Goal: Task Accomplishment & Management: Manage account settings

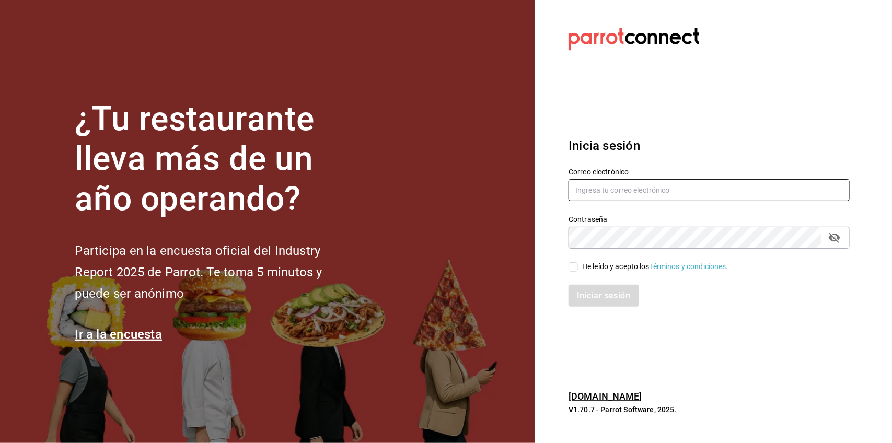
click at [606, 181] on input "text" at bounding box center [708, 190] width 281 height 22
type input "[EMAIL_ADDRESS][DOMAIN_NAME]"
click at [575, 267] on input "He leído y acepto los Términos y condiciones." at bounding box center [572, 266] width 9 height 9
checkbox input "true"
click at [594, 291] on button "Iniciar sesión" at bounding box center [603, 296] width 71 height 22
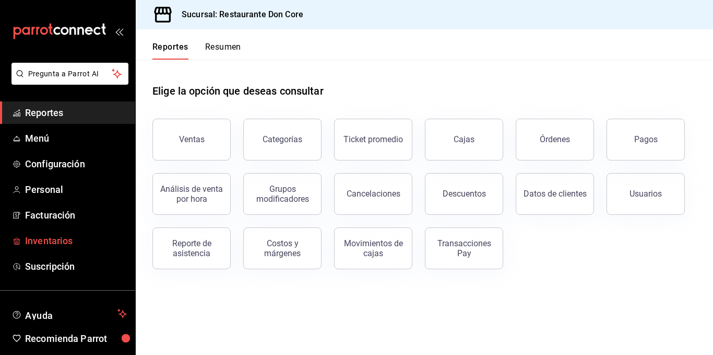
click at [47, 242] on span "Inventarios" at bounding box center [76, 240] width 102 height 14
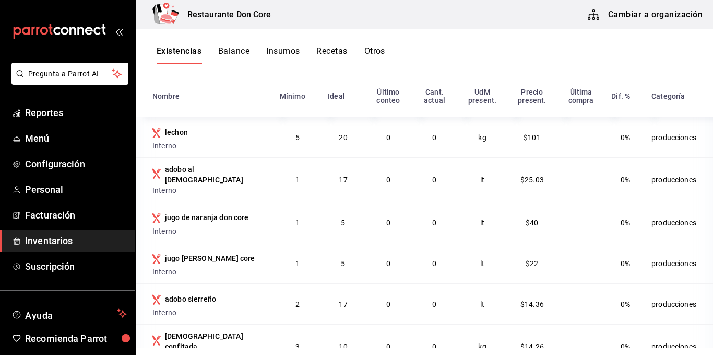
click at [648, 16] on button "Cambiar a organización" at bounding box center [647, 14] width 118 height 29
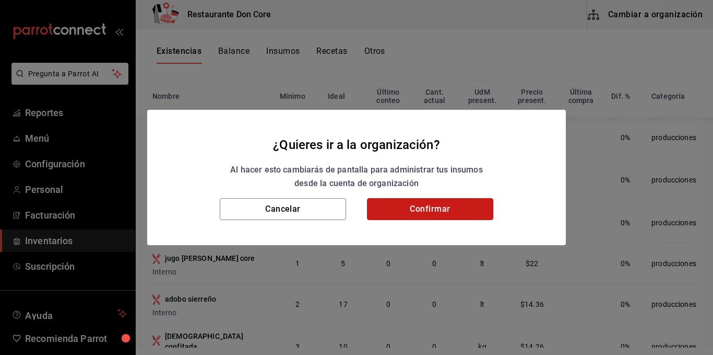
click at [445, 218] on button "Confirmar" at bounding box center [430, 209] width 126 height 22
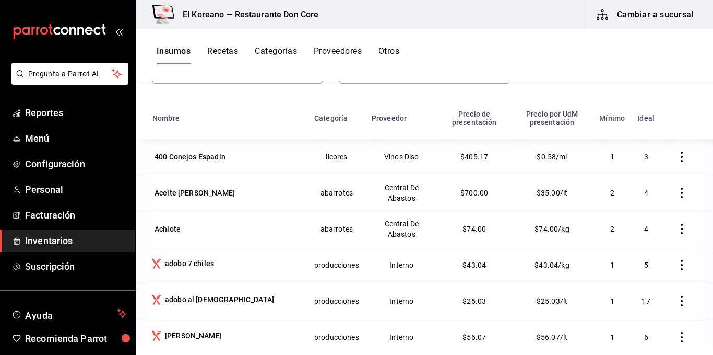
click at [173, 53] on button "Insumos" at bounding box center [174, 55] width 34 height 18
click at [175, 50] on button "Insumos" at bounding box center [174, 55] width 34 height 18
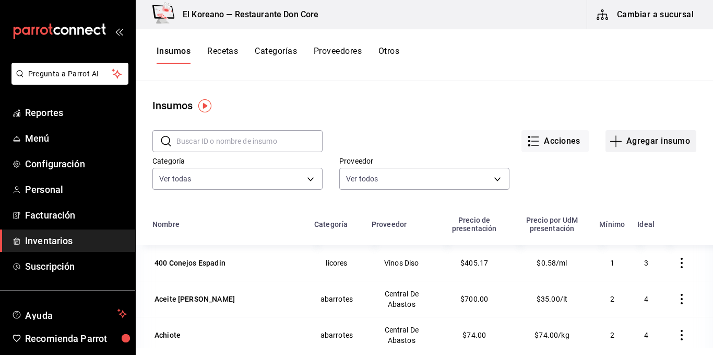
click at [664, 142] on button "Agregar insumo" at bounding box center [651, 141] width 91 height 22
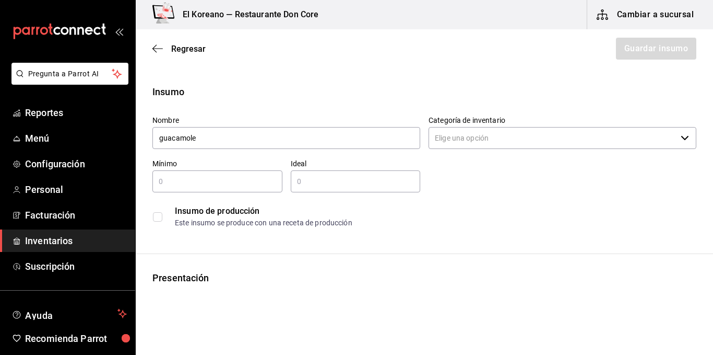
type input "guacamole"
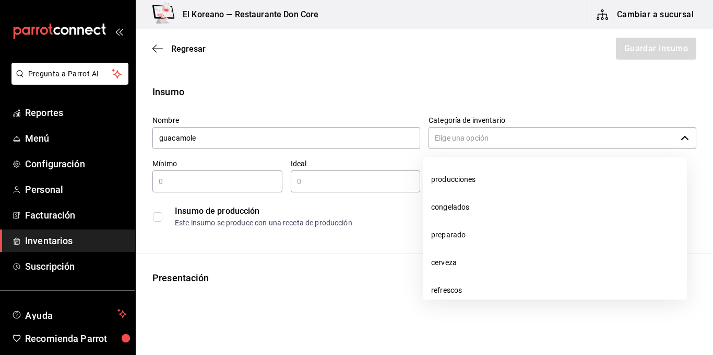
click at [681, 134] on icon "button" at bounding box center [685, 138] width 8 height 8
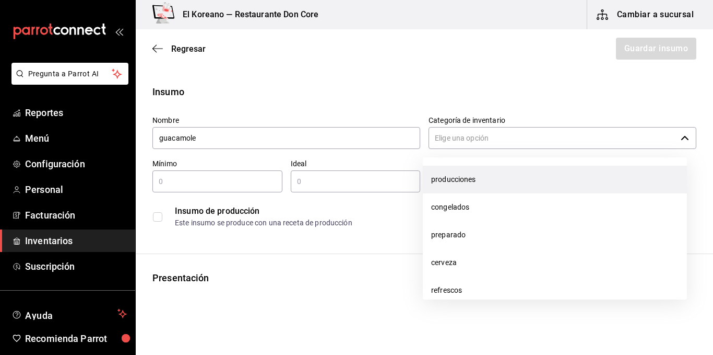
click at [455, 179] on li "producciones" at bounding box center [555, 180] width 264 height 28
type input "producciones"
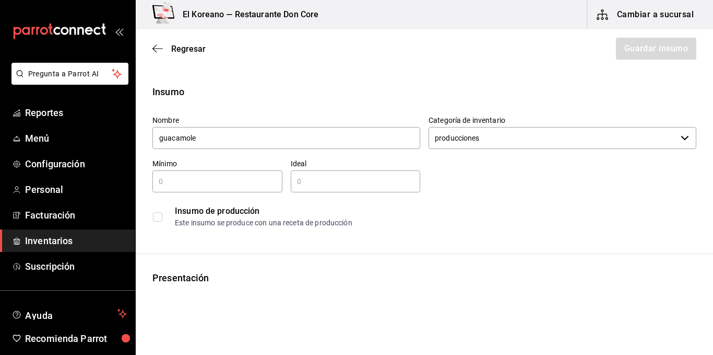
type input "guacamole"
click at [153, 221] on input "checkbox" at bounding box center [157, 216] width 9 height 9
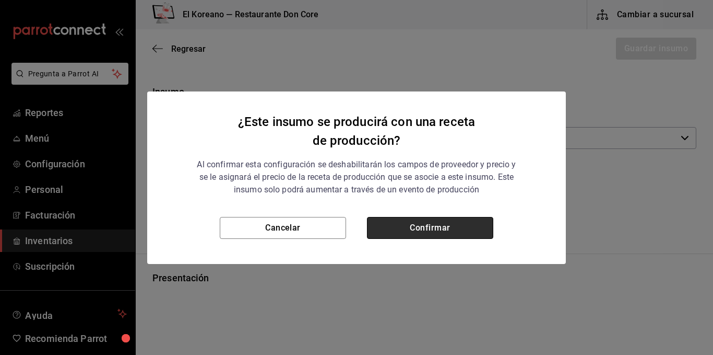
click at [465, 218] on button "Confirmar" at bounding box center [430, 228] width 126 height 22
checkbox input "true"
type input "$0.00"
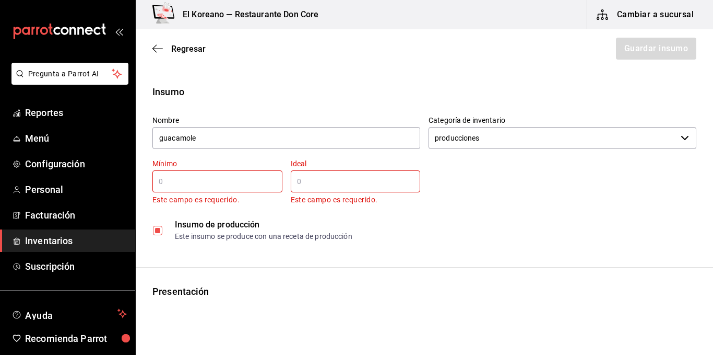
click at [231, 189] on div "​" at bounding box center [218, 181] width 130 height 22
type input "3"
click at [329, 179] on input "text" at bounding box center [356, 181] width 130 height 13
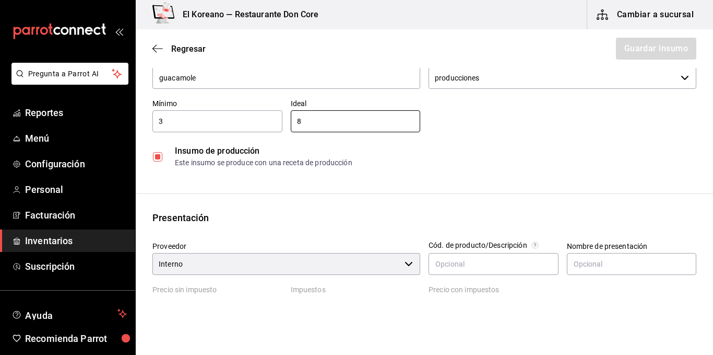
scroll to position [62, 0]
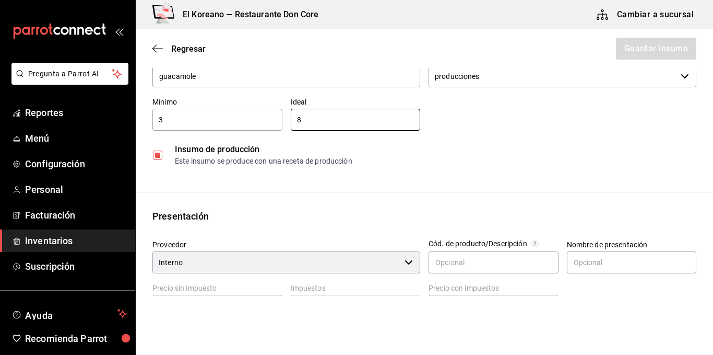
type input "8"
click at [177, 115] on input "3" at bounding box center [218, 119] width 130 height 13
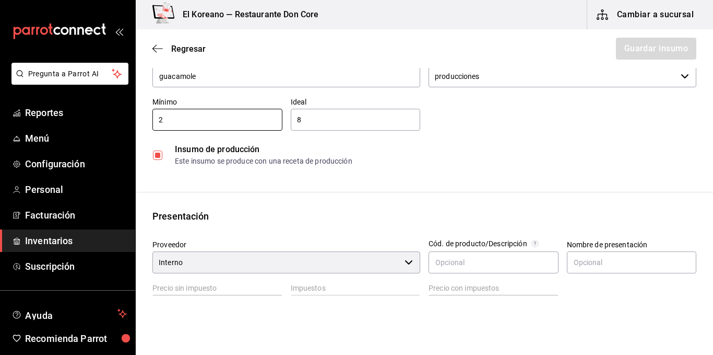
type input "2"
click at [306, 115] on input "8" at bounding box center [356, 119] width 130 height 13
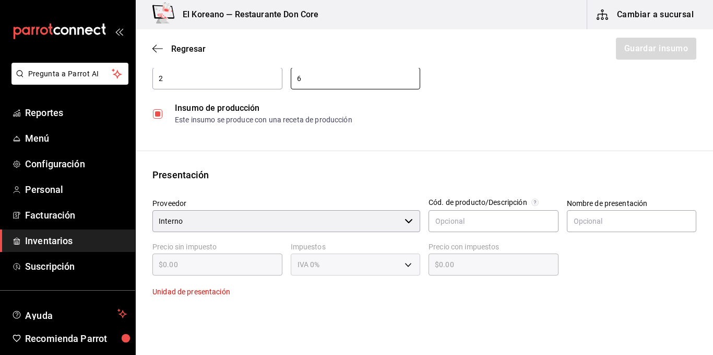
scroll to position [169, 0]
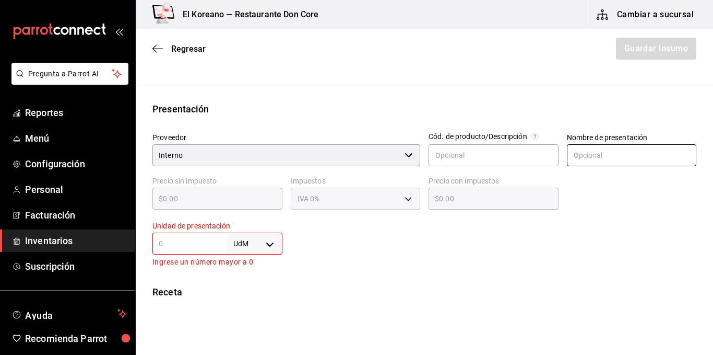
type input "6"
click at [636, 157] on input "text" at bounding box center [632, 155] width 130 height 22
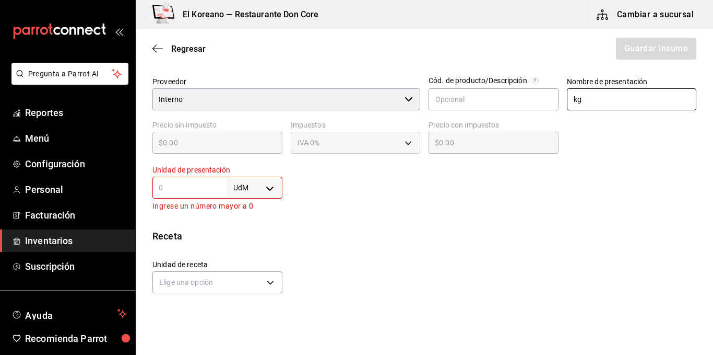
type input "kg"
click at [173, 193] on input "text" at bounding box center [190, 187] width 75 height 13
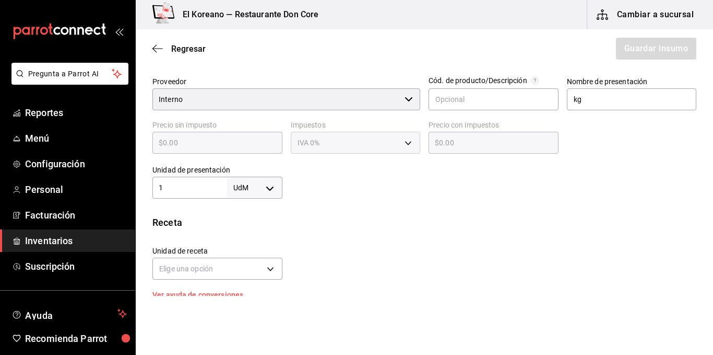
type input "1"
click at [268, 187] on body "Pregunta a Parrot AI Reportes Menú Configuración Personal Facturación Inventari…" at bounding box center [356, 148] width 713 height 296
click at [243, 233] on li "kg" at bounding box center [253, 236] width 54 height 17
type input "KILOGRAM"
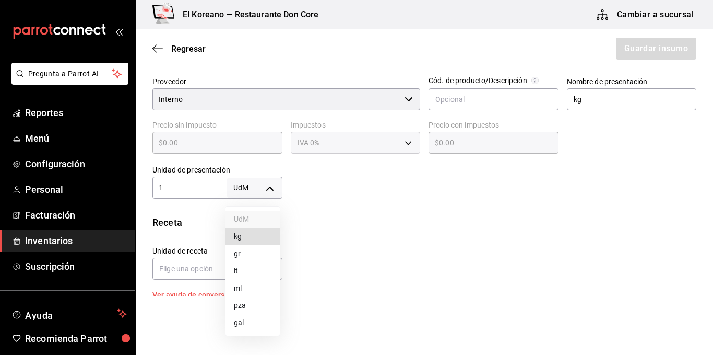
type input "1"
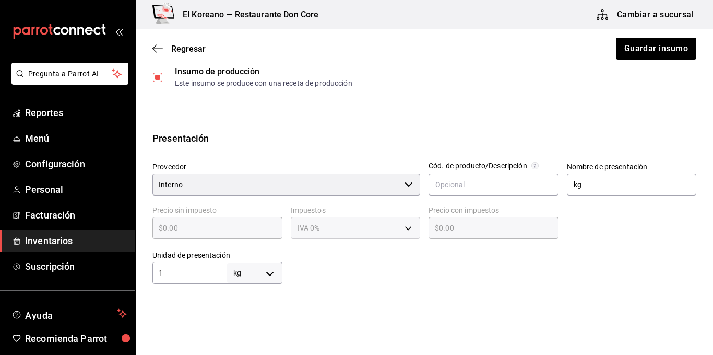
scroll to position [137, 0]
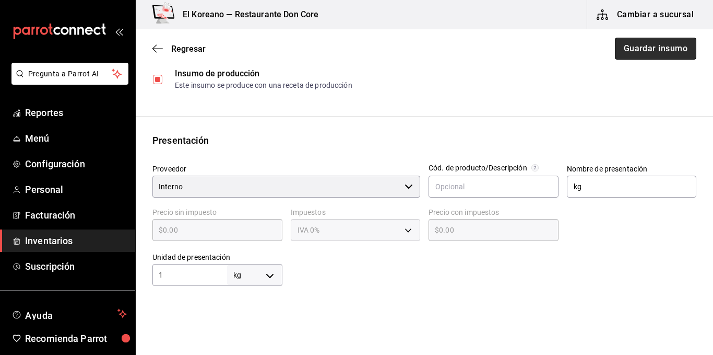
click at [647, 46] on button "Guardar insumo" at bounding box center [655, 49] width 81 height 22
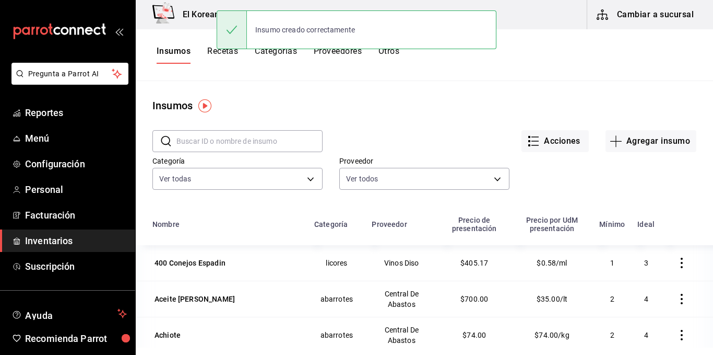
click at [276, 133] on input "text" at bounding box center [250, 141] width 146 height 21
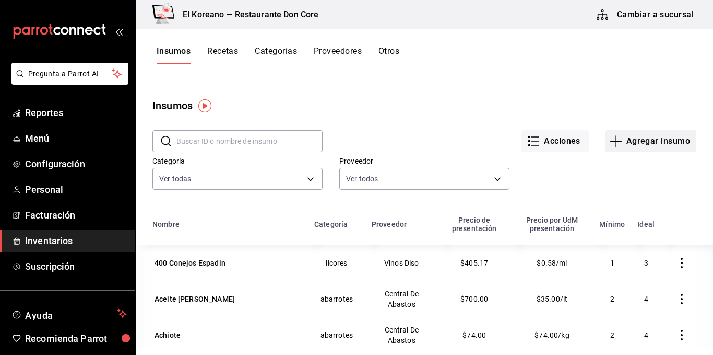
click at [654, 138] on button "Agregar insumo" at bounding box center [651, 141] width 91 height 22
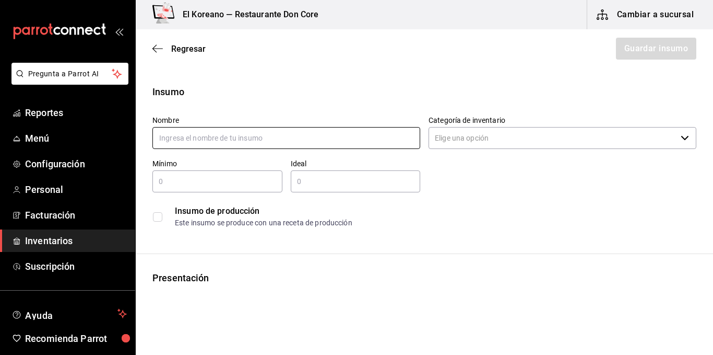
click at [349, 135] on input "text" at bounding box center [287, 138] width 268 height 22
click at [163, 137] on input "[PERSON_NAME]" at bounding box center [287, 138] width 268 height 22
click at [254, 138] on input "Pico de gallo" at bounding box center [287, 138] width 268 height 22
type input "Pico de gallo"
click at [157, 219] on input "checkbox" at bounding box center [157, 216] width 9 height 9
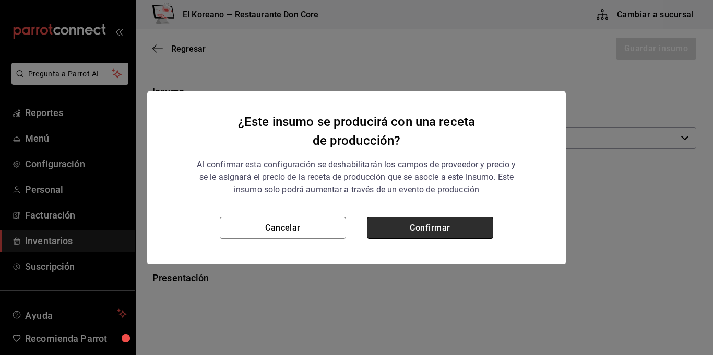
click at [458, 233] on button "Confirmar" at bounding box center [430, 228] width 126 height 22
checkbox input "true"
type input "$0.00"
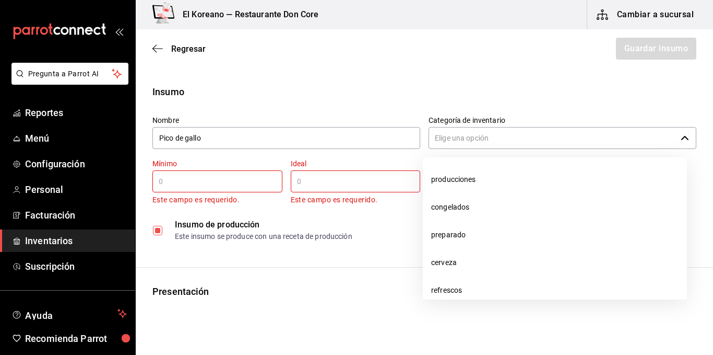
click at [494, 133] on input "Categoría de inventario" at bounding box center [553, 138] width 248 height 22
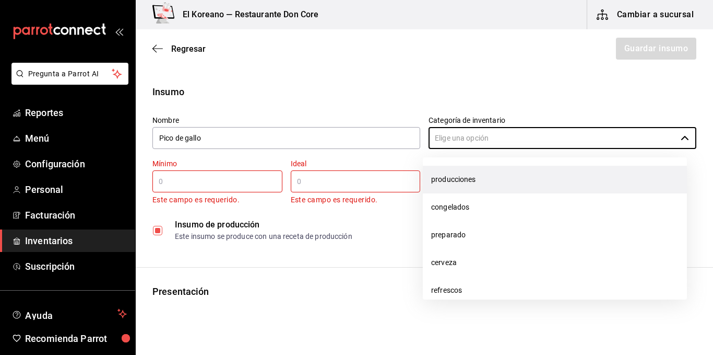
click at [443, 182] on li "producciones" at bounding box center [555, 180] width 264 height 28
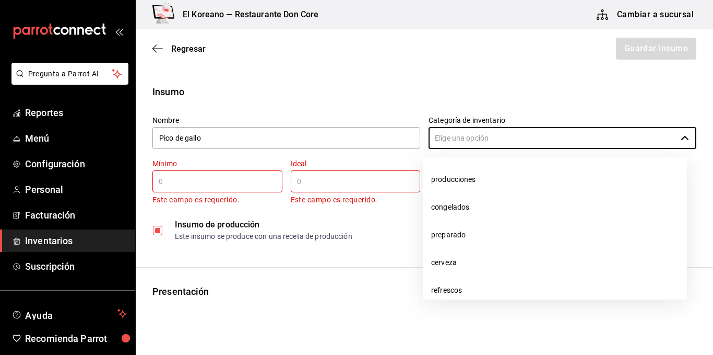
type input "producciones"
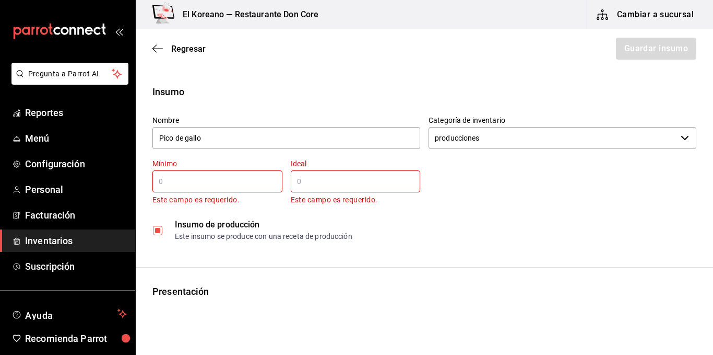
click at [220, 182] on input "text" at bounding box center [218, 181] width 130 height 13
type input "2"
click at [316, 180] on input "text" at bounding box center [356, 181] width 130 height 13
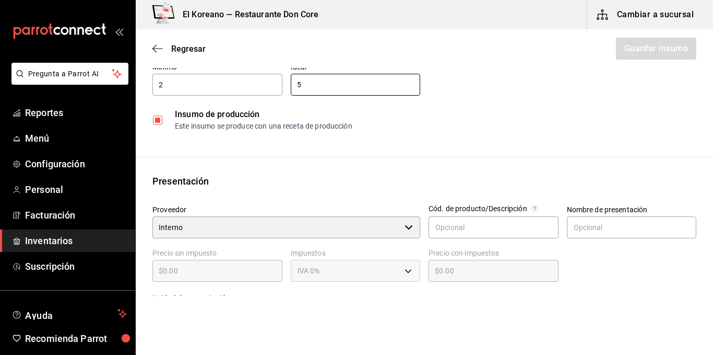
scroll to position [102, 0]
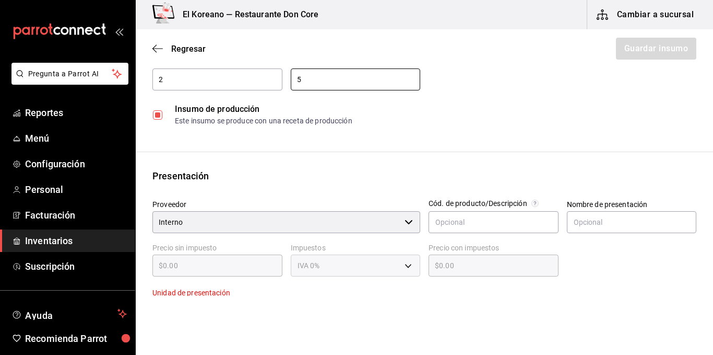
type input "5"
click at [265, 190] on div "Presentación Proveedor Interno ​ Cód. de producto/Descripción Nombre de present…" at bounding box center [425, 252] width 578 height 166
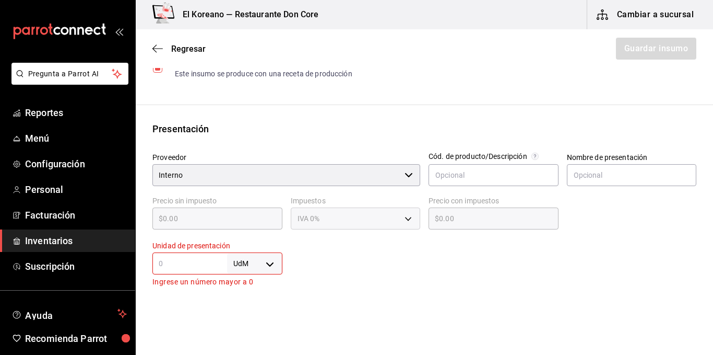
scroll to position [155, 0]
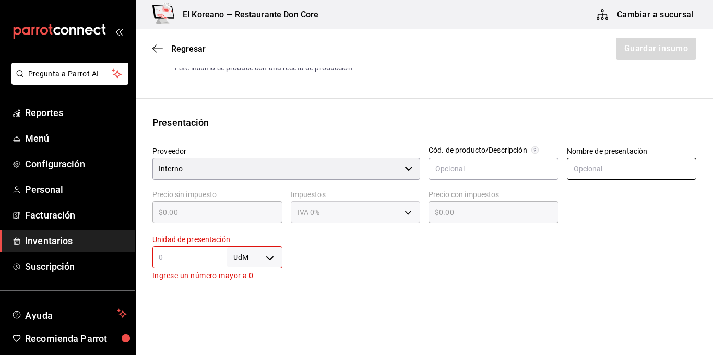
click at [579, 166] on input "text" at bounding box center [632, 169] width 130 height 22
type input "kg"
click at [167, 258] on input "text" at bounding box center [190, 257] width 75 height 13
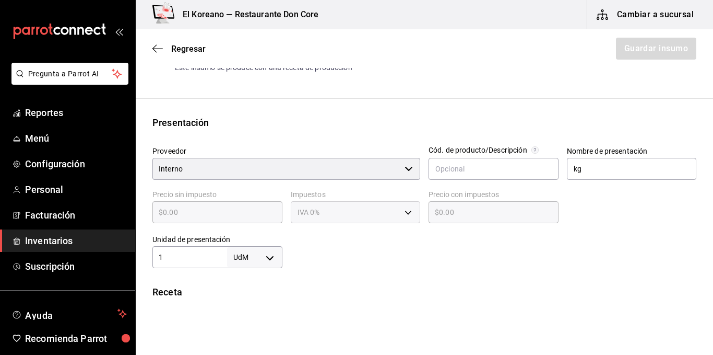
type input "1"
click at [268, 252] on body "Pregunta a Parrot AI Reportes Menú Configuración Personal Facturación Inventari…" at bounding box center [356, 148] width 713 height 296
click at [248, 256] on li "kg" at bounding box center [253, 255] width 54 height 17
type input "KILOGRAM"
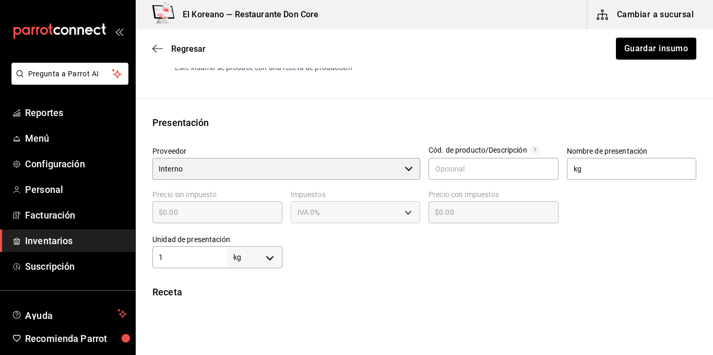
type input "1"
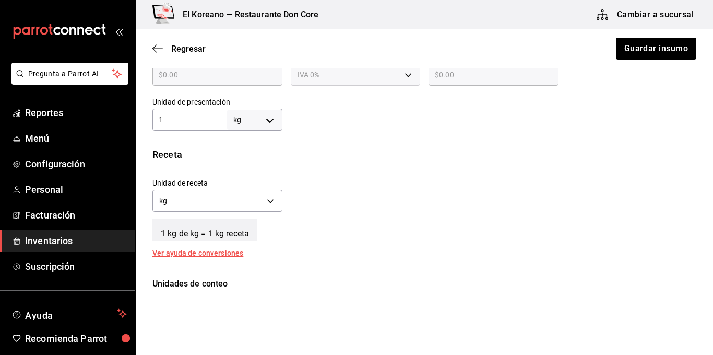
scroll to position [304, 0]
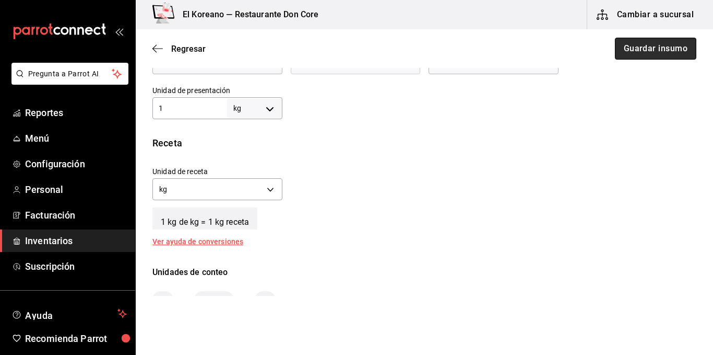
click at [638, 49] on button "Guardar insumo" at bounding box center [655, 49] width 81 height 22
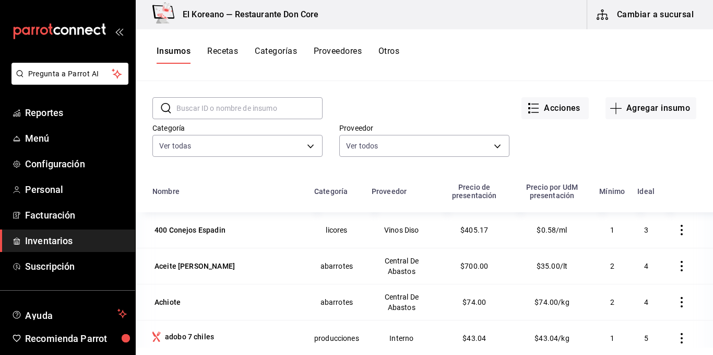
scroll to position [32, 0]
click at [249, 102] on input "text" at bounding box center [250, 108] width 146 height 21
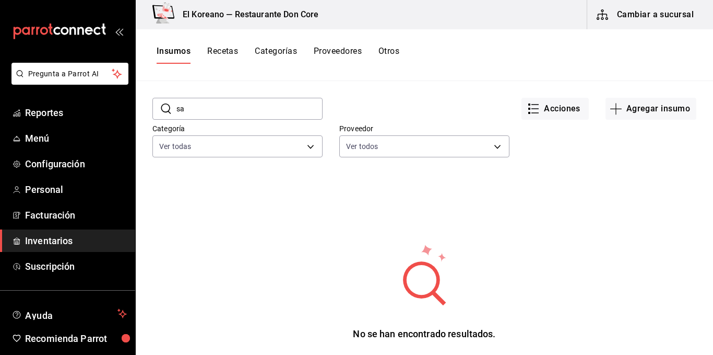
type input "s"
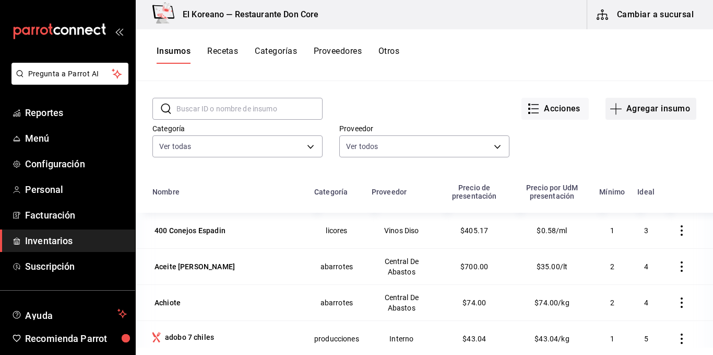
click at [613, 111] on icon "button" at bounding box center [616, 108] width 13 height 13
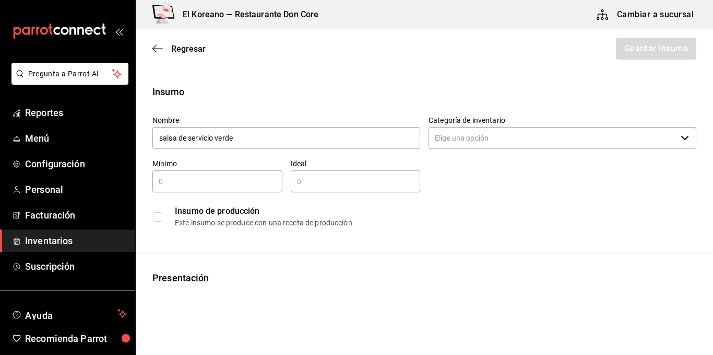
type input "salsa de servicio verde"
click at [159, 218] on input "checkbox" at bounding box center [157, 216] width 9 height 9
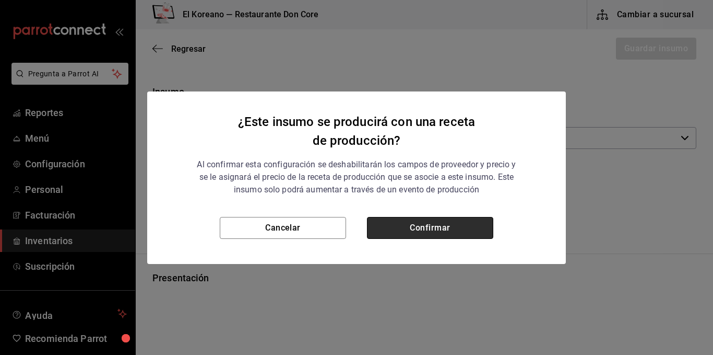
click at [400, 232] on button "Confirmar" at bounding box center [430, 228] width 126 height 22
checkbox input "true"
type input "$0.00"
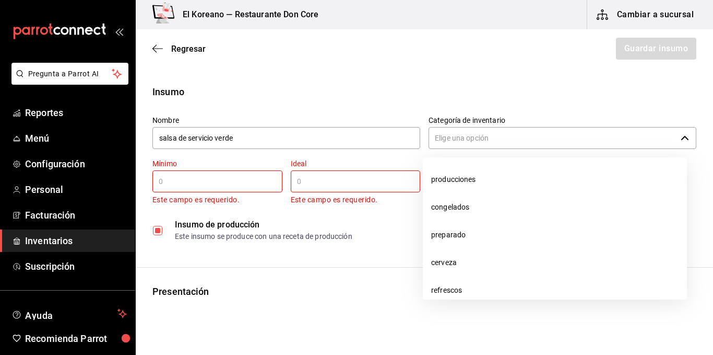
click at [482, 144] on input "Categoría de inventario" at bounding box center [553, 138] width 248 height 22
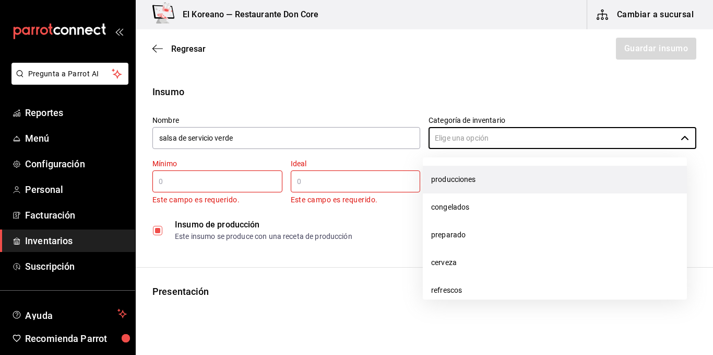
click at [448, 192] on li "producciones" at bounding box center [555, 180] width 264 height 28
type input "producciones"
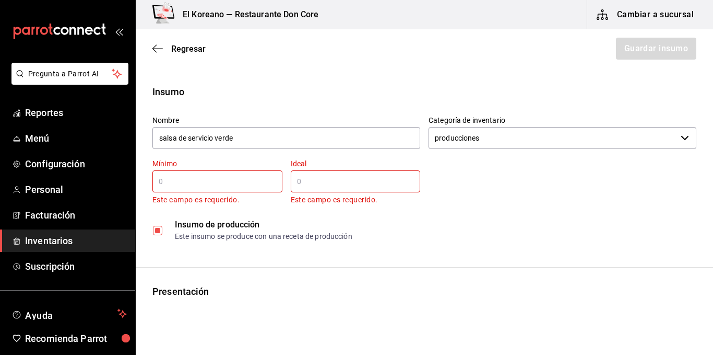
click at [220, 184] on input "text" at bounding box center [218, 181] width 130 height 13
type input "1"
click at [335, 174] on div "​" at bounding box center [356, 181] width 130 height 22
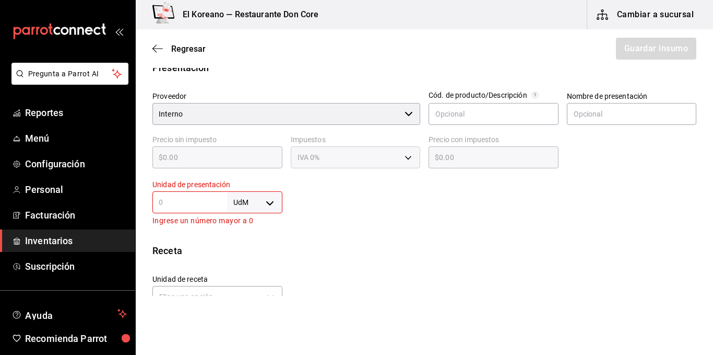
scroll to position [210, 0]
type input "5"
click at [588, 115] on input "text" at bounding box center [632, 113] width 130 height 22
type input "k"
type input "lt"
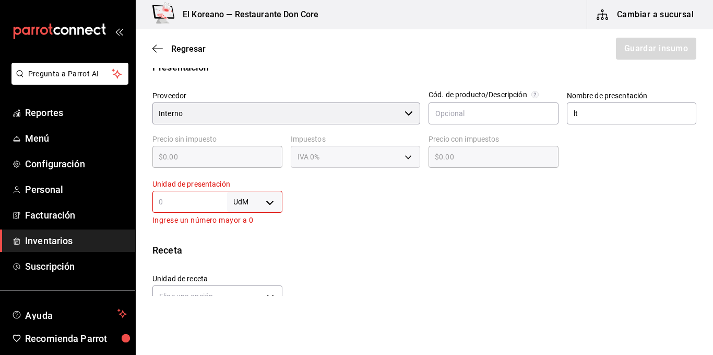
click at [158, 203] on input "text" at bounding box center [190, 201] width 75 height 13
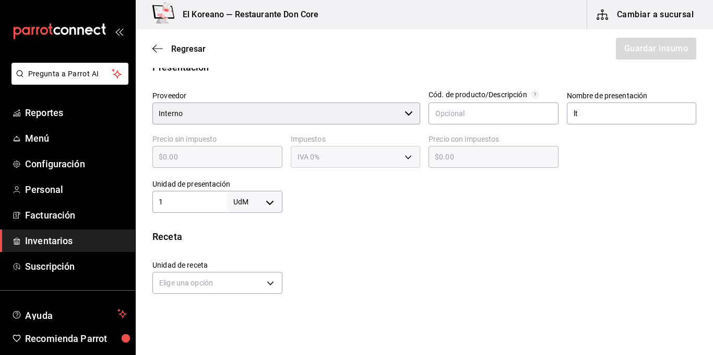
type input "1"
click at [267, 202] on body "Pregunta a Parrot AI Reportes Menú Configuración Personal Facturación Inventari…" at bounding box center [356, 148] width 713 height 296
click at [242, 288] on li "lt" at bounding box center [253, 284] width 54 height 17
type input "LITER"
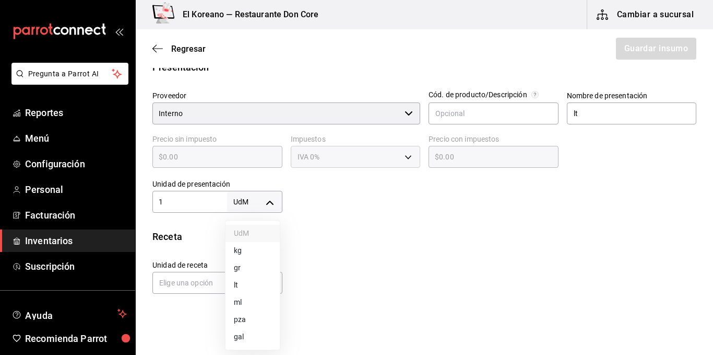
type input "1"
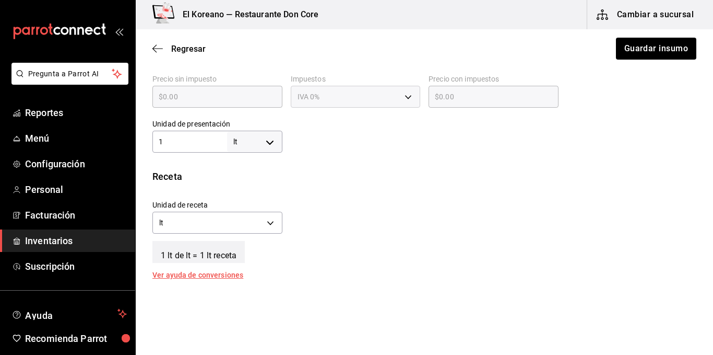
scroll to position [292, 0]
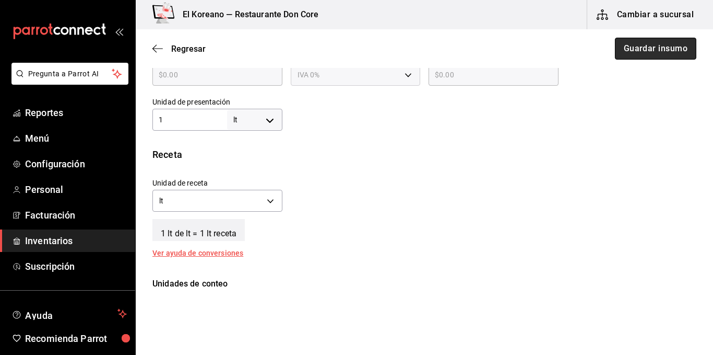
click at [653, 45] on button "Guardar insumo" at bounding box center [655, 49] width 81 height 22
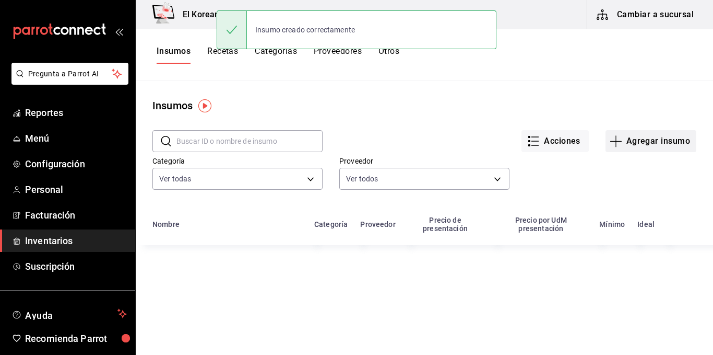
click at [670, 137] on button "Agregar insumo" at bounding box center [651, 141] width 91 height 22
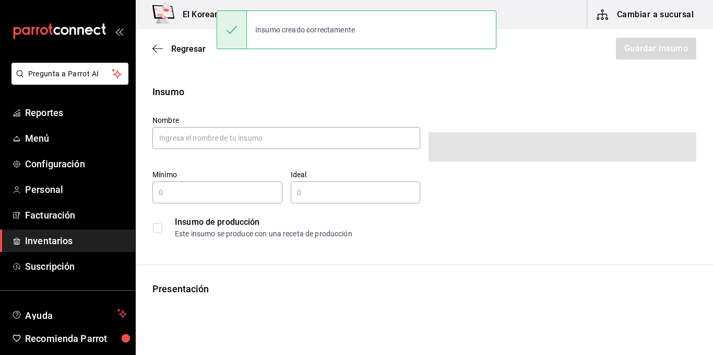
type input "$0.00"
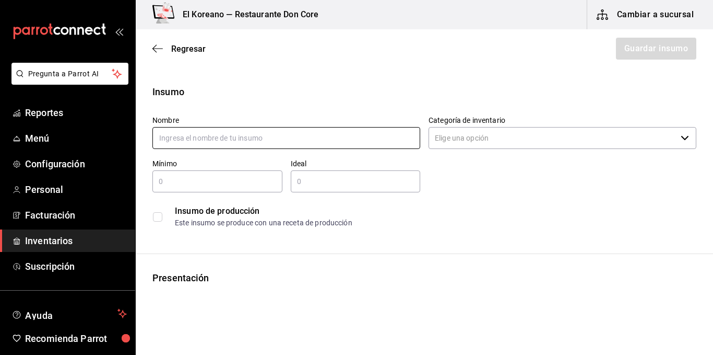
click at [247, 144] on input "text" at bounding box center [287, 138] width 268 height 22
type input "salsa de servicio roja"
click at [155, 218] on input "checkbox" at bounding box center [157, 216] width 9 height 9
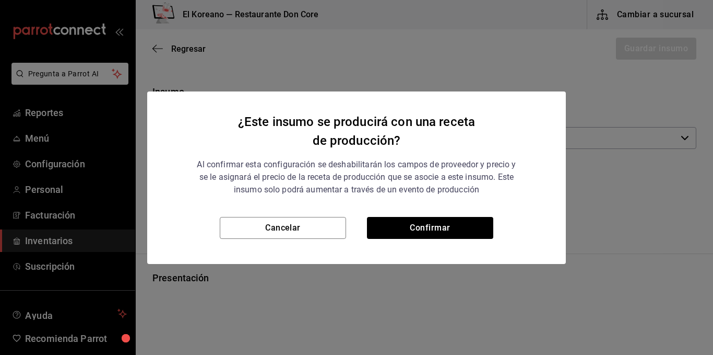
click at [412, 214] on div "¿Este insumo se producirá con una receta de producción? Al confirmar esta confi…" at bounding box center [356, 153] width 419 height 125
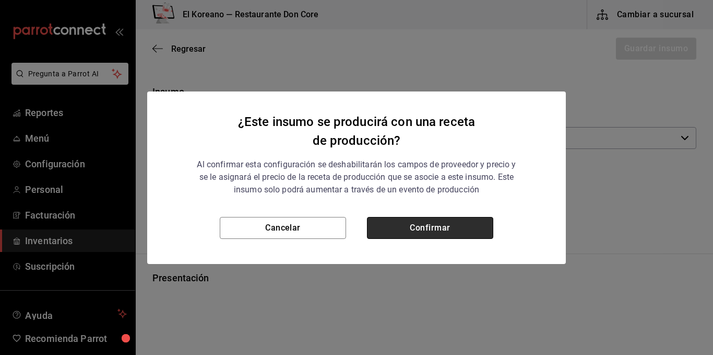
click at [413, 218] on button "Confirmar" at bounding box center [430, 228] width 126 height 22
checkbox input "true"
type input "$0.00"
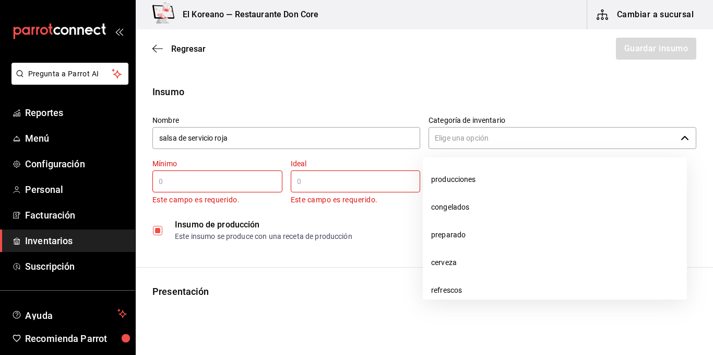
click at [484, 138] on input "Categoría de inventario" at bounding box center [553, 138] width 248 height 22
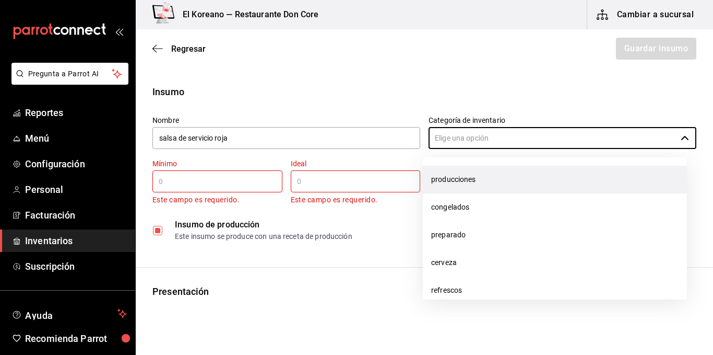
click at [467, 174] on li "producciones" at bounding box center [555, 180] width 264 height 28
type input "producciones"
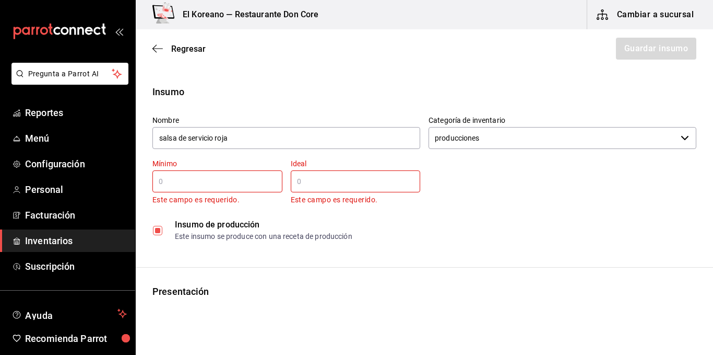
click at [215, 185] on input "text" at bounding box center [218, 181] width 130 height 13
type input "1"
click at [315, 184] on input "text" at bounding box center [356, 181] width 130 height 13
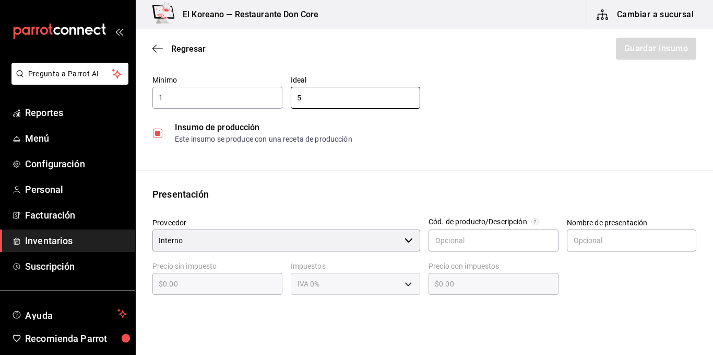
scroll to position [121, 0]
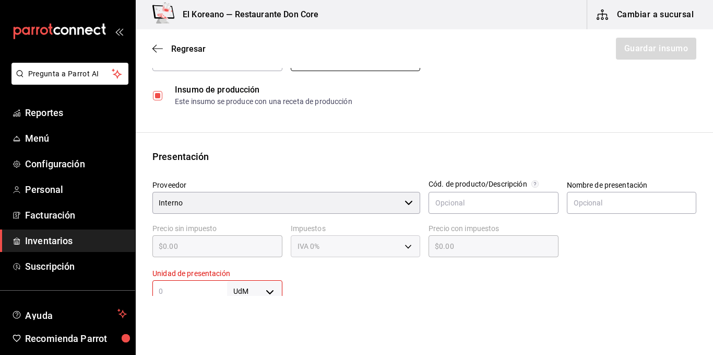
type input "5"
click at [355, 170] on div "Presentación Proveedor Interno ​ Cód. de producto/Descripción Nombre de present…" at bounding box center [425, 232] width 578 height 166
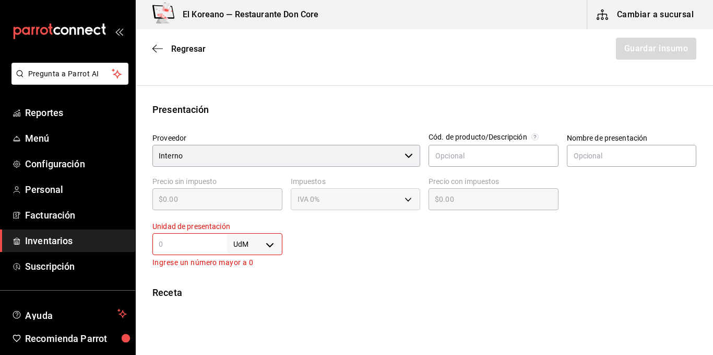
scroll to position [170, 0]
click at [579, 153] on input "text" at bounding box center [632, 154] width 130 height 22
type input "kg"
click at [168, 239] on input "text" at bounding box center [190, 242] width 75 height 13
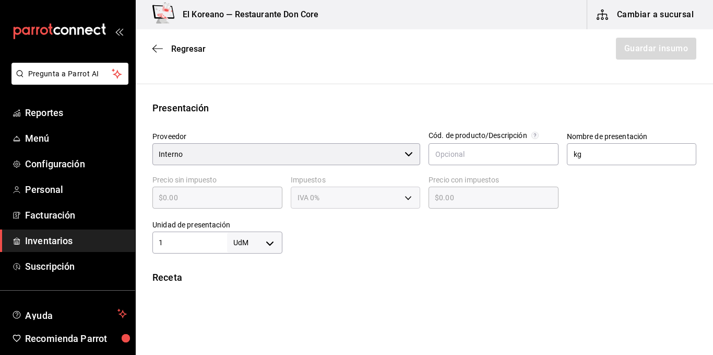
type input "1"
click at [270, 245] on body "Pregunta a Parrot AI Reportes Menú Configuración Personal Facturación Inventari…" at bounding box center [356, 148] width 713 height 296
click at [238, 258] on li "kg" at bounding box center [253, 255] width 54 height 17
type input "KILOGRAM"
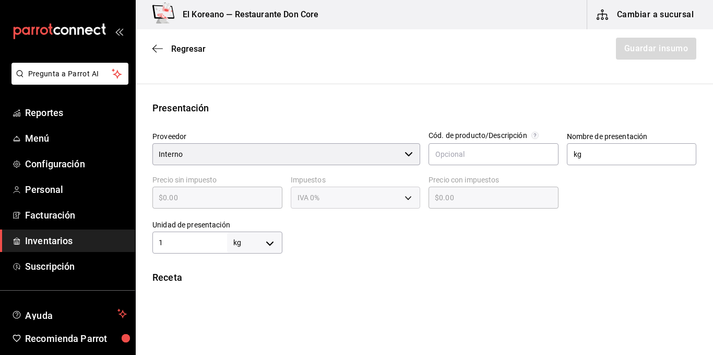
type input "1"
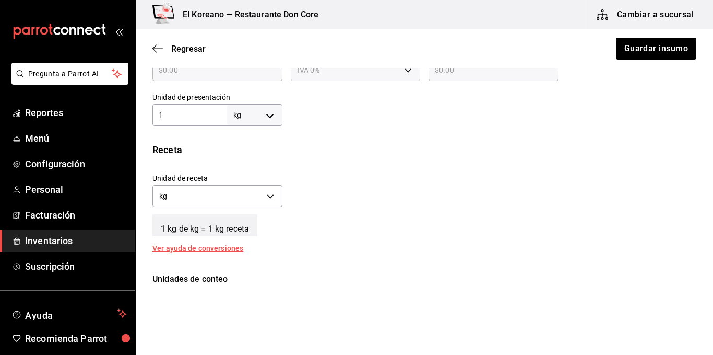
scroll to position [294, 0]
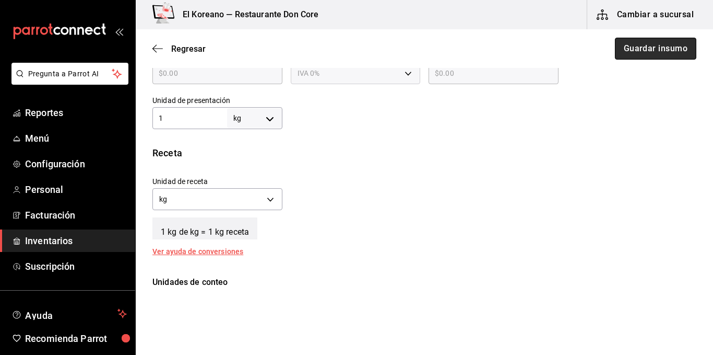
click at [658, 51] on button "Guardar insumo" at bounding box center [655, 49] width 81 height 22
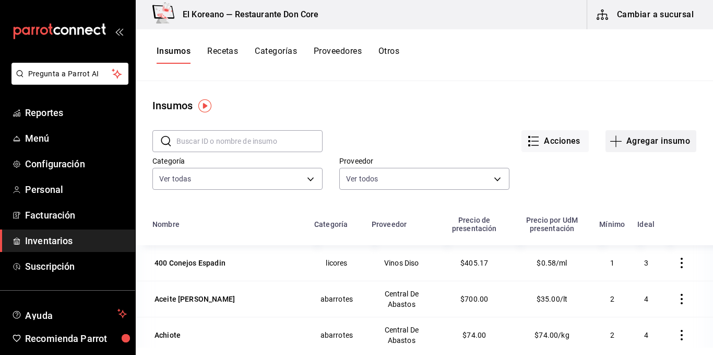
click at [638, 135] on button "Agregar insumo" at bounding box center [651, 141] width 91 height 22
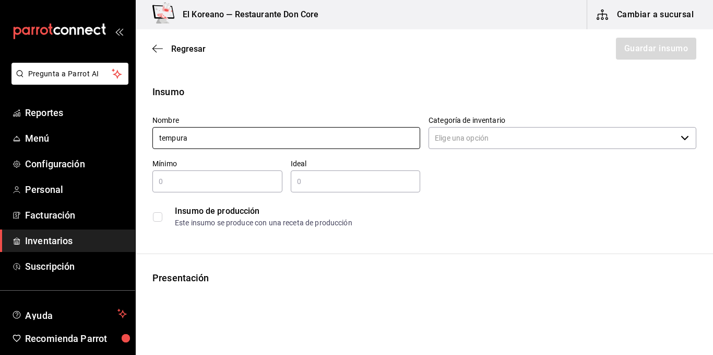
click at [394, 146] on input "tempura" at bounding box center [287, 138] width 268 height 22
click at [208, 138] on input "tempura hot kaque" at bounding box center [287, 138] width 268 height 22
click at [235, 137] on input "tempura hot caque" at bounding box center [287, 138] width 268 height 22
type input "tempura hot cake"
click at [159, 214] on input "checkbox" at bounding box center [157, 216] width 9 height 9
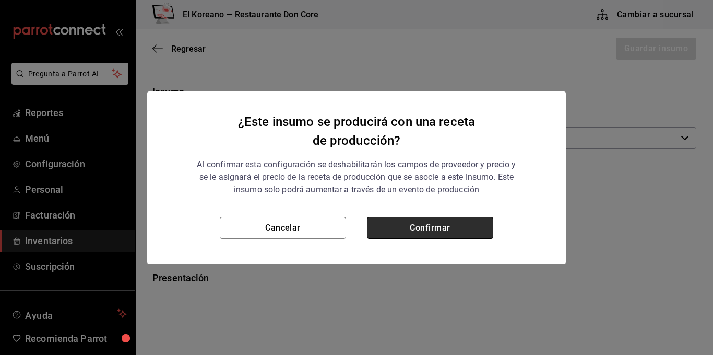
click at [377, 224] on button "Confirmar" at bounding box center [430, 228] width 126 height 22
checkbox input "true"
type input "$0.00"
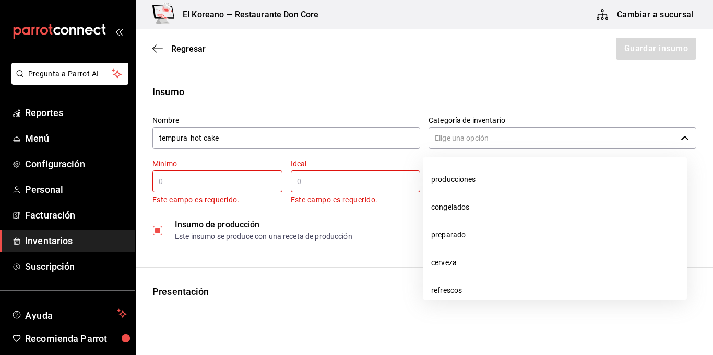
click at [576, 138] on input "Categoría de inventario" at bounding box center [553, 138] width 248 height 22
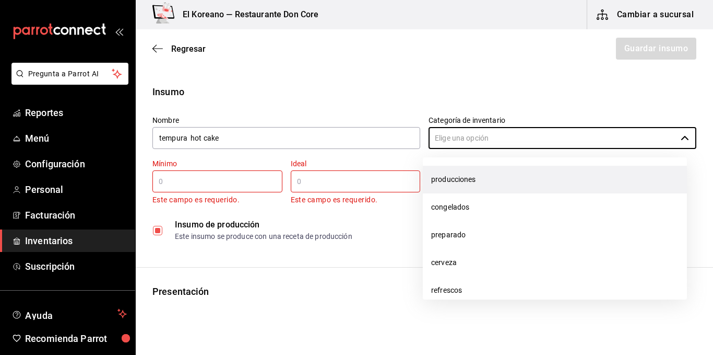
click at [494, 179] on li "producciones" at bounding box center [555, 180] width 264 height 28
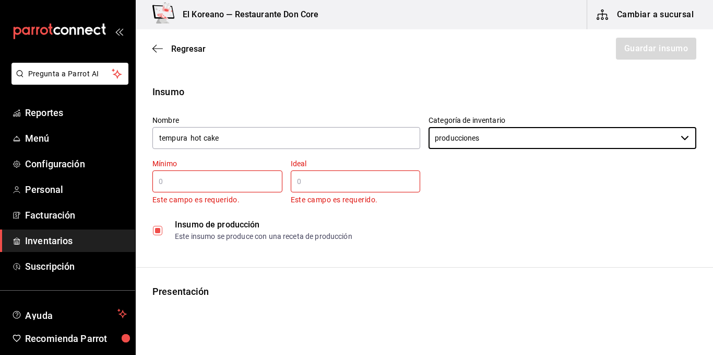
type input "producciones"
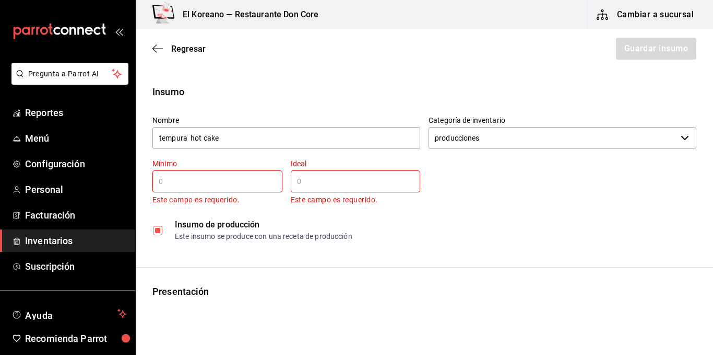
click at [247, 178] on input "text" at bounding box center [218, 181] width 130 height 13
type input "1"
click at [327, 187] on input "text" at bounding box center [356, 181] width 130 height 13
drag, startPoint x: 327, startPoint y: 187, endPoint x: 314, endPoint y: 182, distance: 13.9
click at [314, 182] on input "text" at bounding box center [356, 181] width 130 height 13
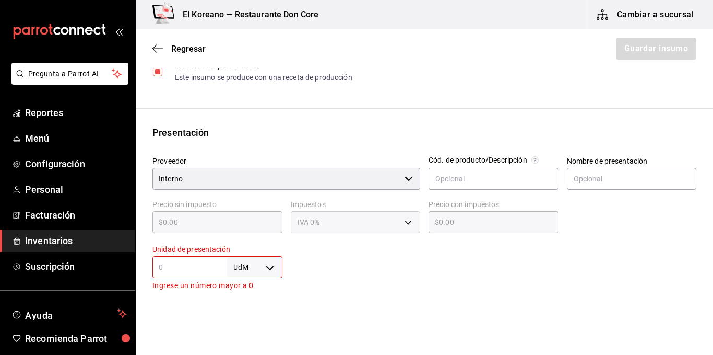
scroll to position [161, 0]
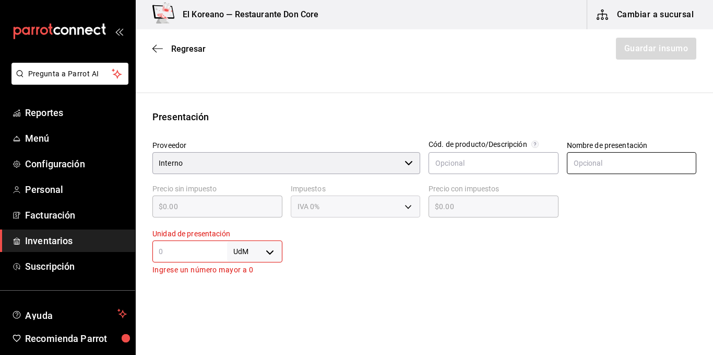
type input "5"
click at [600, 166] on input "text" at bounding box center [632, 163] width 130 height 22
type input "k"
type input "lt"
click at [169, 256] on input "text" at bounding box center [190, 251] width 75 height 13
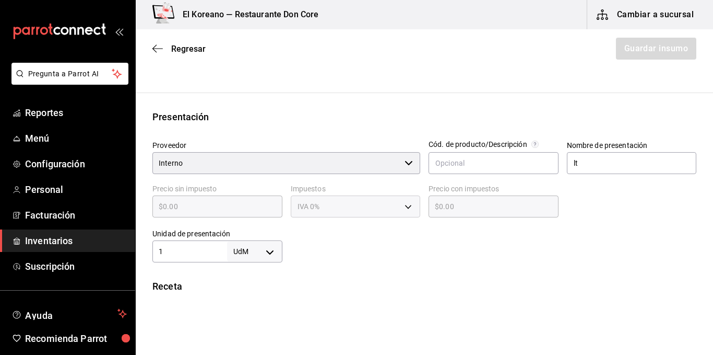
type input "1"
click at [271, 247] on body "Pregunta a Parrot AI Reportes Menú Configuración Personal Facturación Inventari…" at bounding box center [356, 148] width 713 height 296
click at [245, 290] on li "lt" at bounding box center [253, 289] width 54 height 17
type input "LITER"
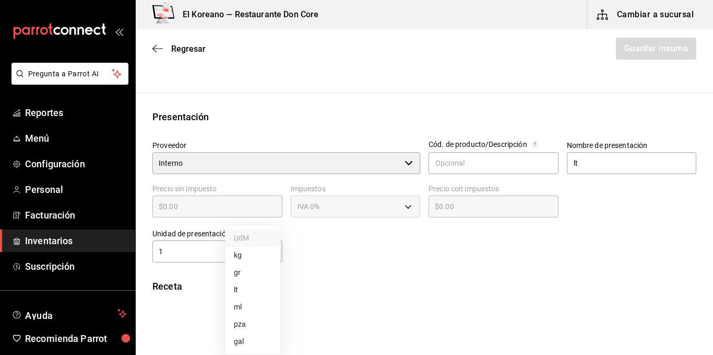
type input "1"
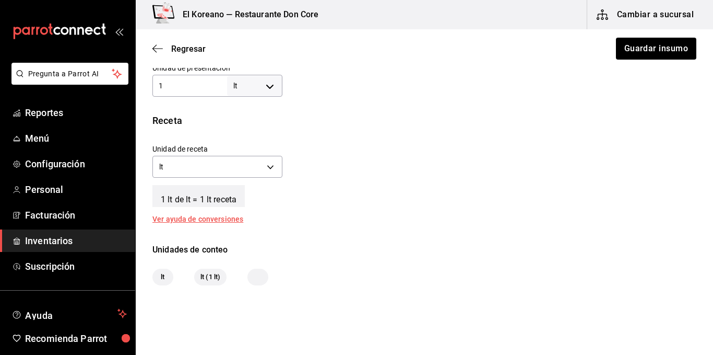
scroll to position [327, 0]
click at [674, 43] on button "Guardar insumo" at bounding box center [655, 49] width 81 height 22
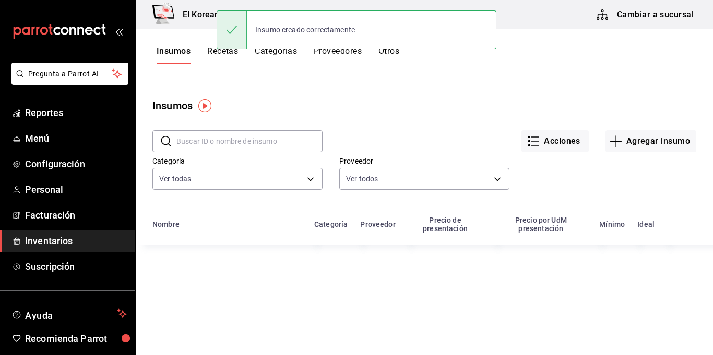
click at [247, 133] on input "text" at bounding box center [250, 141] width 146 height 21
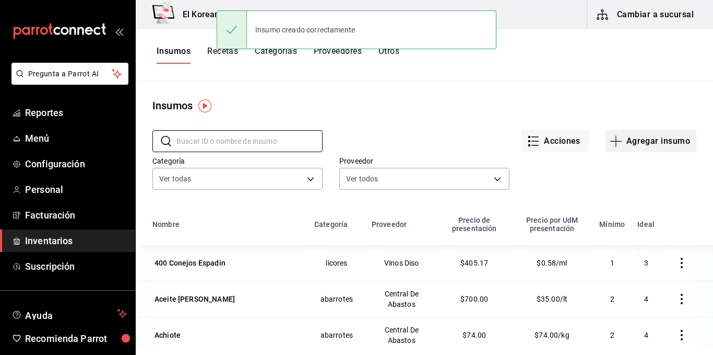
click at [625, 141] on button "Agregar insumo" at bounding box center [651, 141] width 91 height 22
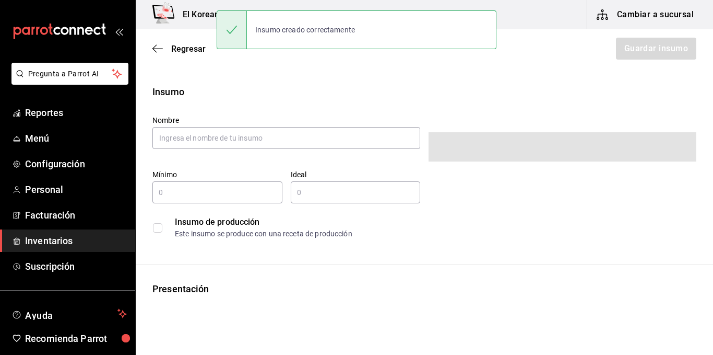
type input "$0.00"
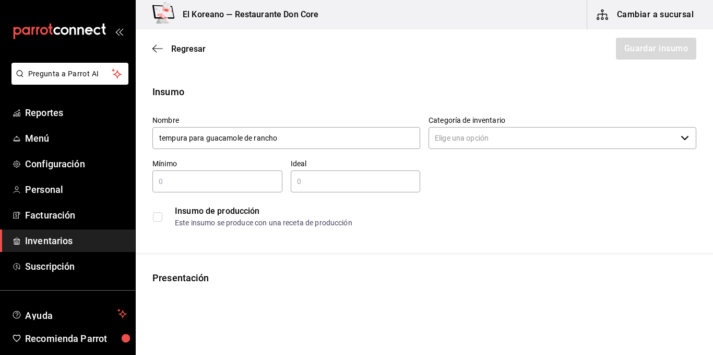
type input "tempura para guacamole de rancho"
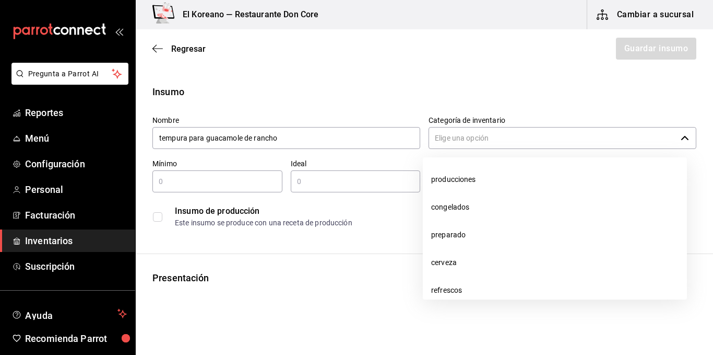
click at [511, 145] on input "Categoría de inventario" at bounding box center [553, 138] width 248 height 22
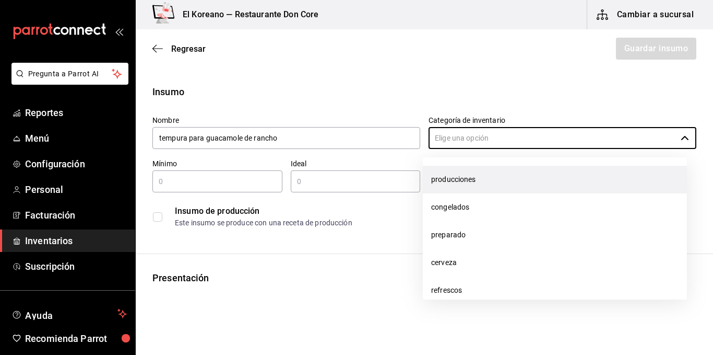
click at [463, 182] on li "producciones" at bounding box center [555, 180] width 264 height 28
type input "producciones"
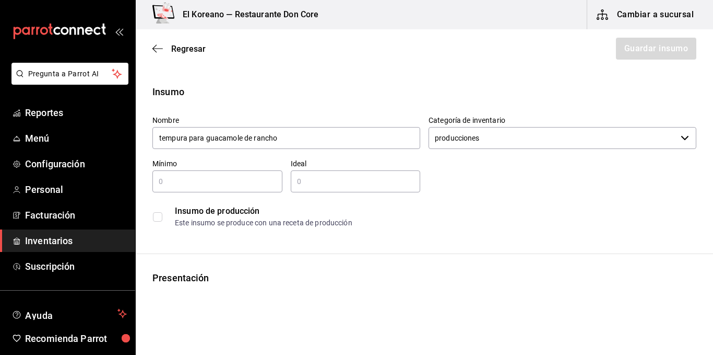
click at [157, 215] on input "checkbox" at bounding box center [157, 216] width 9 height 9
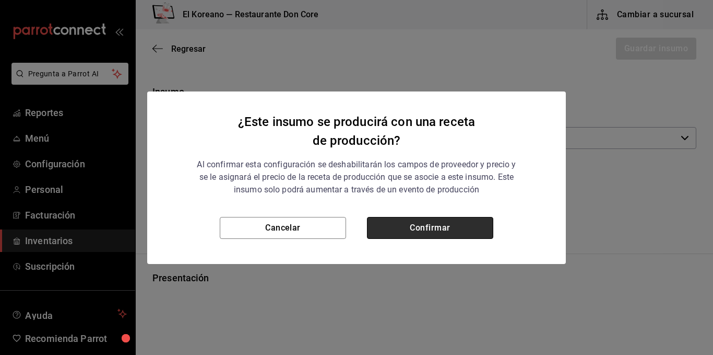
click at [393, 231] on button "Confirmar" at bounding box center [430, 228] width 126 height 22
checkbox input "true"
type input "$0.00"
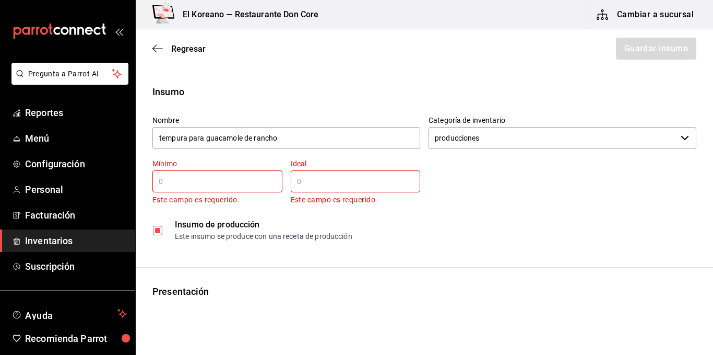
click at [226, 185] on input "text" at bounding box center [218, 181] width 130 height 13
type input "1"
click at [320, 190] on div "​" at bounding box center [356, 181] width 130 height 22
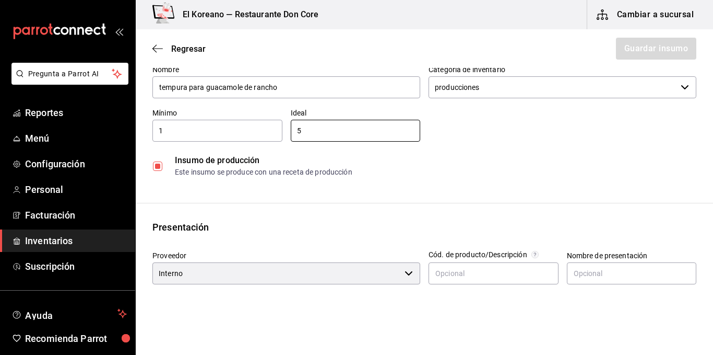
scroll to position [58, 0]
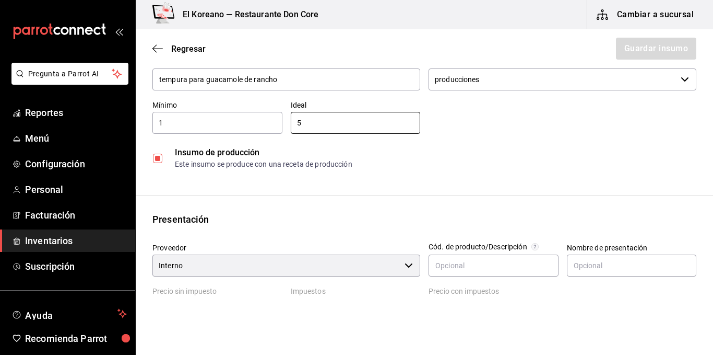
type input "5"
click at [269, 209] on div "Insumo Nombre tempura para guacamole de rancho Categoría de inventario producci…" at bounding box center [425, 283] width 578 height 514
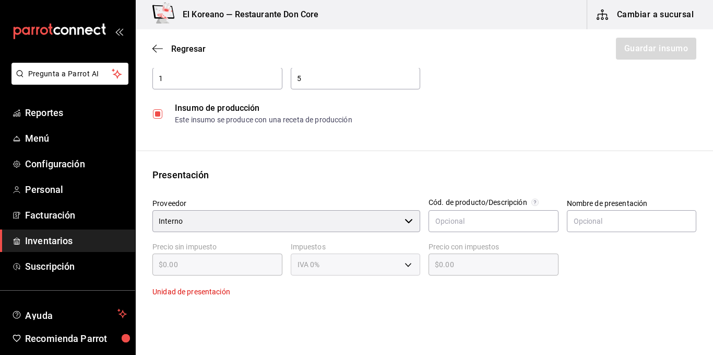
scroll to position [111, 0]
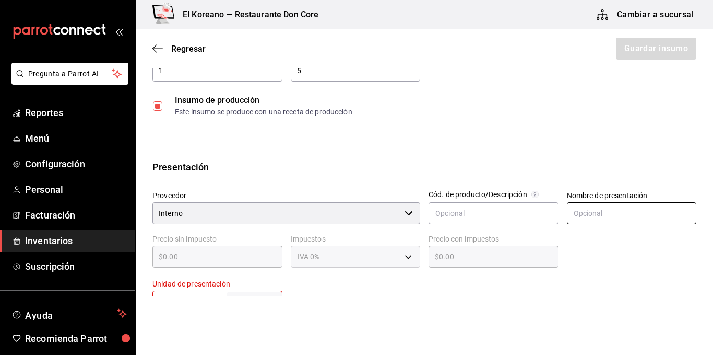
click at [593, 209] on input "text" at bounding box center [632, 213] width 130 height 22
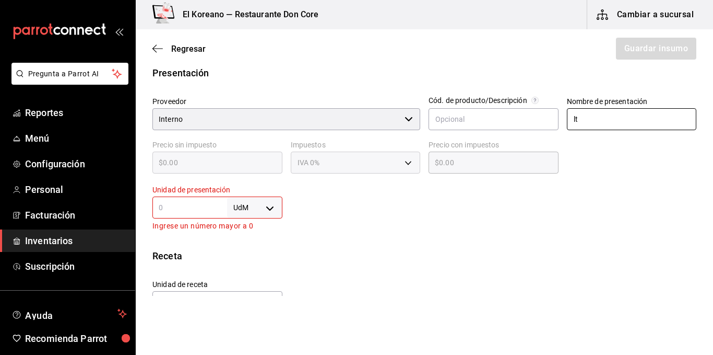
scroll to position [219, 0]
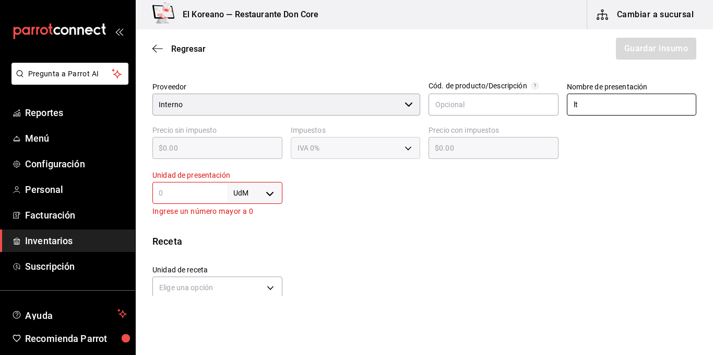
type input "lt"
click at [202, 203] on div "UdM ​" at bounding box center [218, 193] width 130 height 22
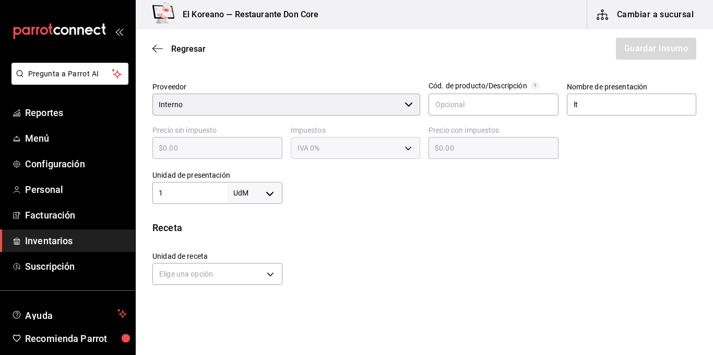
type input "1"
click at [267, 192] on body "Pregunta a Parrot AI Reportes Menú Configuración Personal Facturación Inventari…" at bounding box center [356, 148] width 713 height 296
click at [243, 275] on li "lt" at bounding box center [253, 275] width 54 height 17
type input "LITER"
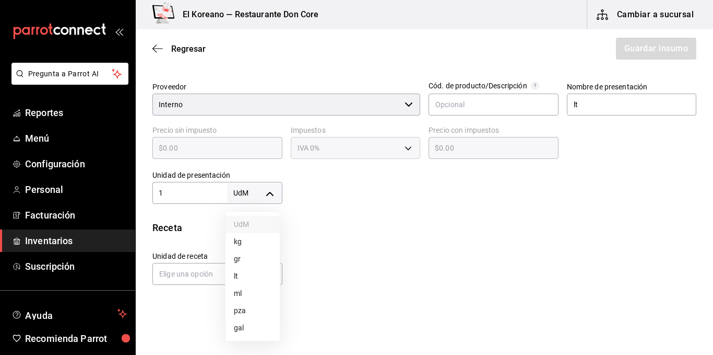
type input "1"
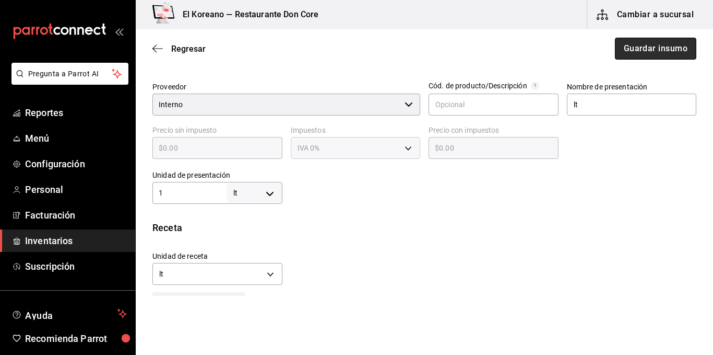
click at [658, 54] on button "Guardar insumo" at bounding box center [655, 49] width 81 height 22
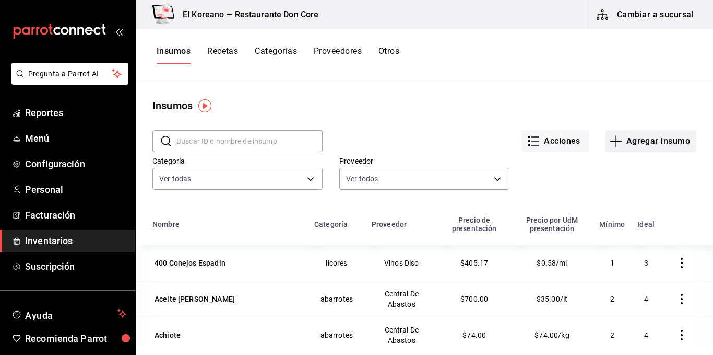
click at [631, 146] on button "Agregar insumo" at bounding box center [651, 141] width 91 height 22
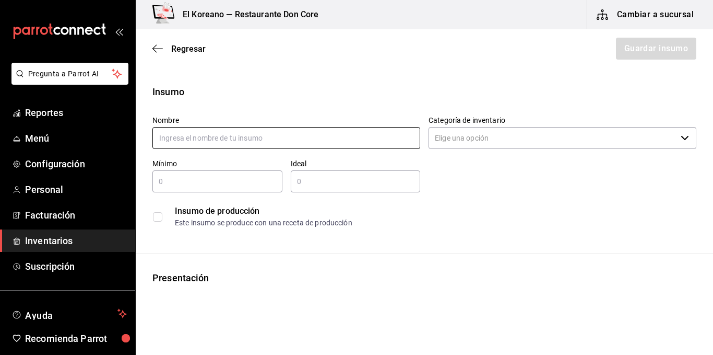
click at [276, 139] on input "text" at bounding box center [287, 138] width 268 height 22
type input "producc miel de piloncillo"
click at [155, 215] on input "checkbox" at bounding box center [157, 216] width 9 height 9
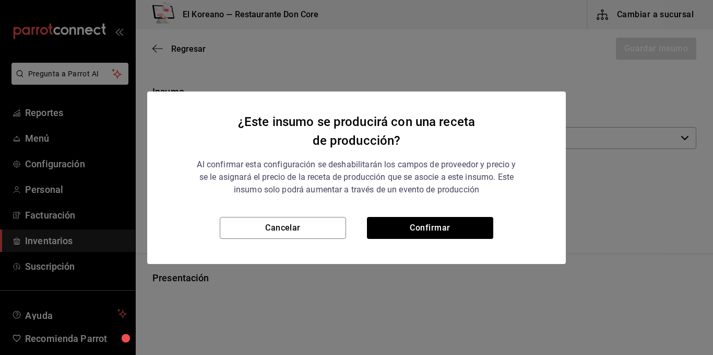
click at [393, 216] on div "¿Este insumo se producirá con una receta de producción? Al confirmar esta confi…" at bounding box center [356, 153] width 419 height 125
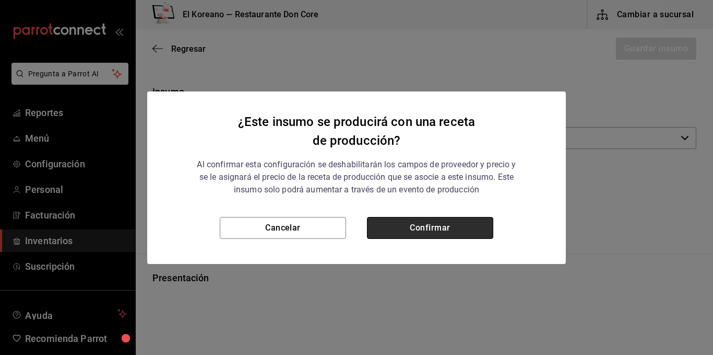
click at [400, 235] on button "Confirmar" at bounding box center [430, 228] width 126 height 22
checkbox input "true"
type input "$0.00"
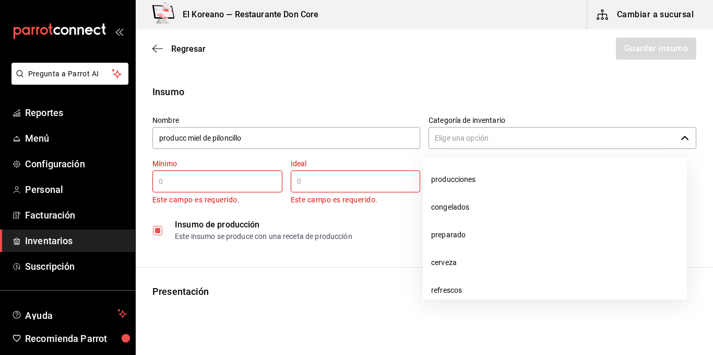
click at [517, 137] on input "Categoría de inventario" at bounding box center [553, 138] width 248 height 22
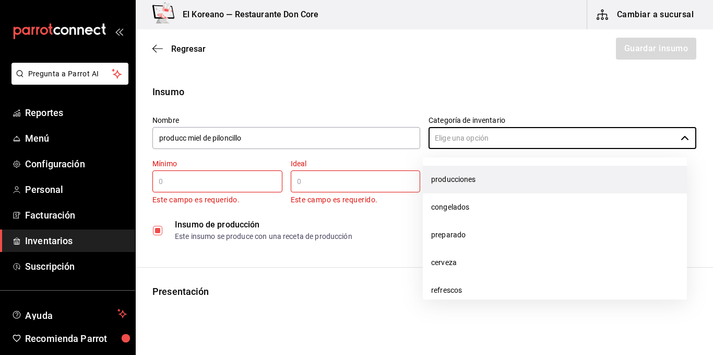
click at [471, 177] on li "producciones" at bounding box center [555, 180] width 264 height 28
type input "producciones"
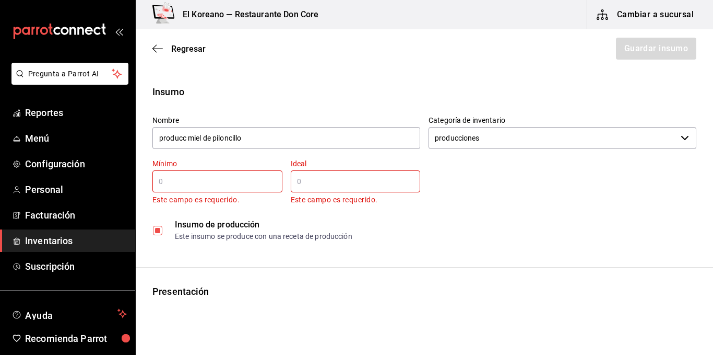
click at [220, 178] on input "text" at bounding box center [218, 181] width 130 height 13
click at [239, 191] on div "15 ​" at bounding box center [218, 181] width 130 height 22
type input "1"
click at [294, 179] on input "text" at bounding box center [356, 181] width 130 height 13
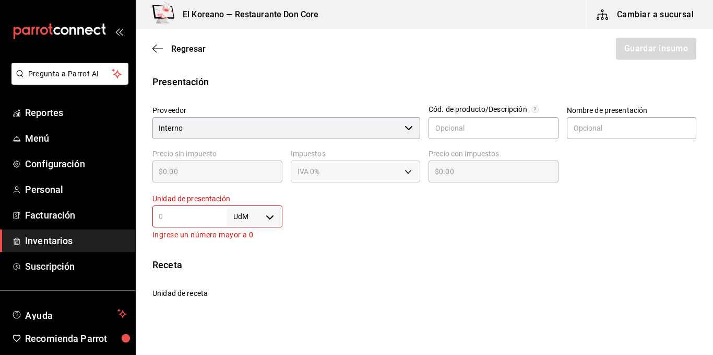
scroll to position [207, 0]
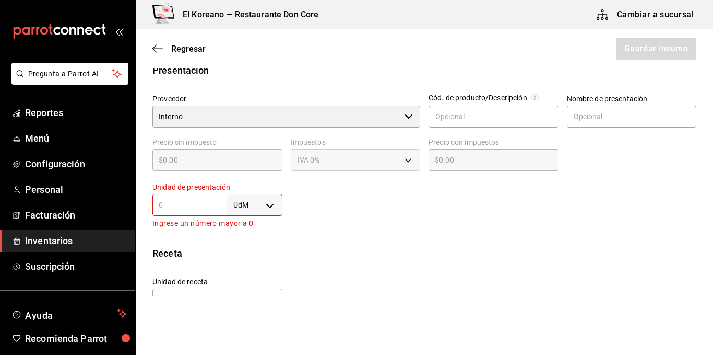
type input "5"
click at [502, 240] on div "Insumo Nombre producc miel de piloncillo Categoría de inventario producciones ​…" at bounding box center [425, 134] width 578 height 514
click at [596, 113] on input "text" at bounding box center [632, 117] width 130 height 22
type input "lt"
click at [181, 201] on input "1" at bounding box center [190, 204] width 75 height 13
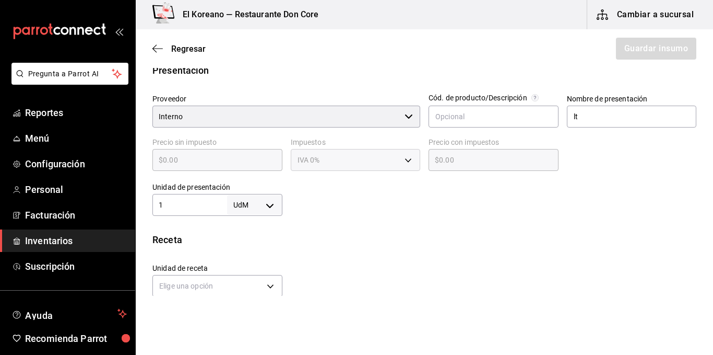
type input "1"
click at [263, 201] on body "Pregunta a Parrot AI Reportes Menú Configuración Personal Facturación Inventari…" at bounding box center [356, 148] width 713 height 296
click at [247, 285] on li "lt" at bounding box center [253, 287] width 54 height 17
type input "LITER"
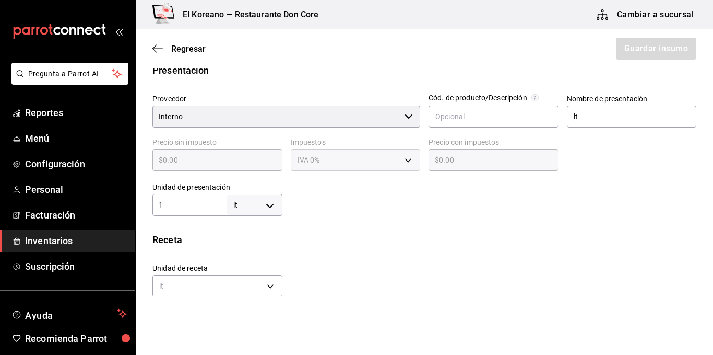
type input "1"
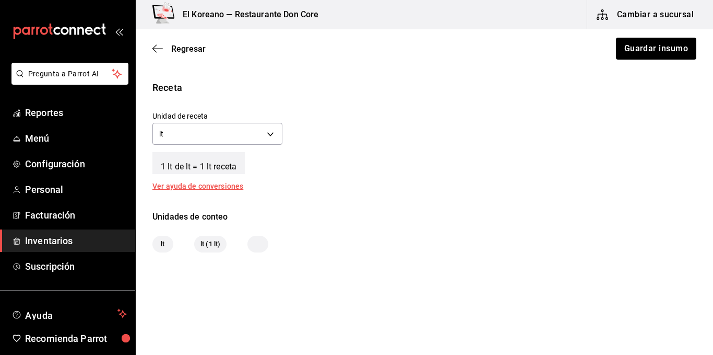
scroll to position [366, 0]
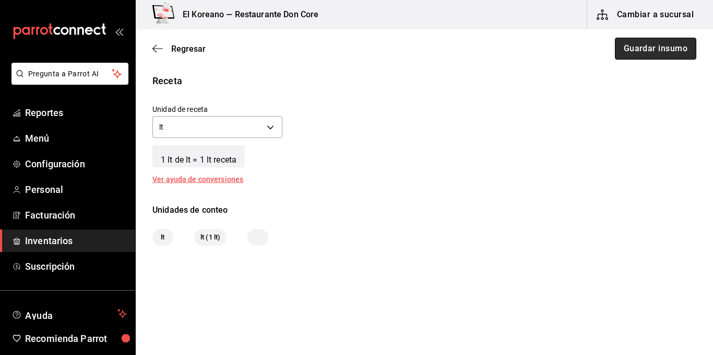
click at [652, 44] on button "Guardar insumo" at bounding box center [655, 49] width 81 height 22
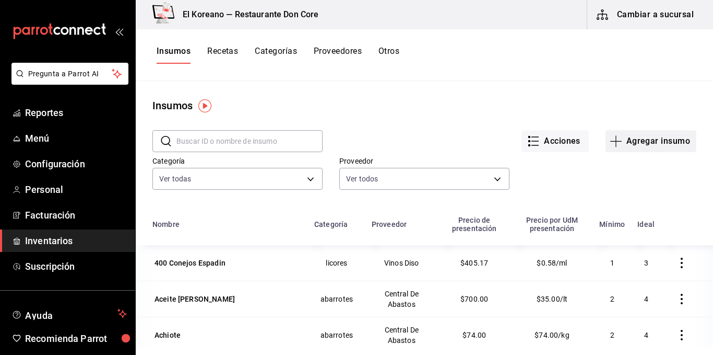
click at [626, 147] on button "Agregar insumo" at bounding box center [651, 141] width 91 height 22
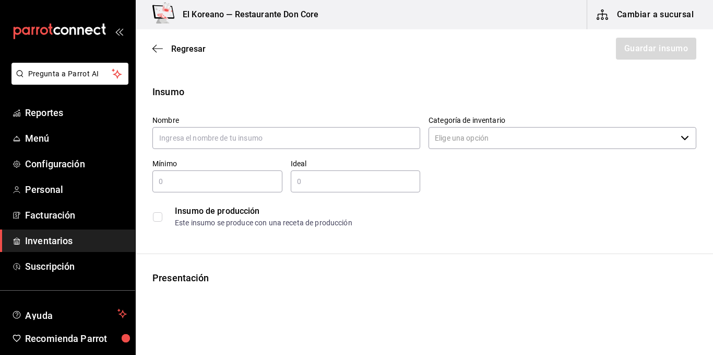
type input "t"
type input "tinga de pollo"
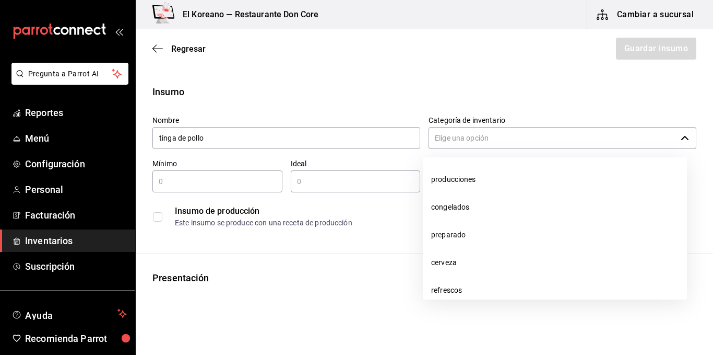
click at [681, 140] on icon "button" at bounding box center [685, 138] width 8 height 8
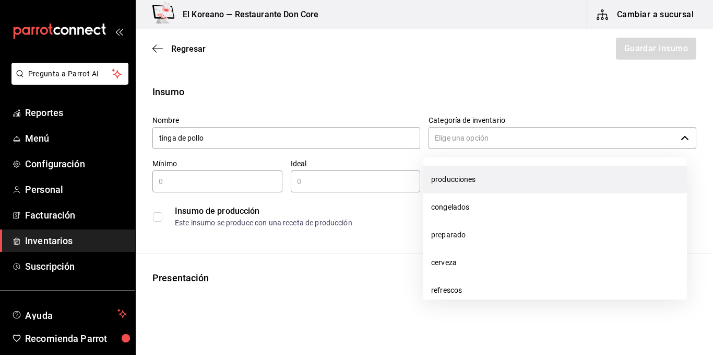
click at [465, 183] on li "producciones" at bounding box center [555, 180] width 264 height 28
type input "producciones"
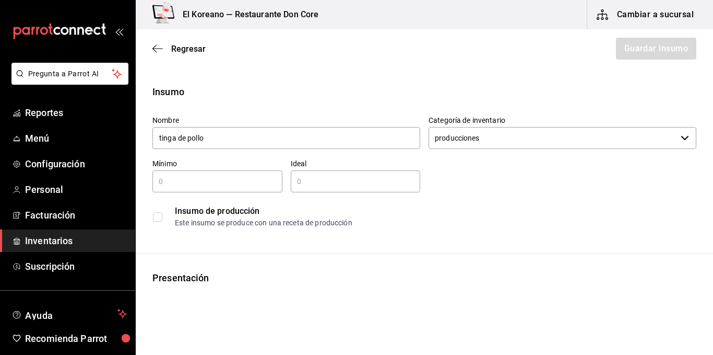
type input "tinga de pollo"
click at [154, 219] on input "checkbox" at bounding box center [157, 216] width 9 height 9
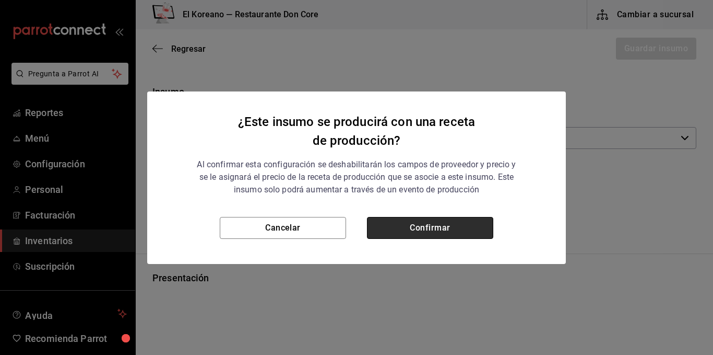
click at [403, 231] on button "Confirmar" at bounding box center [430, 228] width 126 height 22
checkbox input "true"
type input "$0.00"
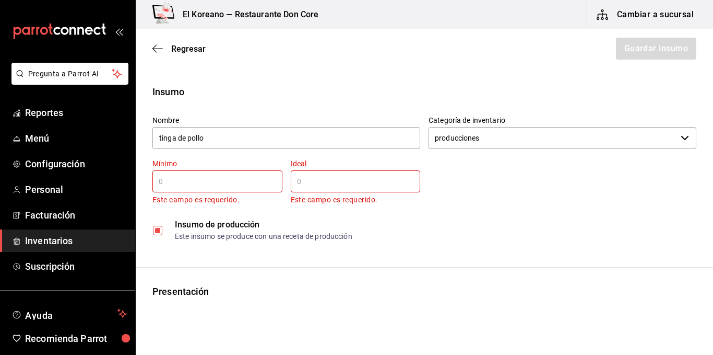
click at [192, 183] on input "text" at bounding box center [218, 181] width 130 height 13
type input "1"
click at [308, 189] on div "​" at bounding box center [356, 181] width 130 height 22
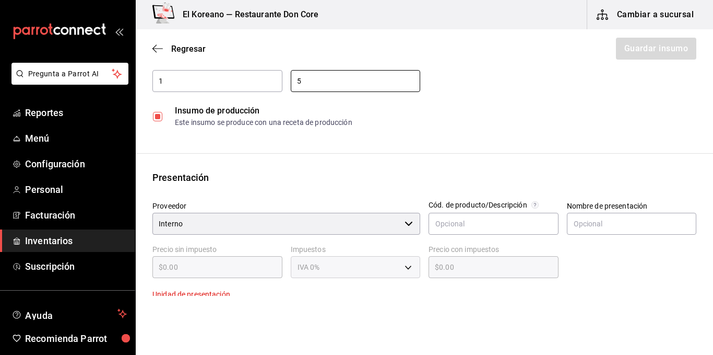
scroll to position [104, 0]
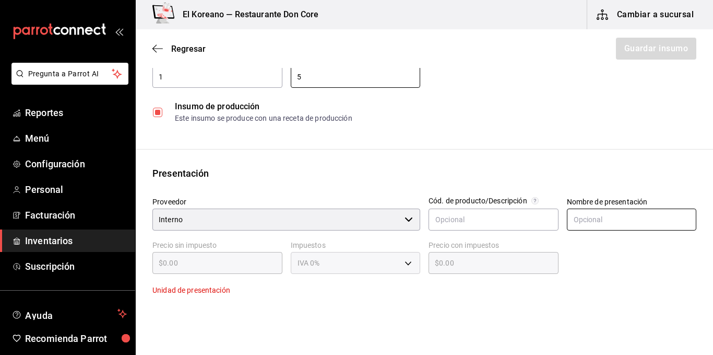
type input "5"
click at [591, 215] on input "text" at bounding box center [632, 219] width 130 height 22
type input "l"
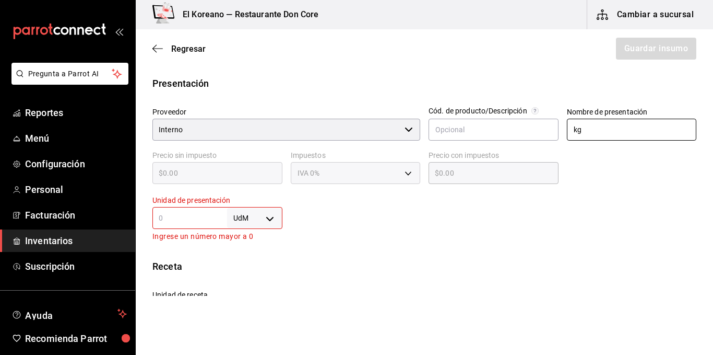
scroll to position [198, 0]
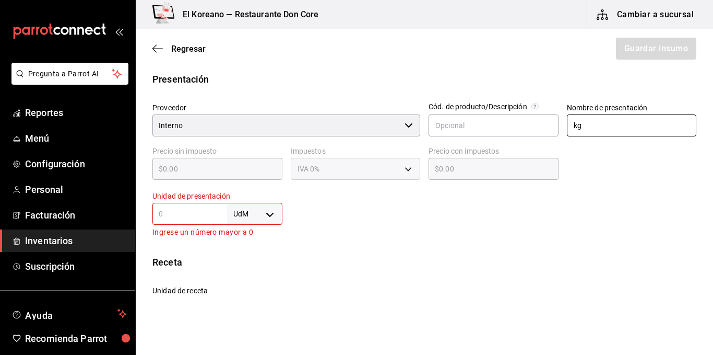
type input "kg"
click at [197, 213] on input "text" at bounding box center [190, 213] width 75 height 13
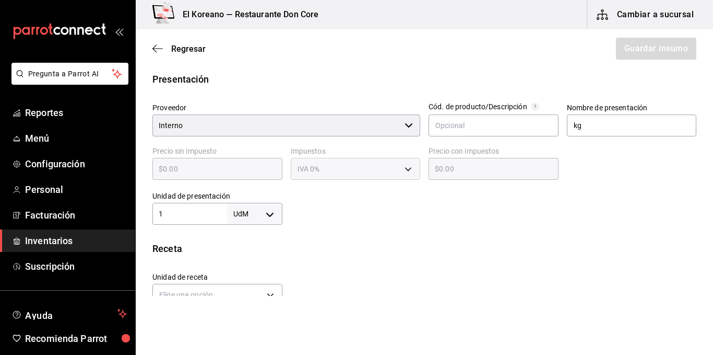
type input "1"
click at [270, 215] on body "Pregunta a Parrot AI Reportes Menú Configuración Personal Facturación Inventari…" at bounding box center [356, 148] width 713 height 296
click at [250, 254] on li "kg" at bounding box center [253, 255] width 54 height 17
type input "KILOGRAM"
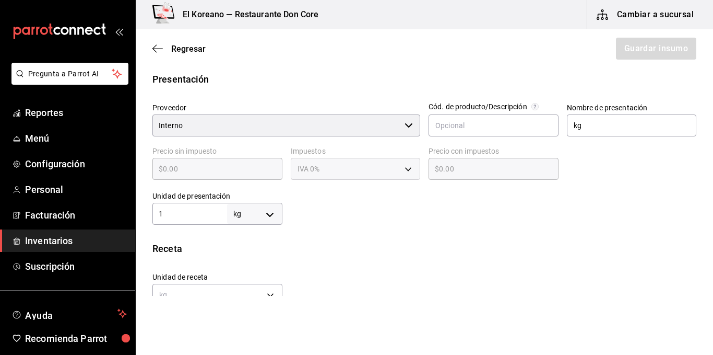
type input "1"
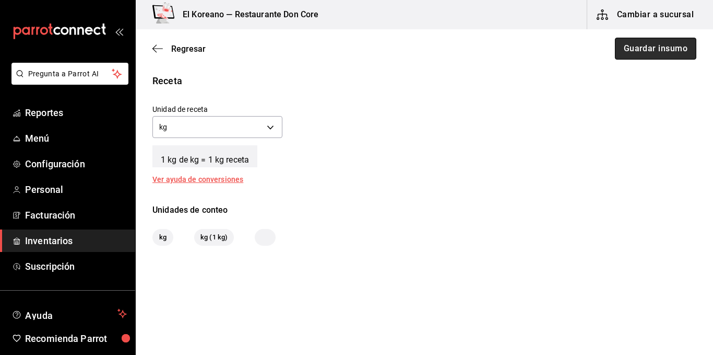
click at [656, 46] on button "Guardar insumo" at bounding box center [655, 49] width 81 height 22
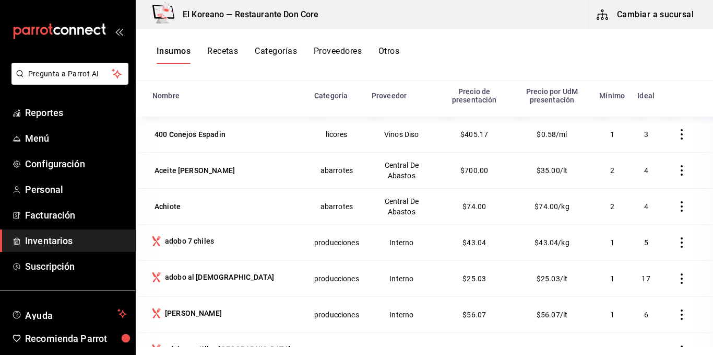
click at [231, 50] on button "Recetas" at bounding box center [222, 55] width 31 height 18
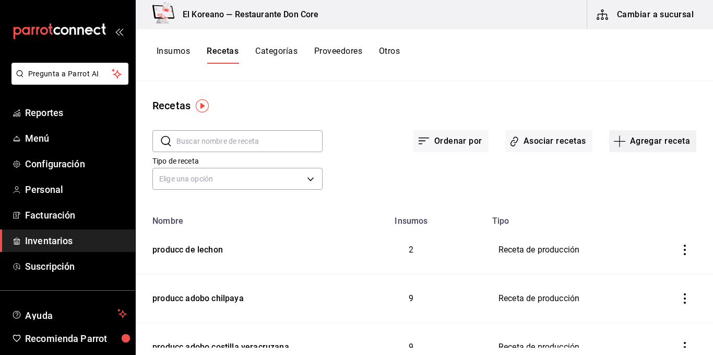
click at [657, 145] on button "Agregar receta" at bounding box center [653, 141] width 87 height 22
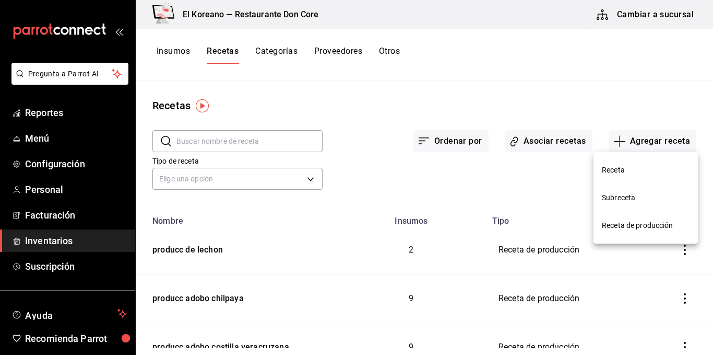
click at [644, 219] on li "Receta de producción" at bounding box center [646, 226] width 104 height 28
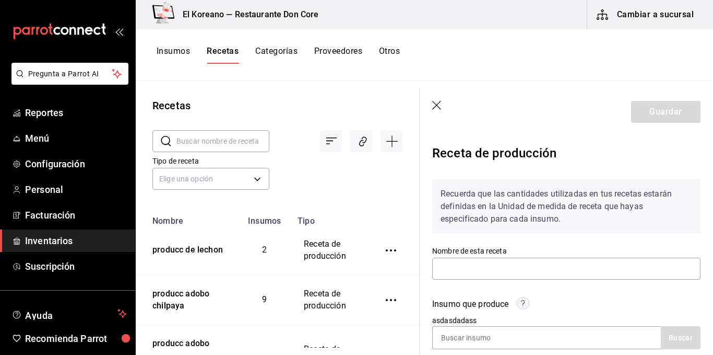
scroll to position [107, 0]
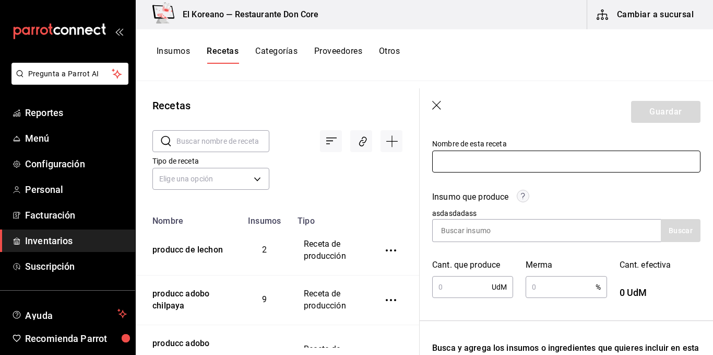
click at [548, 159] on input "text" at bounding box center [566, 161] width 268 height 22
type input "[PERSON_NAME]"
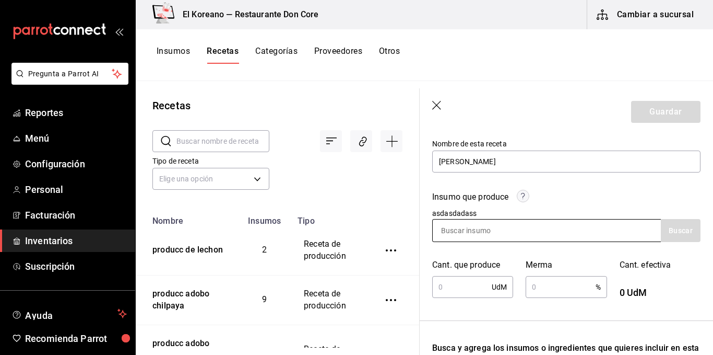
click at [490, 224] on input at bounding box center [485, 230] width 104 height 22
click at [478, 230] on input at bounding box center [485, 230] width 104 height 22
type input "pico"
click at [670, 240] on button "Buscar" at bounding box center [681, 230] width 40 height 23
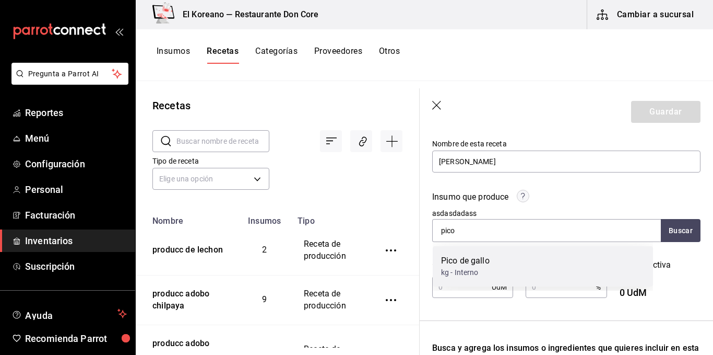
click at [472, 267] on div "kg - Interno" at bounding box center [465, 272] width 49 height 11
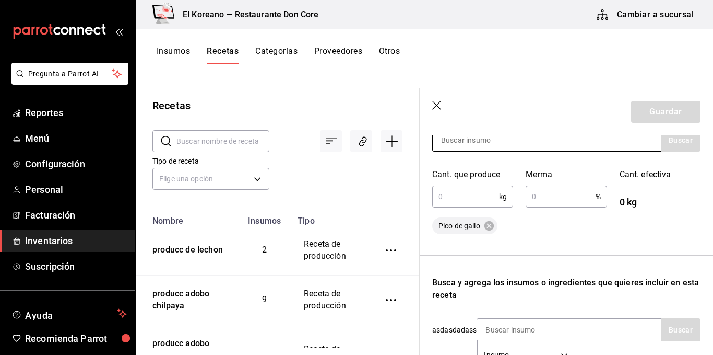
scroll to position [201, 0]
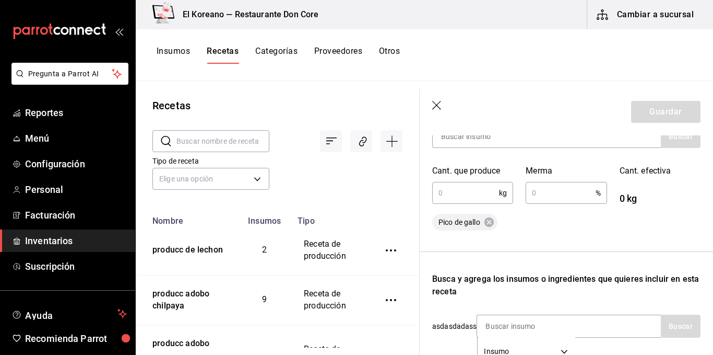
click at [460, 183] on input "text" at bounding box center [465, 192] width 67 height 21
type input "1.9"
click at [566, 198] on input "text" at bounding box center [560, 192] width 69 height 21
type input "1"
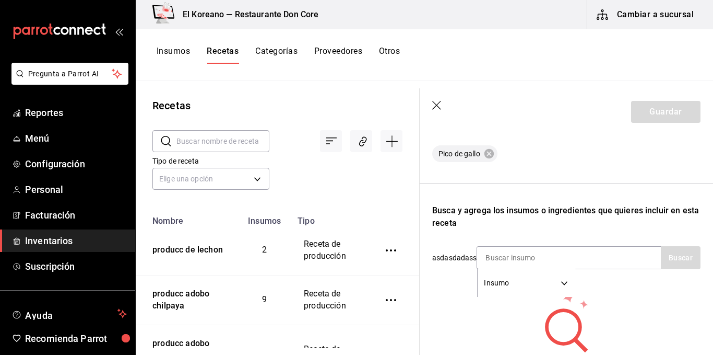
scroll to position [323, 0]
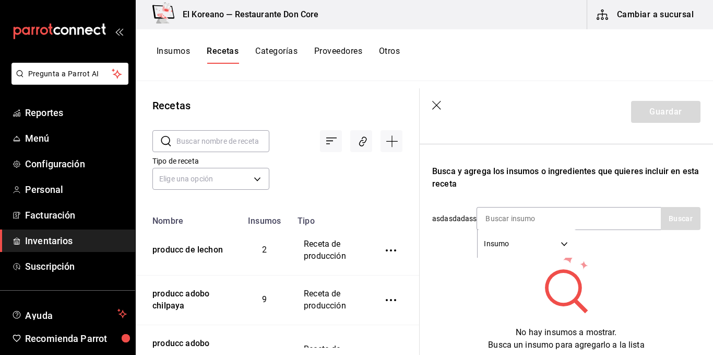
type input "2"
click at [548, 221] on input at bounding box center [529, 218] width 104 height 22
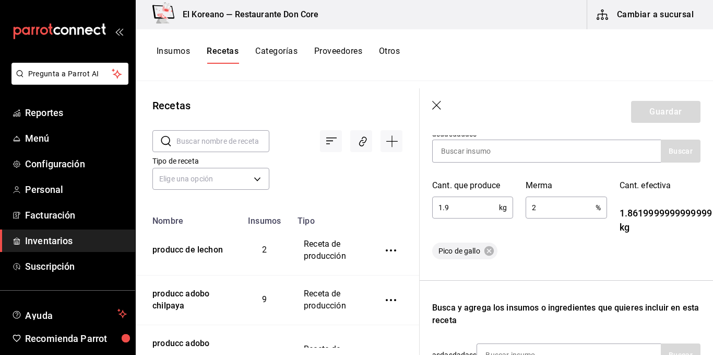
scroll to position [187, 0]
click at [461, 204] on input "1.9" at bounding box center [465, 206] width 67 height 21
click at [536, 208] on input "2" at bounding box center [560, 206] width 69 height 21
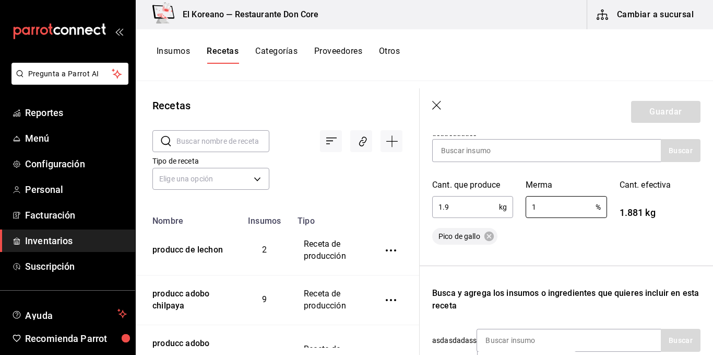
type input "1"
click at [563, 248] on div "Recuerda que las cantidades utilizadas en tus recetas estarán definidas en la U…" at bounding box center [566, 228] width 268 height 489
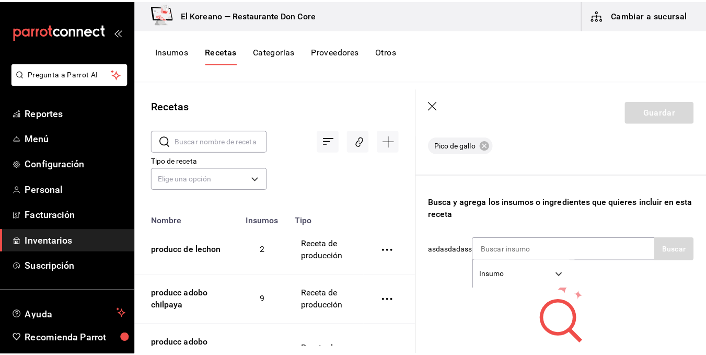
scroll to position [290, 0]
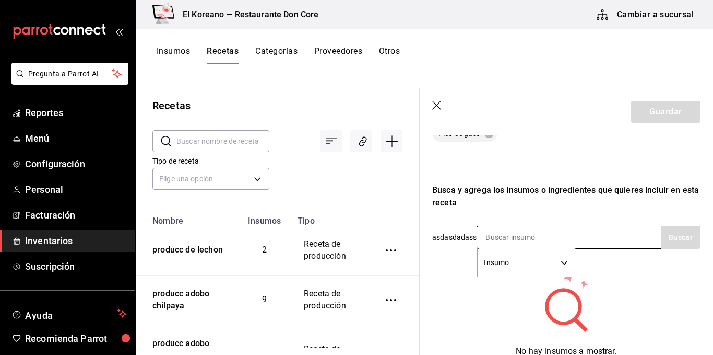
click at [541, 236] on input at bounding box center [529, 237] width 104 height 22
type input "jito"
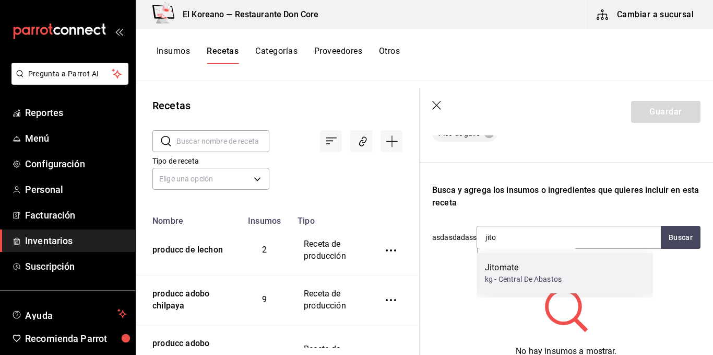
click at [519, 264] on div "Jitomate" at bounding box center [523, 267] width 77 height 13
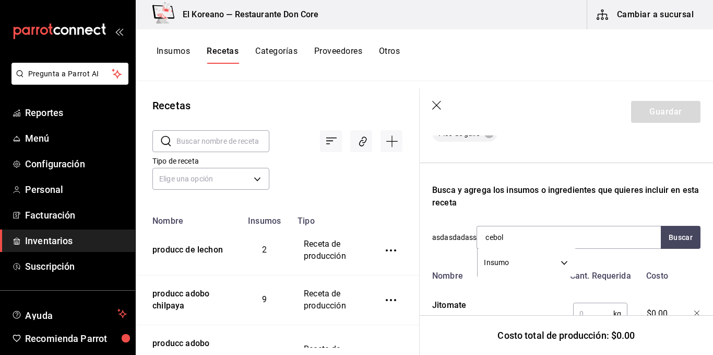
type input "ceboll"
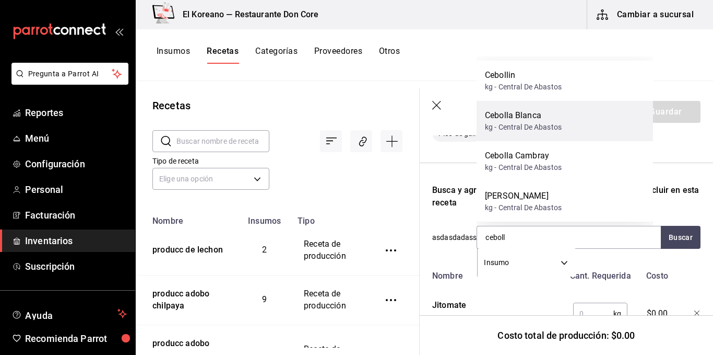
click at [523, 121] on div "Cebolla Blanca" at bounding box center [523, 115] width 77 height 13
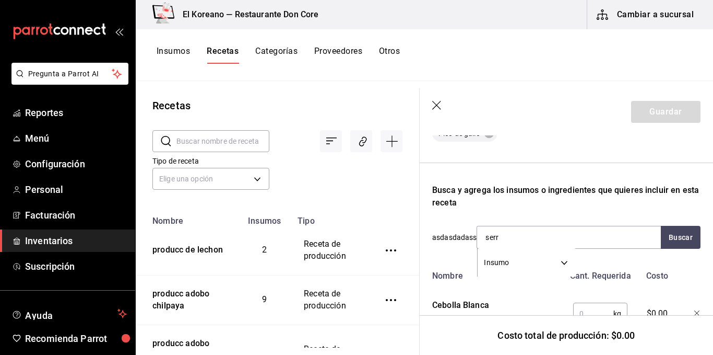
type input "serra"
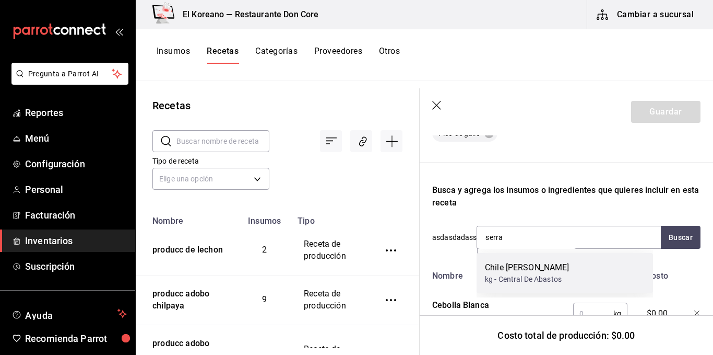
click at [542, 278] on div "kg - Central De Abastos" at bounding box center [527, 279] width 85 height 11
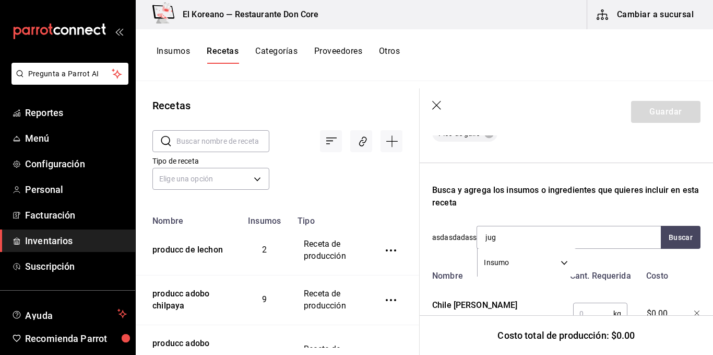
type input "jugo"
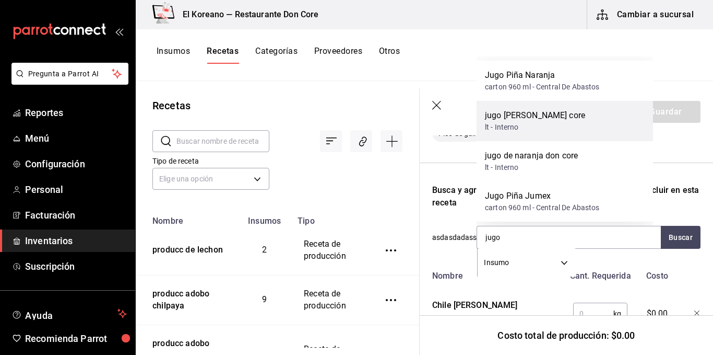
click at [529, 127] on div "lt - Interno" at bounding box center [535, 127] width 100 height 11
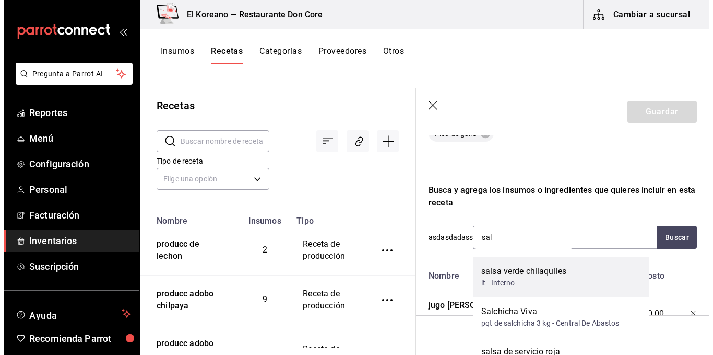
scroll to position [0, 0]
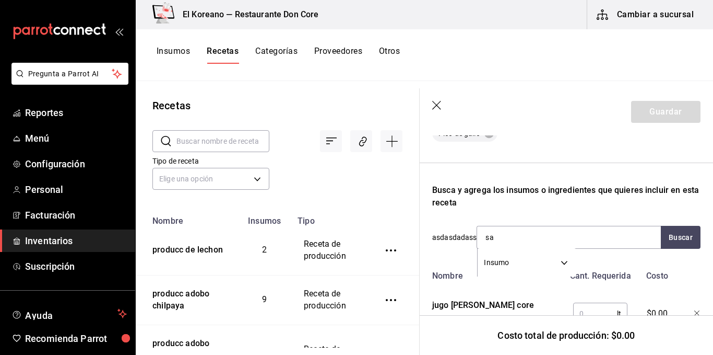
type input "s"
type input "la fina"
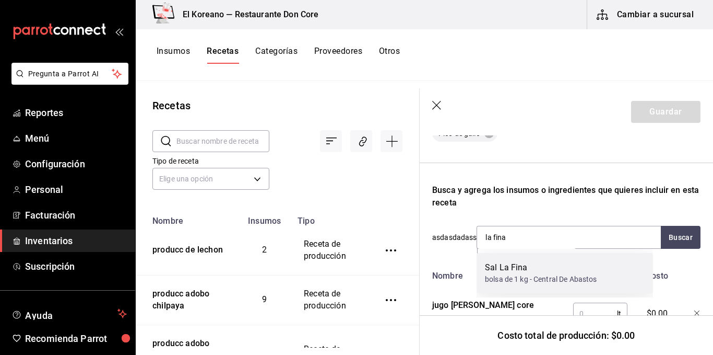
click at [517, 266] on div "Sal La Fina" at bounding box center [541, 267] width 112 height 13
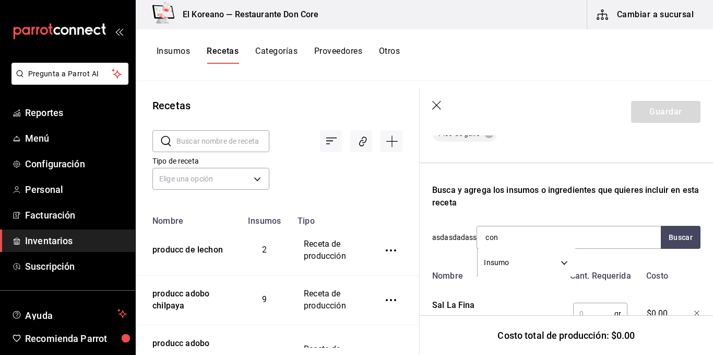
type input "cons"
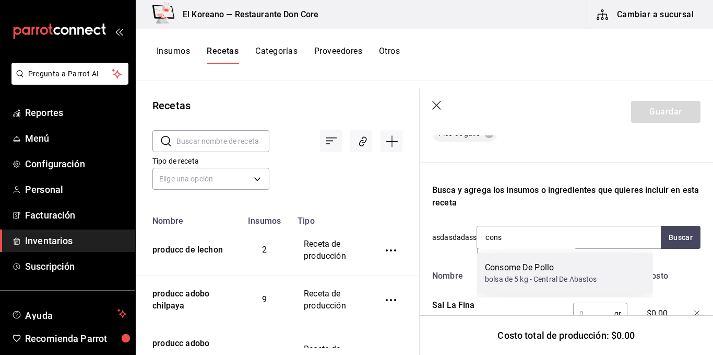
click at [516, 266] on div "Consome De Pollo" at bounding box center [541, 267] width 112 height 13
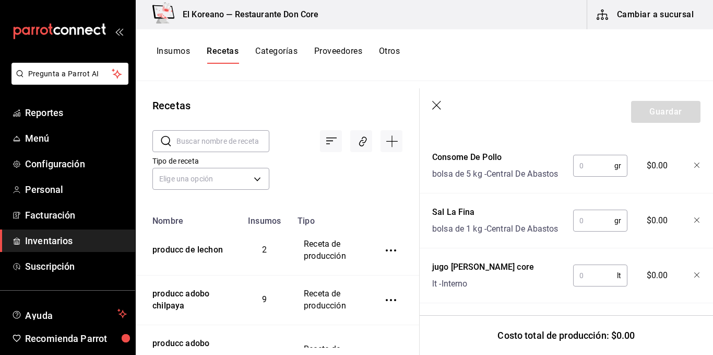
scroll to position [437, 0]
click at [589, 172] on input "text" at bounding box center [594, 166] width 41 height 21
type input "10"
click at [588, 231] on input "text" at bounding box center [594, 220] width 41 height 21
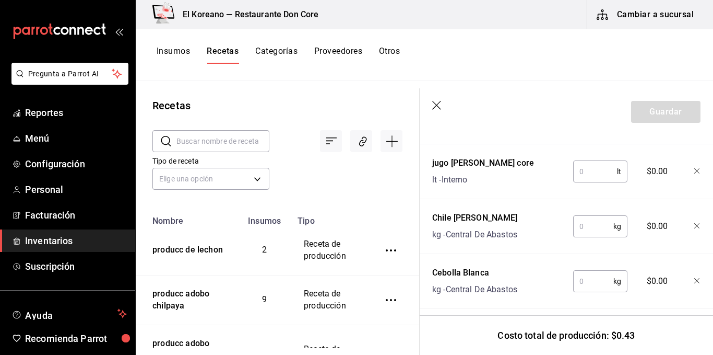
scroll to position [516, 0]
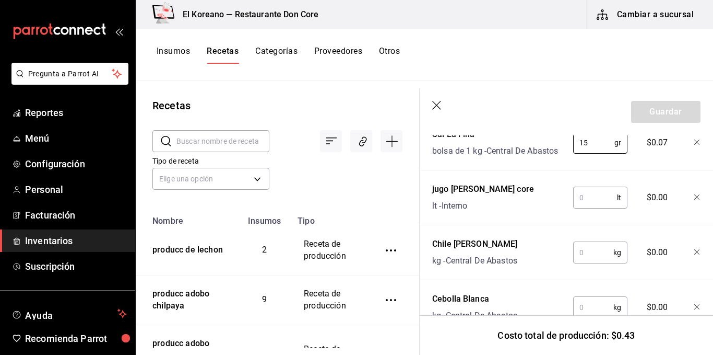
type input "15"
click at [591, 208] on input "text" at bounding box center [596, 197] width 44 height 21
type input "2"
type input "0.250"
click at [592, 263] on input "text" at bounding box center [594, 252] width 40 height 21
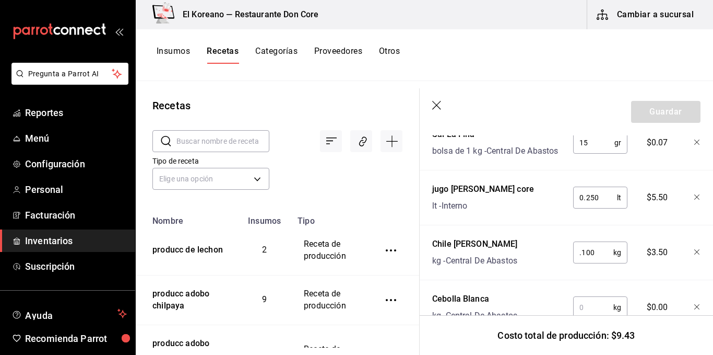
scroll to position [578, 0]
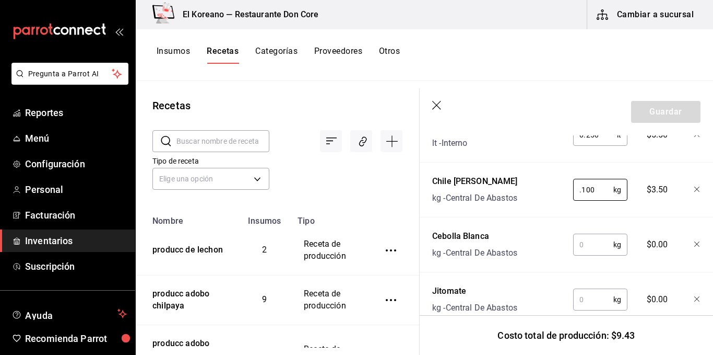
type input "0.100"
click at [591, 255] on input "text" at bounding box center [594, 244] width 40 height 21
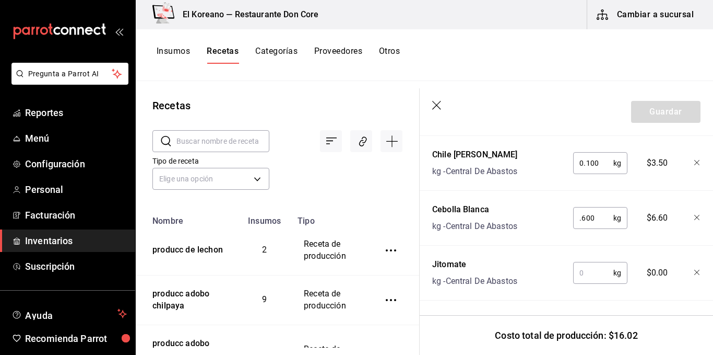
type input "0.600"
click at [591, 270] on input "text" at bounding box center [594, 272] width 40 height 21
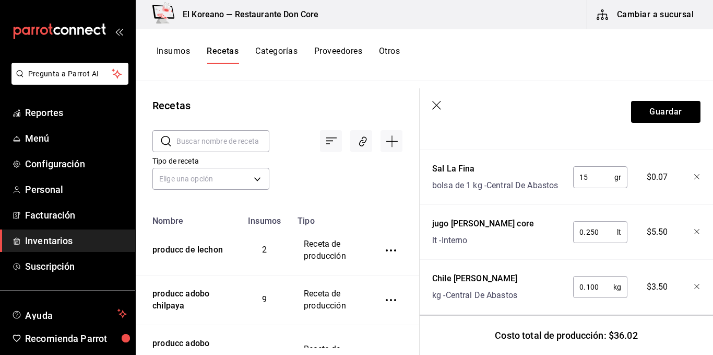
scroll to position [472, 0]
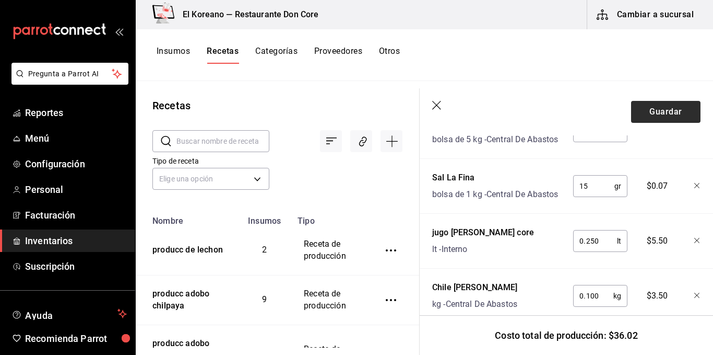
type input "1.250"
click at [668, 110] on button "Guardar" at bounding box center [665, 112] width 69 height 22
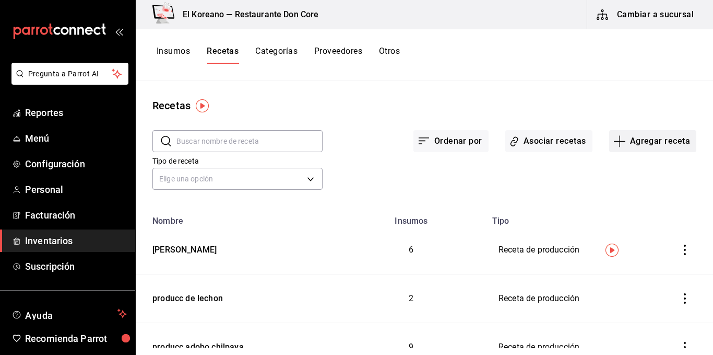
click at [659, 142] on button "Agregar receta" at bounding box center [653, 141] width 87 height 22
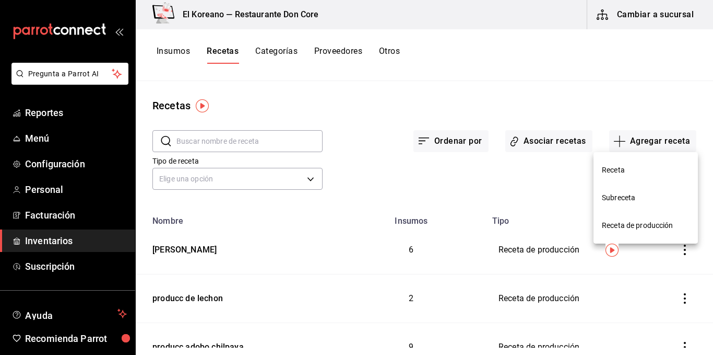
click at [629, 228] on span "Receta de producción" at bounding box center [646, 225] width 88 height 11
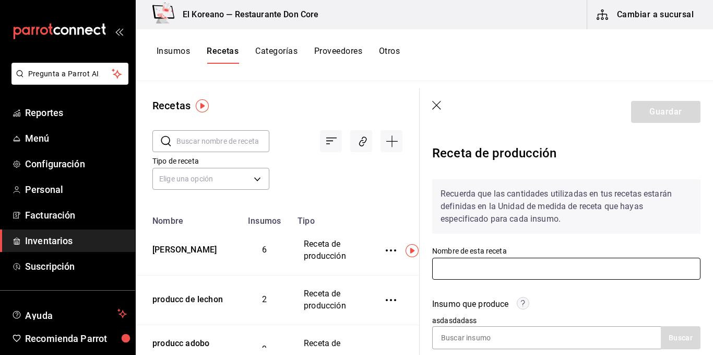
click at [566, 271] on input "text" at bounding box center [566, 269] width 268 height 22
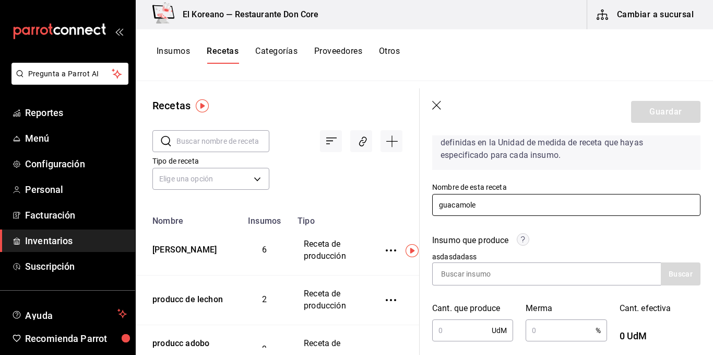
scroll to position [65, 0]
click at [439, 204] on input "guacamole" at bounding box center [566, 203] width 268 height 22
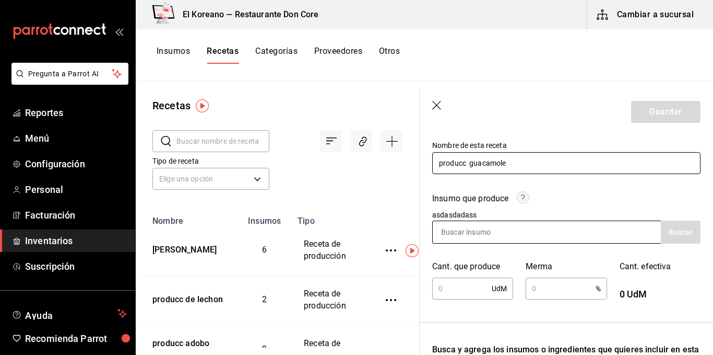
scroll to position [109, 0]
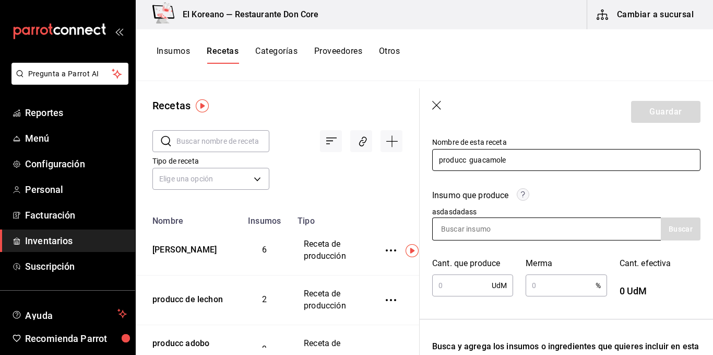
type input "producc guacamole"
click at [471, 223] on input at bounding box center [485, 229] width 104 height 22
type input "guaca"
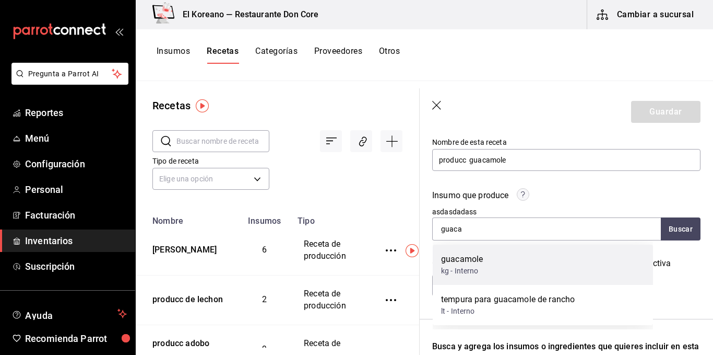
click at [461, 258] on div "guacamole" at bounding box center [462, 259] width 42 height 13
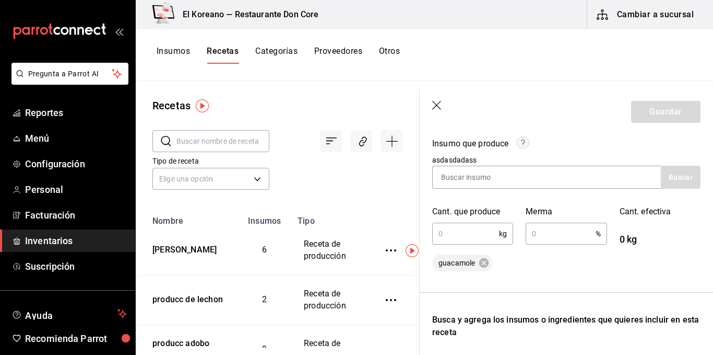
scroll to position [160, 0]
click at [466, 238] on input "text" at bounding box center [465, 233] width 67 height 21
type input "4.2"
click at [549, 241] on input "text" at bounding box center [560, 233] width 69 height 21
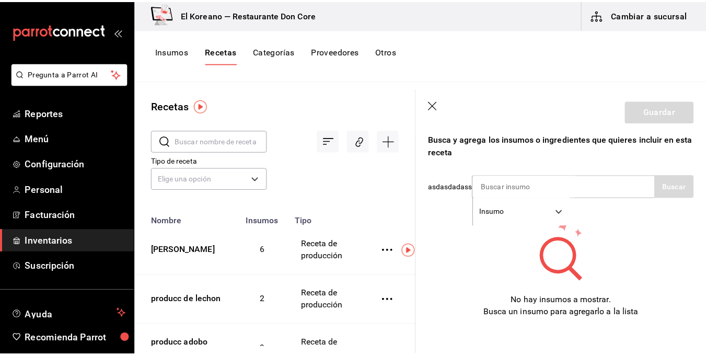
scroll to position [340, 0]
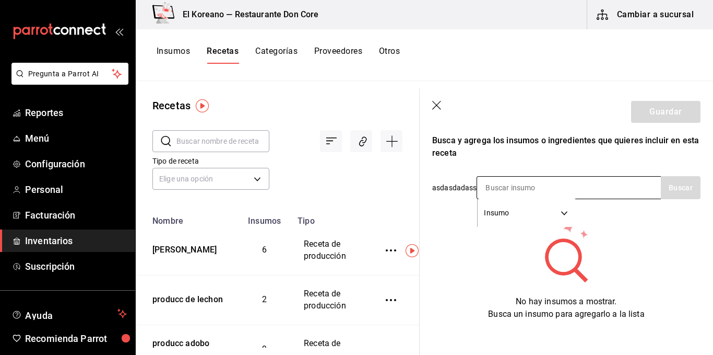
type input "3"
click at [537, 194] on input at bounding box center [529, 188] width 104 height 22
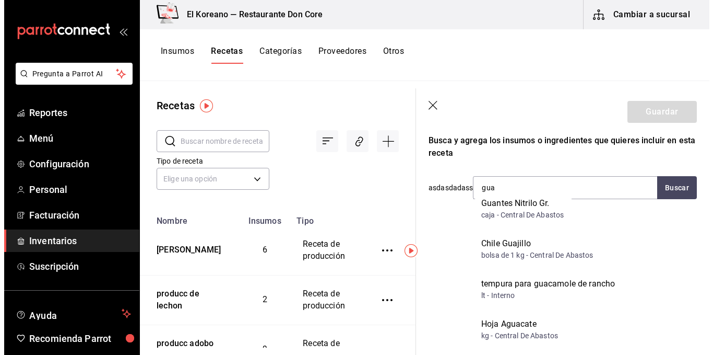
scroll to position [0, 0]
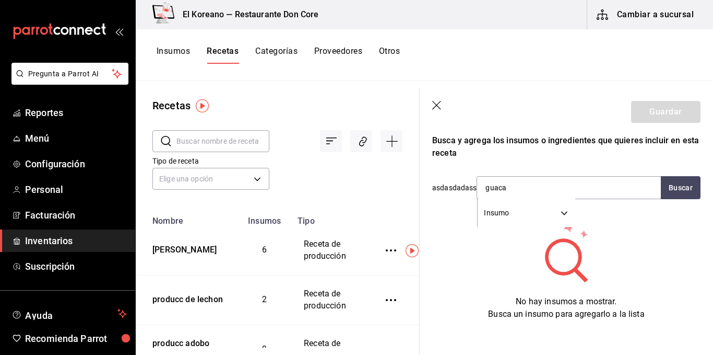
click at [499, 164] on div "Recuerda que las cantidades utilizadas en tus recetas estarán definidas en la U…" at bounding box center [566, 75] width 268 height 489
click at [511, 188] on input "guaca" at bounding box center [529, 188] width 104 height 22
type input "g"
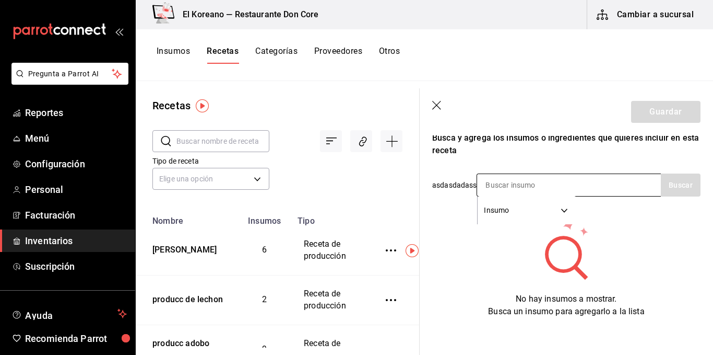
scroll to position [351, 0]
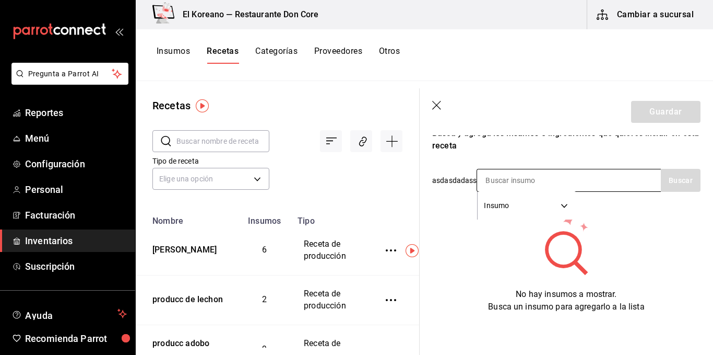
click at [514, 181] on input at bounding box center [529, 180] width 104 height 22
type input "cons"
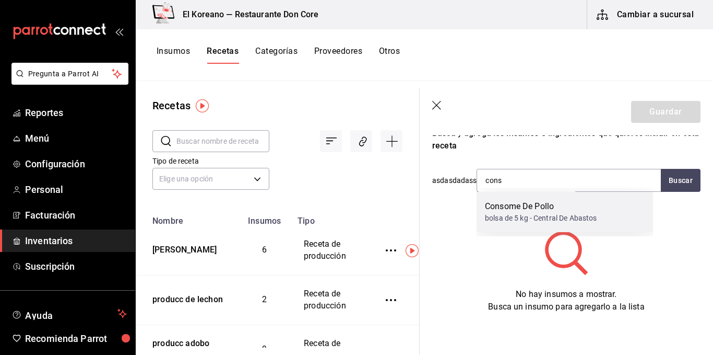
click at [516, 205] on div "Consome De Pollo" at bounding box center [541, 206] width 112 height 13
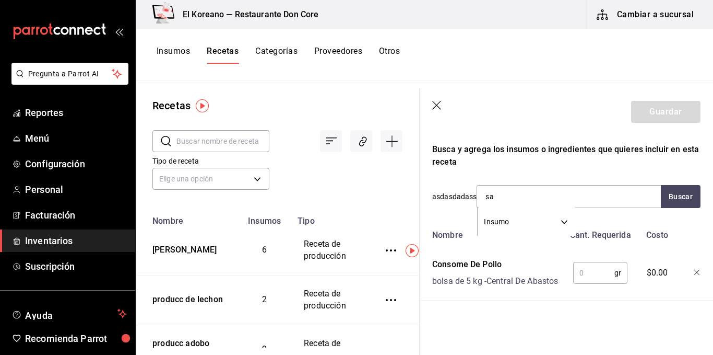
type input "s"
type input "jugo"
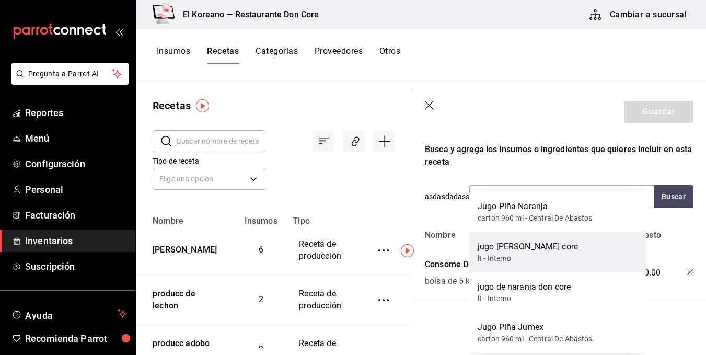
click at [522, 245] on div "jugo [PERSON_NAME] core" at bounding box center [527, 246] width 100 height 13
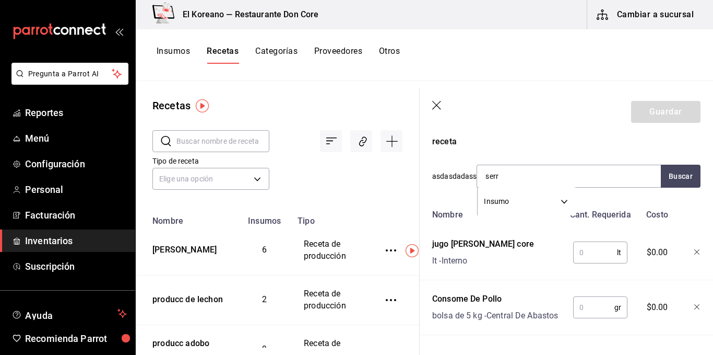
type input "serra"
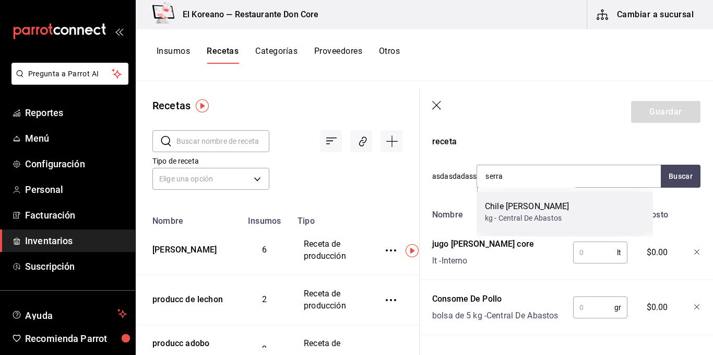
click at [527, 219] on div "kg - Central De Abastos" at bounding box center [527, 218] width 85 height 11
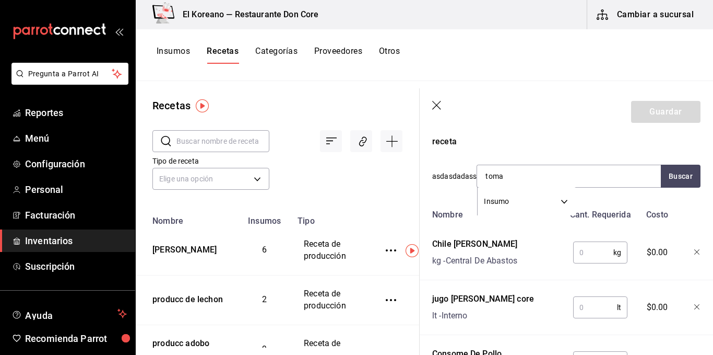
type input "tomat"
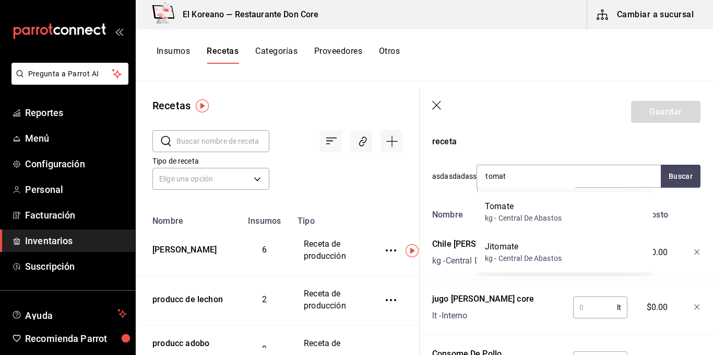
click at [527, 218] on div "kg - Central De Abastos" at bounding box center [523, 218] width 77 height 11
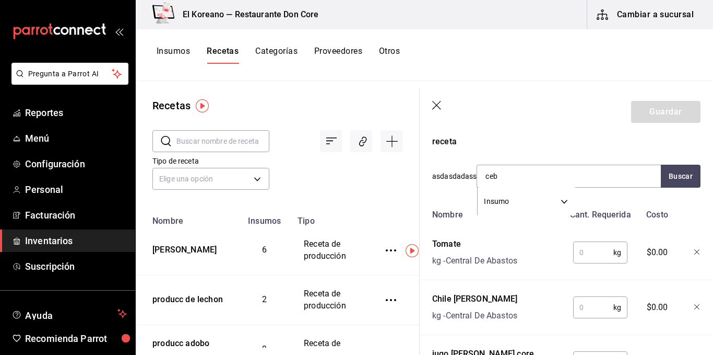
type input "cebo"
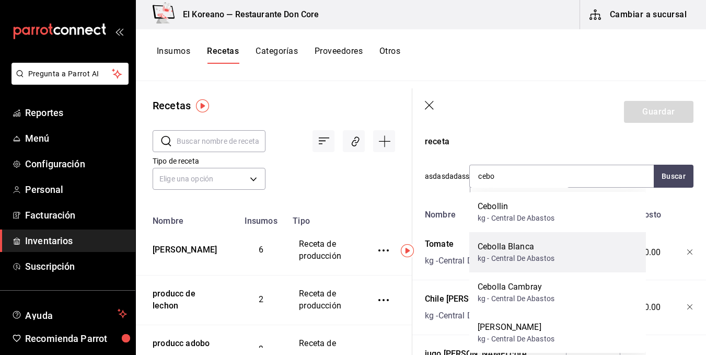
click at [525, 254] on div "kg - Central De Abastos" at bounding box center [515, 258] width 77 height 11
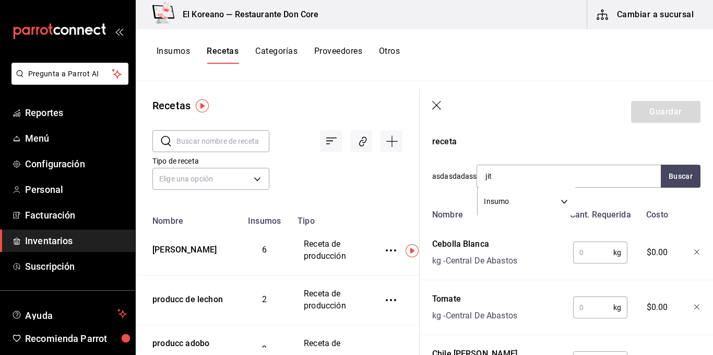
type input "jito"
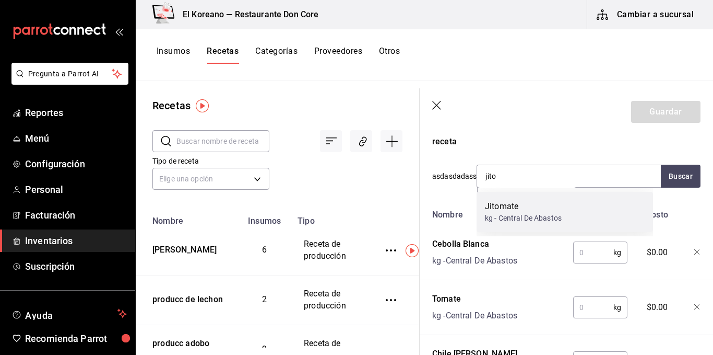
click at [532, 208] on div "Jitomate" at bounding box center [523, 206] width 77 height 13
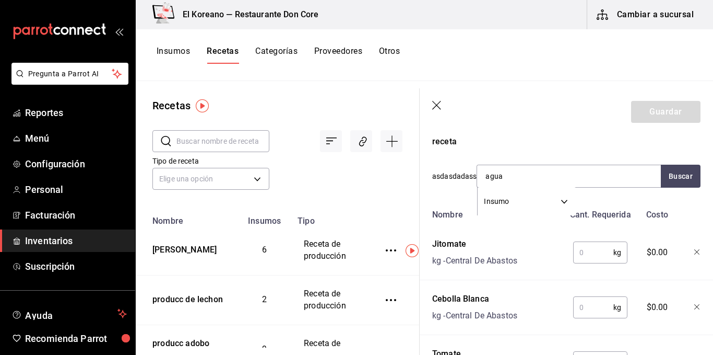
type input "aguac"
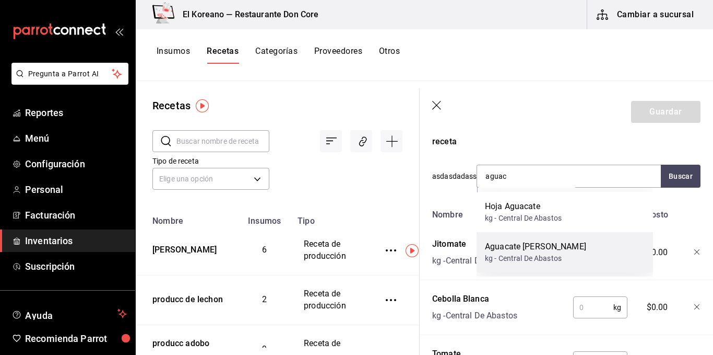
click at [529, 245] on div "Aguacate [PERSON_NAME]" at bounding box center [535, 246] width 101 height 13
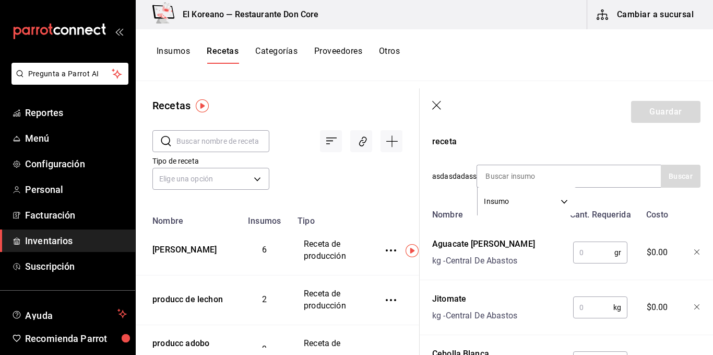
click at [604, 260] on input "text" at bounding box center [594, 252] width 41 height 21
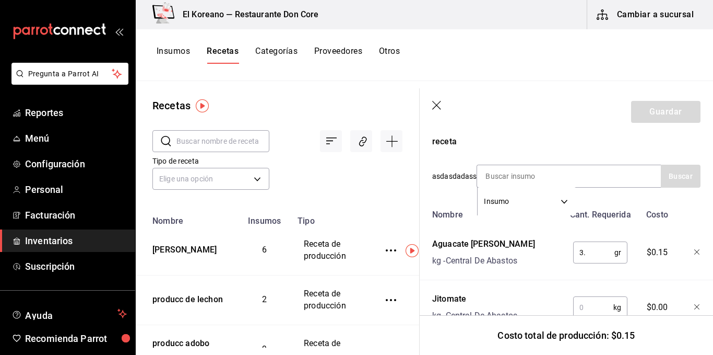
type input "3"
type input "3,500"
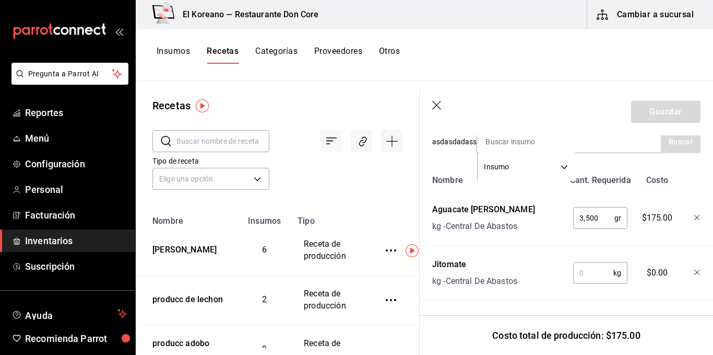
scroll to position [387, 0]
click at [602, 270] on input "text" at bounding box center [594, 271] width 40 height 21
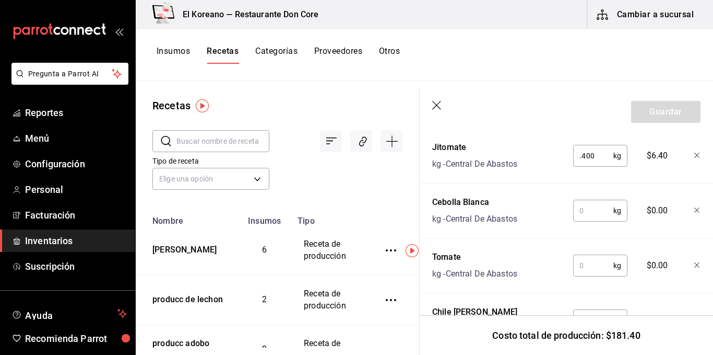
scroll to position [509, 0]
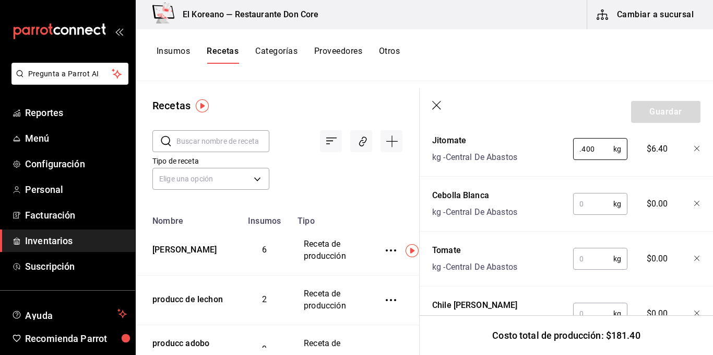
type input "0.400"
click at [599, 208] on input "text" at bounding box center [594, 203] width 40 height 21
type input "0.250"
click at [593, 252] on input "text" at bounding box center [594, 258] width 40 height 21
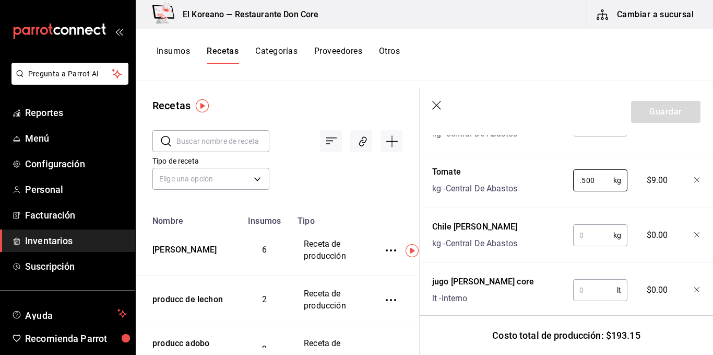
scroll to position [589, 0]
type input "0.500"
click at [593, 233] on input "text" at bounding box center [594, 234] width 40 height 21
click at [584, 286] on input "text" at bounding box center [596, 288] width 44 height 21
click at [581, 234] on input "0.50" at bounding box center [594, 234] width 40 height 21
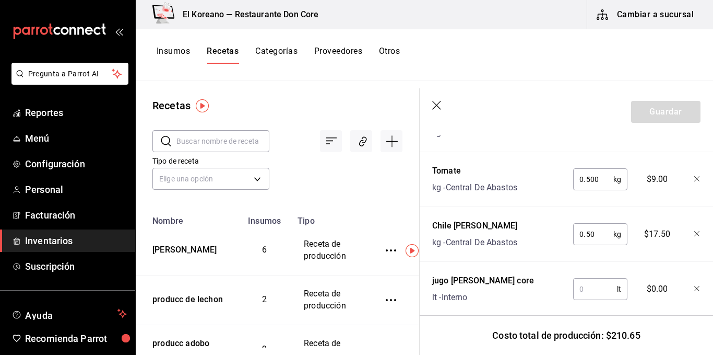
click at [589, 235] on input "0.50" at bounding box center [594, 234] width 40 height 21
type input "0"
type input "0.050"
click at [592, 297] on input "text" at bounding box center [596, 288] width 44 height 21
type input "3"
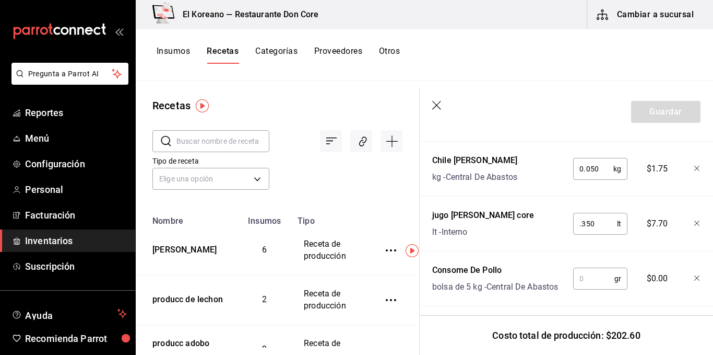
scroll to position [654, 0]
type input "0.350"
click at [592, 283] on input "text" at bounding box center [594, 277] width 41 height 21
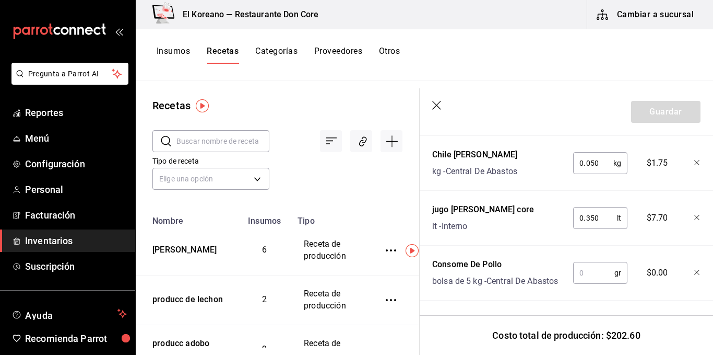
click at [591, 263] on input "text" at bounding box center [594, 272] width 41 height 21
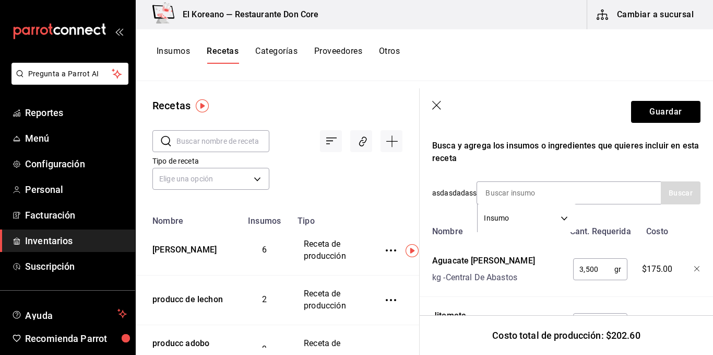
scroll to position [338, 0]
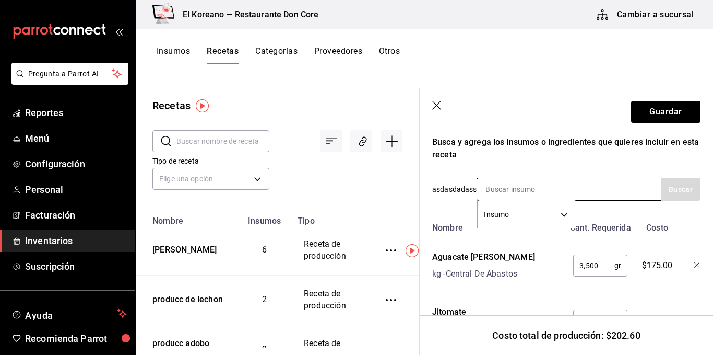
type input "0.010"
click at [520, 191] on input at bounding box center [529, 189] width 104 height 22
type input "sal la"
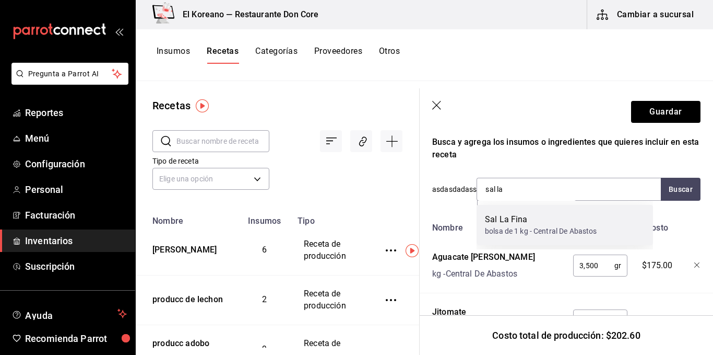
click at [511, 214] on div "Sal La Fina" at bounding box center [541, 219] width 112 height 13
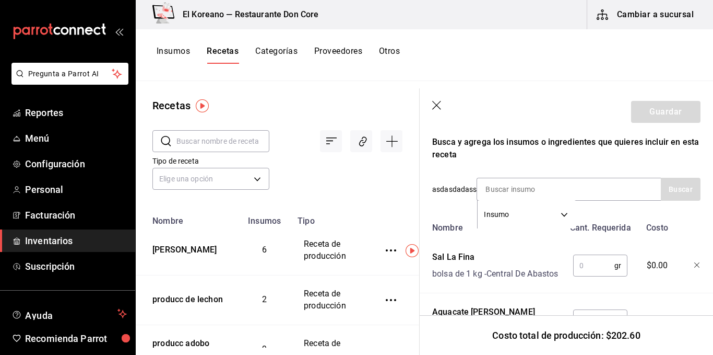
click at [585, 268] on input "text" at bounding box center [594, 265] width 41 height 21
click at [609, 280] on div "0.025 gr ​" at bounding box center [599, 263] width 68 height 33
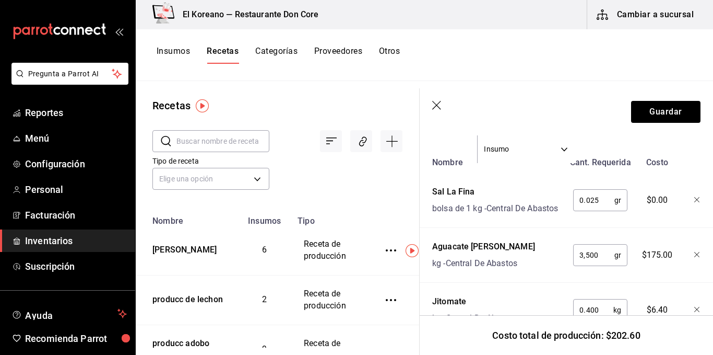
scroll to position [394, 0]
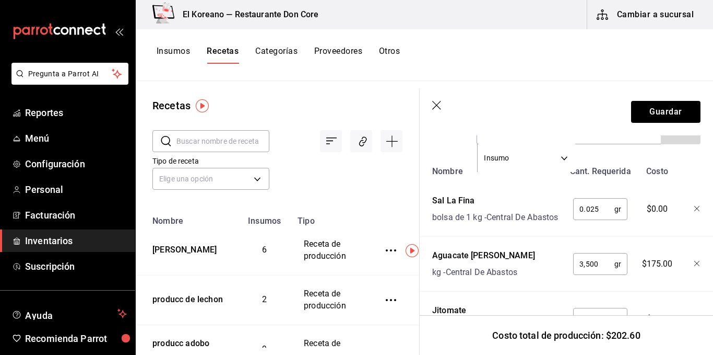
click at [599, 212] on input "0.025" at bounding box center [594, 208] width 41 height 21
type input "0"
type input "25"
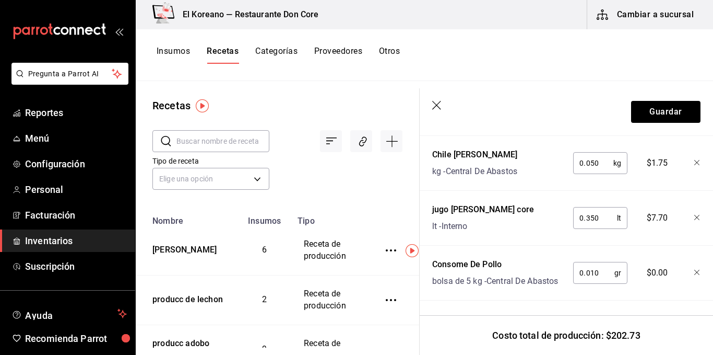
scroll to position [747, 0]
click at [596, 266] on input "0.010" at bounding box center [594, 272] width 41 height 21
type input "0"
type input "10"
click at [625, 282] on div "Nombre Cant. Requerida Costo Sal La Fina bolsa de 1 kg - Central De Abastos 25 …" at bounding box center [566, 71] width 268 height 460
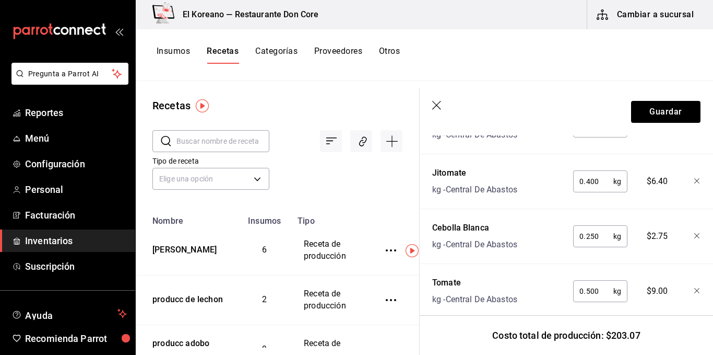
scroll to position [533, 0]
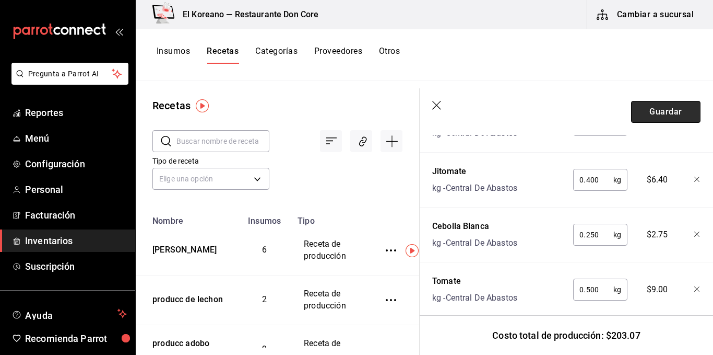
click at [662, 106] on button "Guardar" at bounding box center [665, 112] width 69 height 22
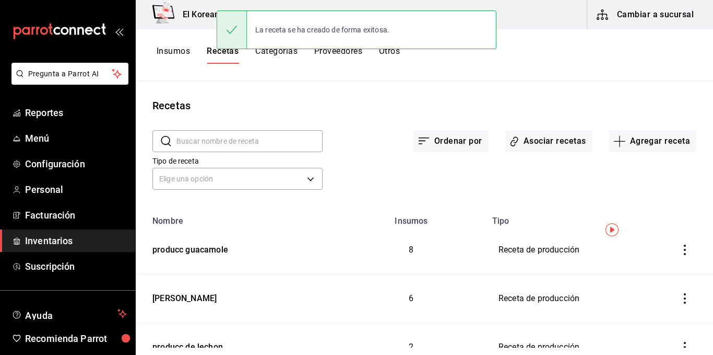
scroll to position [94, 0]
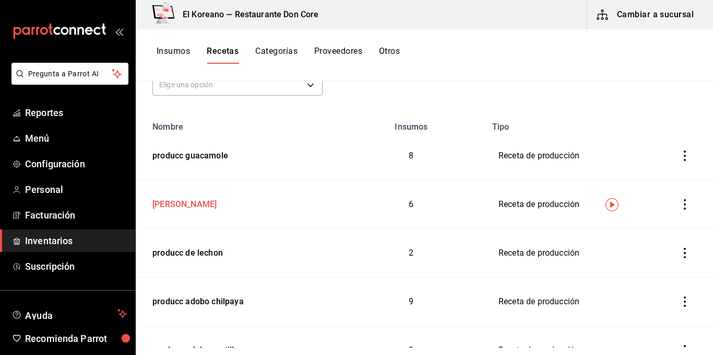
click at [161, 204] on div "[PERSON_NAME]" at bounding box center [182, 202] width 68 height 16
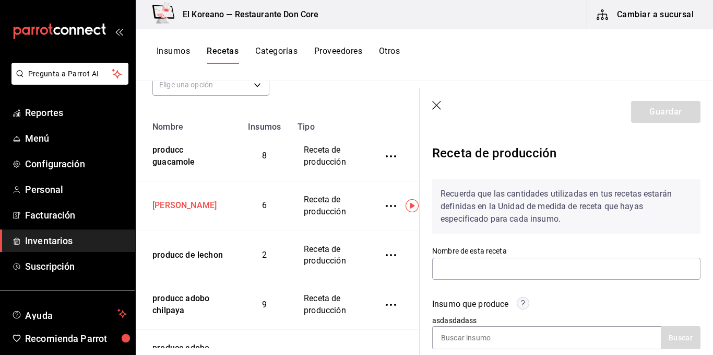
type input "[PERSON_NAME]"
type input "1.9"
type input "1"
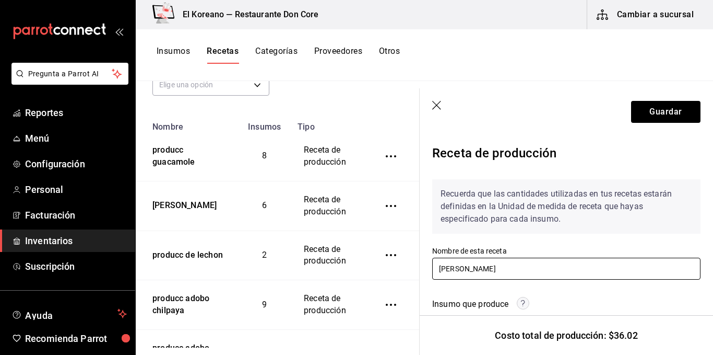
click at [438, 270] on input "[PERSON_NAME]" at bounding box center [566, 269] width 268 height 22
type input "producc [PERSON_NAME]"
click at [642, 113] on button "Guardar" at bounding box center [665, 112] width 69 height 22
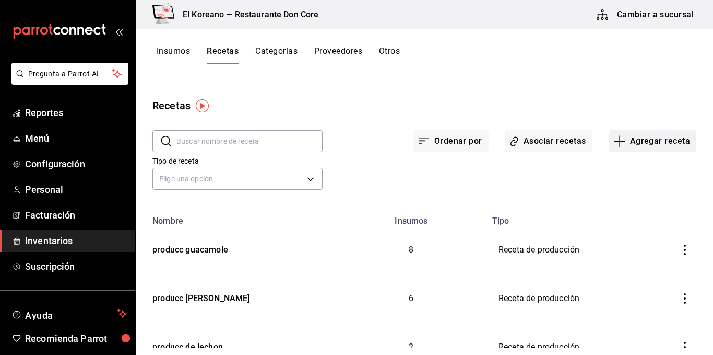
click at [628, 141] on button "Agregar receta" at bounding box center [653, 141] width 87 height 22
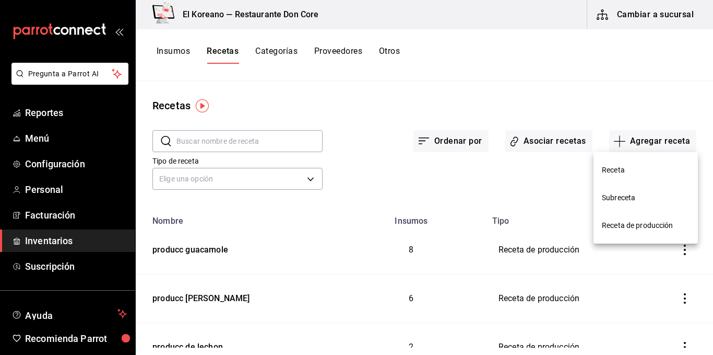
click at [651, 229] on span "Receta de producción" at bounding box center [646, 225] width 88 height 11
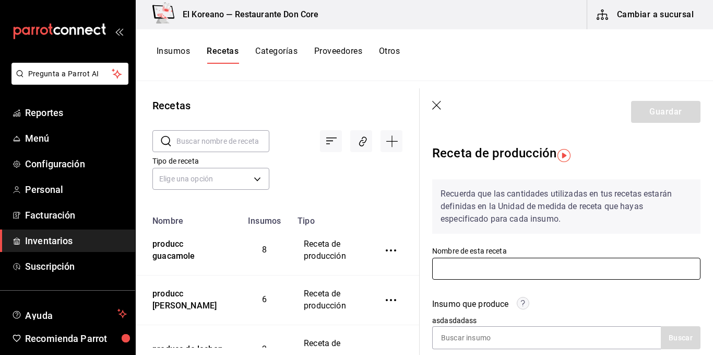
click at [556, 261] on input "text" at bounding box center [566, 269] width 268 height 22
click at [542, 297] on div "Insumo que produce asdasdadass Buscar" at bounding box center [560, 317] width 281 height 64
click at [497, 271] on input "salsa servicio" at bounding box center [566, 269] width 268 height 22
click at [438, 268] on input "salsa servicio" at bounding box center [566, 269] width 268 height 22
click at [530, 267] on input "produccion salsa servicio" at bounding box center [566, 269] width 268 height 22
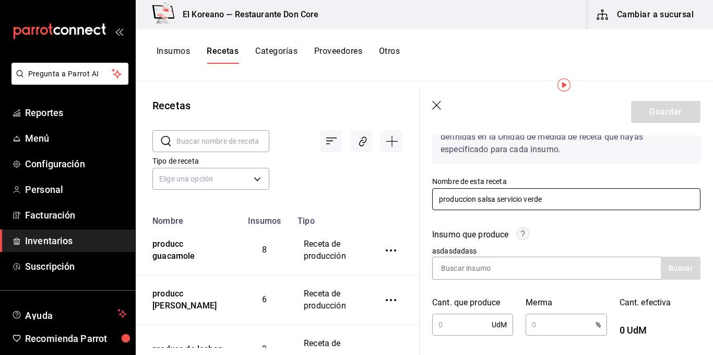
scroll to position [71, 0]
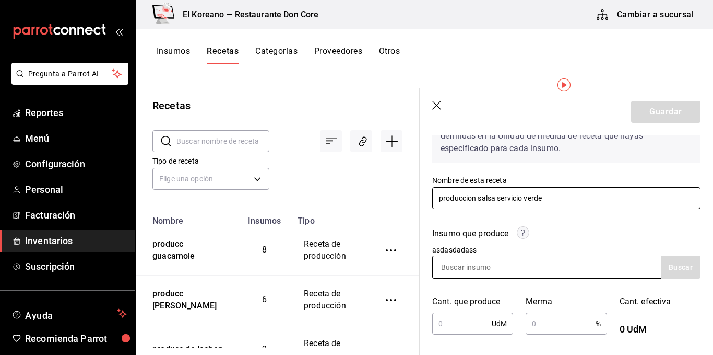
type input "produccion salsa servicio verde"
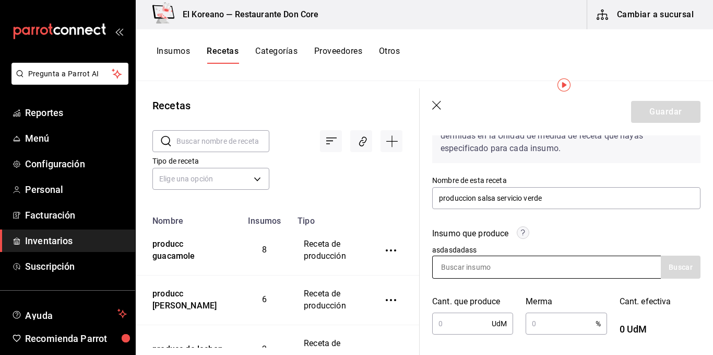
click at [522, 264] on input at bounding box center [485, 267] width 104 height 22
type input "salsa"
click at [662, 270] on button "Buscar" at bounding box center [681, 266] width 40 height 23
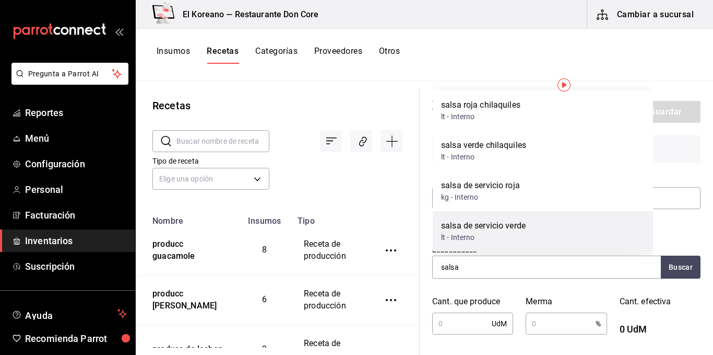
click at [512, 223] on div "salsa de servicio verde" at bounding box center [483, 225] width 85 height 13
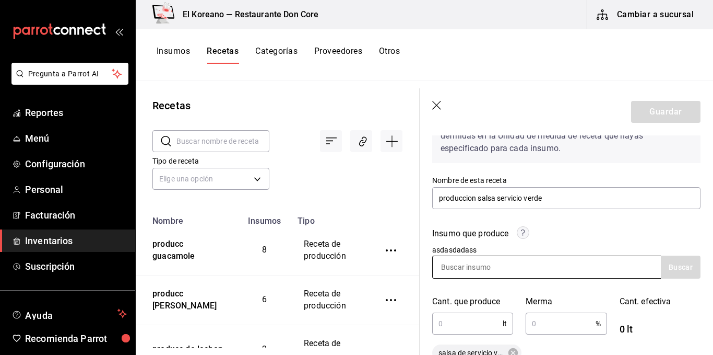
scroll to position [159, 0]
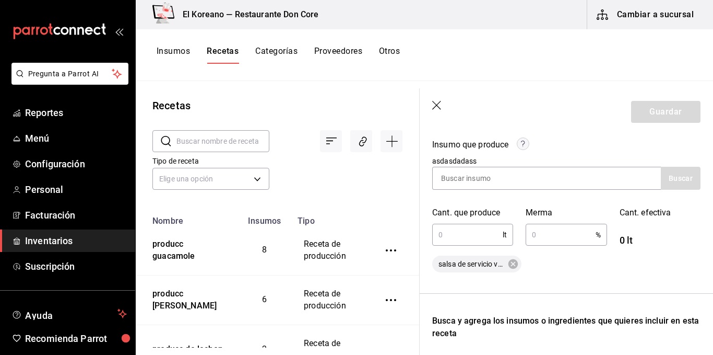
click at [477, 242] on input "text" at bounding box center [467, 234] width 71 height 21
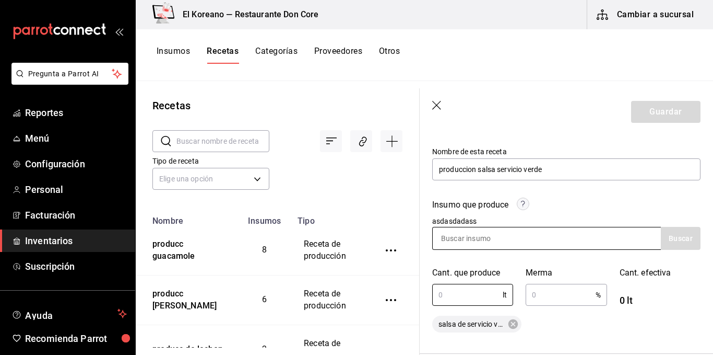
scroll to position [104, 0]
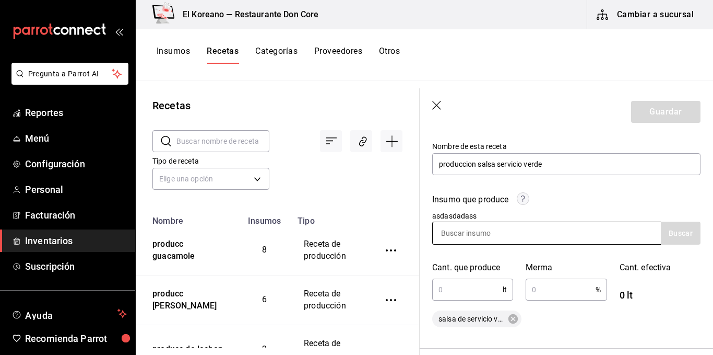
click at [481, 230] on input at bounding box center [485, 233] width 104 height 22
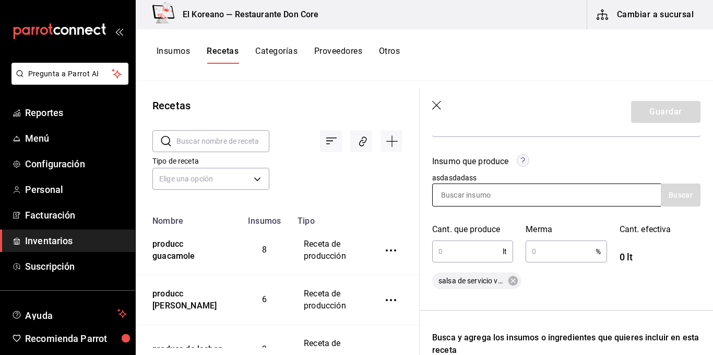
scroll to position [144, 0]
click at [474, 250] on input "text" at bounding box center [467, 250] width 71 height 21
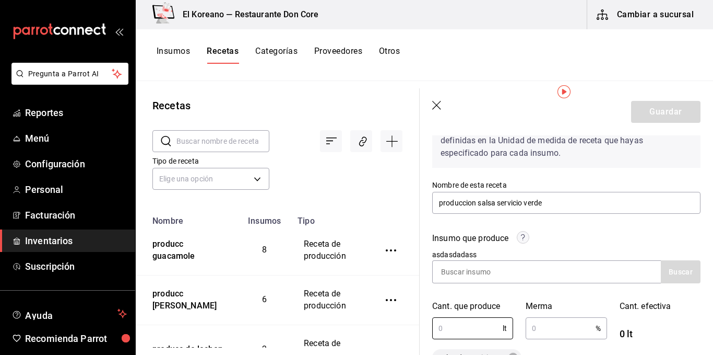
scroll to position [64, 0]
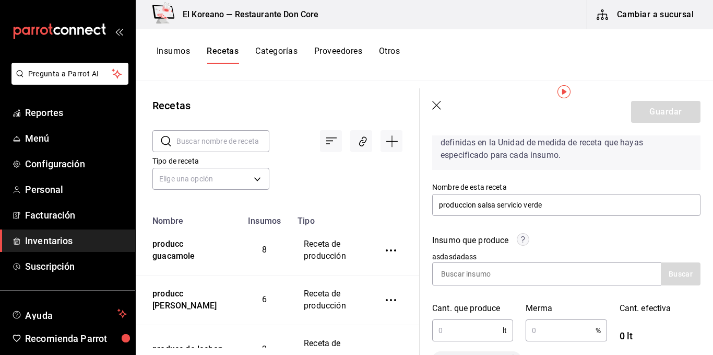
click at [438, 109] on icon "button" at bounding box center [437, 106] width 10 height 10
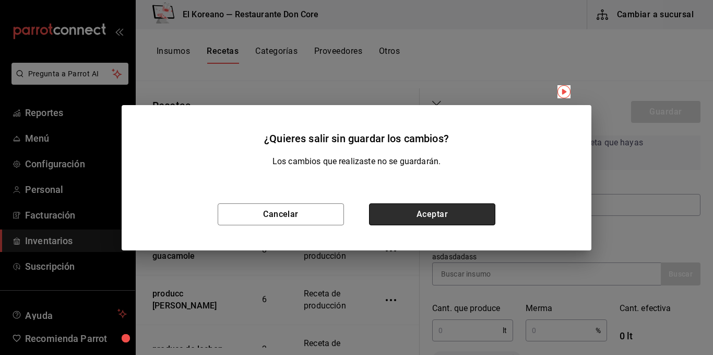
click at [449, 206] on button "Aceptar" at bounding box center [432, 214] width 126 height 22
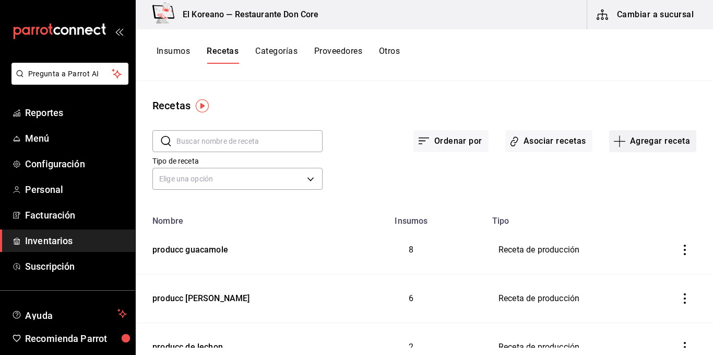
click at [641, 146] on button "Agregar receta" at bounding box center [653, 141] width 87 height 22
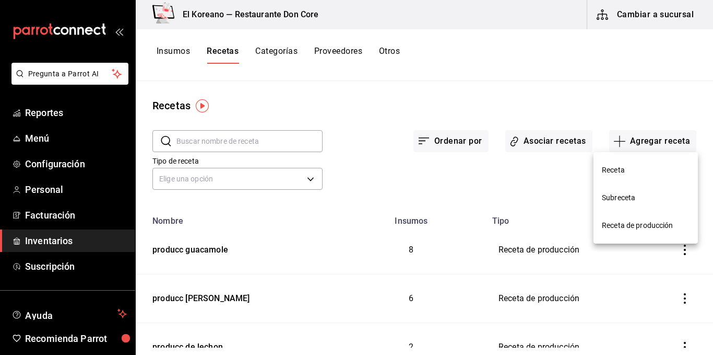
click at [634, 222] on span "Receta de producción" at bounding box center [646, 225] width 88 height 11
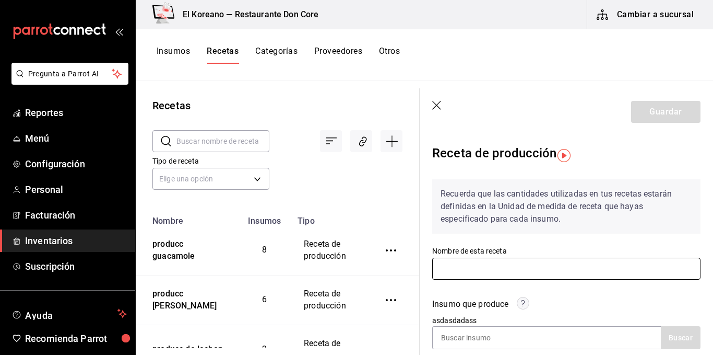
click at [557, 263] on input "text" at bounding box center [566, 269] width 268 height 22
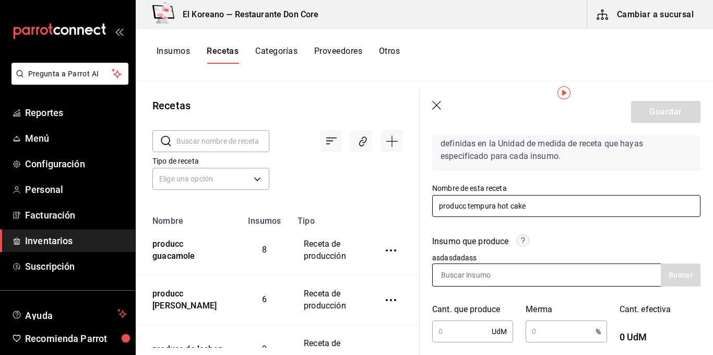
type input "producc tempura hot cake"
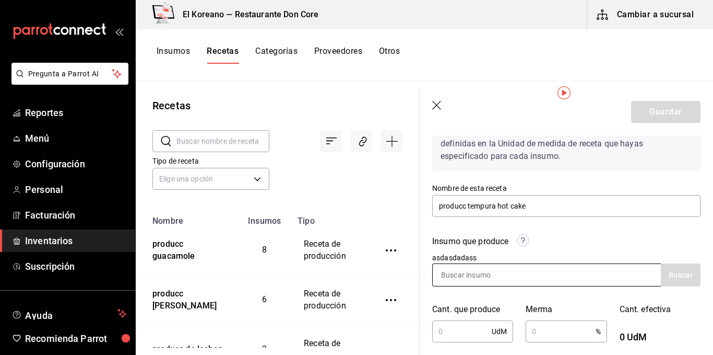
click at [528, 269] on input at bounding box center [485, 275] width 104 height 22
type input "temp"
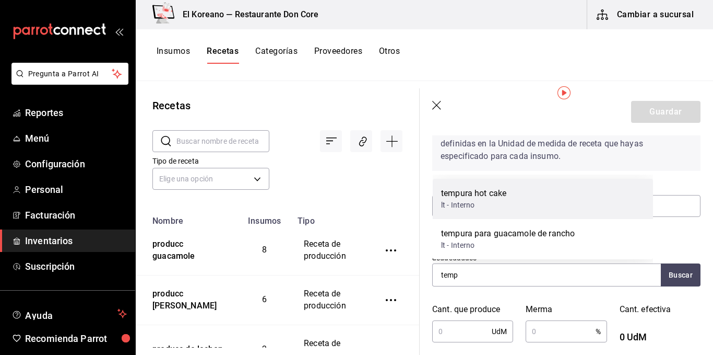
click at [492, 189] on div "tempura hot cake" at bounding box center [473, 193] width 65 height 13
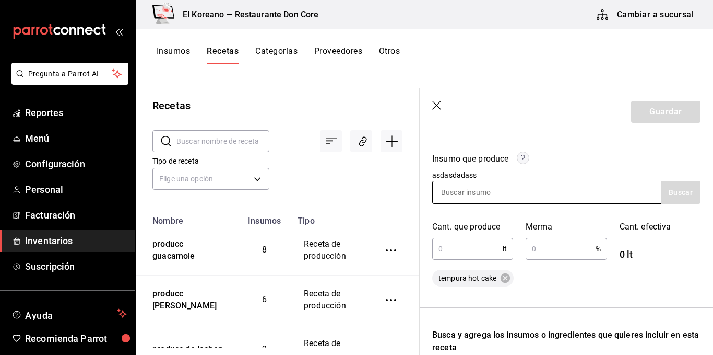
scroll to position [146, 0]
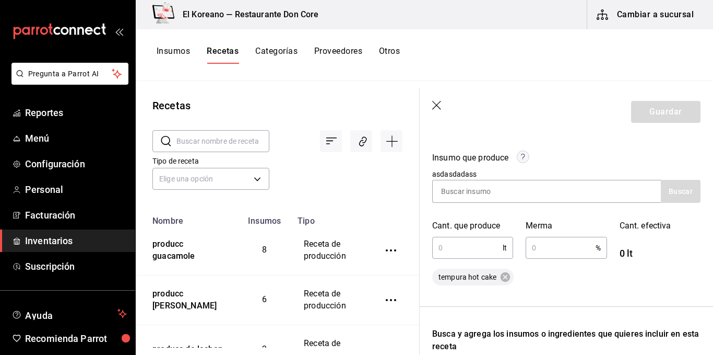
click at [453, 245] on input "text" at bounding box center [467, 247] width 71 height 21
type input "1.5"
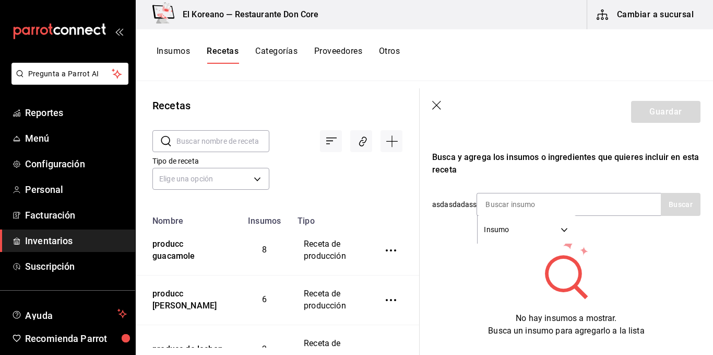
scroll to position [324, 0]
click at [506, 202] on input at bounding box center [529, 203] width 104 height 22
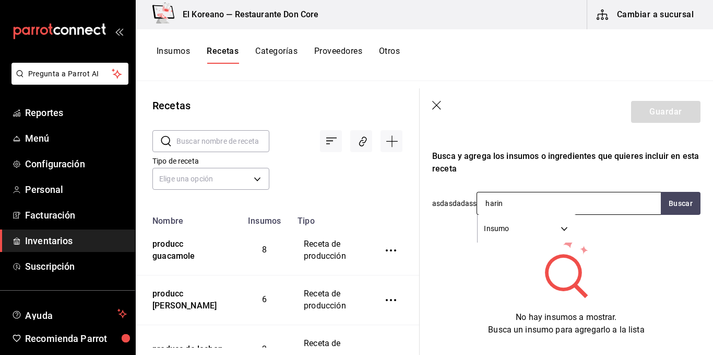
type input "harina"
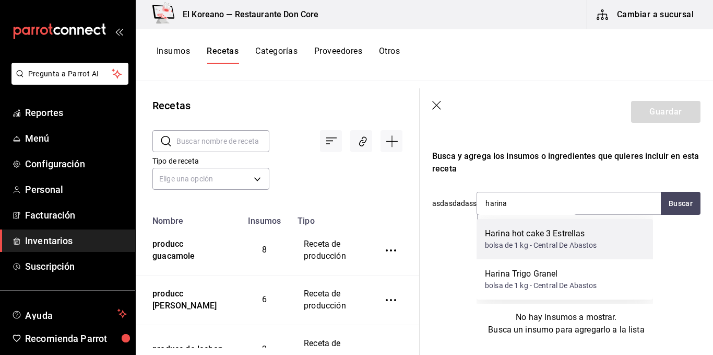
click at [568, 242] on div "bolsa de 1 kg - Central De Abastos" at bounding box center [541, 245] width 112 height 11
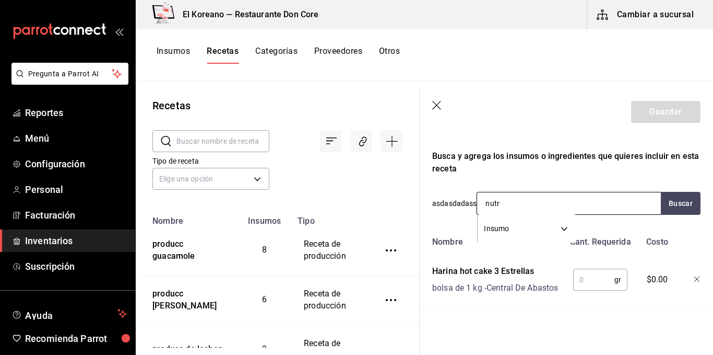
type input "nutri"
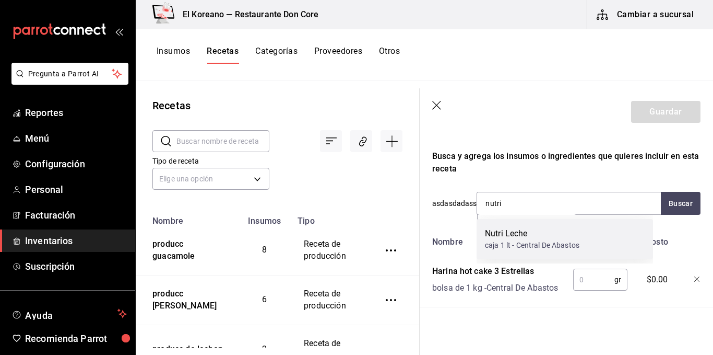
click at [529, 224] on div "Nutri Leche caja 1 lt - Central De Abastos" at bounding box center [565, 239] width 177 height 40
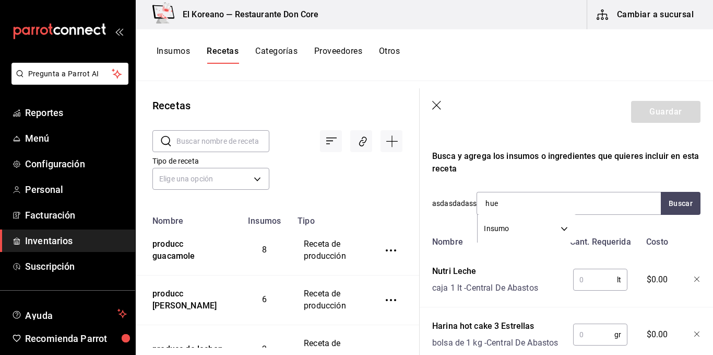
type input "huev"
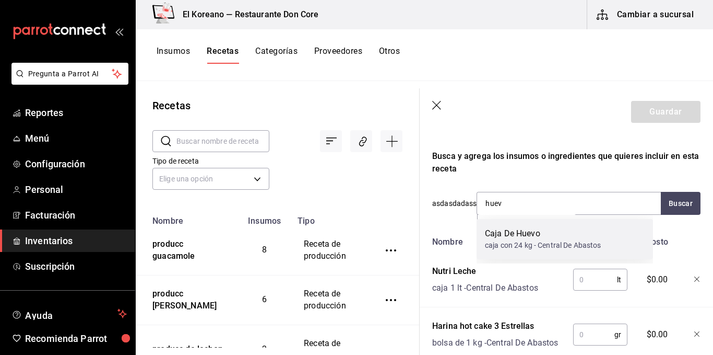
click at [524, 240] on div "caja con 24 kg - Central De Abastos" at bounding box center [543, 245] width 116 height 11
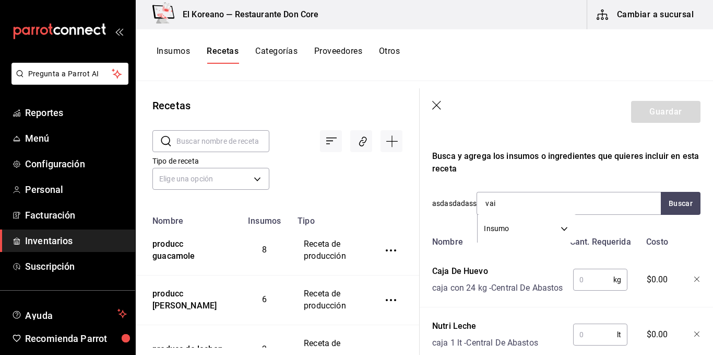
type input "vain"
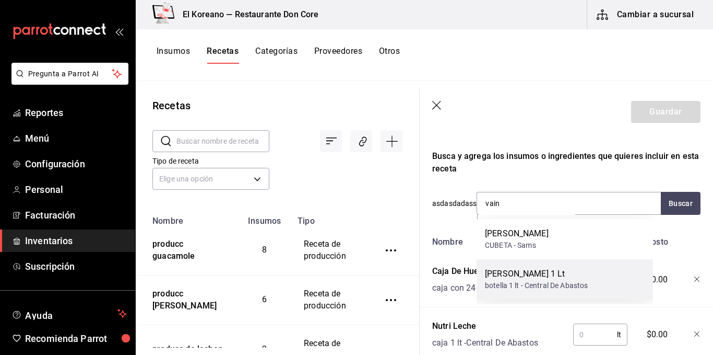
click at [523, 282] on div "botella 1 lt - Central De Abastos" at bounding box center [536, 285] width 103 height 11
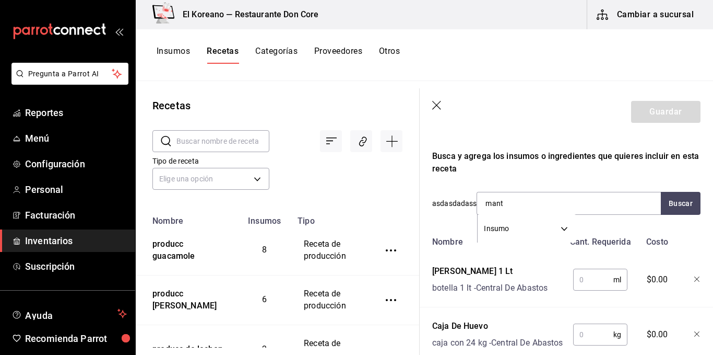
type input "mante"
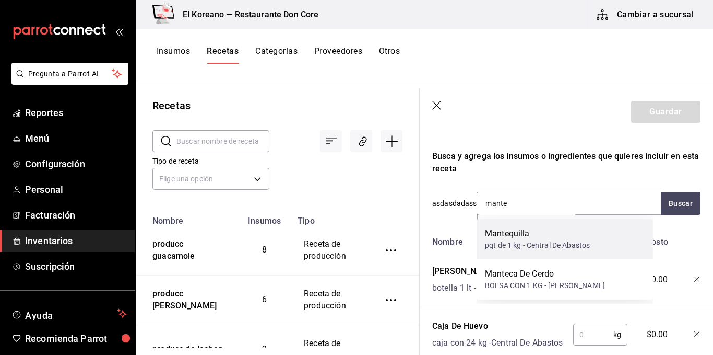
click at [518, 253] on div "Mantequilla pqt de 1 kg - Central De Abastos" at bounding box center [565, 239] width 177 height 40
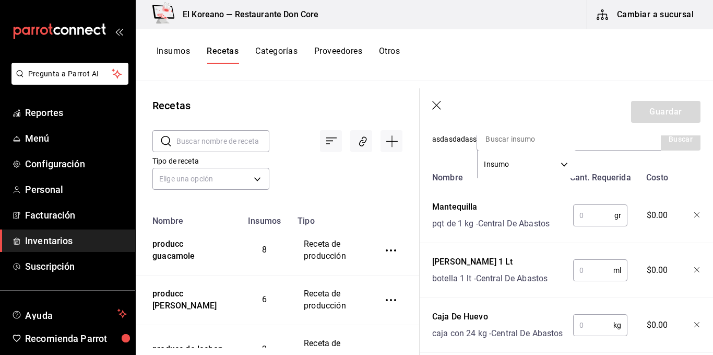
scroll to position [389, 0]
click at [595, 210] on input "text" at bounding box center [594, 214] width 41 height 21
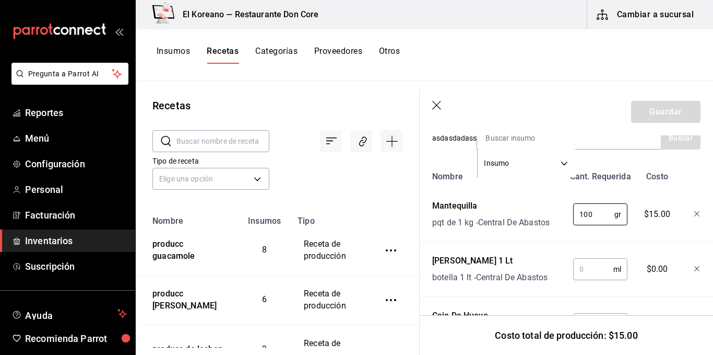
type input "100"
click at [597, 262] on input "text" at bounding box center [594, 269] width 40 height 21
type input "."
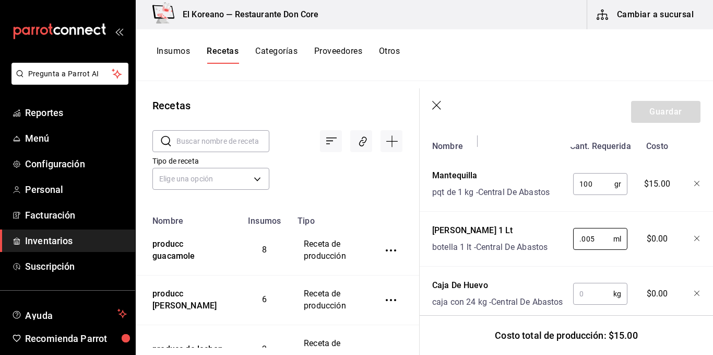
scroll to position [420, 0]
click at [596, 272] on div "Nombre Cant. Requerida Costo Mantequilla pqt de 1 kg - Central De Abastos 100 g…" at bounding box center [566, 282] width 268 height 295
click at [601, 238] on input "0.005" at bounding box center [594, 237] width 40 height 21
type input "0"
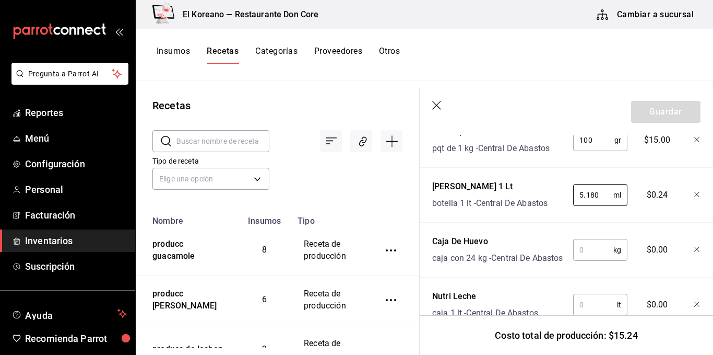
click at [604, 258] on input "text" at bounding box center [594, 249] width 40 height 21
click at [602, 193] on input "5.180" at bounding box center [594, 194] width 40 height 21
type input "5"
click at [596, 256] on input "text" at bounding box center [594, 249] width 40 height 21
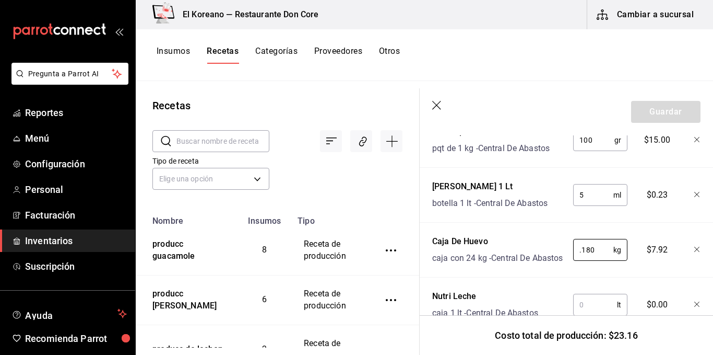
scroll to position [540, 0]
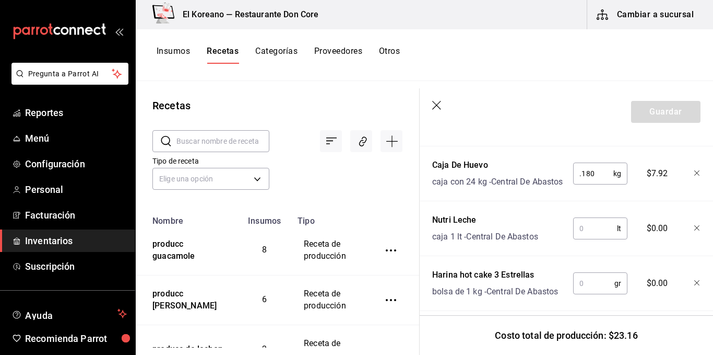
type input "0.180"
click at [601, 239] on input "text" at bounding box center [596, 228] width 44 height 21
type input "1.250"
click at [600, 259] on div "Nombre Cant. Requerida Costo Mantequilla pqt de 1 kg - Central De Abastos 100 g…" at bounding box center [566, 163] width 268 height 295
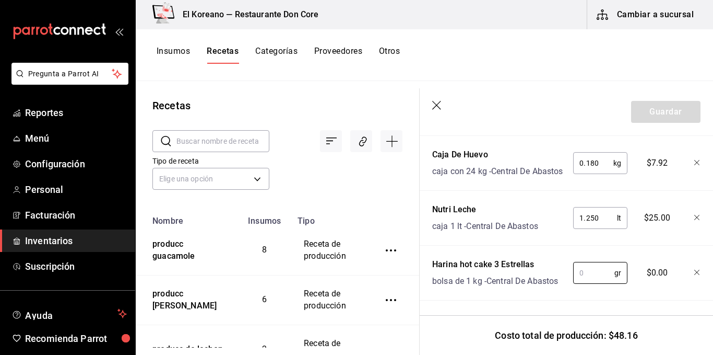
click at [600, 262] on input "text" at bounding box center [594, 272] width 41 height 21
type input "1,000"
click at [613, 284] on div "Nombre Cant. Requerida Costo Mantequilla pqt de 1 kg - Central De Abastos 100 g…" at bounding box center [566, 152] width 268 height 295
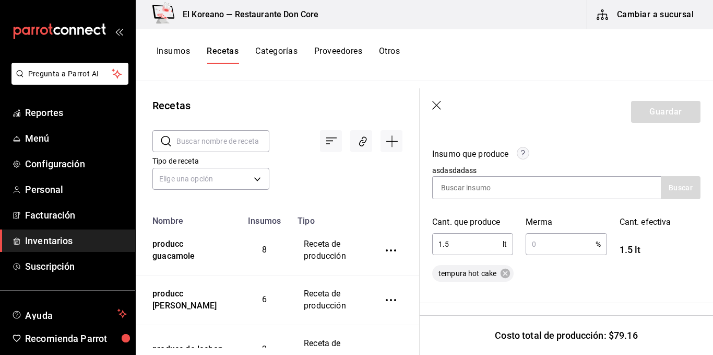
scroll to position [171, 0]
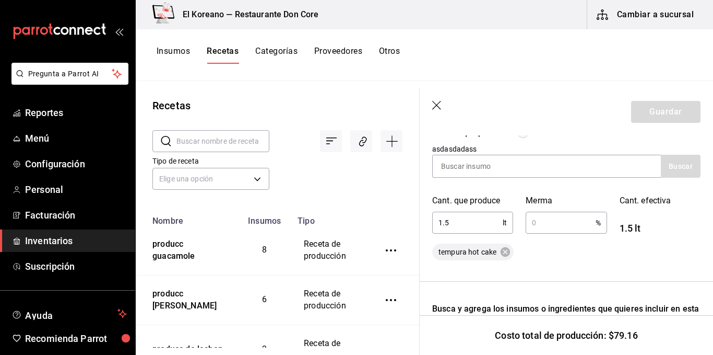
click at [574, 217] on input "text" at bounding box center [560, 222] width 69 height 21
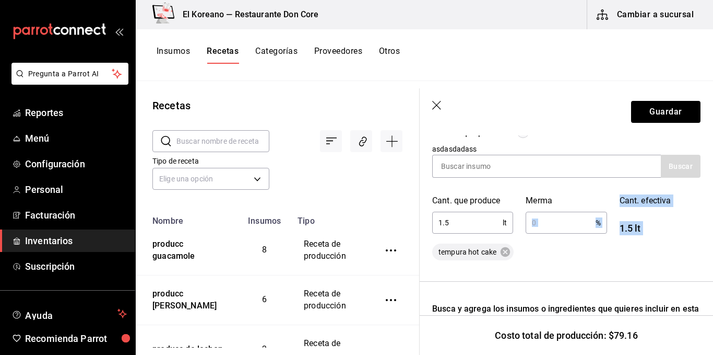
drag, startPoint x: 574, startPoint y: 239, endPoint x: 556, endPoint y: 226, distance: 22.2
click at [556, 226] on div "Insumo que produce asdasdadass Buscar Cant. que produce 1.5 lt ​ Merma % ​ Cant…" at bounding box center [566, 187] width 268 height 146
click at [556, 227] on input "text" at bounding box center [560, 222] width 69 height 21
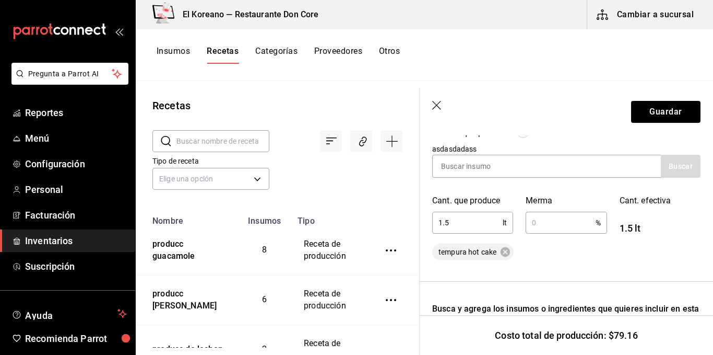
click at [565, 224] on input "text" at bounding box center [560, 222] width 69 height 21
type input "1"
click at [564, 249] on div "tempura hot cake" at bounding box center [566, 251] width 268 height 17
click at [658, 116] on button "Guardar" at bounding box center [665, 112] width 69 height 22
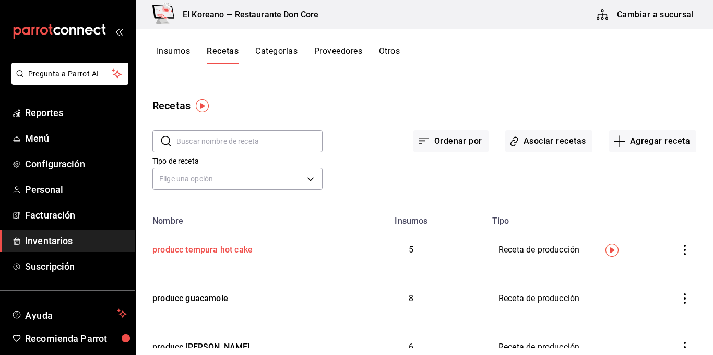
scroll to position [59, 0]
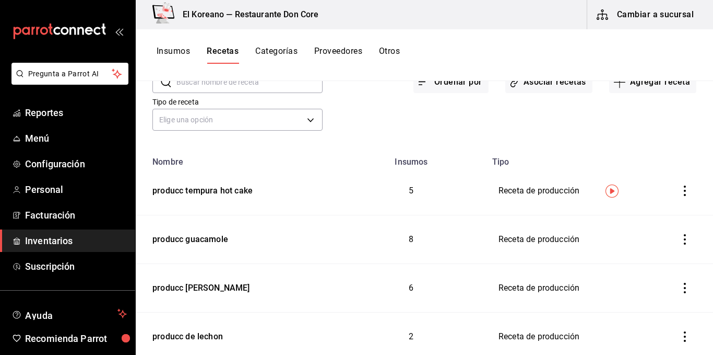
click at [172, 53] on button "Insumos" at bounding box center [173, 55] width 33 height 18
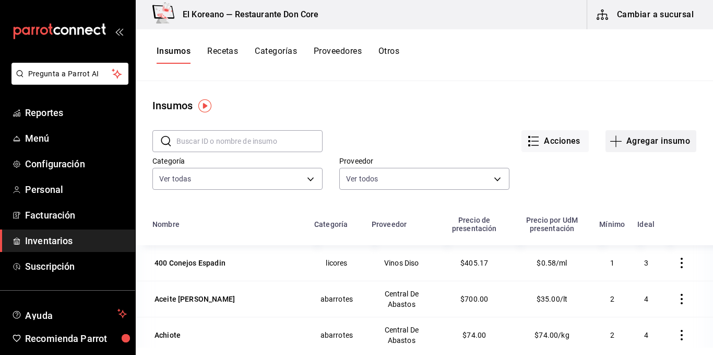
click at [628, 147] on button "Agregar insumo" at bounding box center [651, 141] width 91 height 22
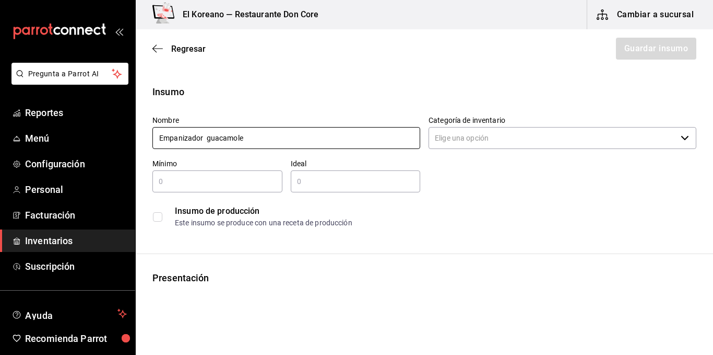
click at [285, 138] on input "Empanizador guacamole" at bounding box center [287, 138] width 268 height 22
click at [207, 137] on input "Empanizador para guacamole de rancho" at bounding box center [287, 138] width 268 height 22
type input "Empanizador para guacamole de rancho"
click at [494, 141] on input "Categoría de inventario" at bounding box center [553, 138] width 248 height 22
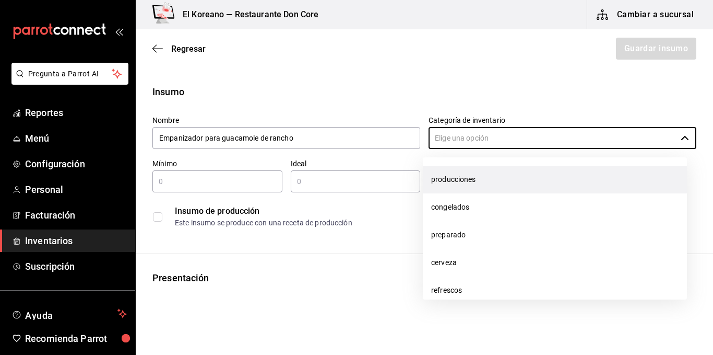
click at [474, 175] on li "producciones" at bounding box center [555, 180] width 264 height 28
type input "producciones"
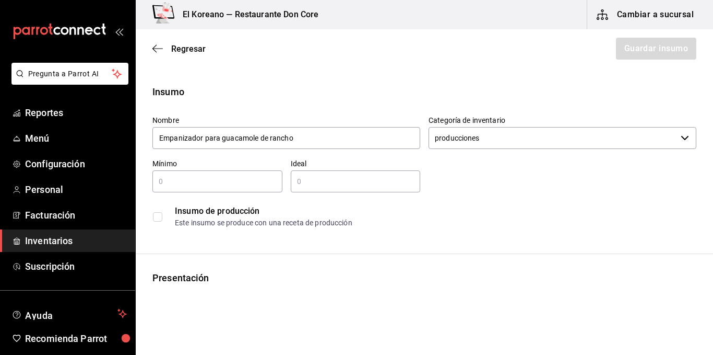
click at [158, 216] on input "checkbox" at bounding box center [157, 216] width 9 height 9
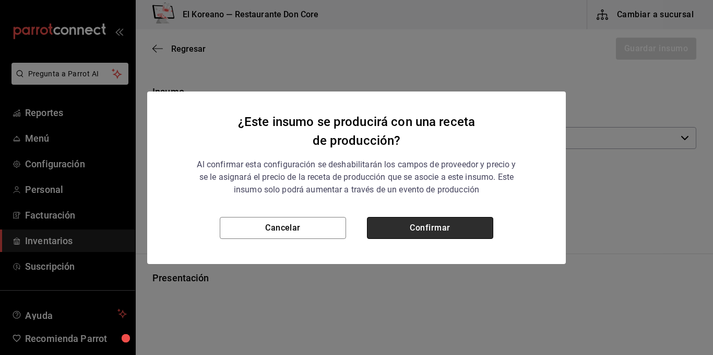
click at [414, 221] on button "Confirmar" at bounding box center [430, 228] width 126 height 22
checkbox input "true"
type input "$0.00"
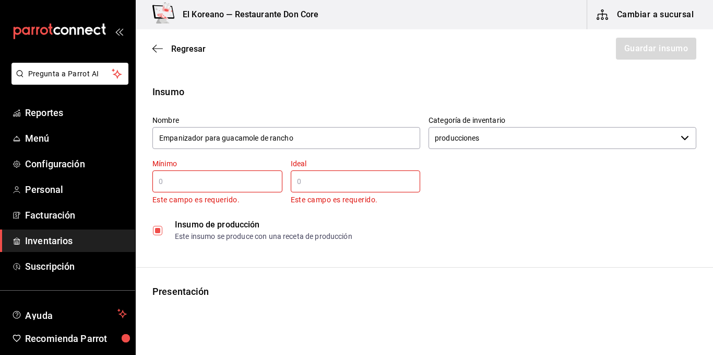
click at [246, 178] on input "text" at bounding box center [218, 181] width 130 height 13
type input "6"
type input "9"
type input "2"
click at [335, 191] on div "​" at bounding box center [356, 181] width 130 height 22
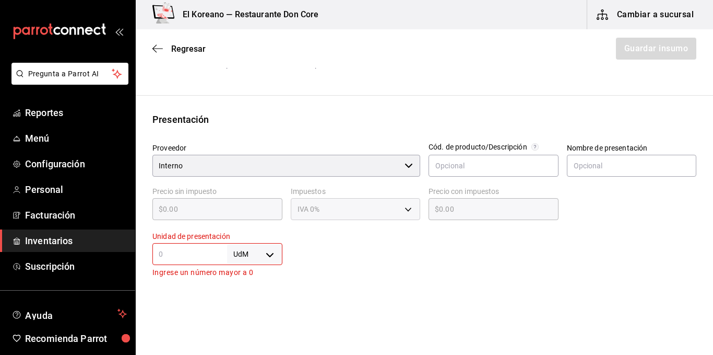
scroll to position [161, 0]
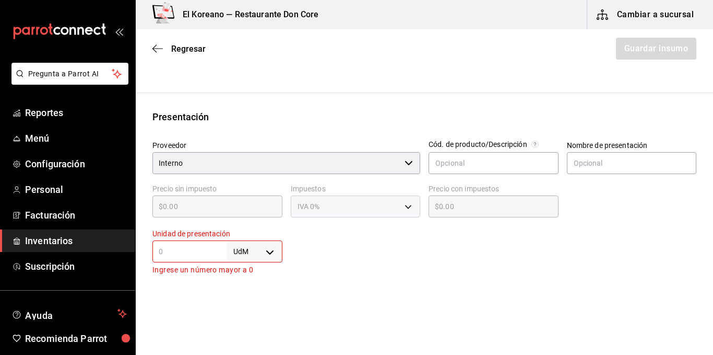
type input "9"
click at [166, 254] on input "text" at bounding box center [190, 251] width 75 height 13
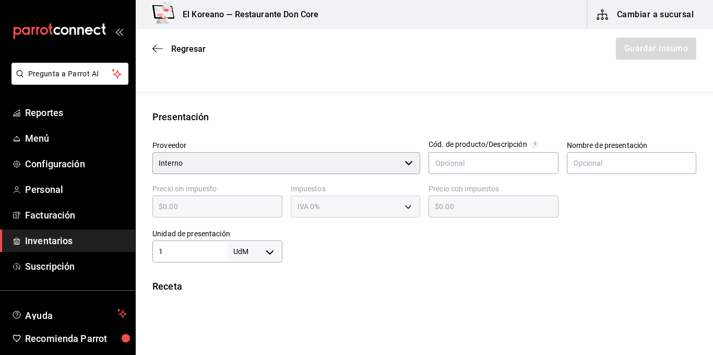
type input "1"
click at [263, 253] on body "Pregunta a Parrot AI Reportes Menú Configuración Personal Facturación Inventari…" at bounding box center [356, 148] width 713 height 296
click at [243, 258] on li "kg" at bounding box center [253, 255] width 54 height 17
type input "KILOGRAM"
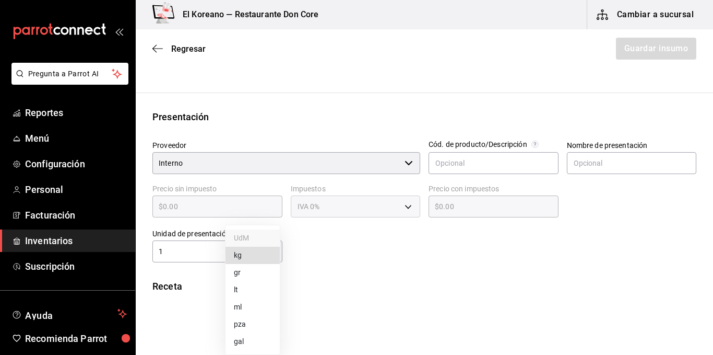
type input "1"
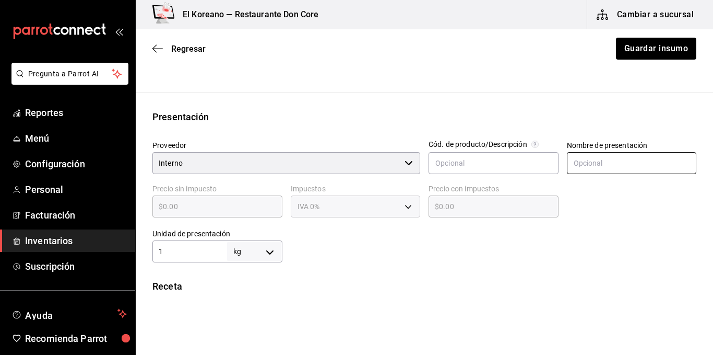
click at [636, 163] on input "text" at bounding box center [632, 163] width 130 height 22
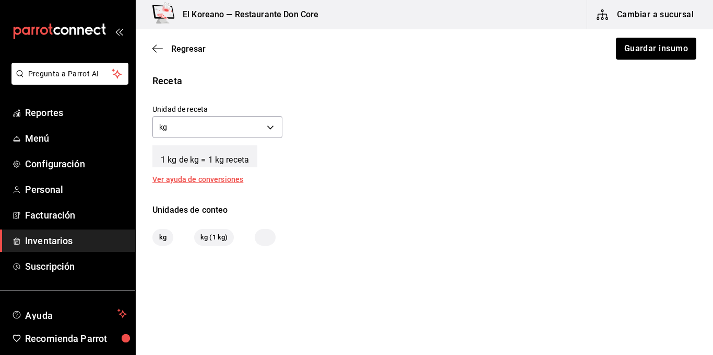
scroll to position [0, 0]
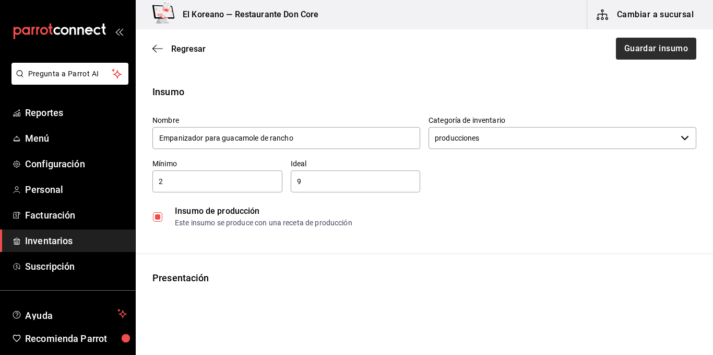
type input "kg"
click at [656, 54] on button "Guardar insumo" at bounding box center [655, 49] width 81 height 22
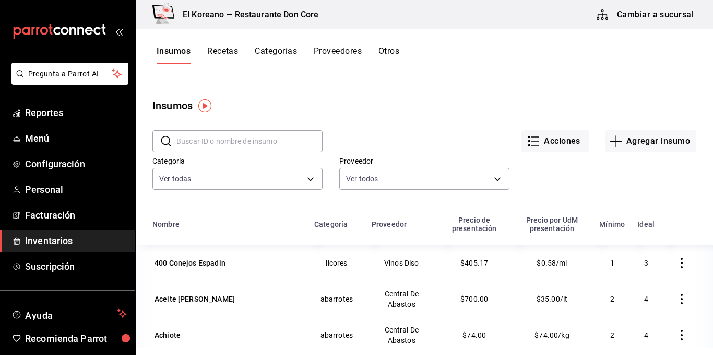
click at [233, 53] on button "Recetas" at bounding box center [222, 55] width 31 height 18
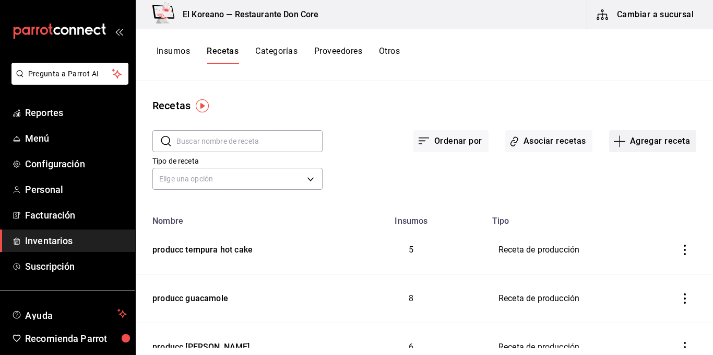
click at [636, 141] on button "Agregar receta" at bounding box center [653, 141] width 87 height 22
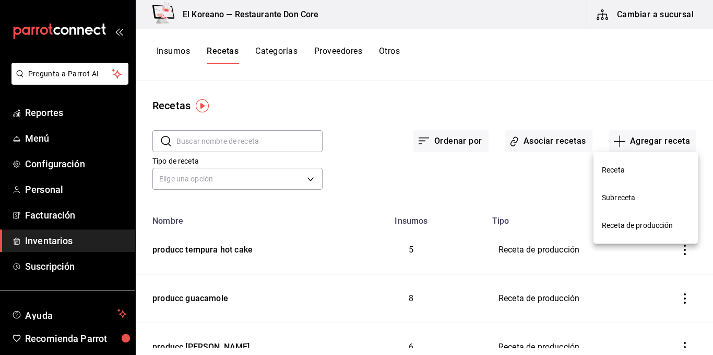
click at [636, 221] on span "Receta de producción" at bounding box center [646, 225] width 88 height 11
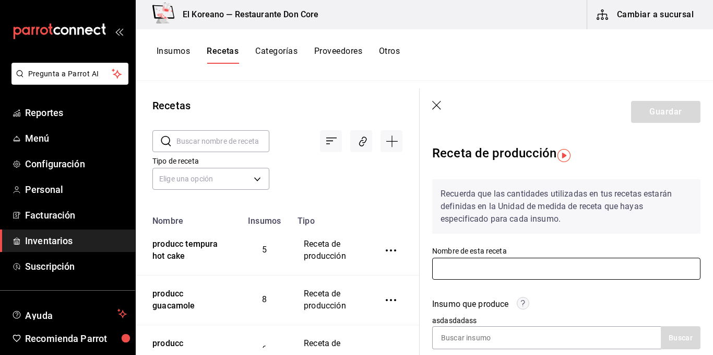
click at [506, 267] on input "text" at bounding box center [566, 269] width 268 height 22
click at [436, 267] on input "tempura para guacamole de rancho" at bounding box center [566, 269] width 268 height 22
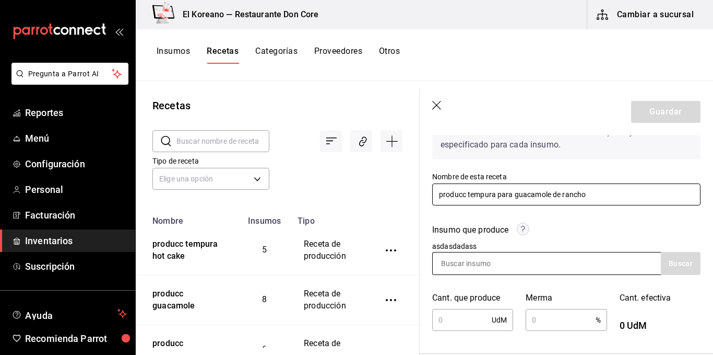
type input "producc tempura para guacamole de rancho"
click at [533, 263] on input at bounding box center [485, 263] width 104 height 22
type input "temp"
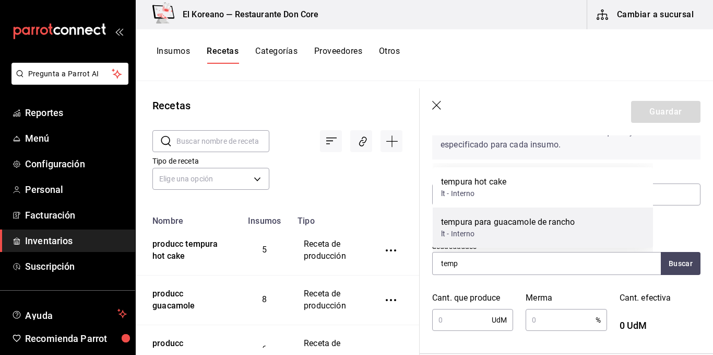
click at [491, 222] on div "tempura para guacamole de rancho" at bounding box center [508, 222] width 134 height 13
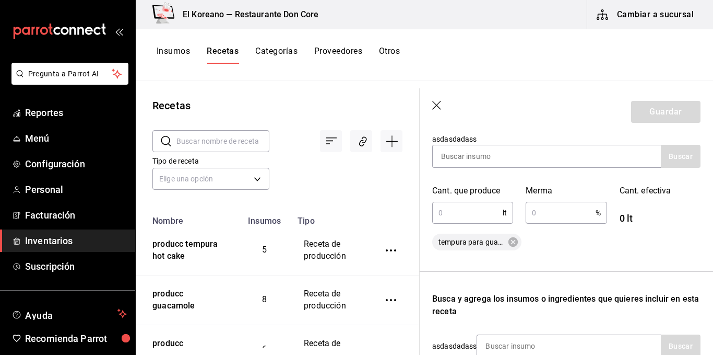
scroll to position [182, 0]
click at [464, 215] on input "text" at bounding box center [467, 212] width 71 height 21
type input "9"
click at [473, 208] on input "9" at bounding box center [467, 212] width 71 height 21
type input "7"
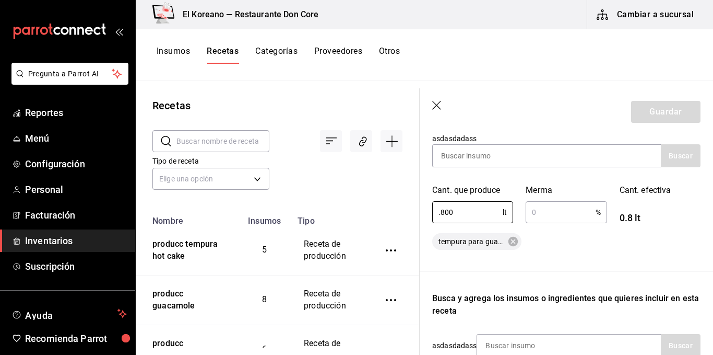
type input "0.8"
click at [539, 217] on input "text" at bounding box center [560, 212] width 69 height 21
type input "1"
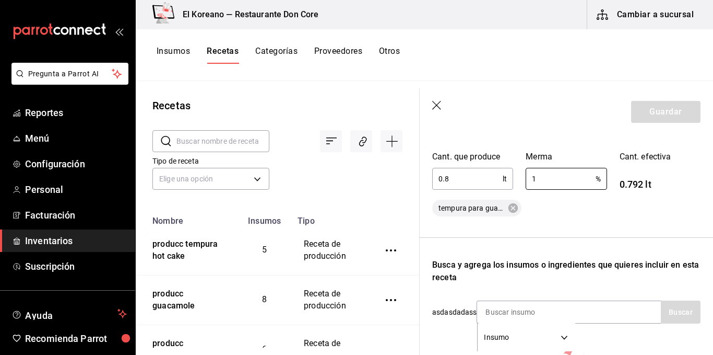
scroll to position [214, 0]
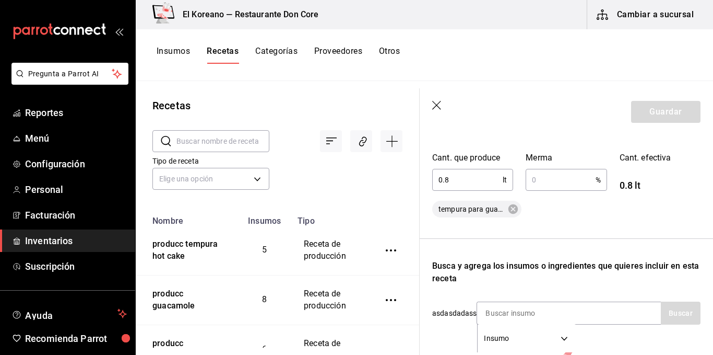
click at [483, 173] on input "0.8" at bounding box center [467, 179] width 71 height 21
click at [556, 183] on input "text" at bounding box center [560, 179] width 69 height 21
click at [577, 200] on div "Insumo que produce asdasdadass Buscar Cant. que produce 0.7 lt ​ Merma 1 % ​ Ca…" at bounding box center [566, 144] width 268 height 146
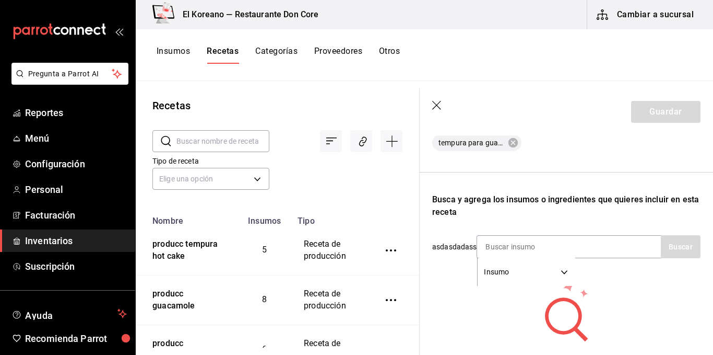
scroll to position [354, 0]
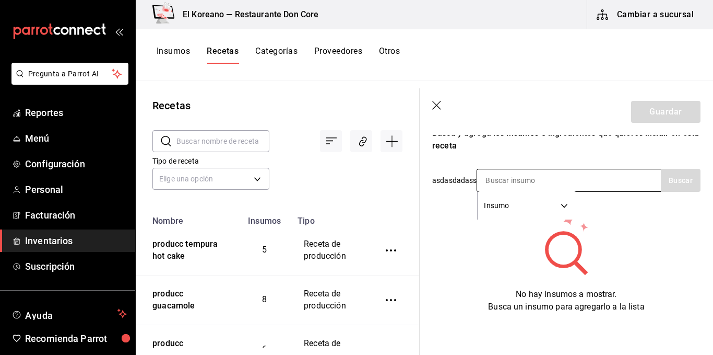
click at [559, 176] on input at bounding box center [529, 180] width 104 height 22
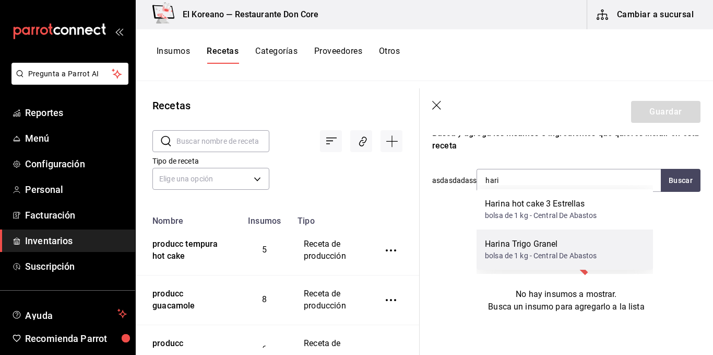
click at [555, 245] on div "Harina Trigo Granel" at bounding box center [541, 244] width 112 height 13
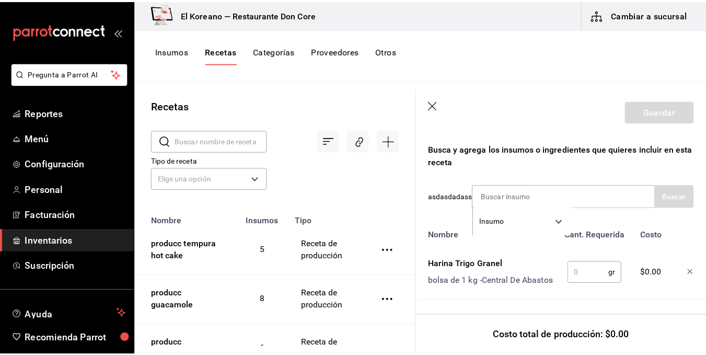
scroll to position [351, 0]
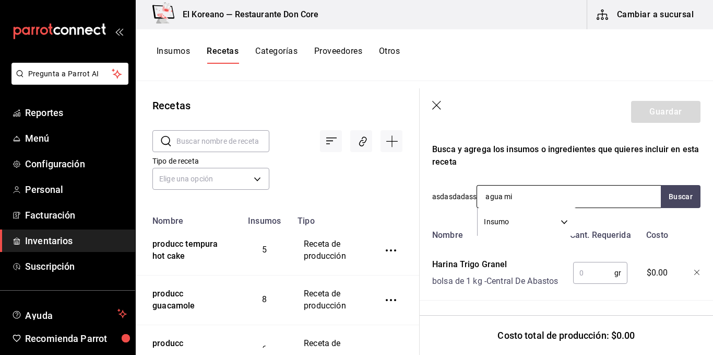
click at [529, 185] on input "agua mi" at bounding box center [529, 196] width 104 height 22
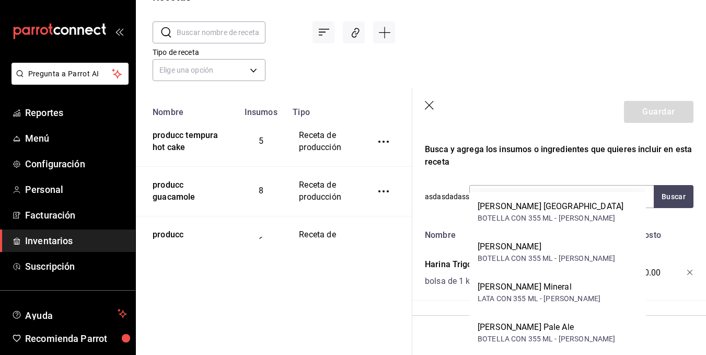
scroll to position [0, 0]
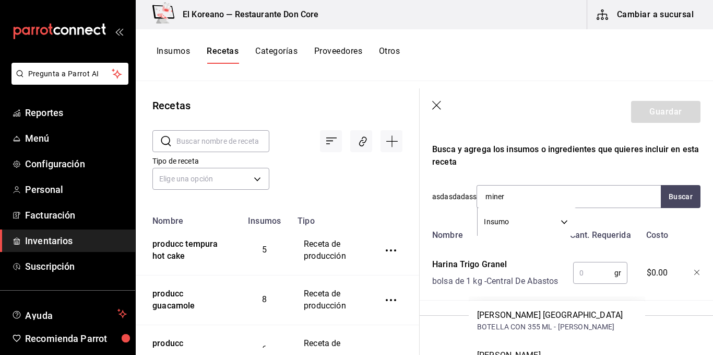
click at [511, 29] on div "El Koreano — Restaurante Don Core Cambiar a sucursal Insumos Recetas Categorías…" at bounding box center [425, 173] width 578 height 347
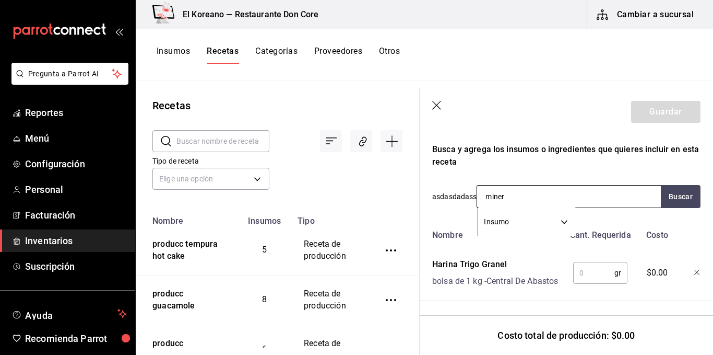
click at [523, 185] on input "miner" at bounding box center [529, 196] width 104 height 22
click at [538, 113] on header "Guardar" at bounding box center [567, 111] width 294 height 47
click at [532, 185] on input "miner" at bounding box center [529, 196] width 104 height 22
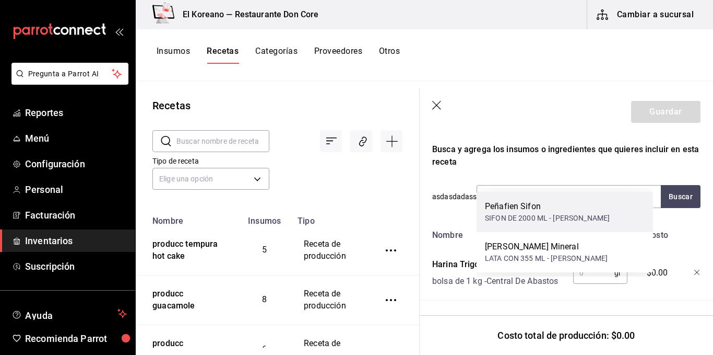
click at [531, 210] on div "Peñafien Sifon" at bounding box center [547, 206] width 125 height 13
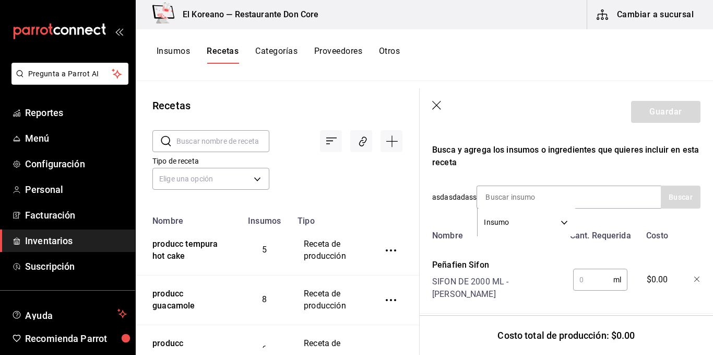
scroll to position [320, 0]
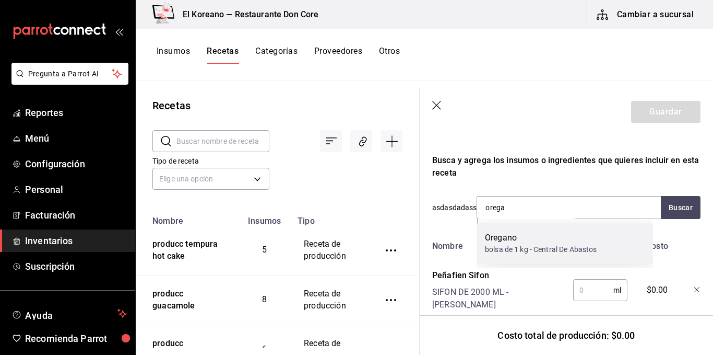
click at [534, 247] on div "bolsa de 1 kg - Central De Abastos" at bounding box center [541, 249] width 112 height 11
click at [534, 247] on div "Nombre" at bounding box center [496, 244] width 136 height 17
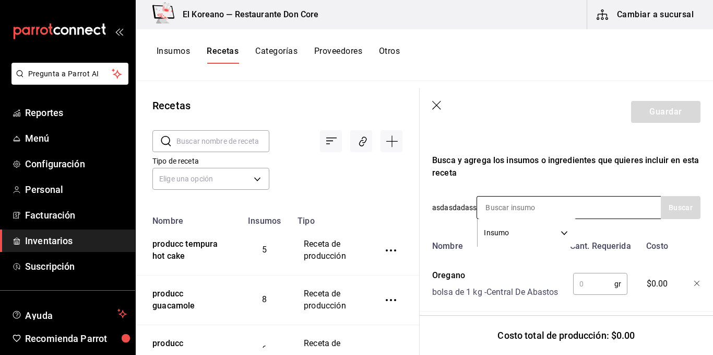
click at [539, 209] on input at bounding box center [529, 207] width 104 height 22
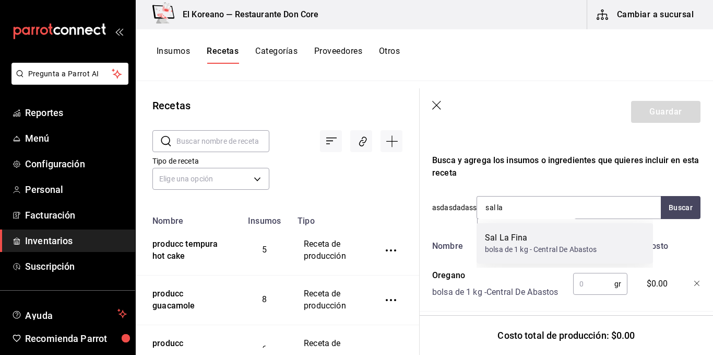
click at [530, 240] on div "Sal La Fina" at bounding box center [541, 237] width 112 height 13
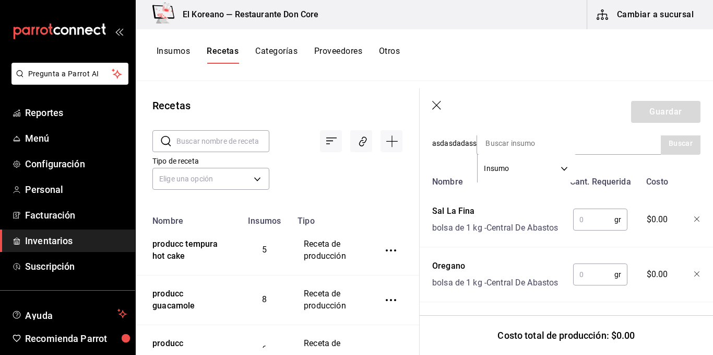
scroll to position [382, 0]
click at [592, 224] on input "text" at bounding box center [594, 220] width 41 height 21
click at [592, 286] on input "text" at bounding box center [594, 275] width 41 height 21
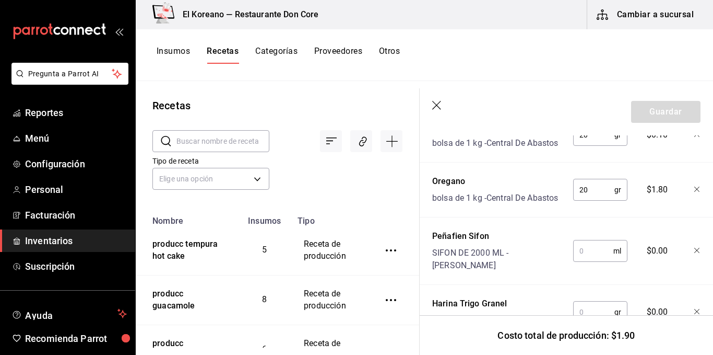
scroll to position [471, 0]
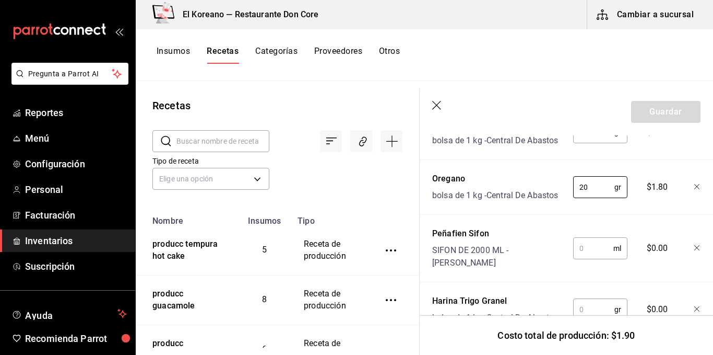
click at [590, 259] on input "text" at bounding box center [594, 248] width 40 height 21
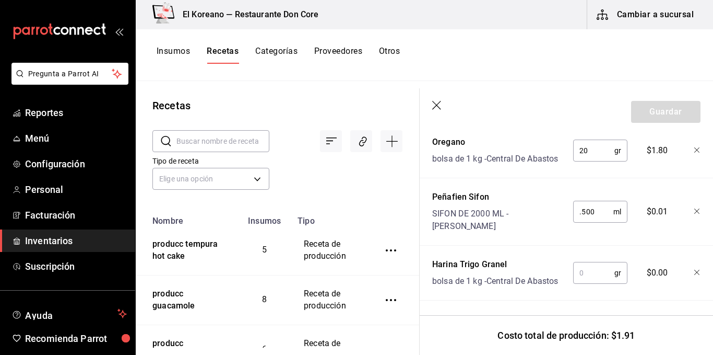
scroll to position [512, 0]
click at [593, 222] on input ".500" at bounding box center [594, 211] width 40 height 21
click at [596, 283] on input "text" at bounding box center [594, 272] width 41 height 21
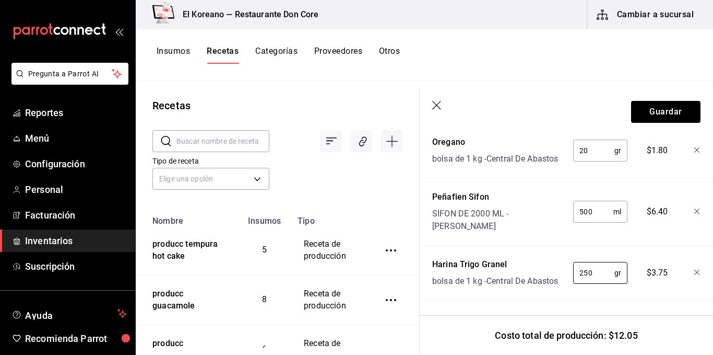
scroll to position [541, 0]
click at [652, 112] on button "Guardar" at bounding box center [665, 112] width 69 height 22
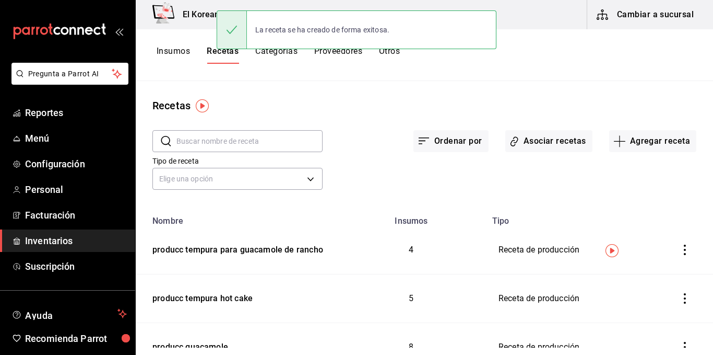
click at [596, 93] on div "Recetas ​ ​ Ordenar por Asociar recetas Agregar receta Tipo de receta Elige una…" at bounding box center [425, 214] width 578 height 266
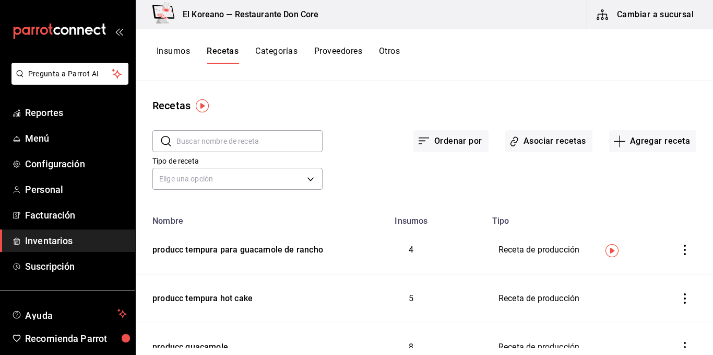
click at [667, 6] on button "Cambiar a sucursal" at bounding box center [647, 14] width 118 height 29
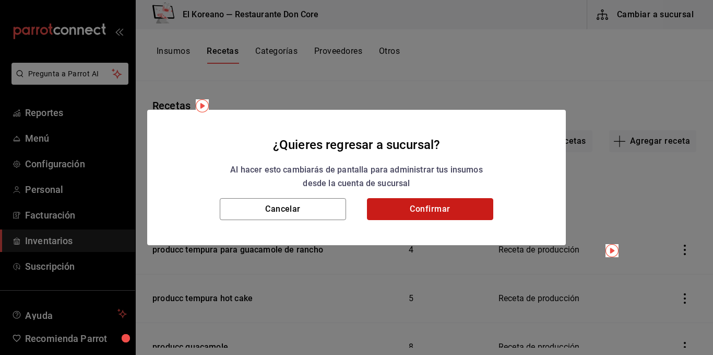
click at [418, 209] on button "Confirmar" at bounding box center [430, 209] width 126 height 22
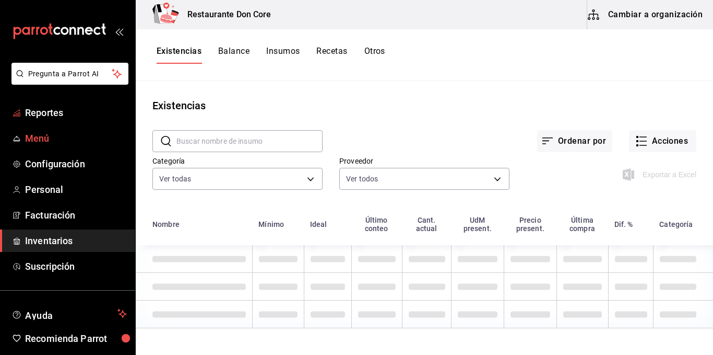
click at [44, 132] on span "Menú" at bounding box center [76, 138] width 102 height 14
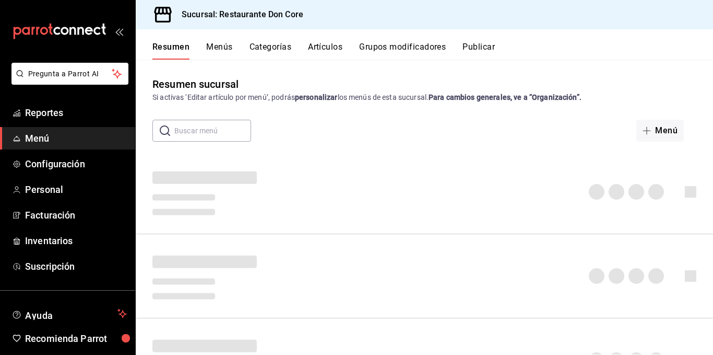
click at [40, 135] on span "Menú" at bounding box center [76, 138] width 102 height 14
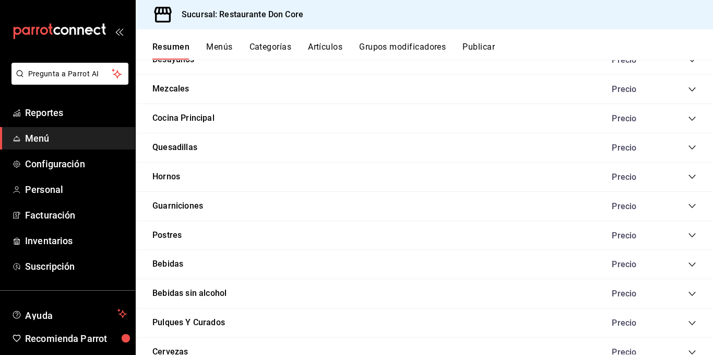
scroll to position [882, 0]
click at [163, 176] on button "Hornos" at bounding box center [167, 177] width 28 height 12
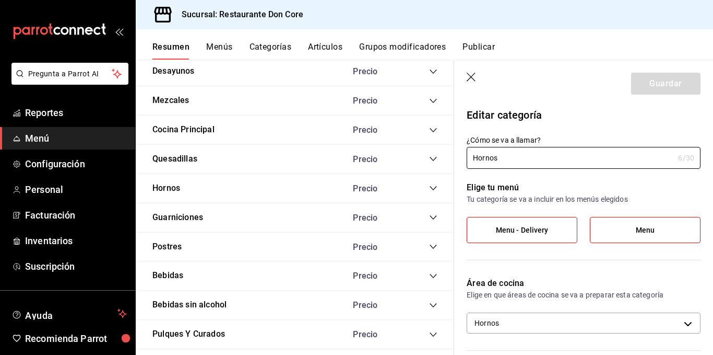
click at [471, 72] on header "Guardar" at bounding box center [583, 81] width 259 height 43
click at [476, 77] on icon "button" at bounding box center [472, 78] width 10 height 10
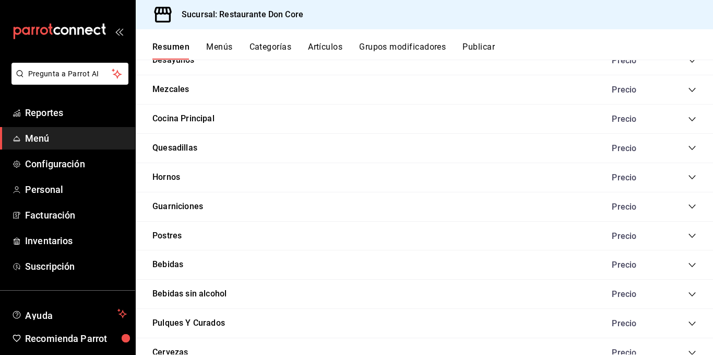
click at [688, 176] on icon "collapse-category-row" at bounding box center [692, 177] width 8 height 8
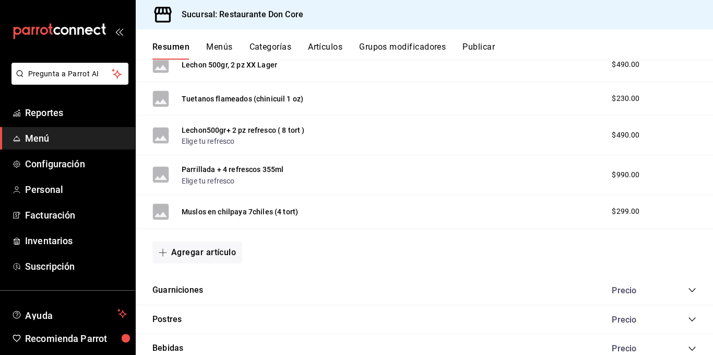
scroll to position [1585, 0]
click at [210, 251] on button "Agregar artículo" at bounding box center [198, 253] width 90 height 22
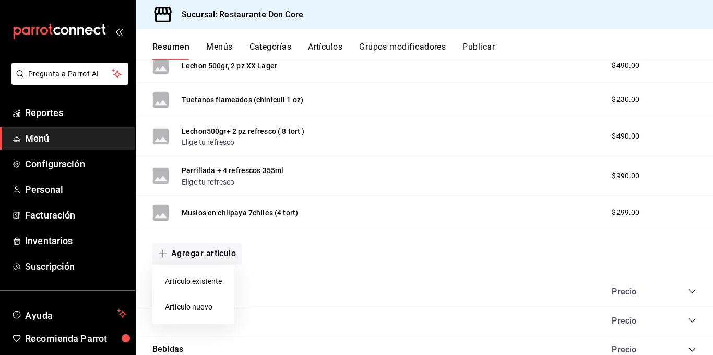
click at [192, 306] on li "Artículo nuevo" at bounding box center [194, 307] width 82 height 26
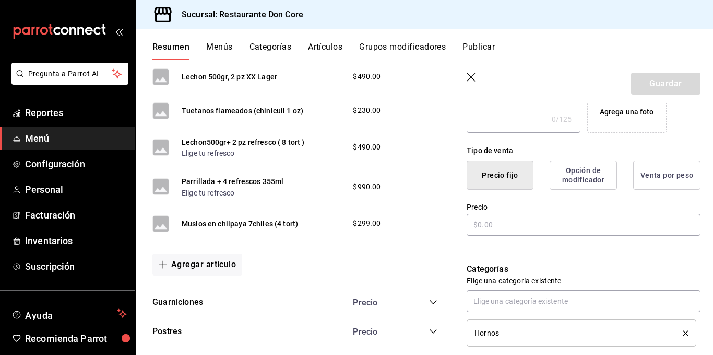
scroll to position [221, 0]
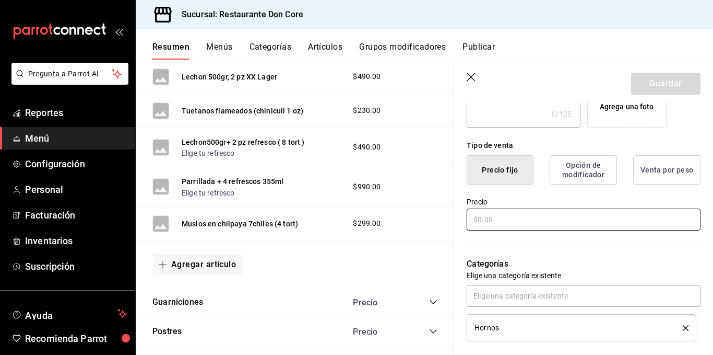
type input "orden de nopales"
click at [514, 224] on input "text" at bounding box center [584, 219] width 234 height 22
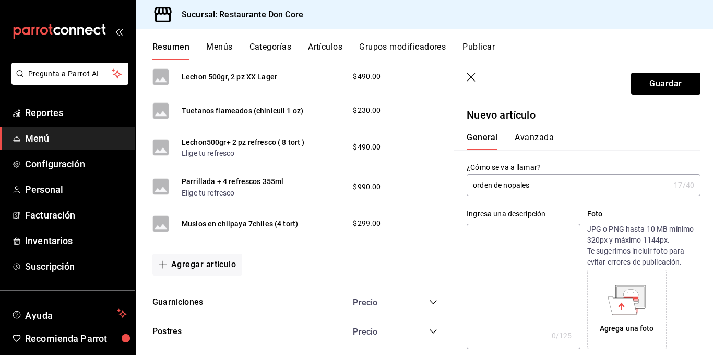
scroll to position [8, 0]
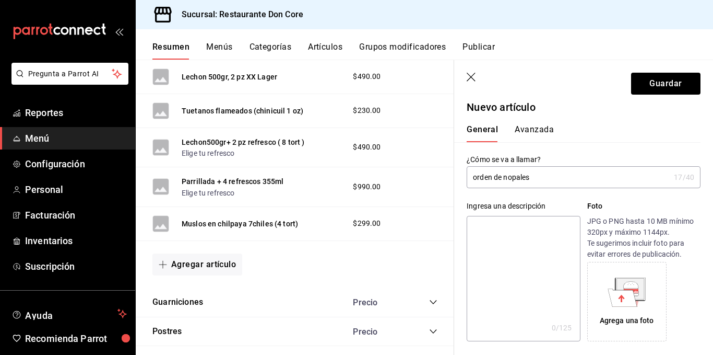
type input "$35.00"
click at [545, 179] on input "orden de nopales" at bounding box center [568, 177] width 203 height 21
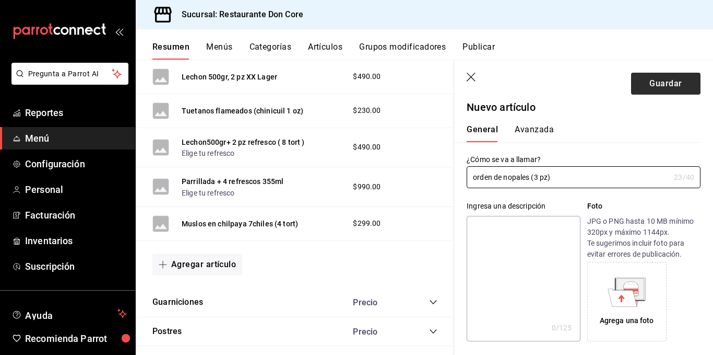
type input "orden de nopales (3 pz)"
click at [652, 92] on button "Guardar" at bounding box center [665, 84] width 69 height 22
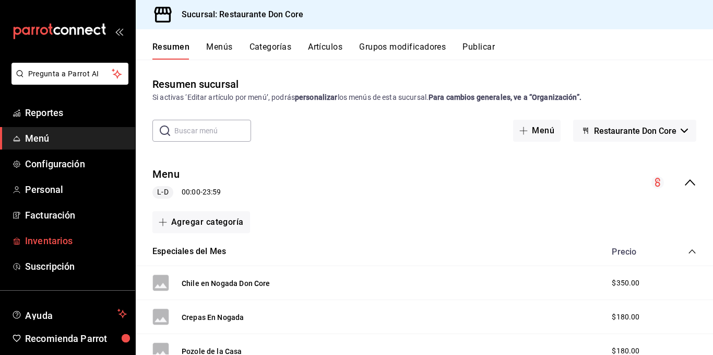
click at [43, 235] on span "Inventarios" at bounding box center [76, 240] width 102 height 14
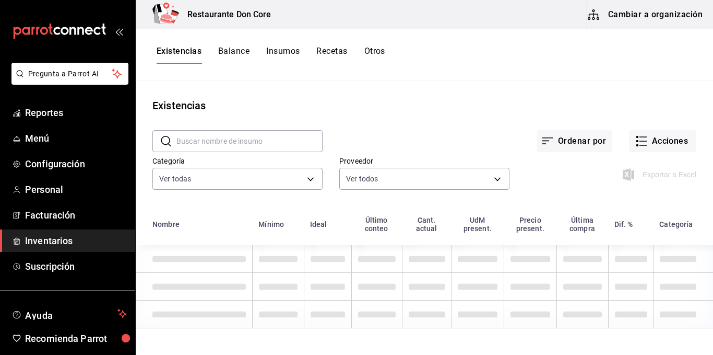
click at [677, 14] on button "Cambiar a organización" at bounding box center [647, 14] width 118 height 29
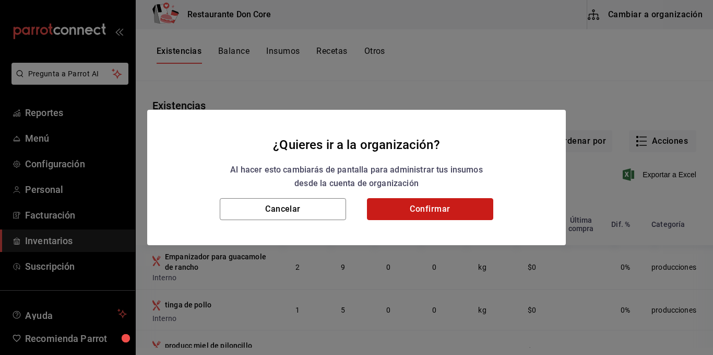
click at [440, 201] on button "Confirmar" at bounding box center [430, 209] width 126 height 22
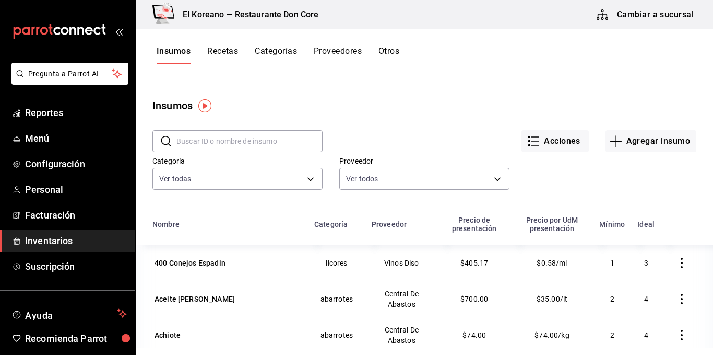
click at [219, 49] on button "Recetas" at bounding box center [222, 55] width 31 height 18
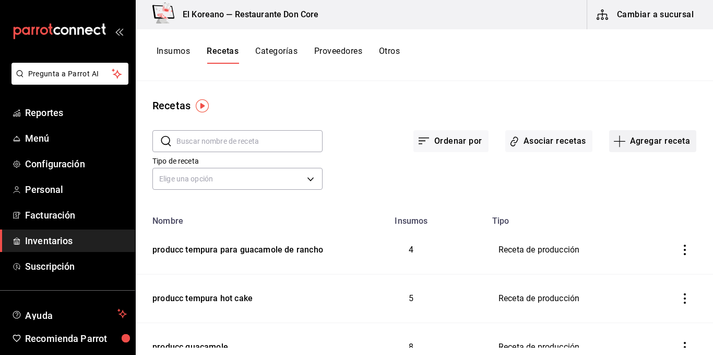
click at [658, 135] on button "Agregar receta" at bounding box center [653, 141] width 87 height 22
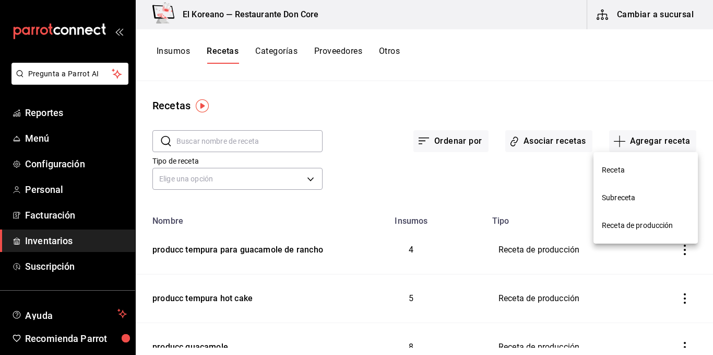
click at [652, 223] on span "Receta de producción" at bounding box center [646, 225] width 88 height 11
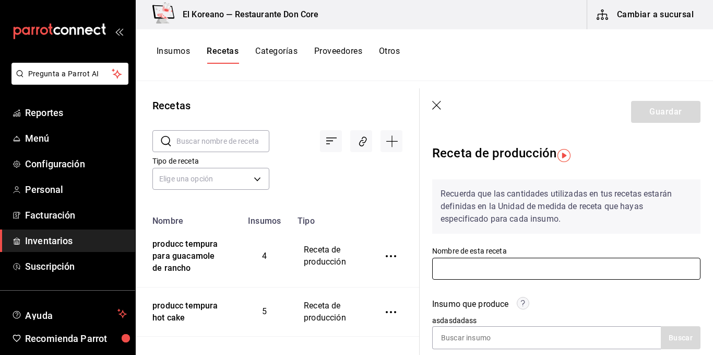
click at [543, 266] on input "text" at bounding box center [566, 269] width 268 height 22
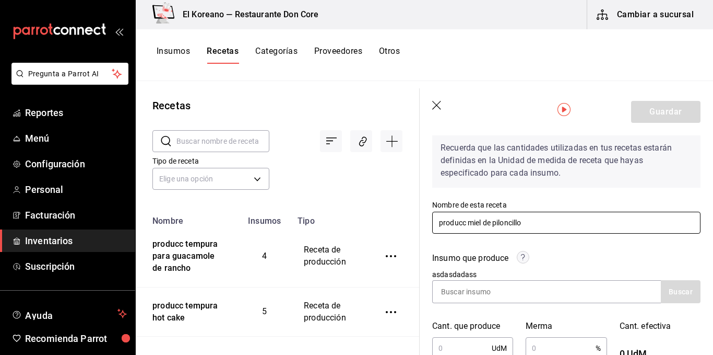
scroll to position [84, 0]
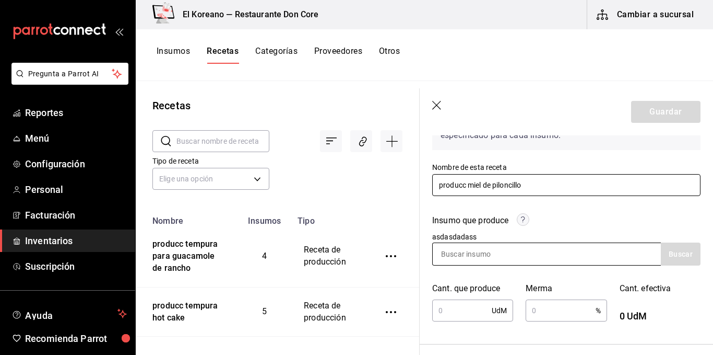
type input "producc miel de piloncillo"
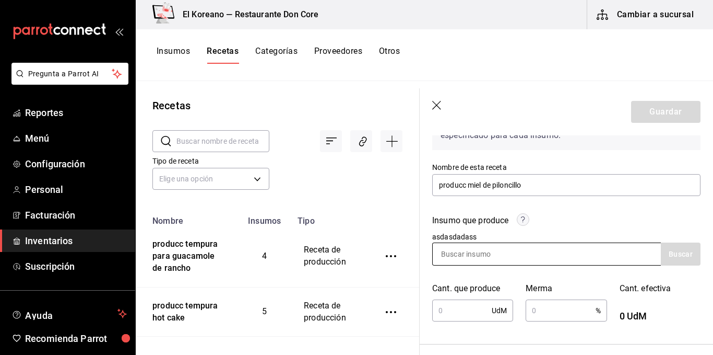
click at [513, 255] on input at bounding box center [485, 254] width 104 height 22
type input "miel"
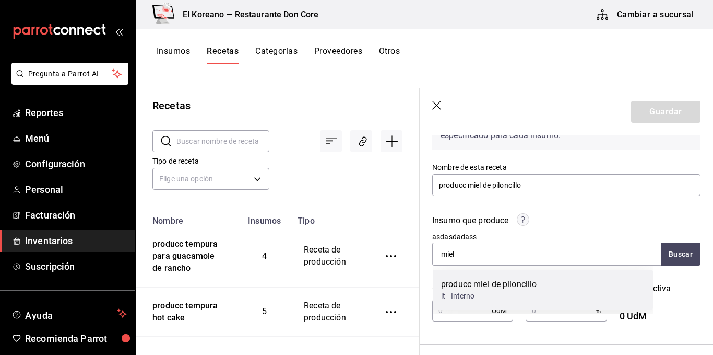
click at [480, 284] on div "producc miel de piloncillo" at bounding box center [489, 284] width 96 height 13
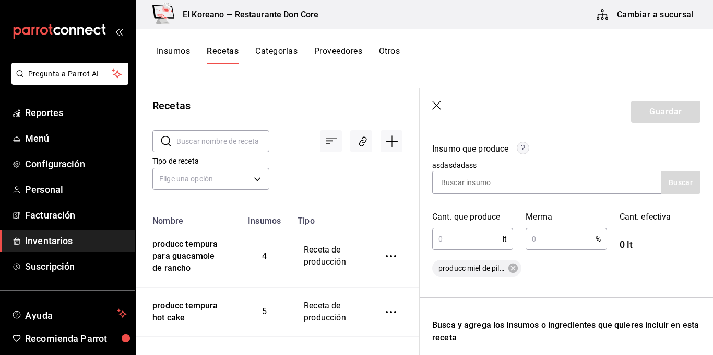
scroll to position [159, 0]
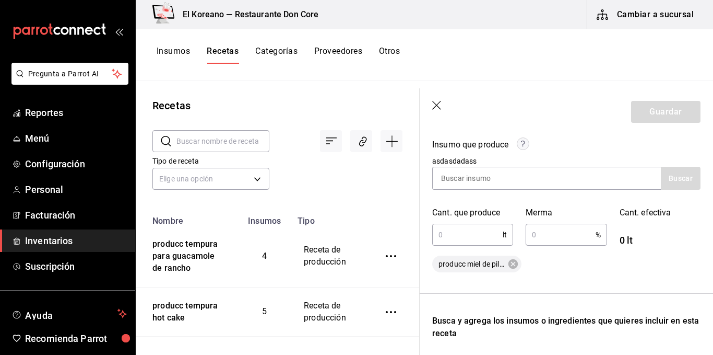
click at [477, 242] on input "text" at bounding box center [467, 234] width 71 height 21
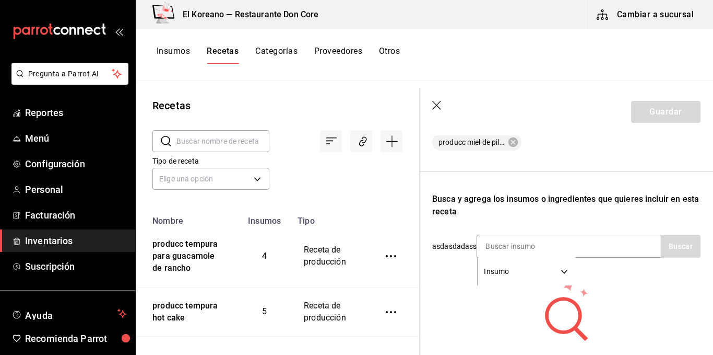
scroll to position [299, 0]
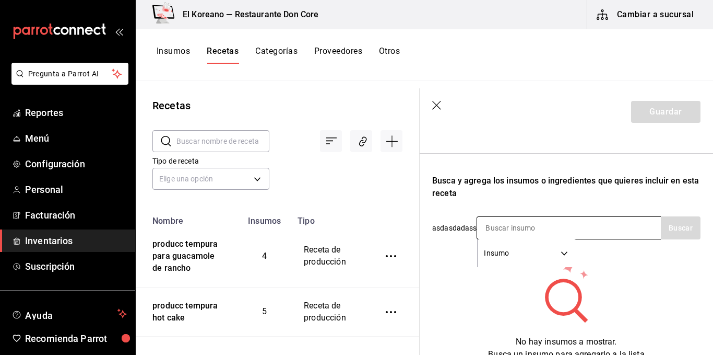
type input "1"
click at [531, 225] on input at bounding box center [529, 228] width 104 height 22
type input "pilon"
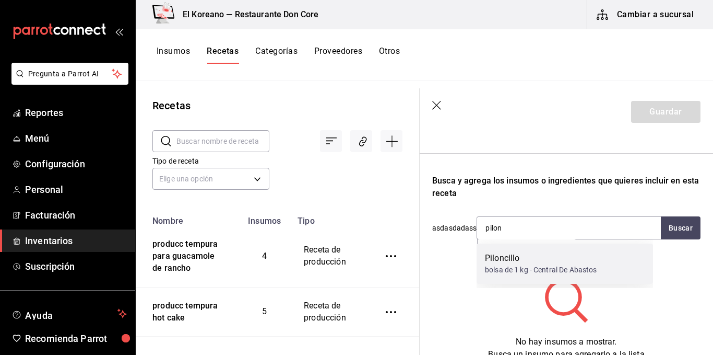
click at [520, 258] on div "Piloncillo" at bounding box center [541, 258] width 112 height 13
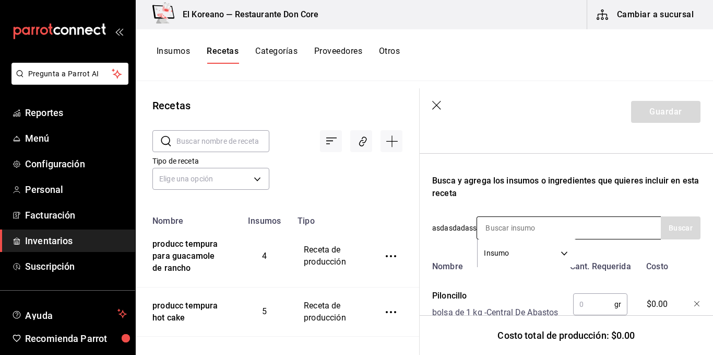
scroll to position [351, 0]
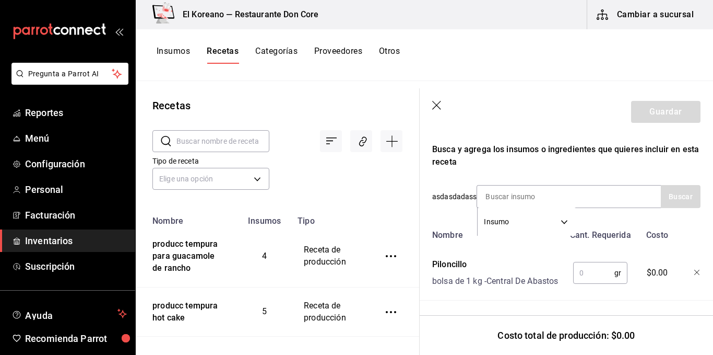
click at [584, 262] on input "text" at bounding box center [594, 272] width 41 height 21
type input "900"
click at [609, 292] on div "Receta de producción Recuerda que las cantidades utilizadas en tus recetas esta…" at bounding box center [567, 80] width 294 height 550
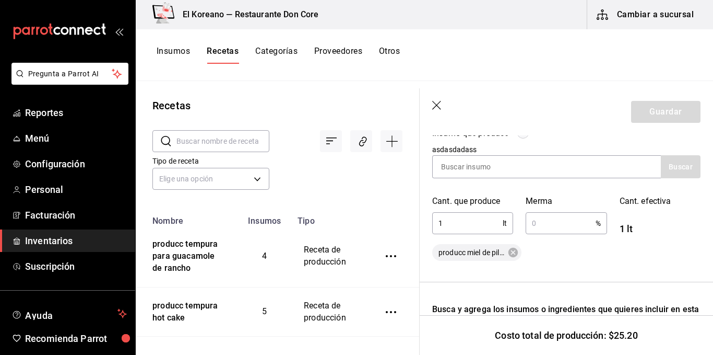
scroll to position [169, 0]
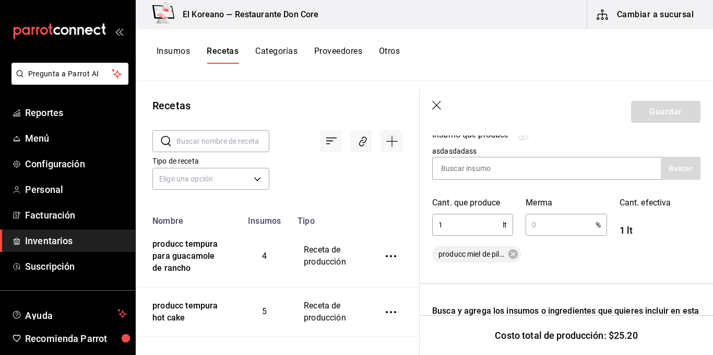
click at [540, 225] on input "text" at bounding box center [560, 224] width 69 height 21
click at [594, 225] on div "% ​" at bounding box center [566, 225] width 81 height 22
click at [580, 248] on div "producc miel de piloncillo" at bounding box center [566, 253] width 268 height 17
click at [539, 220] on input "text" at bounding box center [560, 224] width 69 height 21
type input "1"
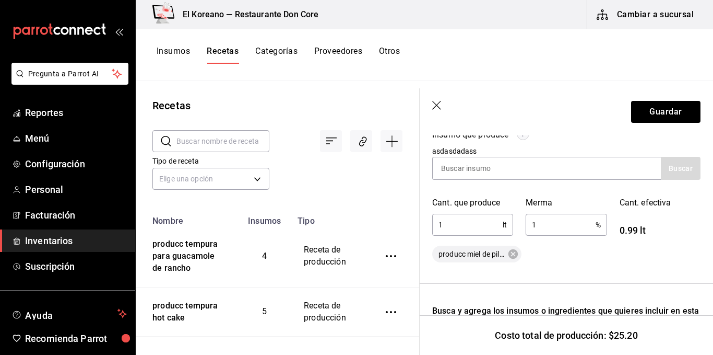
click at [551, 256] on div "producc miel de piloncillo" at bounding box center [566, 253] width 268 height 17
click at [657, 108] on button "Guardar" at bounding box center [665, 112] width 69 height 22
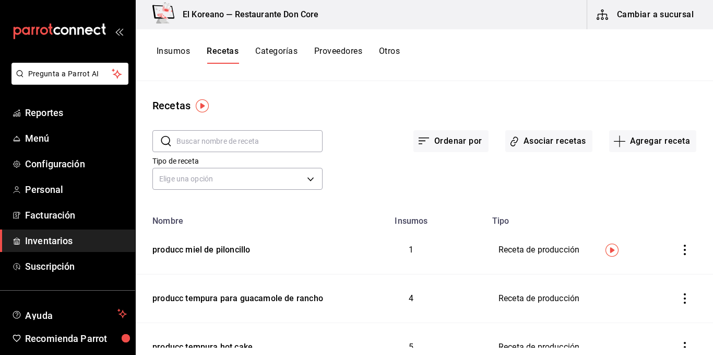
click at [184, 53] on button "Insumos" at bounding box center [173, 55] width 33 height 18
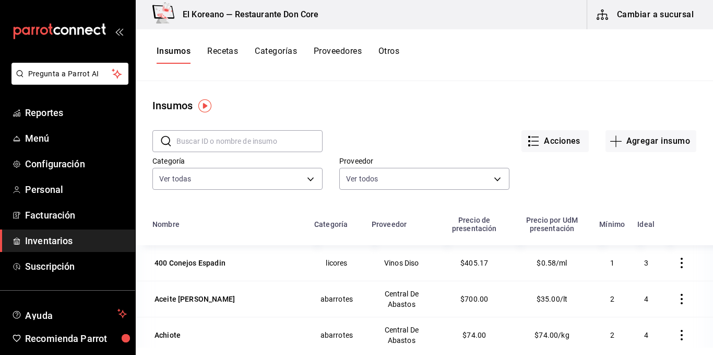
click at [242, 147] on input "text" at bounding box center [250, 141] width 146 height 21
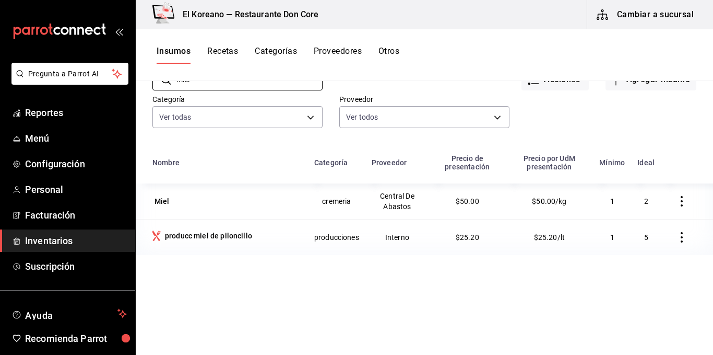
scroll to position [63, 0]
type input "miel"
click at [196, 237] on div "producc miel de piloncillo" at bounding box center [208, 234] width 87 height 10
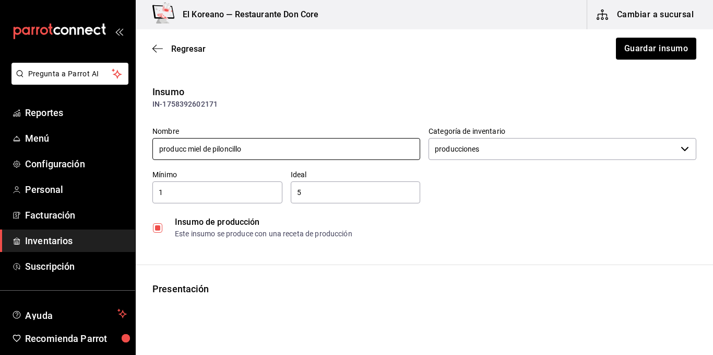
click at [187, 149] on input "producc miel de piloncillo" at bounding box center [287, 149] width 268 height 22
click at [167, 147] on input "miel de piloncillo" at bounding box center [287, 149] width 268 height 22
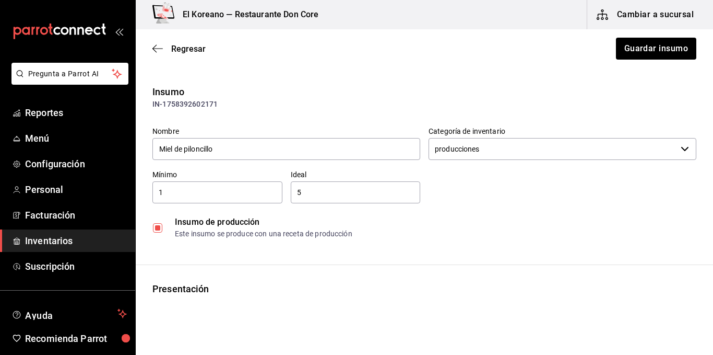
type input "Miel de piloncillo"
click at [277, 114] on div "Insumo IN-1758392602171 Nombre Miel de piloncillo Categoría de inventario produ…" at bounding box center [425, 164] width 578 height 159
click at [629, 58] on button "Guardar insumo" at bounding box center [655, 49] width 81 height 22
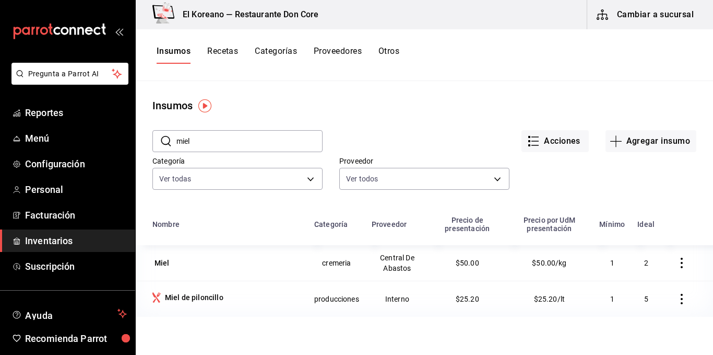
click at [219, 54] on button "Recetas" at bounding box center [222, 55] width 31 height 18
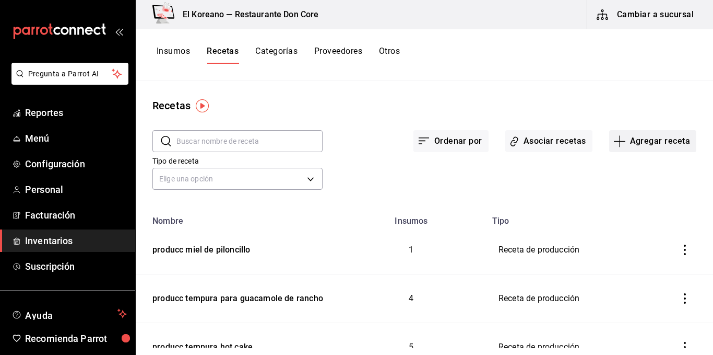
click at [659, 139] on button "Agregar receta" at bounding box center [653, 141] width 87 height 22
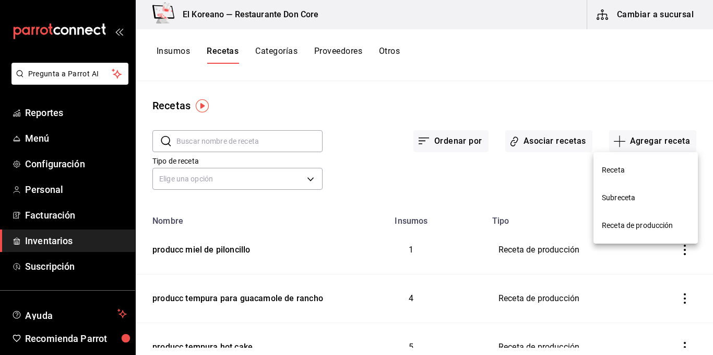
click at [632, 221] on span "Receta de producción" at bounding box center [646, 225] width 88 height 11
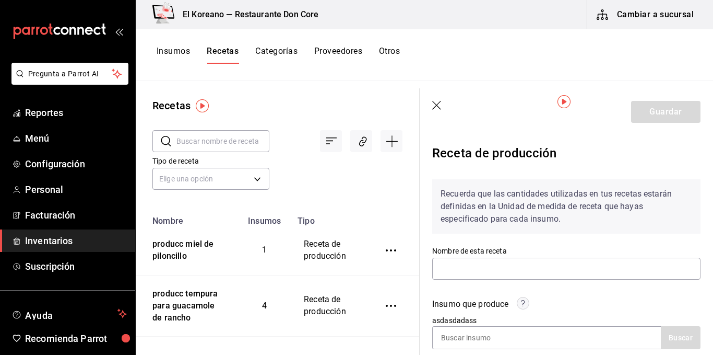
scroll to position [64, 0]
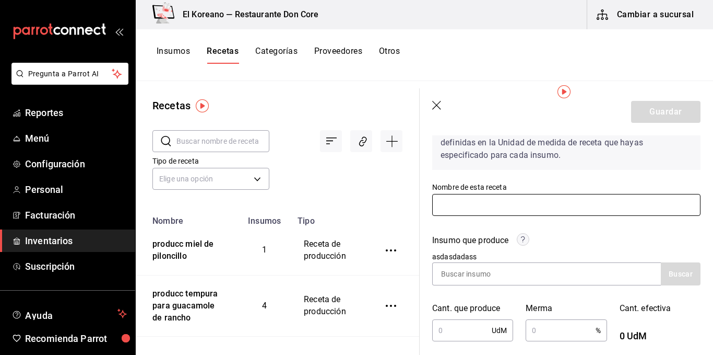
click at [518, 202] on input "text" at bounding box center [566, 205] width 268 height 22
type input "e"
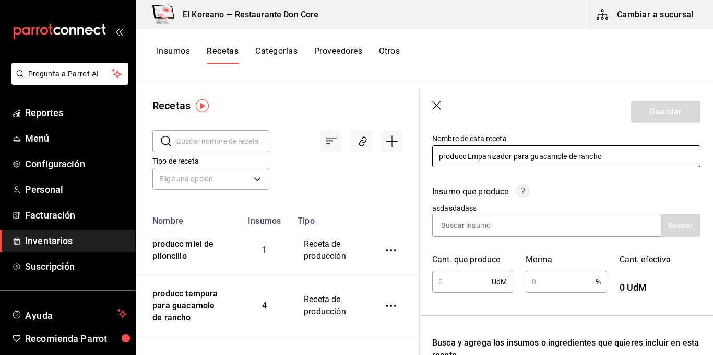
scroll to position [113, 0]
type input "producc Empanizador para guacamole de rancho"
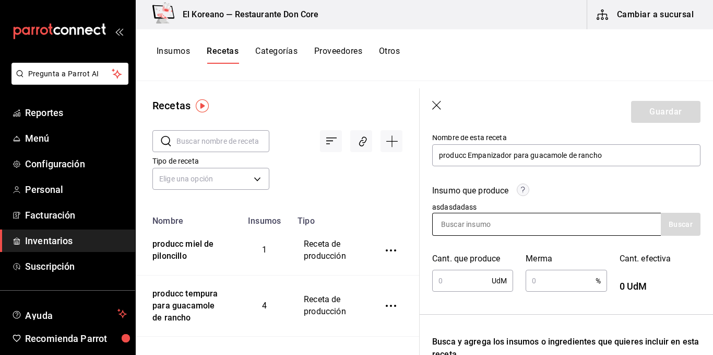
click at [496, 219] on input at bounding box center [485, 224] width 104 height 22
type input "emp"
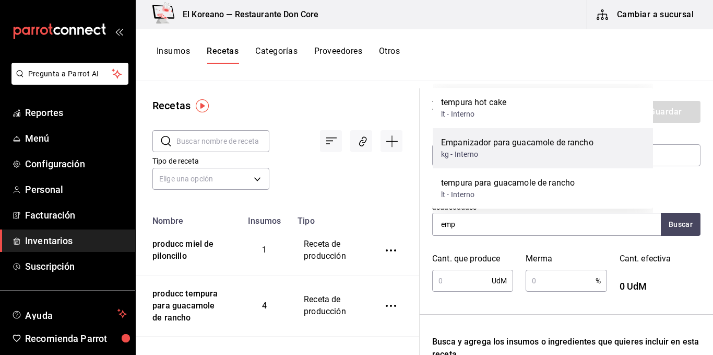
click at [486, 151] on div "kg - Interno" at bounding box center [517, 154] width 153 height 11
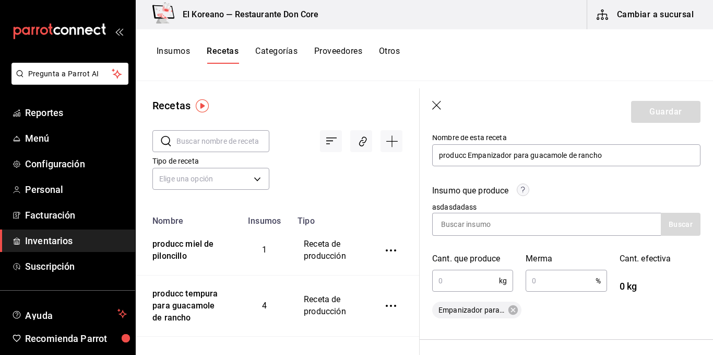
click at [469, 277] on input "text" at bounding box center [465, 280] width 67 height 21
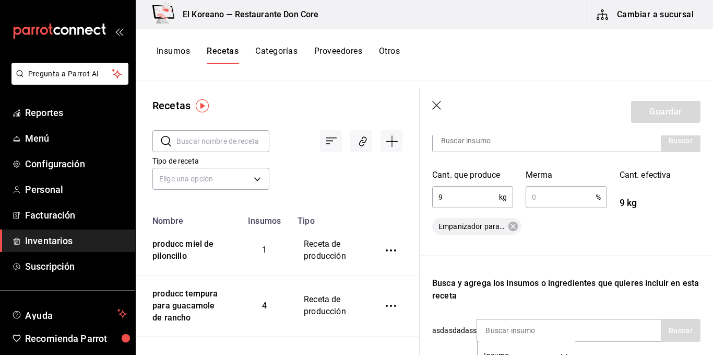
scroll to position [197, 0]
type input "9"
click at [545, 197] on input "text" at bounding box center [560, 196] width 69 height 21
type input "1"
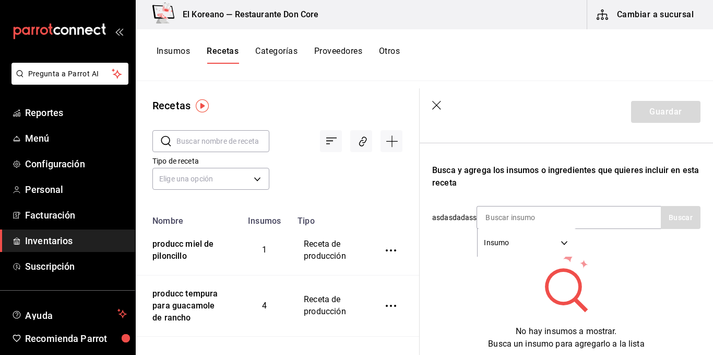
scroll to position [311, 0]
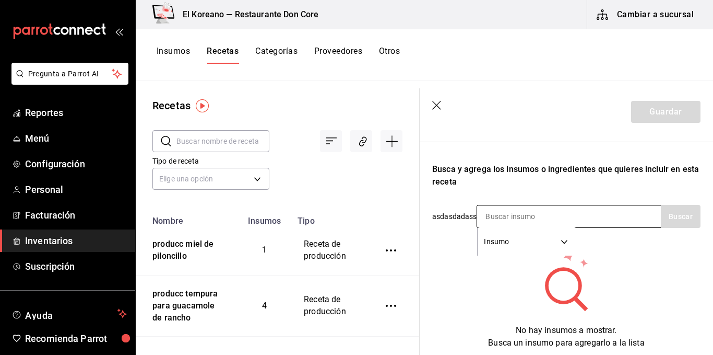
type input "2"
click at [529, 217] on input at bounding box center [529, 216] width 104 height 22
click at [528, 194] on div "Recuerda que las cantidades utilizadas en tus recetas estarán definidas en la U…" at bounding box center [566, 104] width 268 height 489
click at [508, 215] on input "emp" at bounding box center [529, 216] width 104 height 22
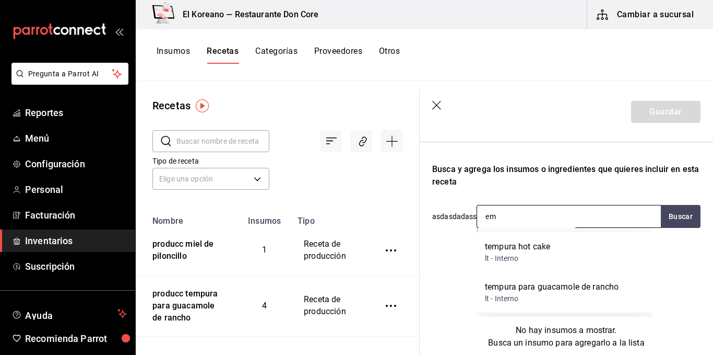
type input "e"
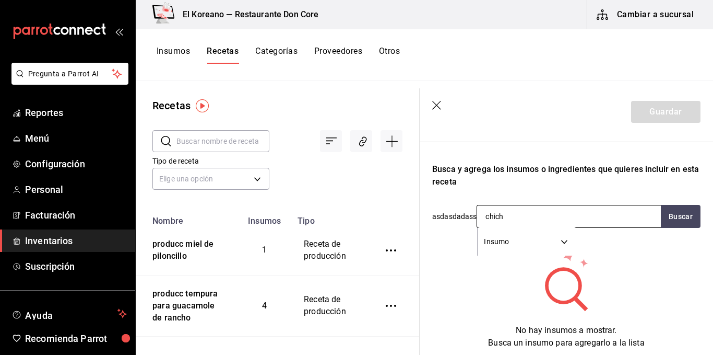
type input "chicha"
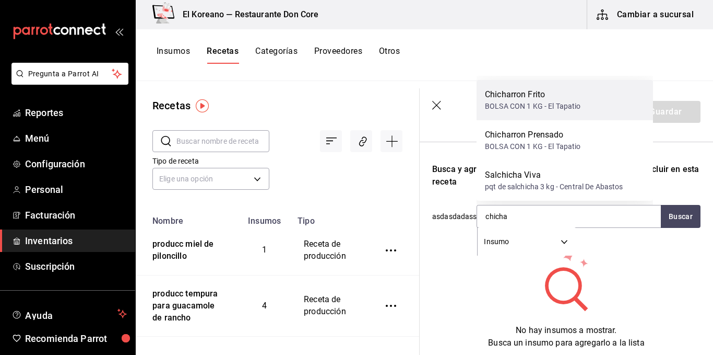
click at [522, 103] on div "BOLSA CON 1 KG - El Tapatio" at bounding box center [533, 106] width 96 height 11
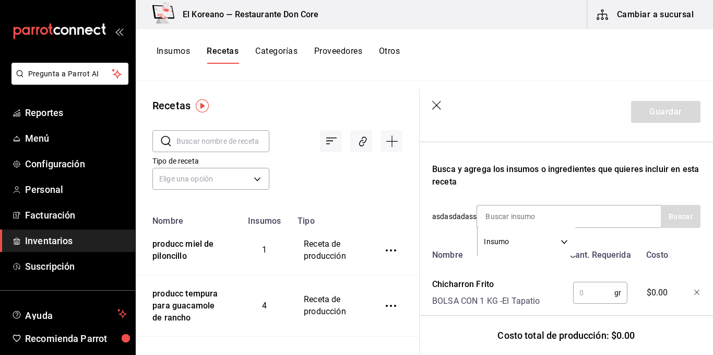
click at [589, 292] on input "text" at bounding box center [594, 292] width 41 height 21
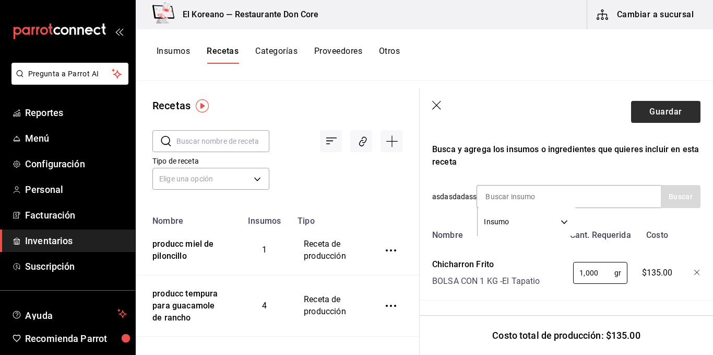
type input "1,000"
click at [661, 120] on button "Guardar" at bounding box center [665, 112] width 69 height 22
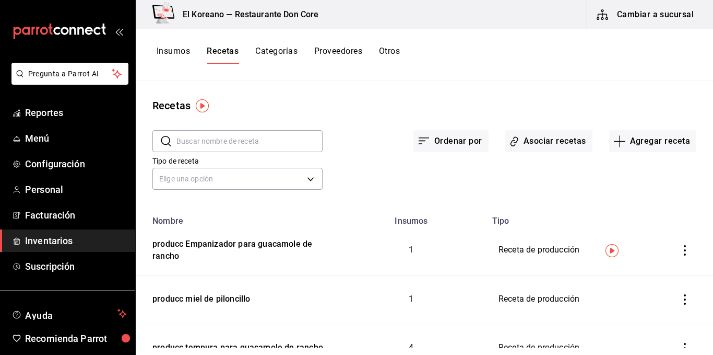
click at [164, 51] on button "Insumos" at bounding box center [173, 55] width 33 height 18
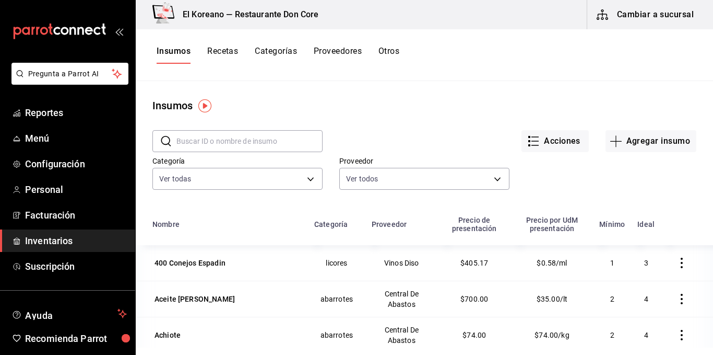
scroll to position [85, 0]
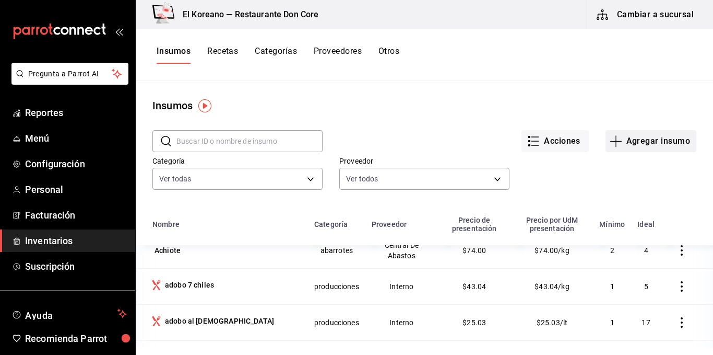
click at [651, 137] on button "Agregar insumo" at bounding box center [651, 141] width 91 height 22
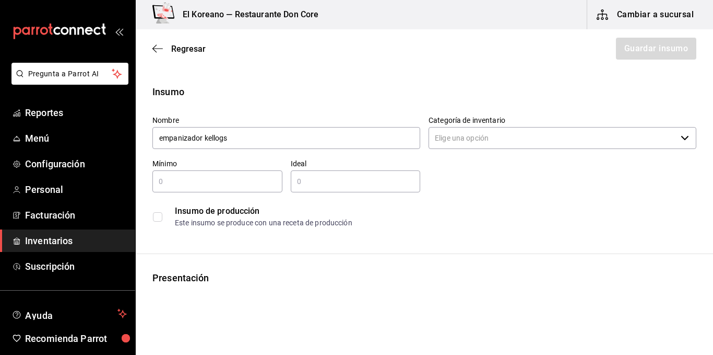
type input "empanizador kellogs"
click at [478, 141] on input "Categoría de inventario" at bounding box center [553, 138] width 248 height 22
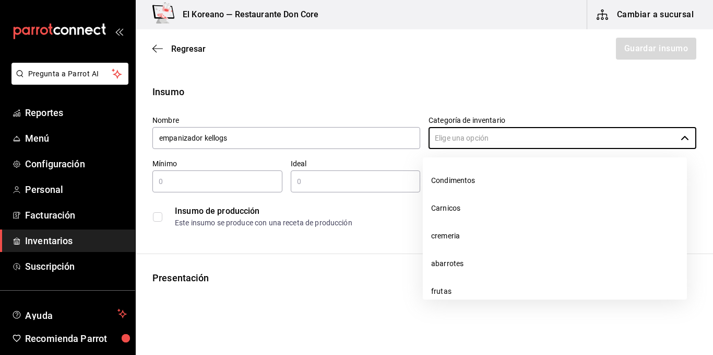
scroll to position [277, 0]
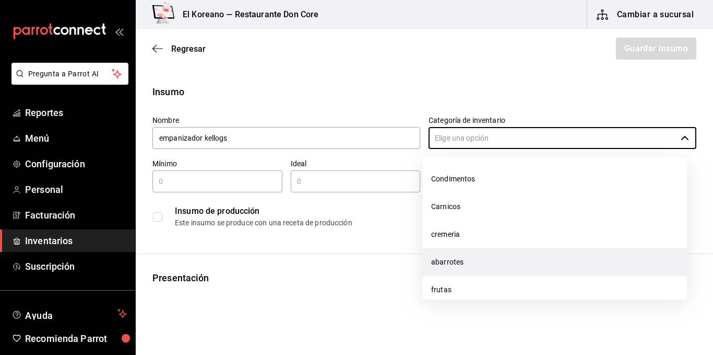
click at [467, 259] on li "abarrotes" at bounding box center [555, 262] width 264 height 28
type input "abarrotes"
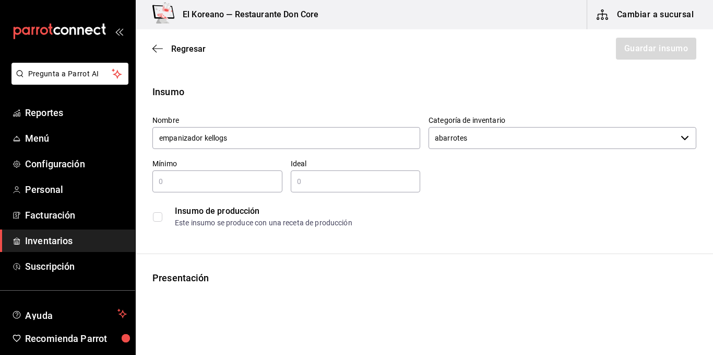
click at [241, 184] on input "text" at bounding box center [218, 181] width 130 height 13
type input "2"
click at [318, 175] on input "text" at bounding box center [356, 181] width 130 height 13
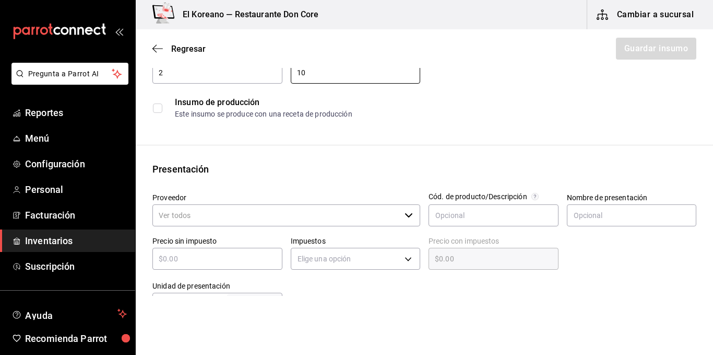
scroll to position [111, 0]
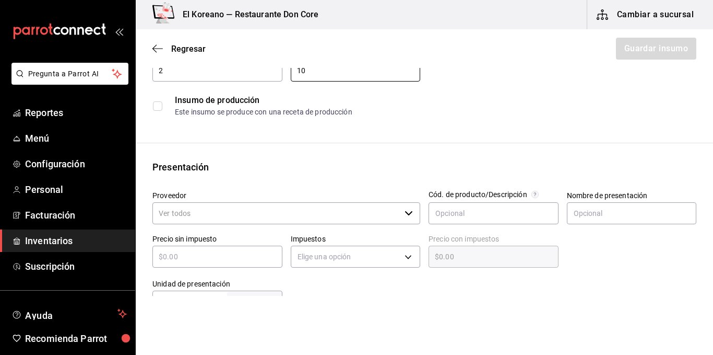
type input "10"
click at [249, 219] on input "Proveedor" at bounding box center [277, 213] width 248 height 22
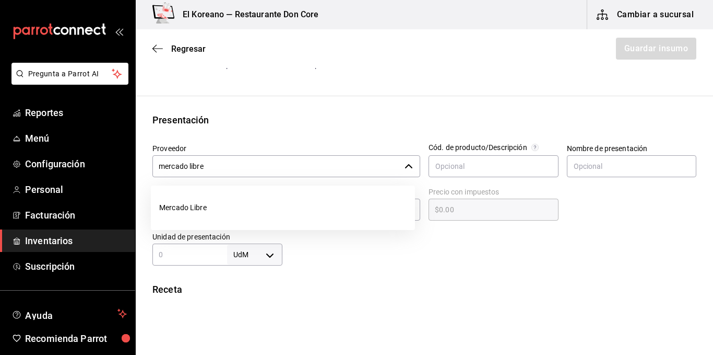
scroll to position [158, 0]
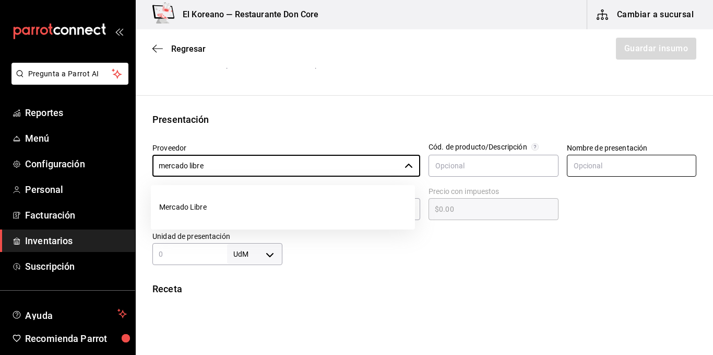
type input "mercado libre"
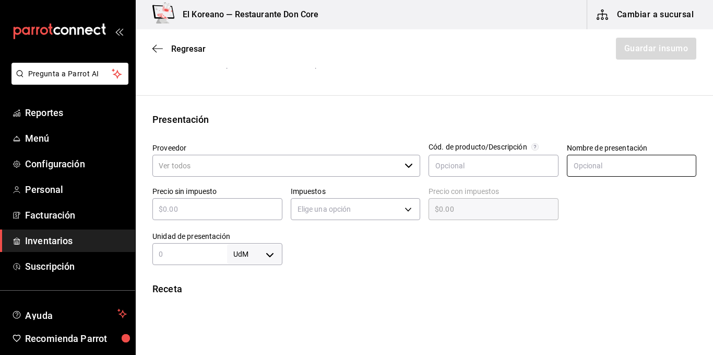
click at [581, 171] on input "text" at bounding box center [632, 166] width 130 height 22
type input "kg"
click at [249, 211] on input "text" at bounding box center [218, 209] width 130 height 13
type input "$7"
type input "$7.00"
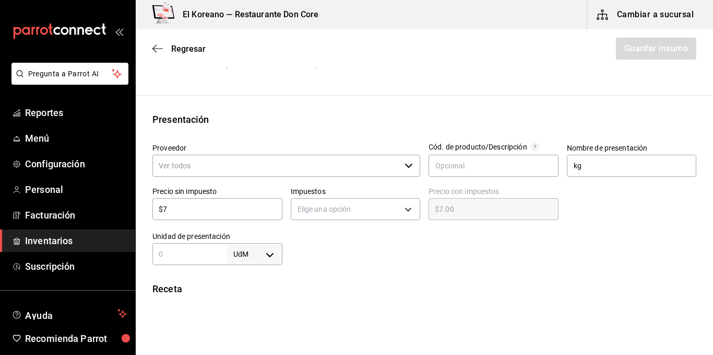
type input "$72"
type input "$72.00"
type input "$720"
type input "$720.00"
type input "$720"
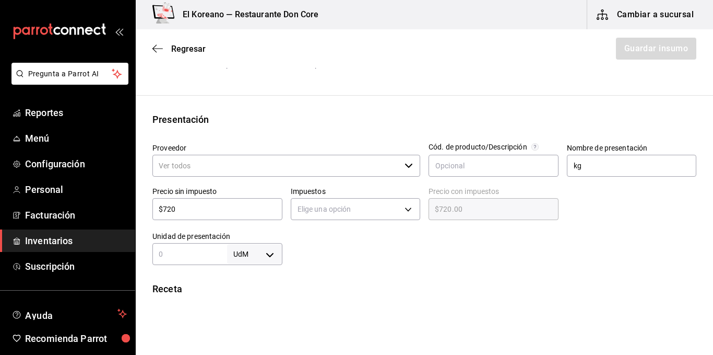
click at [384, 257] on div at bounding box center [490, 244] width 415 height 42
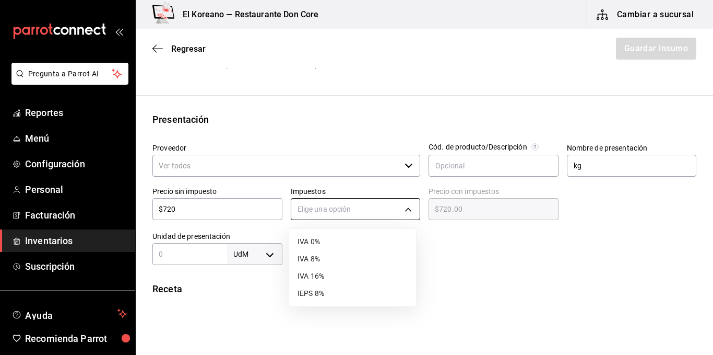
click at [406, 206] on body "Pregunta a Parrot AI Reportes Menú Configuración Personal Facturación Inventari…" at bounding box center [356, 148] width 713 height 296
click at [314, 243] on li "IVA 0%" at bounding box center [352, 241] width 127 height 17
type input "IVA_0"
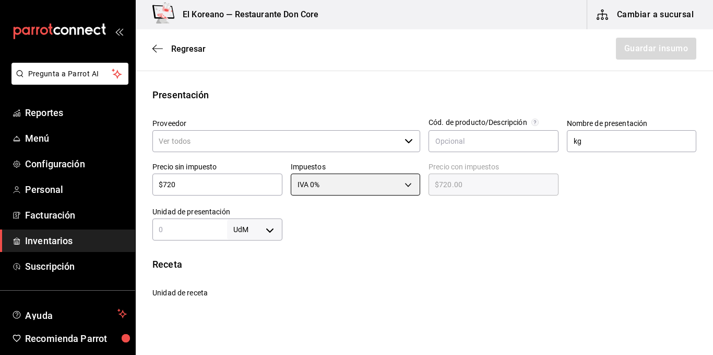
scroll to position [230, 0]
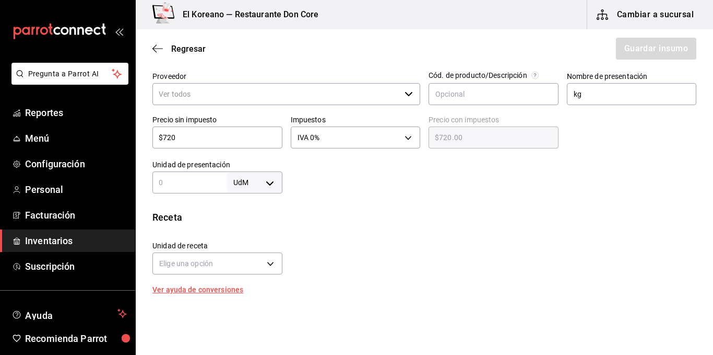
click at [207, 179] on input "text" at bounding box center [190, 182] width 75 height 13
type input "1"
click at [270, 182] on body "Pregunta a Parrot AI Reportes Menú Configuración Personal Facturación Inventari…" at bounding box center [356, 148] width 713 height 296
click at [253, 226] on li "kg" at bounding box center [253, 231] width 54 height 17
type input "KILOGRAM"
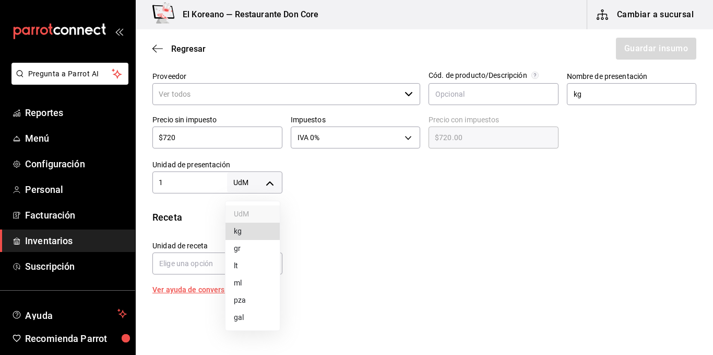
type input "KILOGRAM"
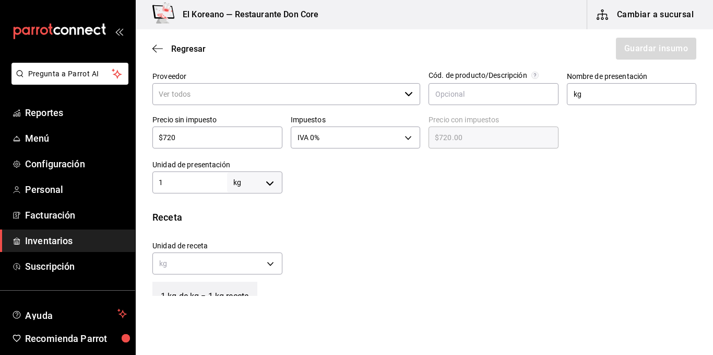
type input "1"
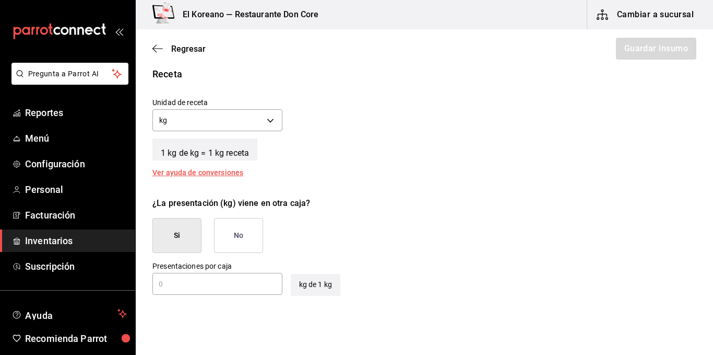
scroll to position [370, 0]
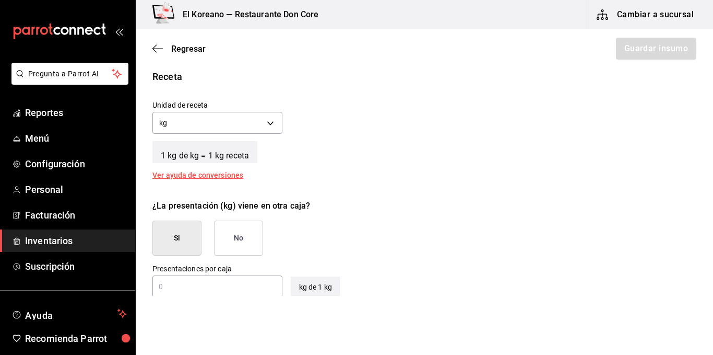
click at [239, 246] on button "No" at bounding box center [238, 237] width 49 height 35
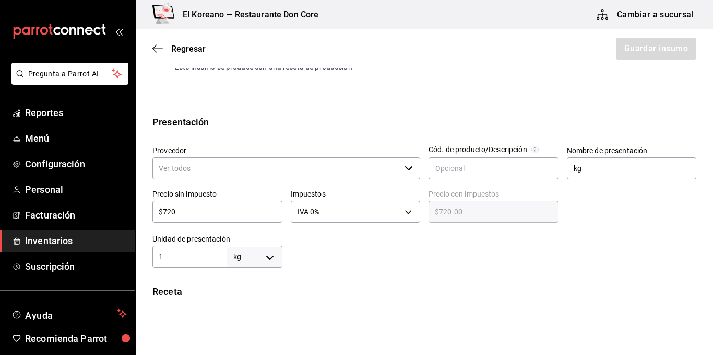
scroll to position [151, 0]
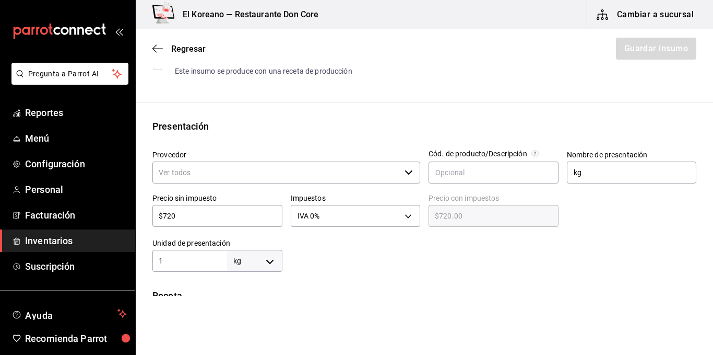
click at [303, 173] on input "Proveedor" at bounding box center [277, 172] width 248 height 22
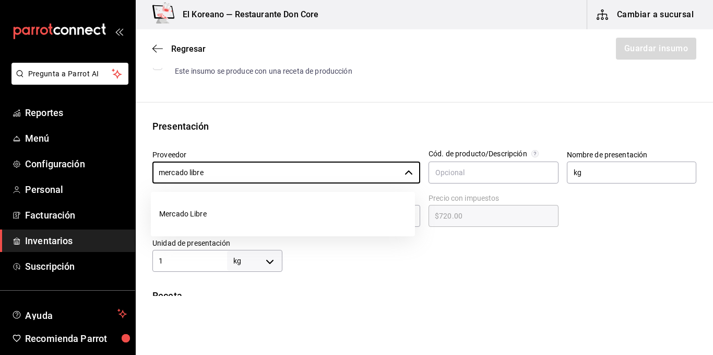
type input "mercado libre"
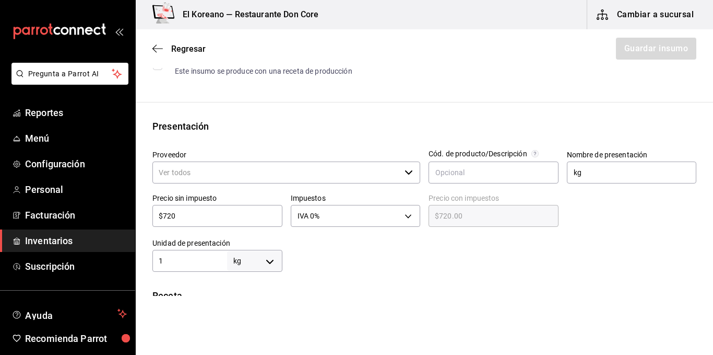
click at [346, 136] on div "Presentación Proveedor ​ Cód. de producto/Descripción Nombre de presentación kg…" at bounding box center [425, 195] width 578 height 153
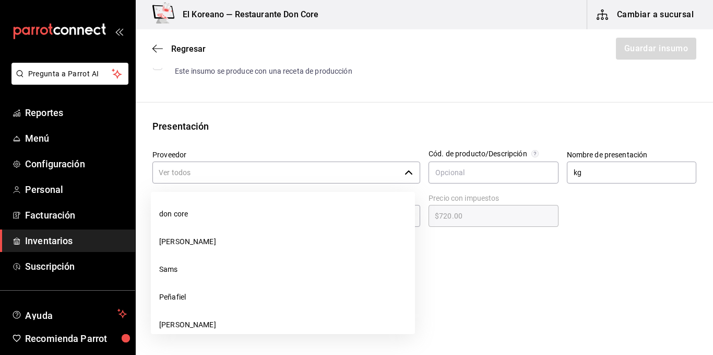
click at [326, 169] on input "Proveedor" at bounding box center [277, 172] width 248 height 22
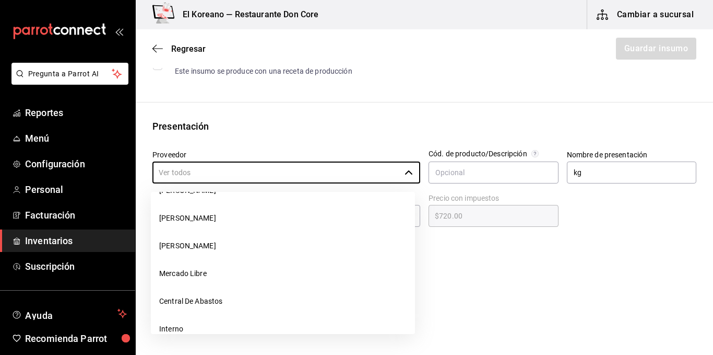
scroll to position [567, 0]
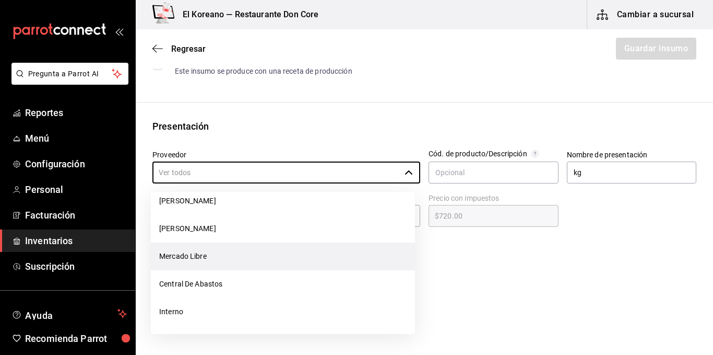
click at [230, 262] on li "Mercado Libre" at bounding box center [283, 256] width 264 height 28
type input "Mercado Libre"
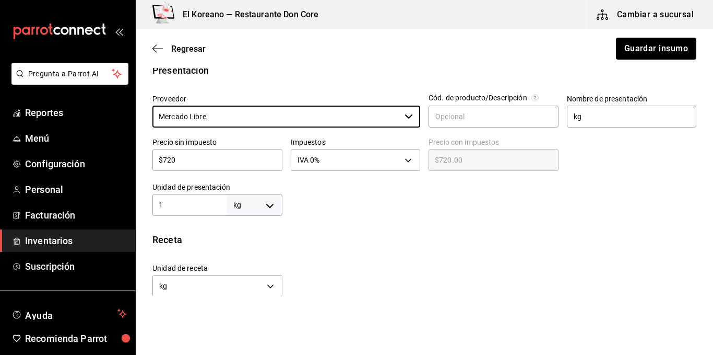
scroll to position [182, 0]
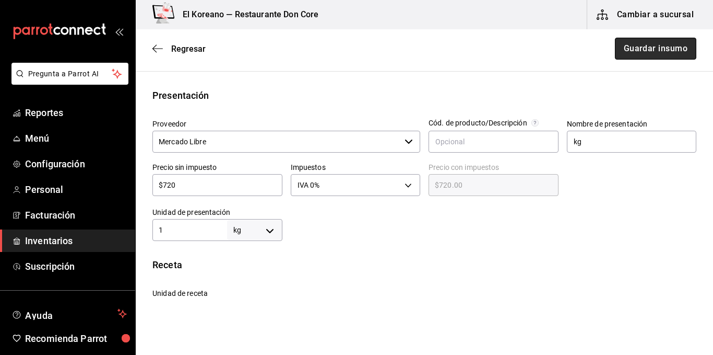
click at [657, 55] on button "Guardar insumo" at bounding box center [655, 49] width 81 height 22
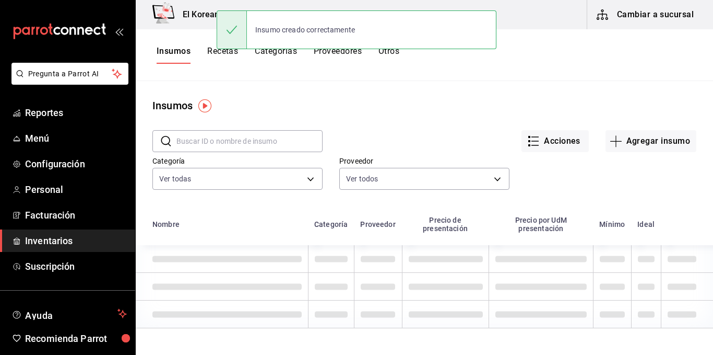
click at [232, 138] on input "text" at bounding box center [250, 141] width 146 height 21
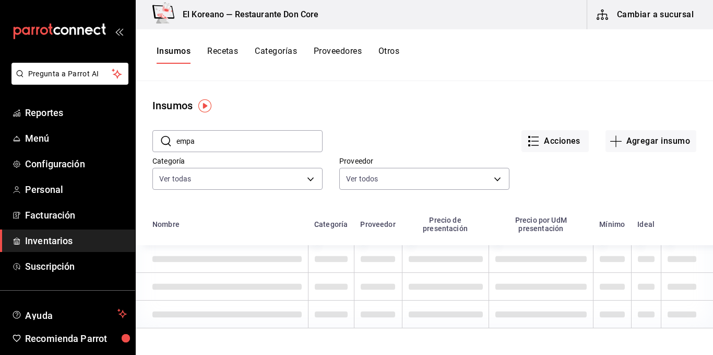
type input "empa"
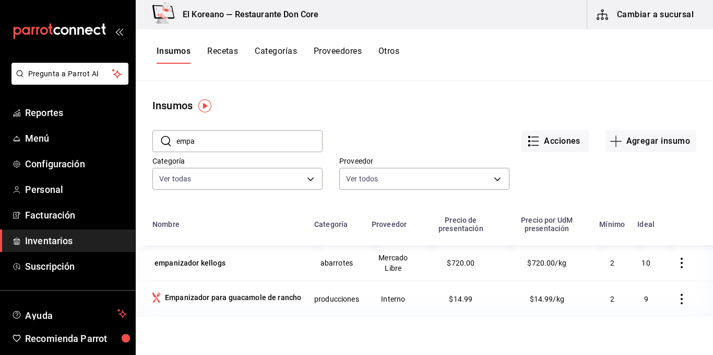
click at [221, 50] on button "Recetas" at bounding box center [222, 55] width 31 height 18
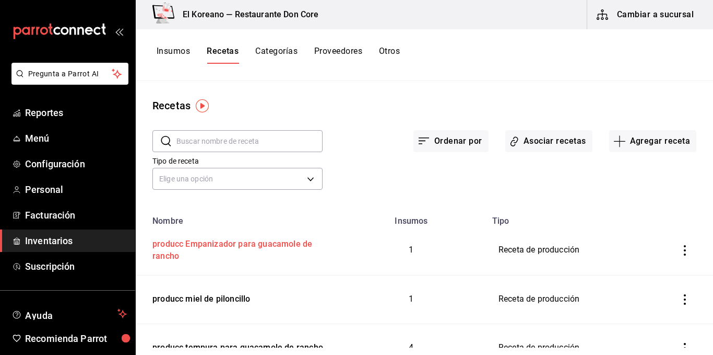
click at [189, 241] on div "producc Empanizador para guacamole de rancho" at bounding box center [236, 248] width 176 height 28
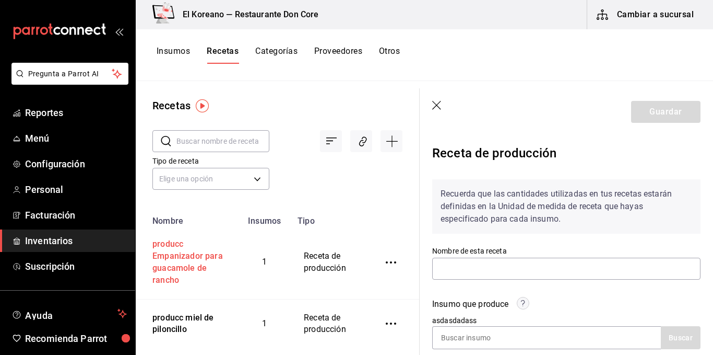
type input "producc Empanizador para guacamole de rancho"
type input "9"
type input "2"
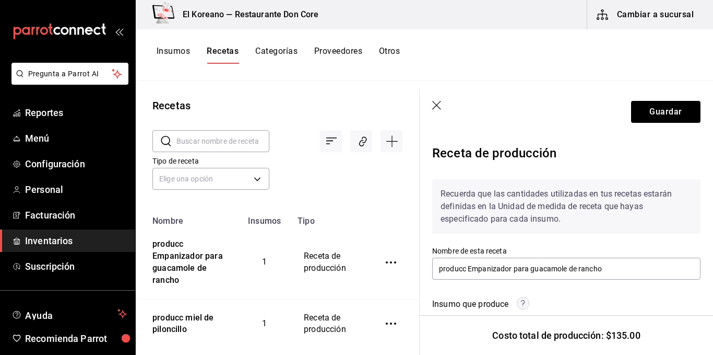
scroll to position [338, 0]
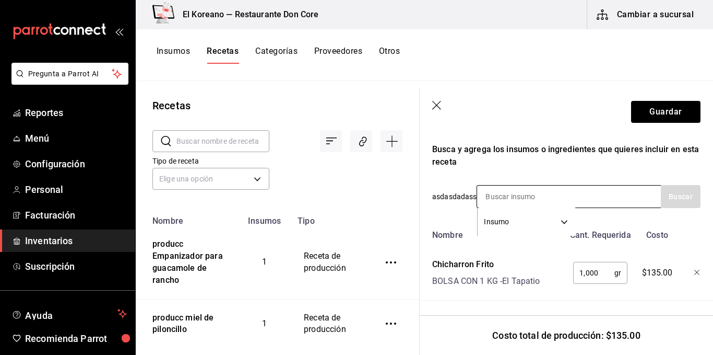
click at [511, 186] on input at bounding box center [529, 196] width 104 height 22
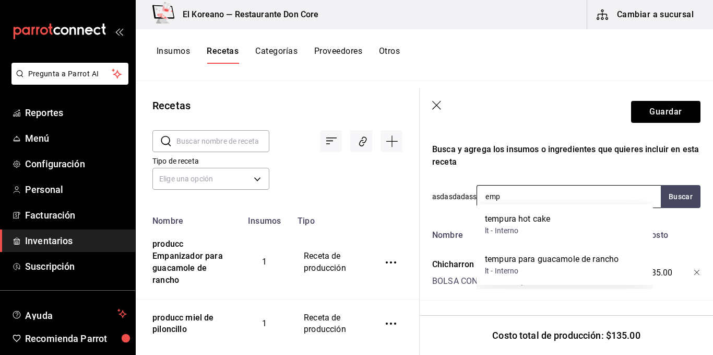
type input "empa"
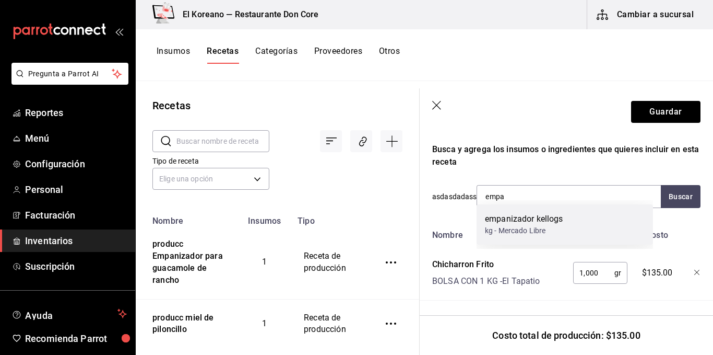
click at [517, 215] on div "empanizador kellogs" at bounding box center [524, 219] width 78 height 13
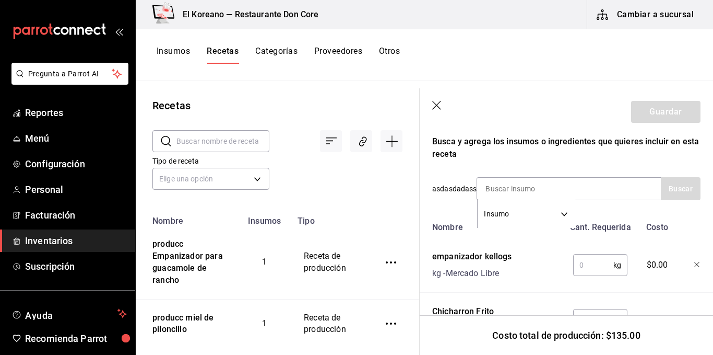
click at [579, 265] on input "text" at bounding box center [594, 264] width 40 height 21
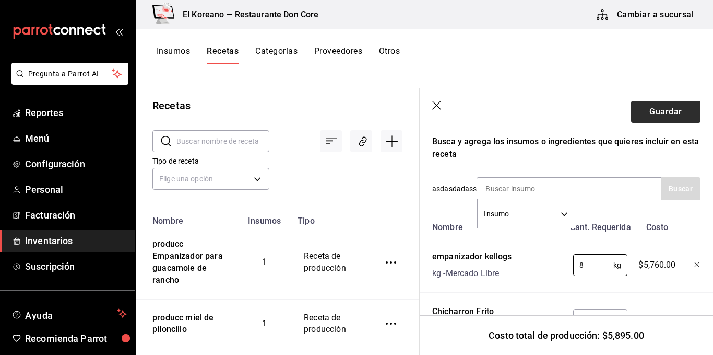
type input "8"
click at [648, 106] on button "Guardar" at bounding box center [665, 112] width 69 height 22
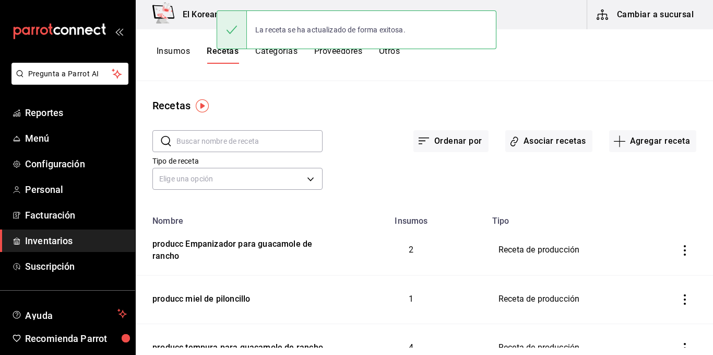
click at [160, 52] on button "Insumos" at bounding box center [173, 55] width 33 height 18
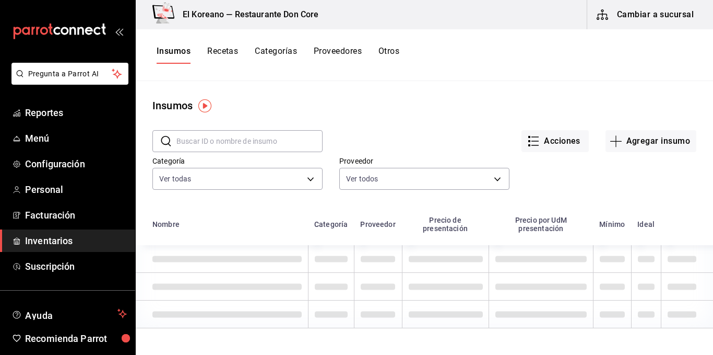
click at [231, 137] on input "text" at bounding box center [250, 141] width 146 height 21
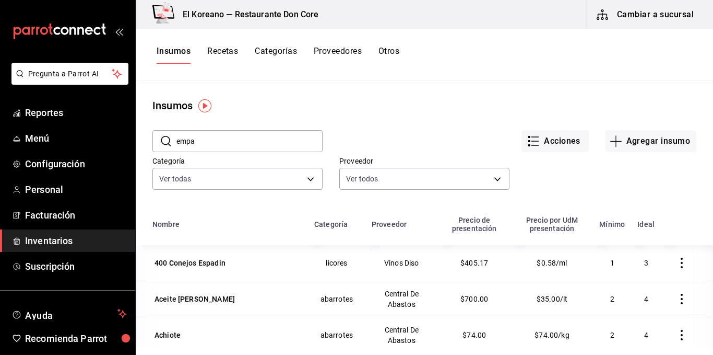
type input "empa"
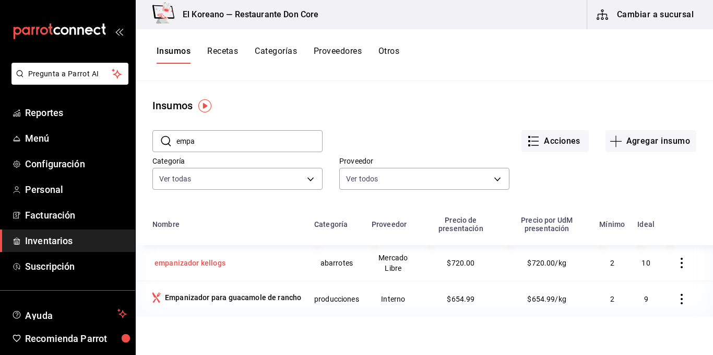
click at [218, 268] on div "empanizador kellogs" at bounding box center [190, 263] width 71 height 10
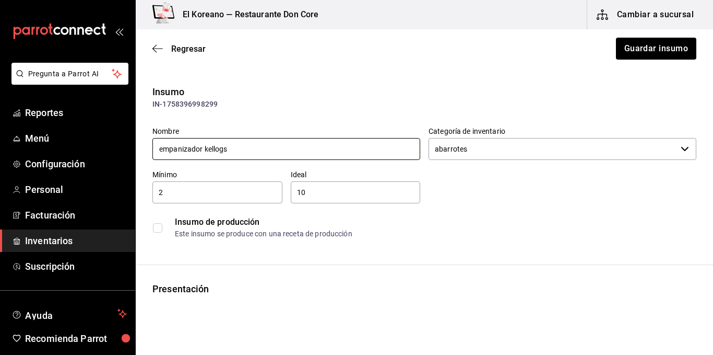
click at [163, 146] on input "empanizador kellogs" at bounding box center [287, 149] width 268 height 22
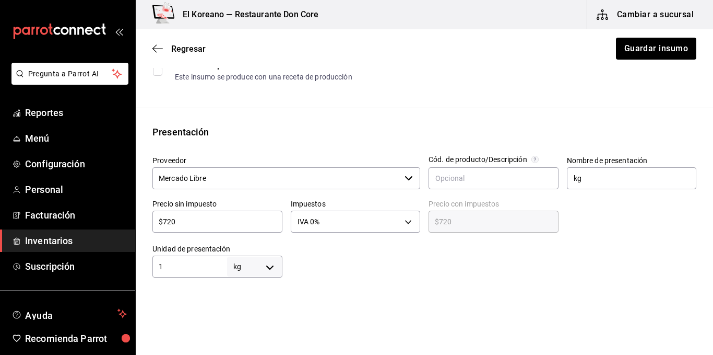
scroll to position [214, 0]
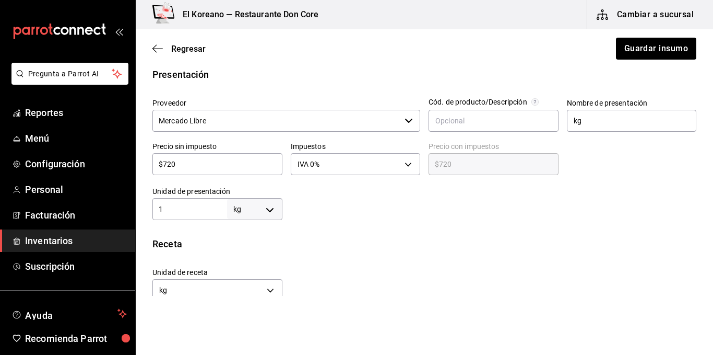
type input "Empanizador kellogs"
click at [222, 164] on input "$720" at bounding box center [218, 164] width 130 height 13
type input "$72"
type input "$72.00"
type input "$7"
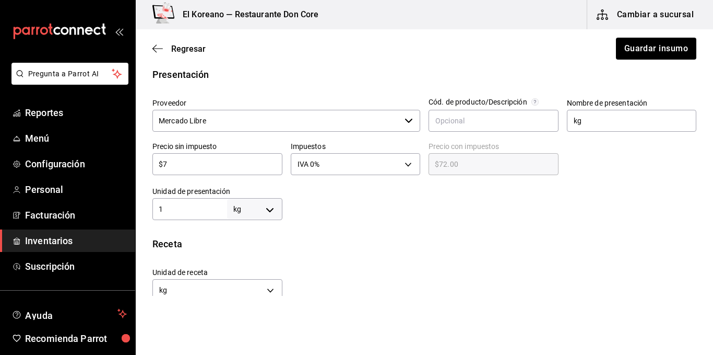
type input "$7.00"
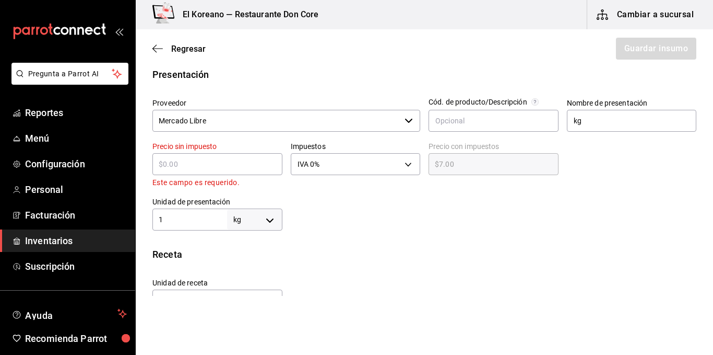
type input "$0.00"
type input "$9"
type input "$9.00"
type input "$90"
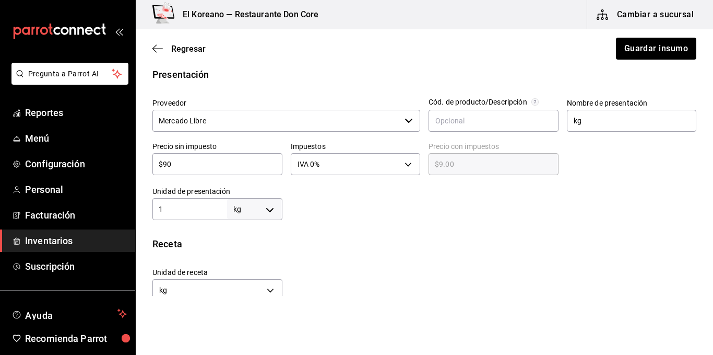
type input "$90.00"
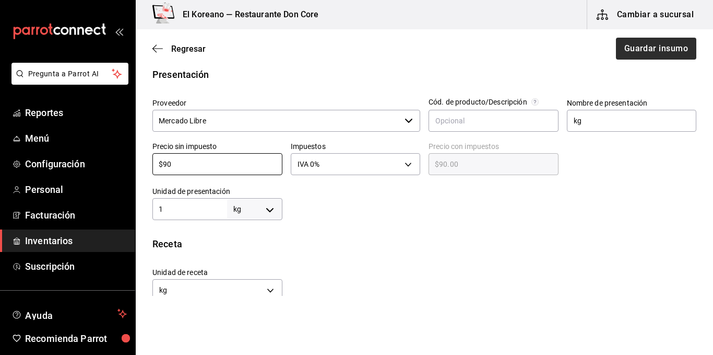
type input "$90"
click at [637, 54] on button "Guardar insumo" at bounding box center [655, 49] width 81 height 22
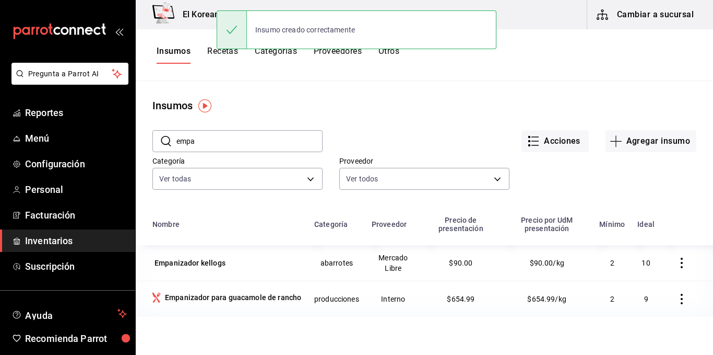
click at [217, 54] on button "Recetas" at bounding box center [222, 55] width 31 height 18
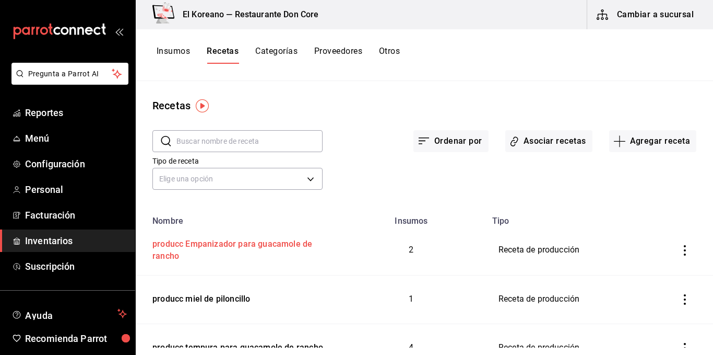
click at [207, 243] on div "producc Empanizador para guacamole de rancho" at bounding box center [236, 248] width 176 height 28
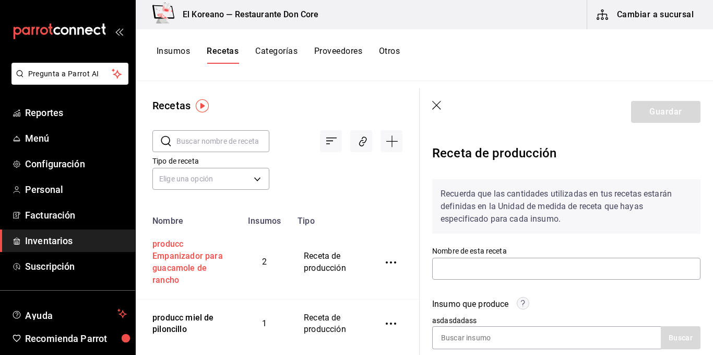
type input "producc Empanizador para guacamole de rancho"
type input "9"
type input "2"
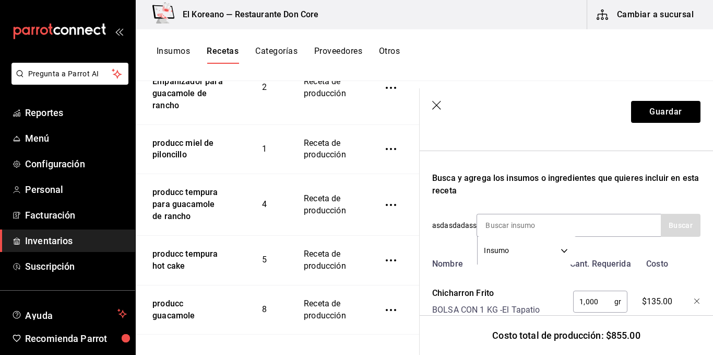
scroll to position [337, 0]
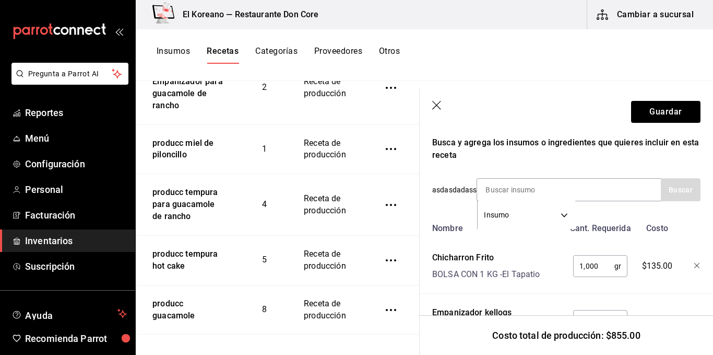
click at [622, 212] on div "Recuerda que las cantidades utilizadas en tus recetas estarán definidas en la U…" at bounding box center [566, 90] width 268 height 515
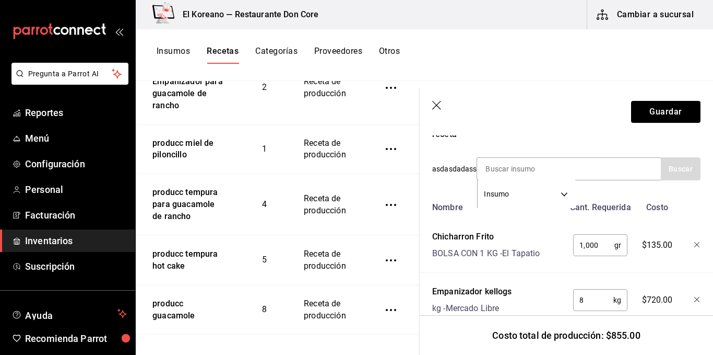
scroll to position [357, 0]
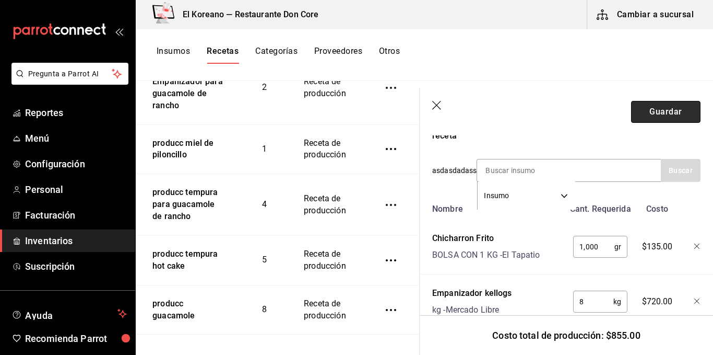
click at [661, 110] on button "Guardar" at bounding box center [665, 112] width 69 height 22
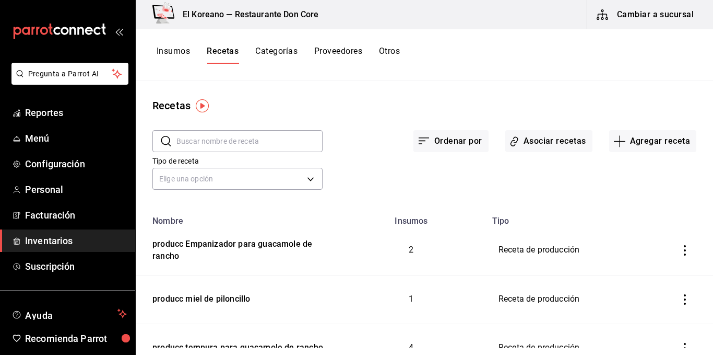
click at [662, 15] on button "Cambiar a sucursal" at bounding box center [647, 14] width 118 height 29
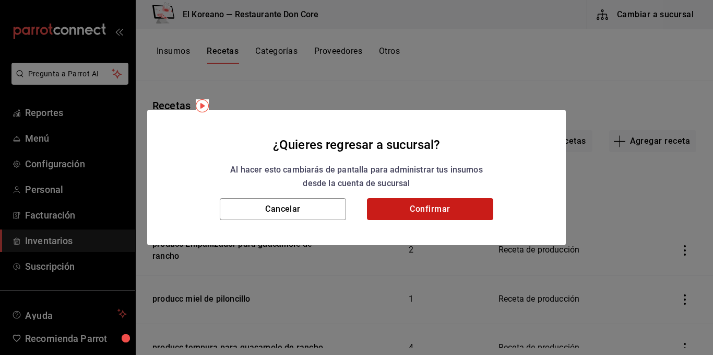
click at [439, 210] on button "Confirmar" at bounding box center [430, 209] width 126 height 22
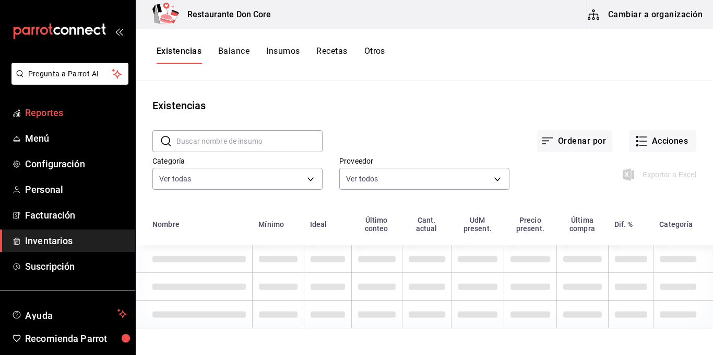
click at [55, 115] on span "Reportes" at bounding box center [76, 113] width 102 height 14
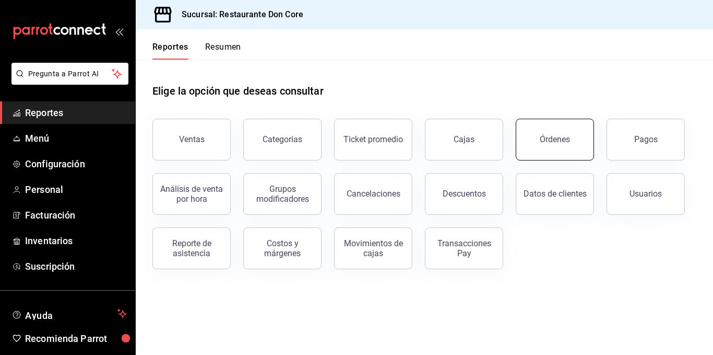
click at [568, 145] on button "Órdenes" at bounding box center [555, 140] width 78 height 42
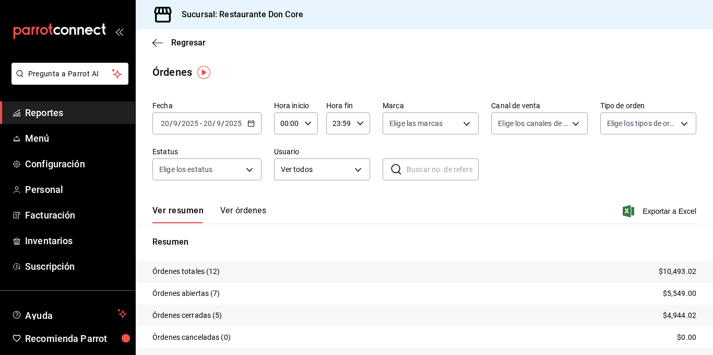
scroll to position [55, 0]
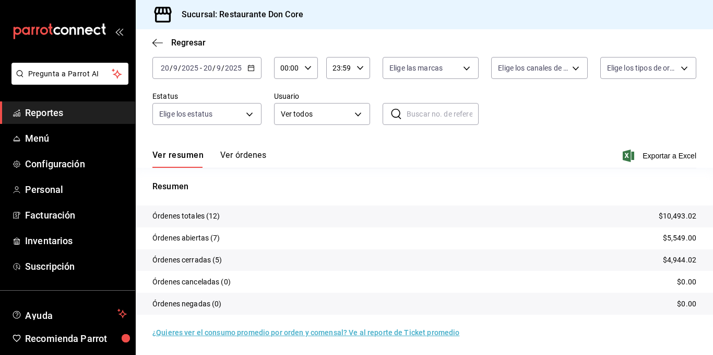
click at [248, 155] on button "Ver órdenes" at bounding box center [243, 159] width 46 height 18
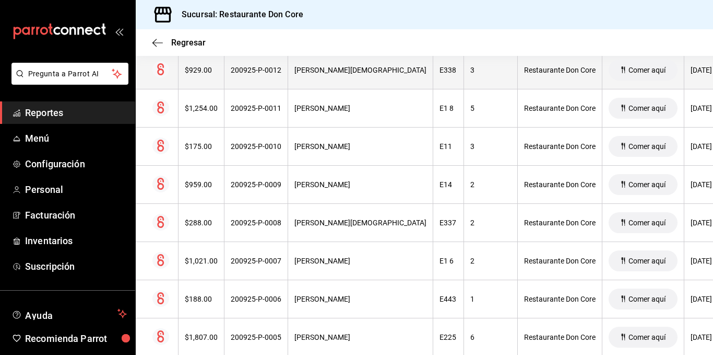
scroll to position [106, 0]
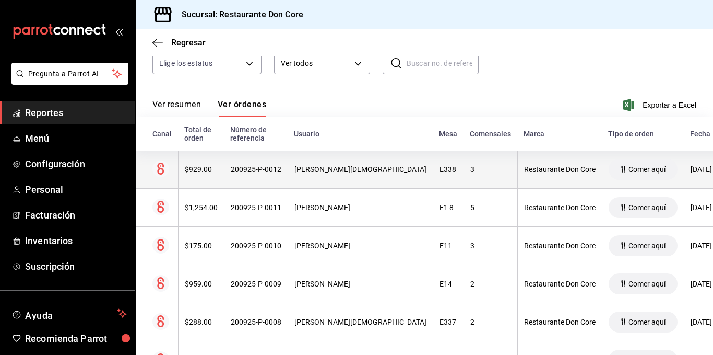
click at [331, 179] on th "Bryan Jesus Vazquez Garces" at bounding box center [360, 169] width 145 height 38
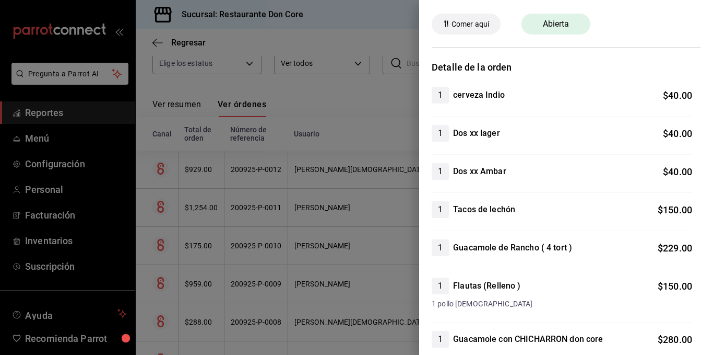
scroll to position [0, 0]
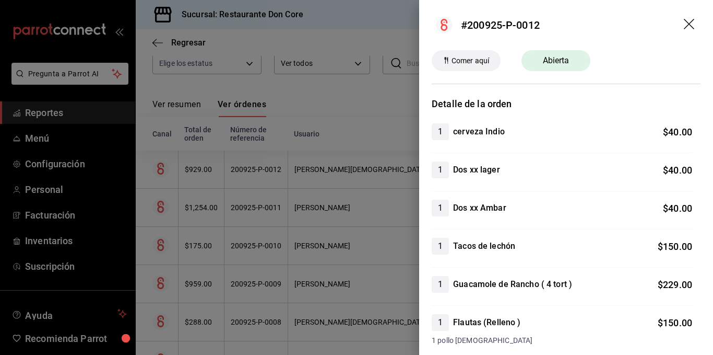
click at [684, 21] on icon "drag" at bounding box center [689, 24] width 10 height 10
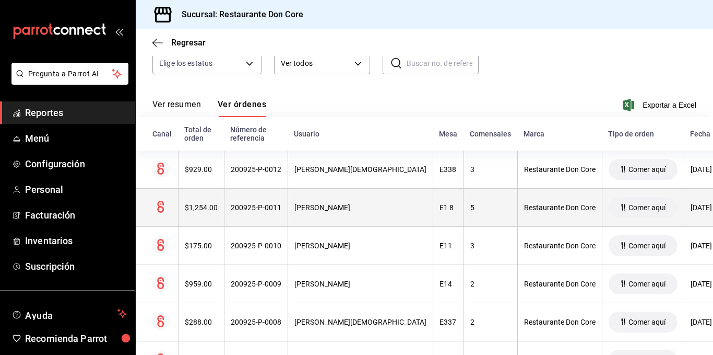
drag, startPoint x: 360, startPoint y: 200, endPoint x: 331, endPoint y: 209, distance: 30.7
click at [331, 209] on div "Aldo corona" at bounding box center [361, 207] width 132 height 8
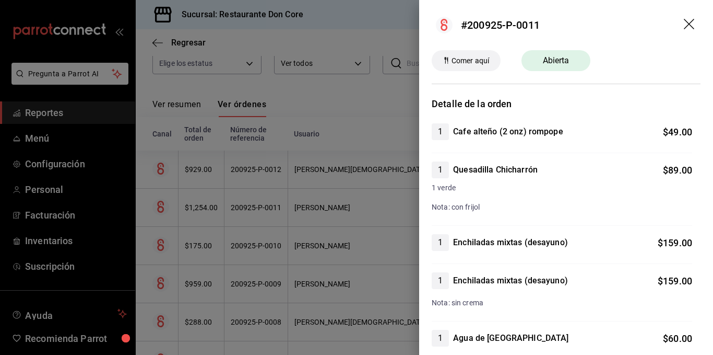
click at [353, 192] on div at bounding box center [356, 177] width 713 height 355
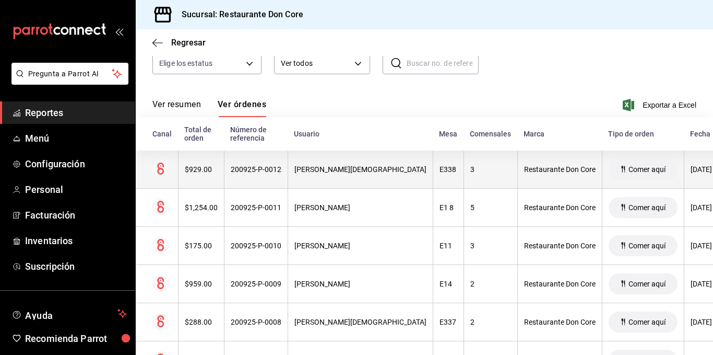
click at [340, 167] on div "Bryan Jesus Vazquez Garces" at bounding box center [361, 169] width 132 height 8
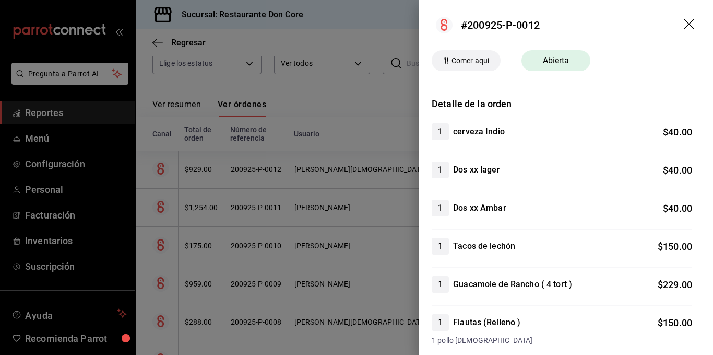
click at [321, 211] on div at bounding box center [356, 177] width 713 height 355
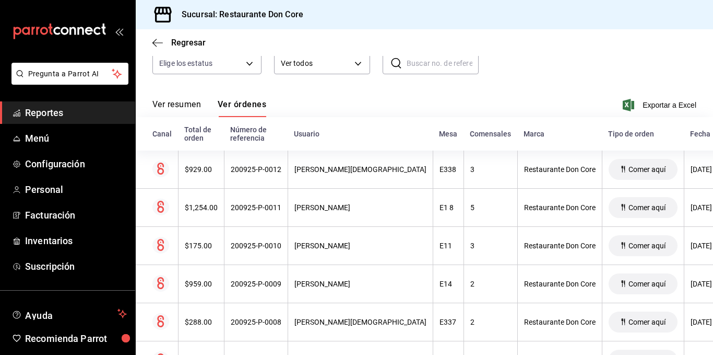
click at [321, 211] on div "Aldo corona" at bounding box center [361, 207] width 132 height 8
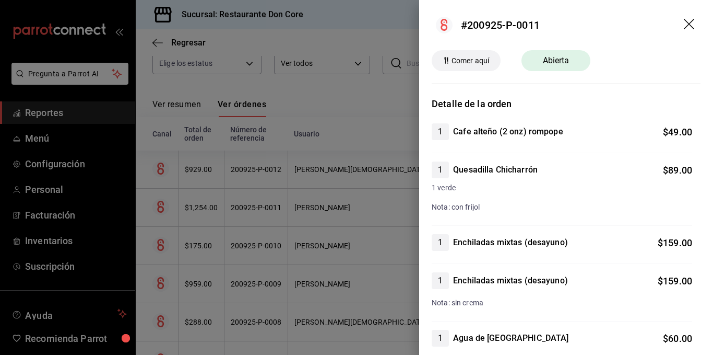
click at [341, 88] on div at bounding box center [356, 177] width 713 height 355
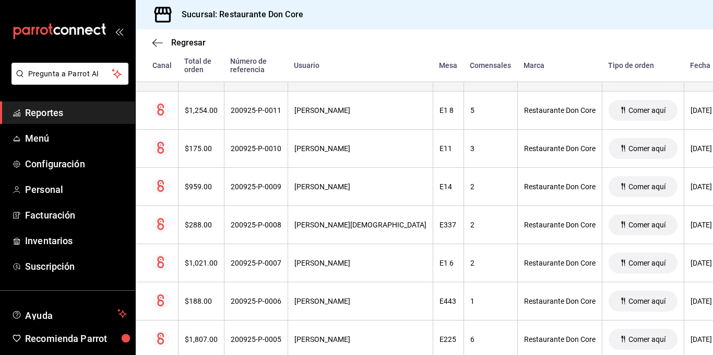
scroll to position [224, 0]
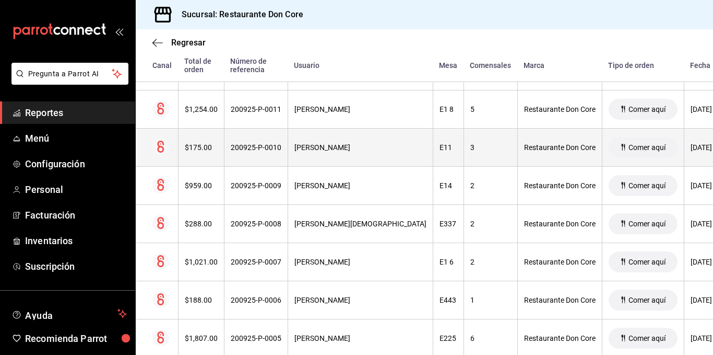
click at [331, 153] on th "Alicia moran" at bounding box center [360, 147] width 145 height 38
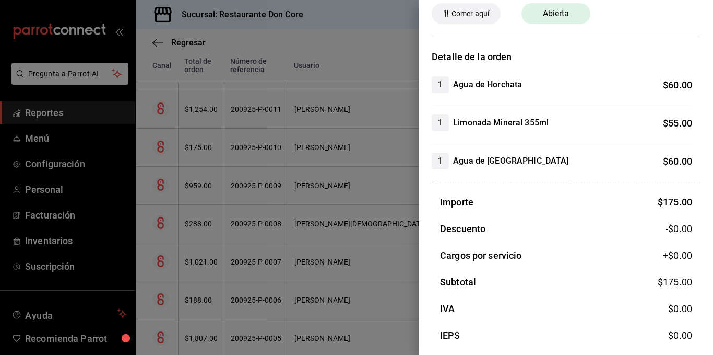
scroll to position [64, 0]
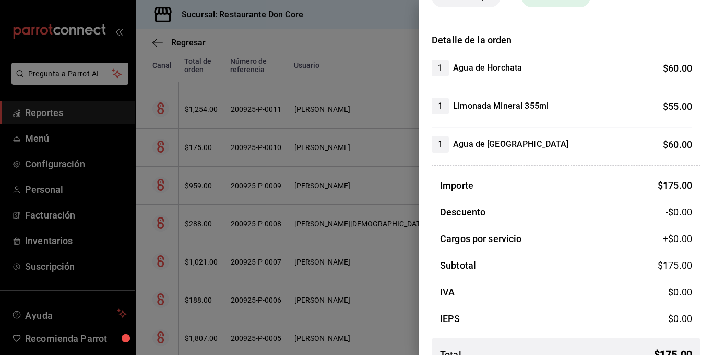
click at [332, 189] on div at bounding box center [356, 177] width 713 height 355
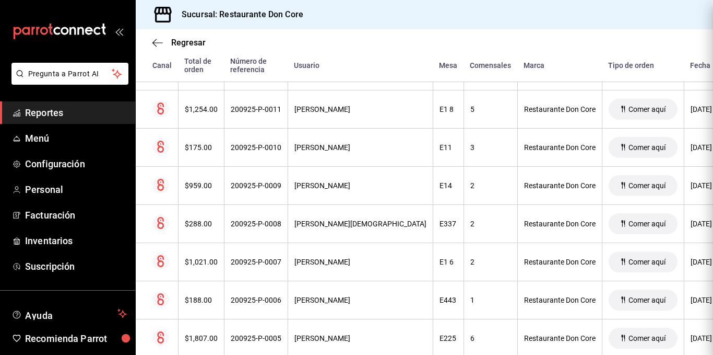
scroll to position [0, 0]
click at [332, 189] on div "Aldo corona" at bounding box center [361, 185] width 132 height 8
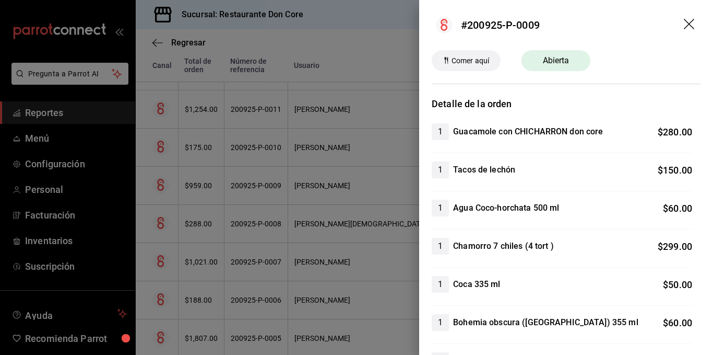
click at [350, 184] on div at bounding box center [356, 177] width 713 height 355
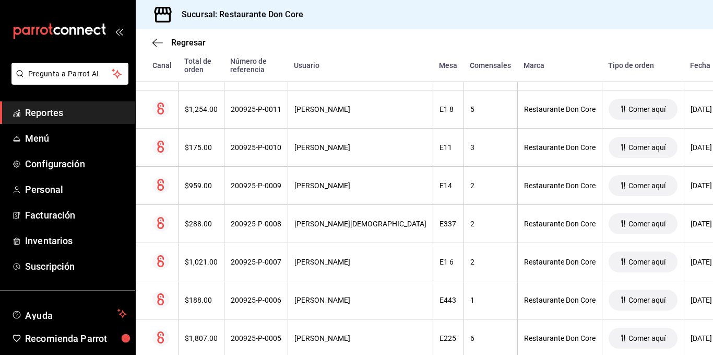
click at [350, 184] on div "Aldo corona" at bounding box center [361, 185] width 132 height 8
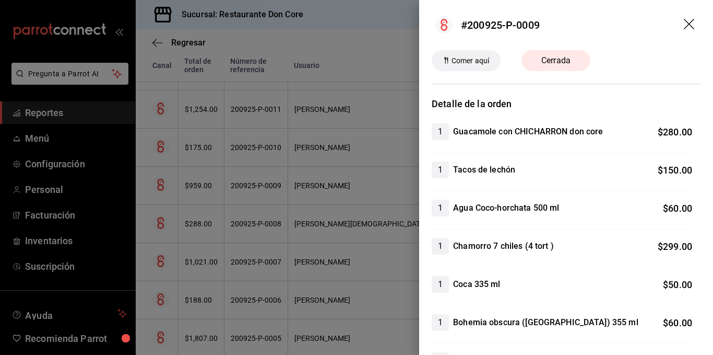
click at [338, 48] on div at bounding box center [356, 177] width 713 height 355
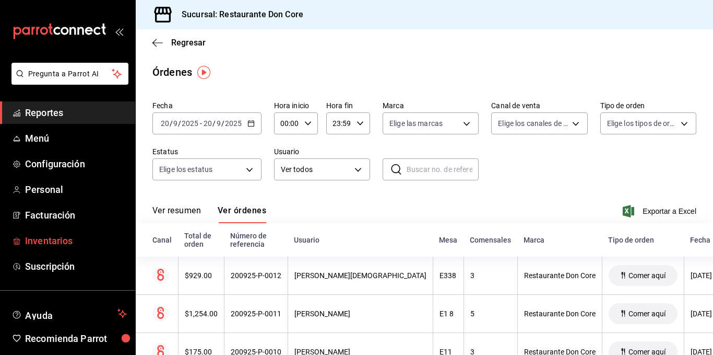
click at [32, 238] on span "Inventarios" at bounding box center [76, 240] width 102 height 14
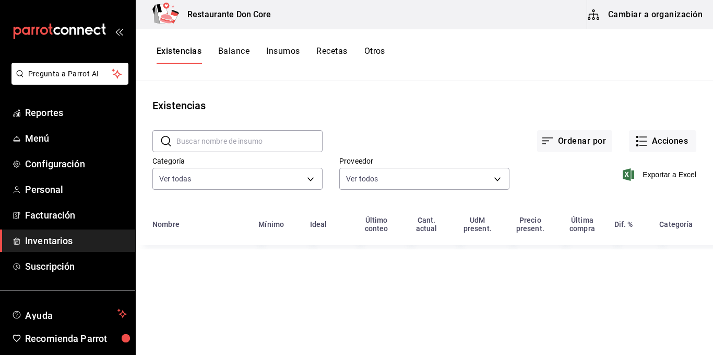
click at [665, 9] on button "Cambiar a organización" at bounding box center [647, 14] width 118 height 29
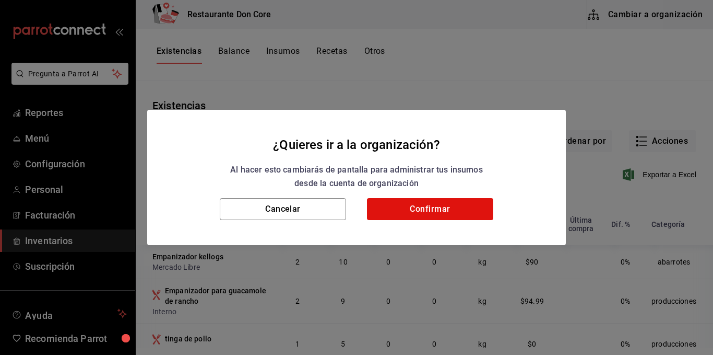
click at [436, 218] on button "Confirmar" at bounding box center [430, 209] width 126 height 22
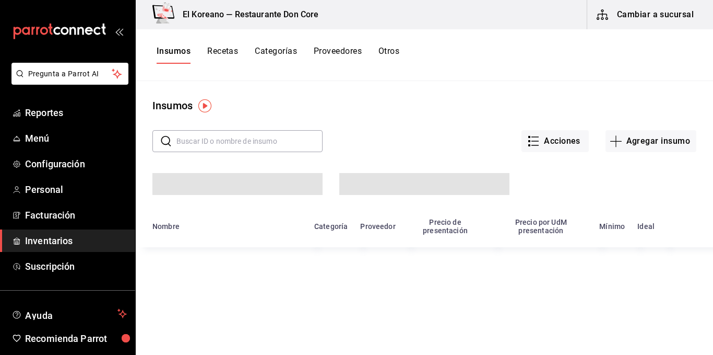
click at [471, 116] on div "Acciones Agregar insumo" at bounding box center [510, 132] width 374 height 39
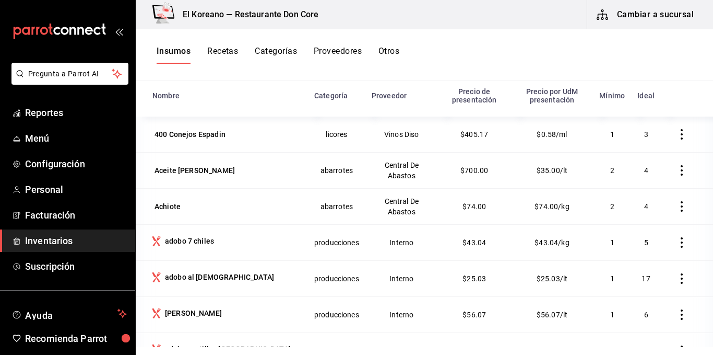
click at [223, 48] on button "Recetas" at bounding box center [222, 55] width 31 height 18
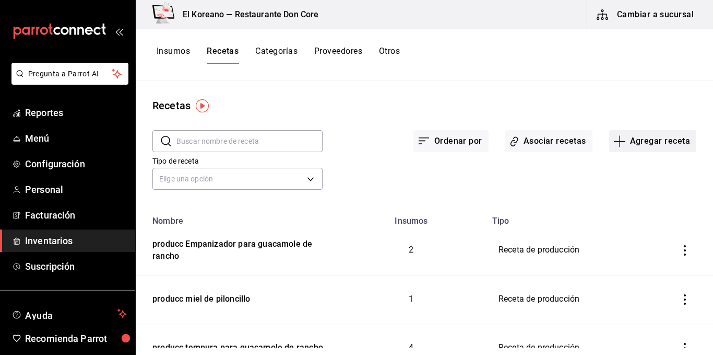
click at [664, 147] on button "Agregar receta" at bounding box center [653, 141] width 87 height 22
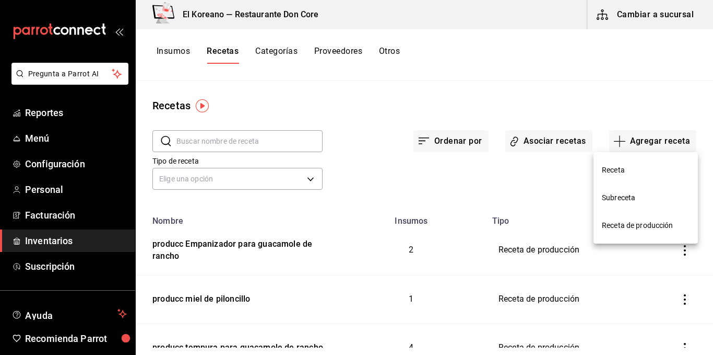
click at [642, 228] on span "Receta de producción" at bounding box center [646, 225] width 88 height 11
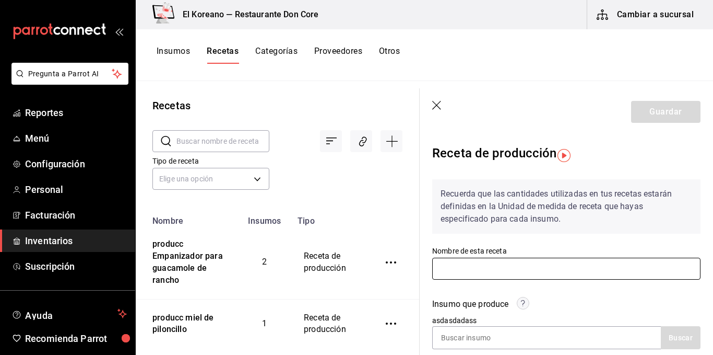
click at [510, 263] on input "text" at bounding box center [566, 269] width 268 height 22
type input "producc salsa de servicio verde"
click at [561, 296] on div "Insumo que produce asdasdadass Buscar" at bounding box center [560, 317] width 281 height 64
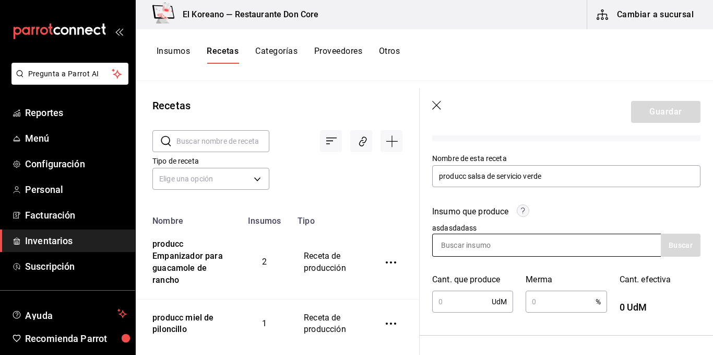
click at [512, 245] on input at bounding box center [485, 245] width 104 height 22
type input "p"
type input "salsa"
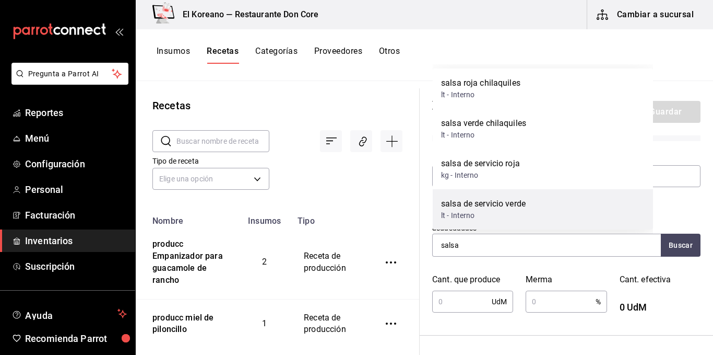
click at [486, 211] on div "lt - Interno" at bounding box center [483, 215] width 85 height 11
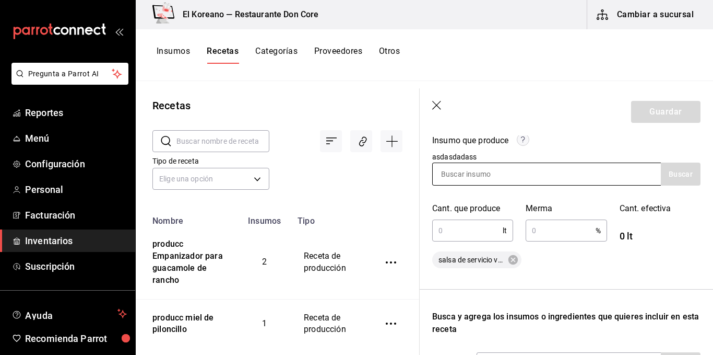
scroll to position [167, 0]
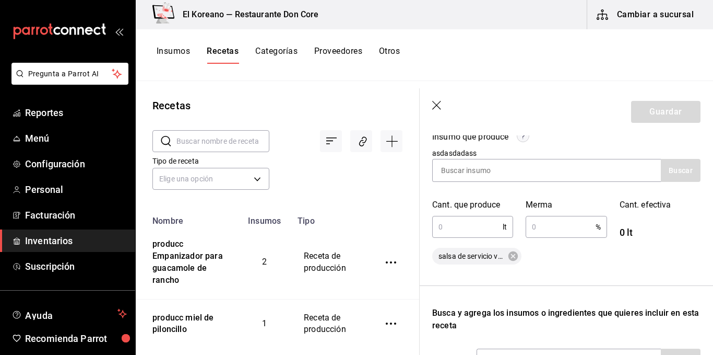
click at [477, 226] on input "text" at bounding box center [467, 226] width 71 height 21
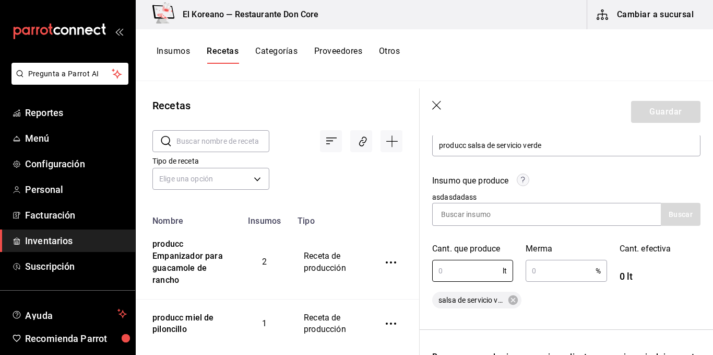
scroll to position [127, 0]
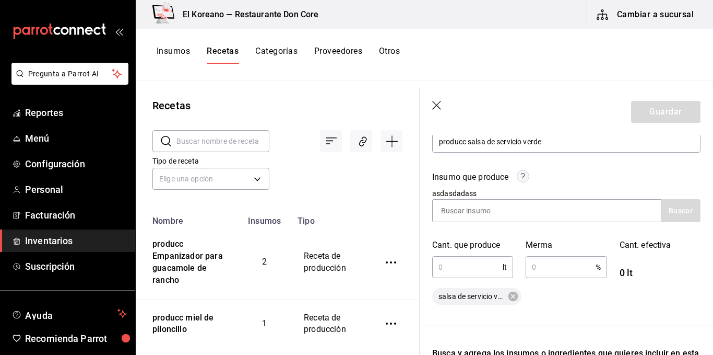
click at [475, 228] on div "Cant. que produce lt ​" at bounding box center [466, 252] width 93 height 53
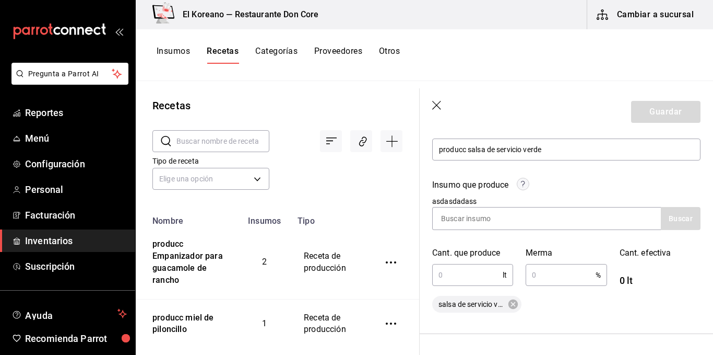
scroll to position [121, 0]
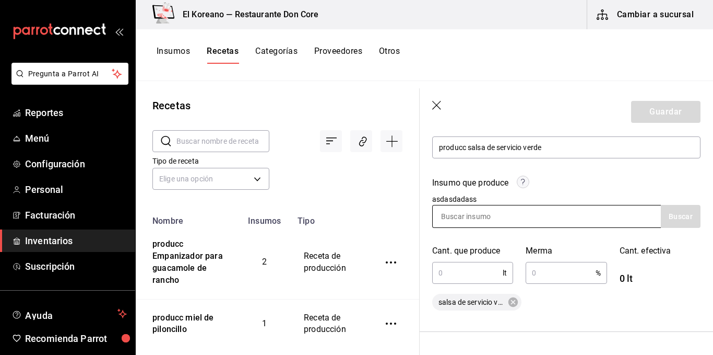
click at [493, 213] on input at bounding box center [485, 216] width 104 height 22
click at [486, 262] on input "text" at bounding box center [467, 272] width 71 height 21
type input "3"
click at [551, 275] on input "text" at bounding box center [560, 272] width 69 height 21
type input "2"
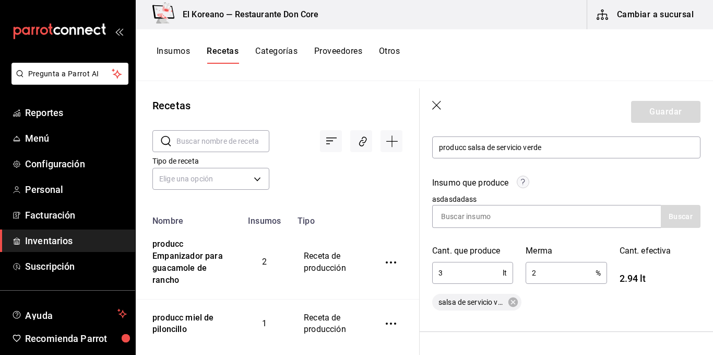
click at [574, 301] on div "salsa de servicio verde" at bounding box center [566, 302] width 268 height 17
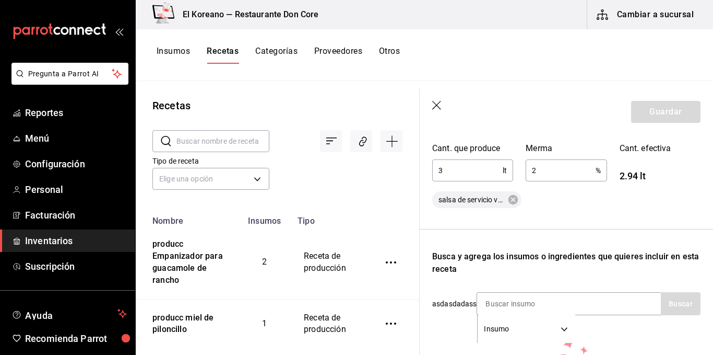
scroll to position [296, 0]
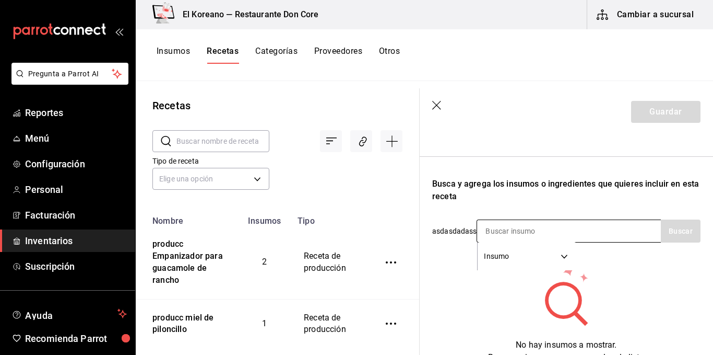
click at [568, 228] on input at bounding box center [529, 231] width 104 height 22
type input "cuare"
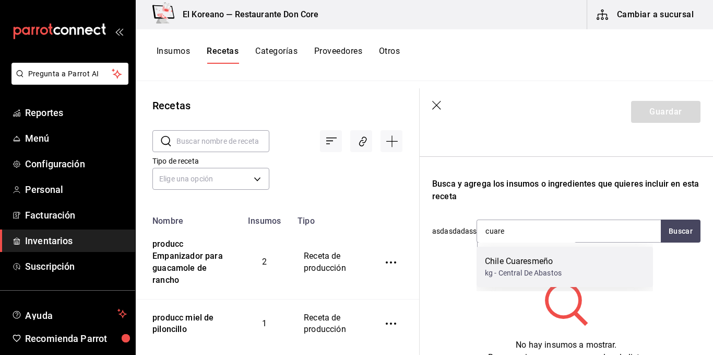
click at [504, 256] on div "Chile Cuaresmeño" at bounding box center [523, 261] width 77 height 13
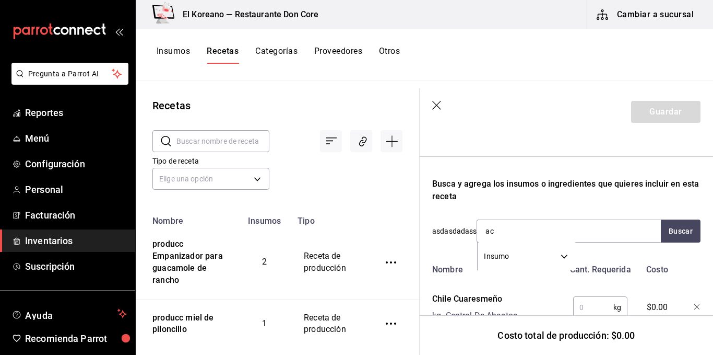
type input "ace"
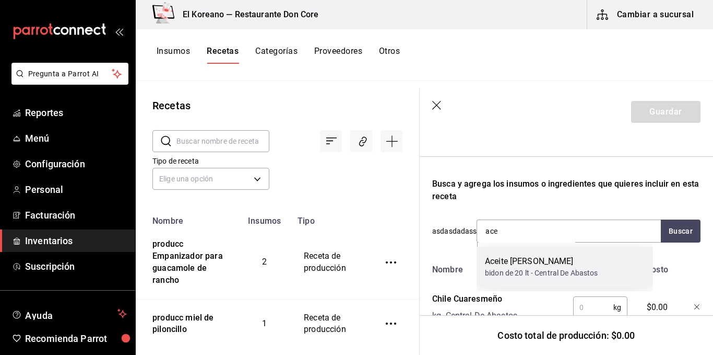
click at [504, 262] on div "Aceite [PERSON_NAME]" at bounding box center [541, 261] width 113 height 13
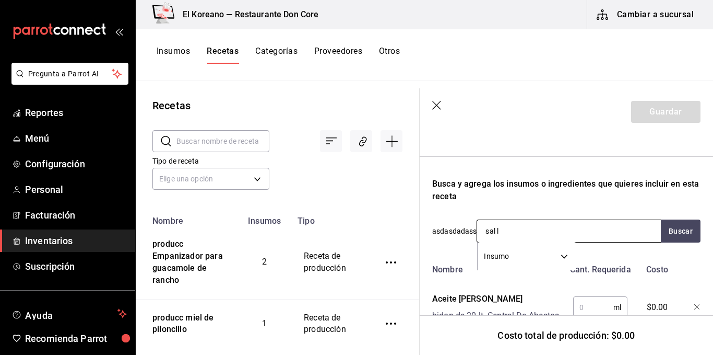
type input "sal la"
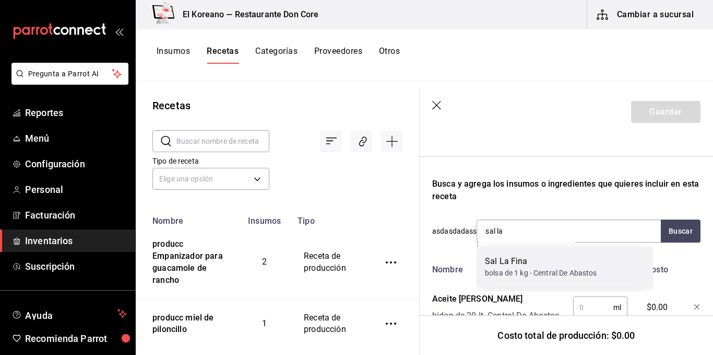
click at [502, 265] on div "Sal La Fina" at bounding box center [541, 261] width 112 height 13
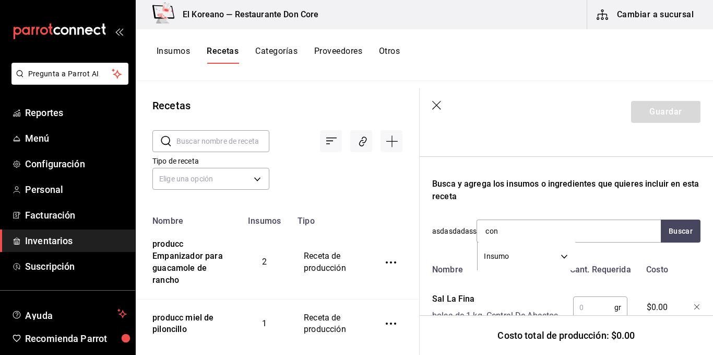
type input "cons"
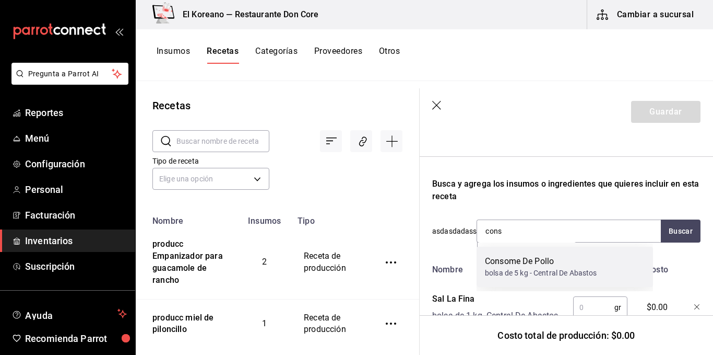
click at [504, 264] on div "Consome De Pollo" at bounding box center [541, 261] width 112 height 13
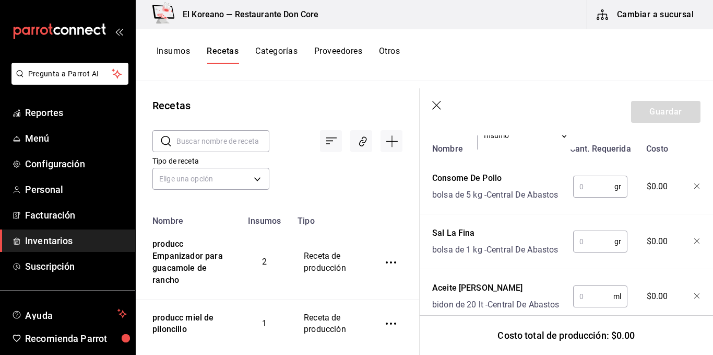
scroll to position [416, 0]
click at [585, 193] on input "text" at bounding box center [594, 187] width 41 height 21
type input "20"
click at [582, 252] on input "text" at bounding box center [594, 241] width 41 height 21
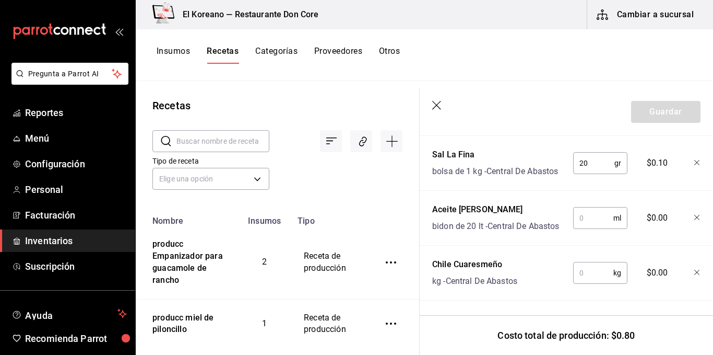
scroll to position [526, 0]
type input "20"
click at [596, 232] on div "ml ​" at bounding box center [599, 215] width 68 height 33
click at [596, 210] on input "text" at bounding box center [594, 217] width 40 height 21
type input "2,000"
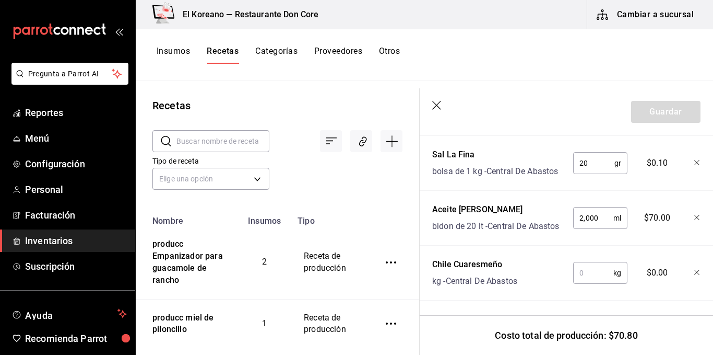
click at [586, 273] on input "text" at bounding box center [594, 272] width 40 height 21
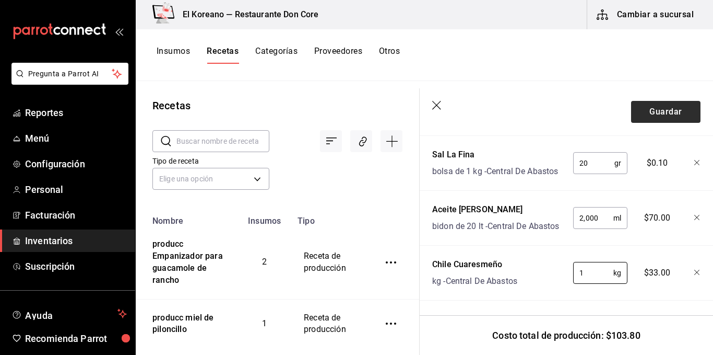
type input "1"
click at [663, 122] on button "Guardar" at bounding box center [665, 112] width 69 height 22
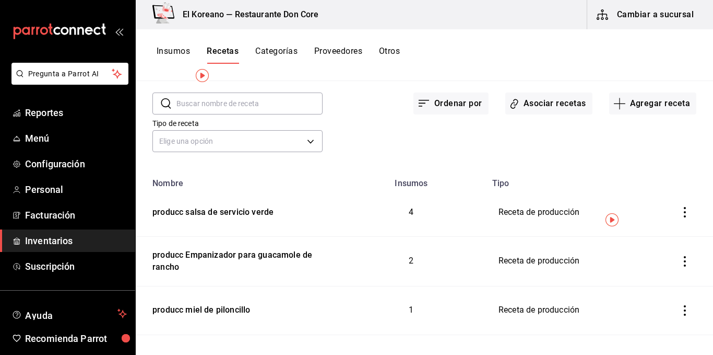
scroll to position [38, 0]
click at [654, 102] on button "Agregar receta" at bounding box center [653, 103] width 87 height 22
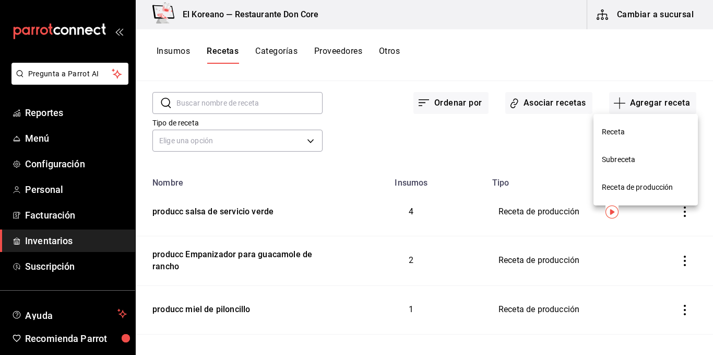
click at [628, 189] on span "Receta de producción" at bounding box center [646, 187] width 88 height 11
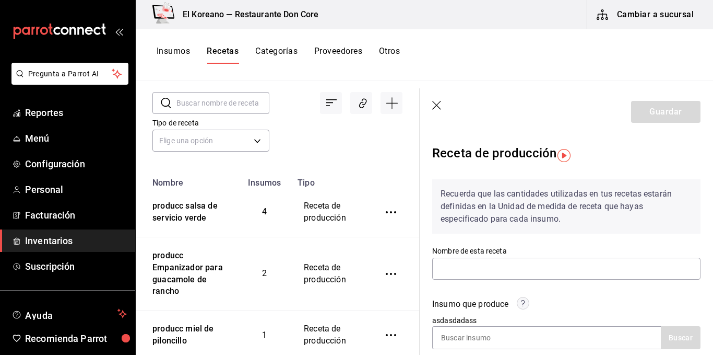
scroll to position [86, 0]
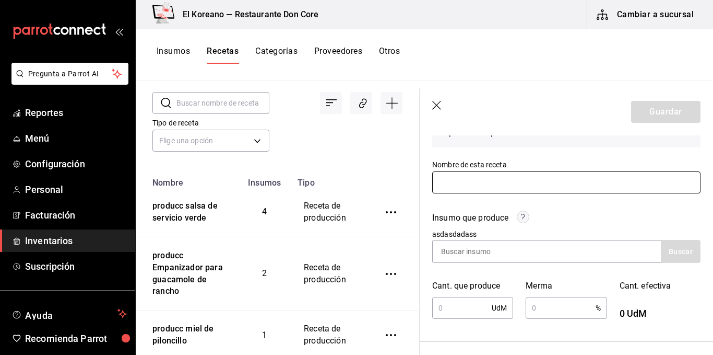
click at [534, 186] on input "text" at bounding box center [566, 182] width 268 height 22
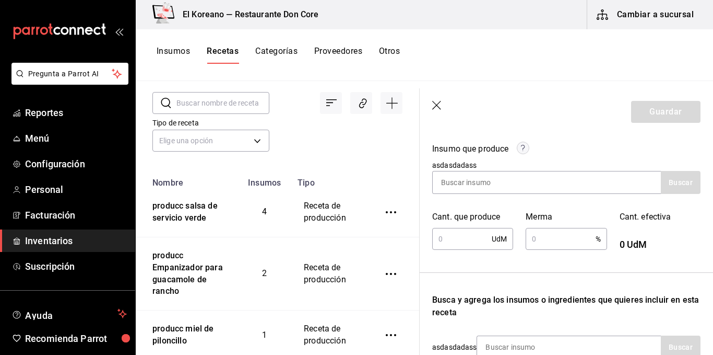
scroll to position [163, 0]
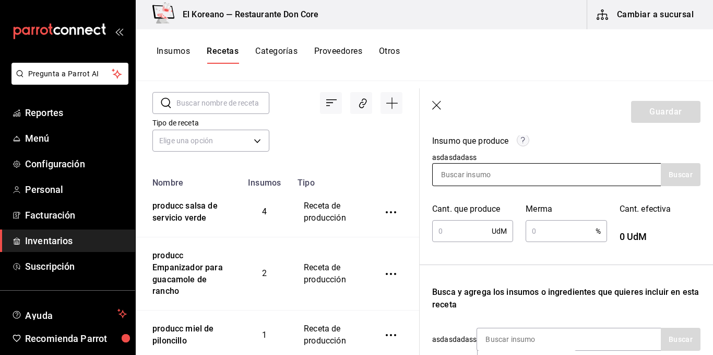
type input "producc budin"
click at [508, 174] on input at bounding box center [485, 174] width 104 height 22
type input "bud"
click at [670, 181] on button "Buscar" at bounding box center [681, 174] width 40 height 23
click at [439, 104] on icon "button" at bounding box center [437, 106] width 10 height 10
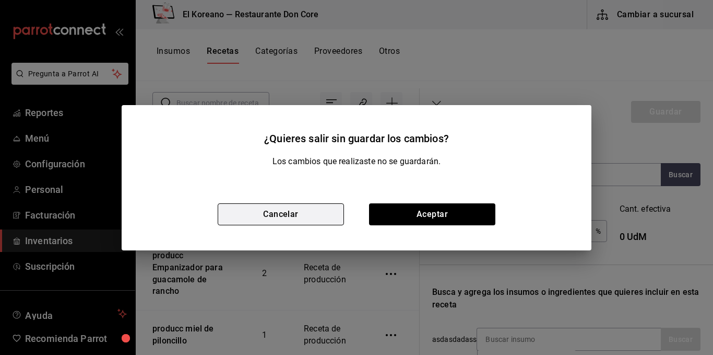
click at [320, 213] on button "Cancelar" at bounding box center [281, 214] width 126 height 22
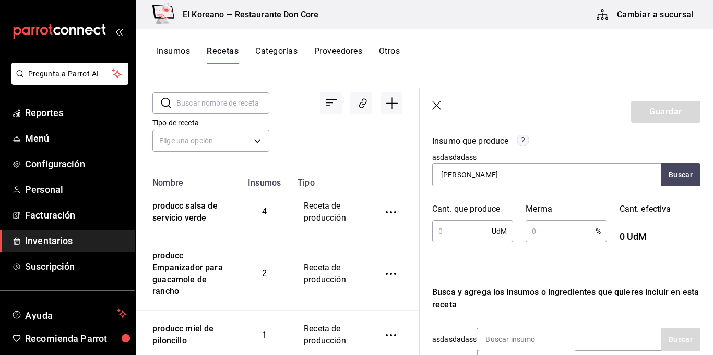
click at [174, 48] on button "Insumos" at bounding box center [173, 55] width 33 height 18
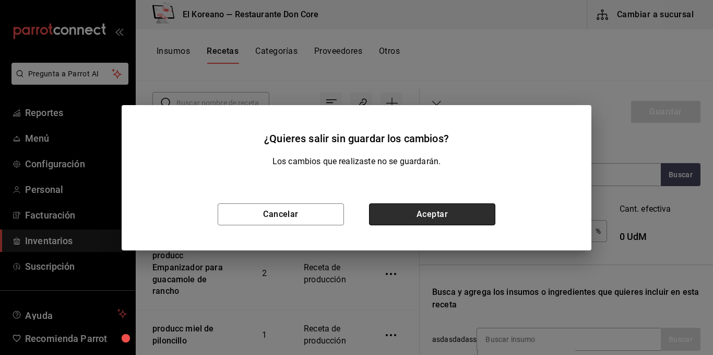
click at [432, 223] on button "Aceptar" at bounding box center [432, 214] width 126 height 22
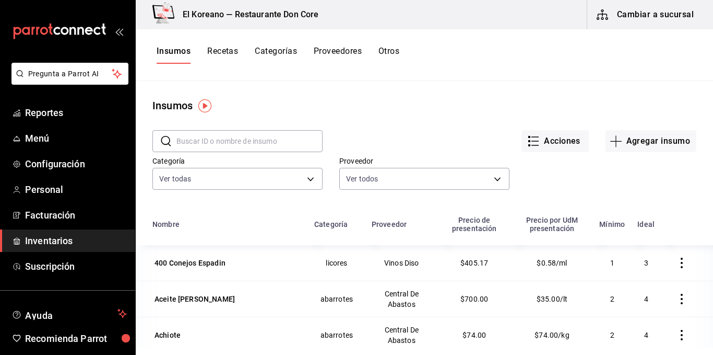
click at [659, 152] on div "Categoría Ver todas b4936a96-1414-499a-9574-3a5b6687910b,8ac96b6a-bb43-44c1-9f3…" at bounding box center [416, 163] width 561 height 57
click at [661, 141] on button "Agregar insumo" at bounding box center [651, 141] width 91 height 22
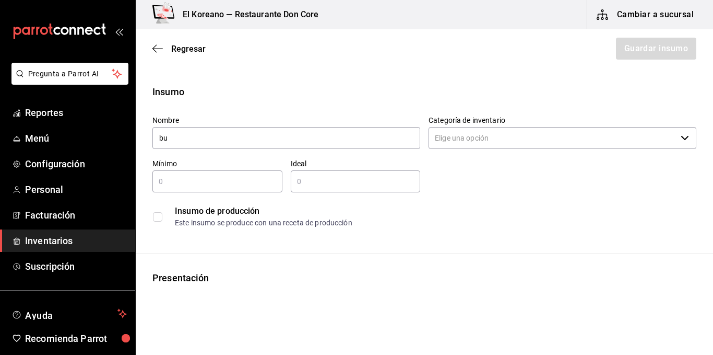
type input "b"
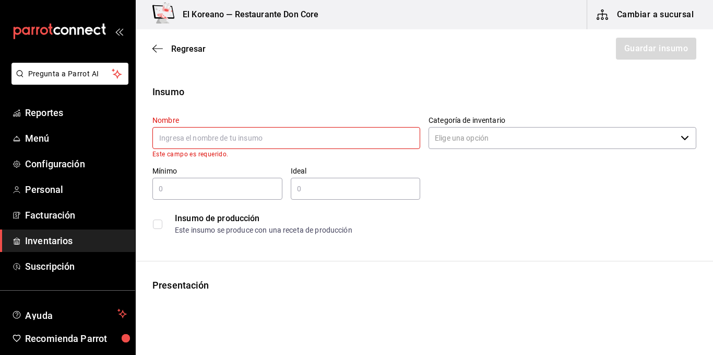
click at [343, 135] on input "text" at bounding box center [287, 138] width 268 height 22
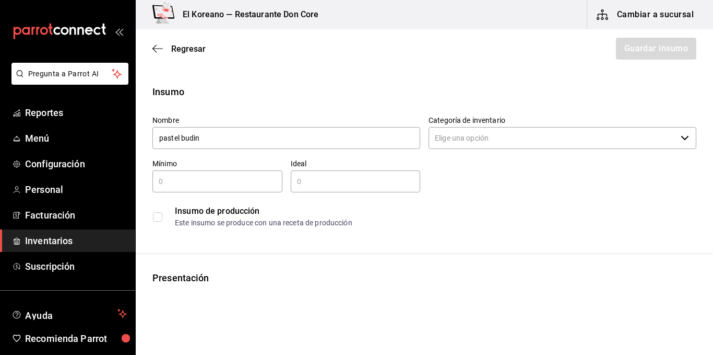
type input "pastel budin"
click at [178, 176] on input "text" at bounding box center [218, 181] width 130 height 13
click at [156, 222] on div "Insumo de producción Este insumo se produce con una receta de producción" at bounding box center [425, 217] width 544 height 32
click at [156, 220] on input "checkbox" at bounding box center [157, 216] width 9 height 9
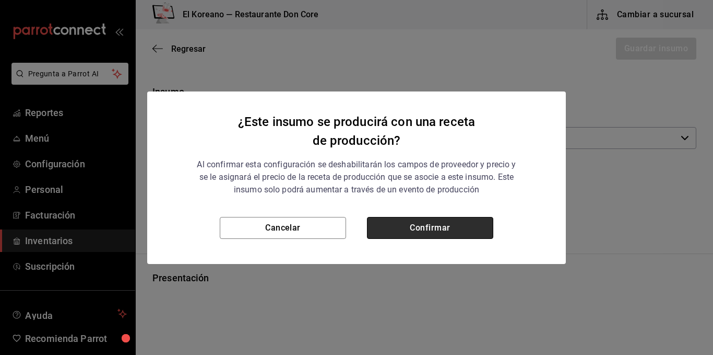
click at [417, 221] on button "Confirmar" at bounding box center [430, 228] width 126 height 22
checkbox input "true"
type input "$0.00"
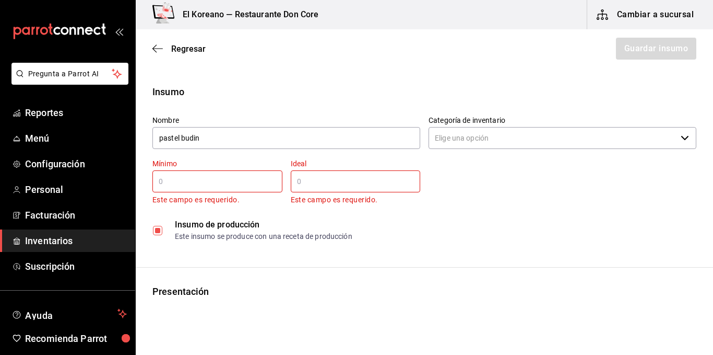
click at [233, 183] on input "text" at bounding box center [218, 181] width 130 height 13
type input "1"
click at [327, 178] on input "text" at bounding box center [356, 181] width 130 height 13
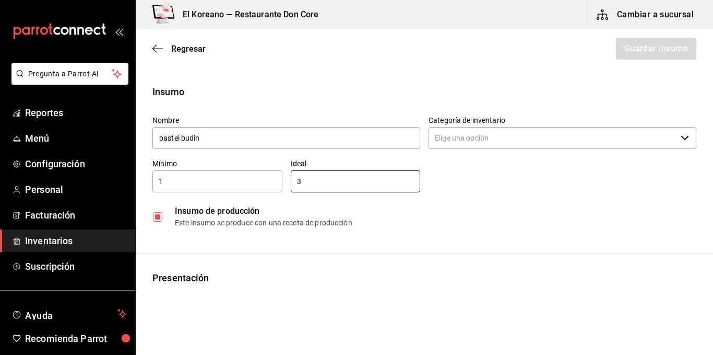
type input "3"
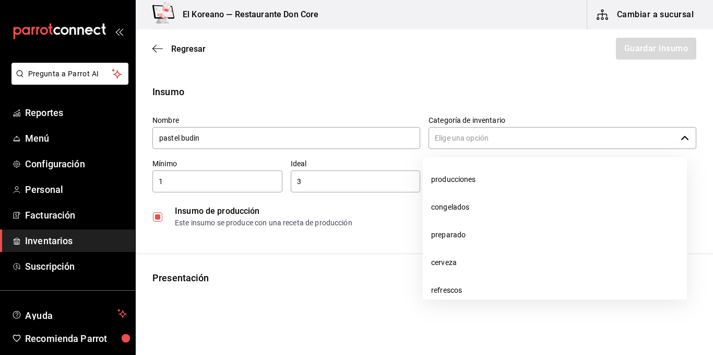
click at [534, 145] on input "Categoría de inventario" at bounding box center [553, 138] width 248 height 22
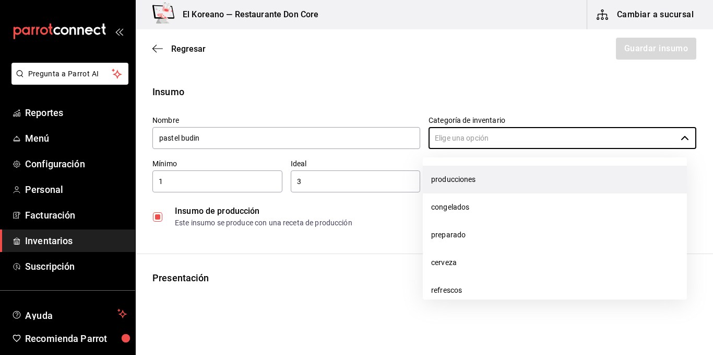
click at [473, 176] on li "producciones" at bounding box center [555, 180] width 264 height 28
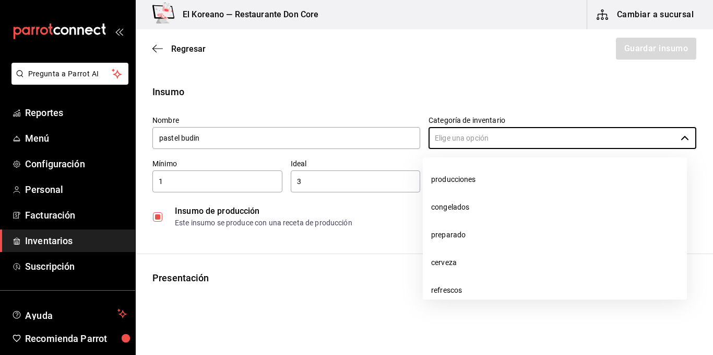
type input "producciones"
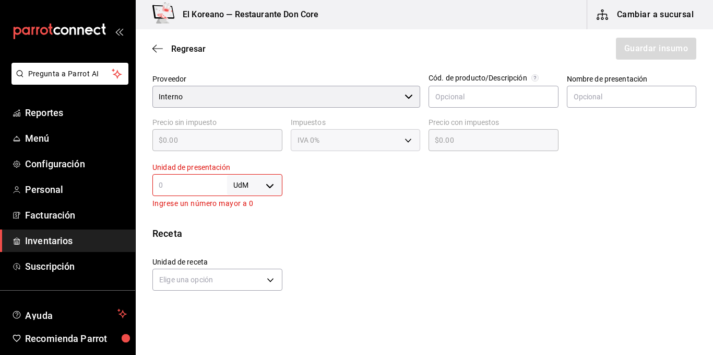
scroll to position [228, 0]
click at [578, 102] on input "text" at bounding box center [632, 96] width 130 height 22
type input "kg"
click at [437, 178] on div at bounding box center [490, 180] width 415 height 55
click at [193, 180] on input "text" at bounding box center [190, 184] width 75 height 13
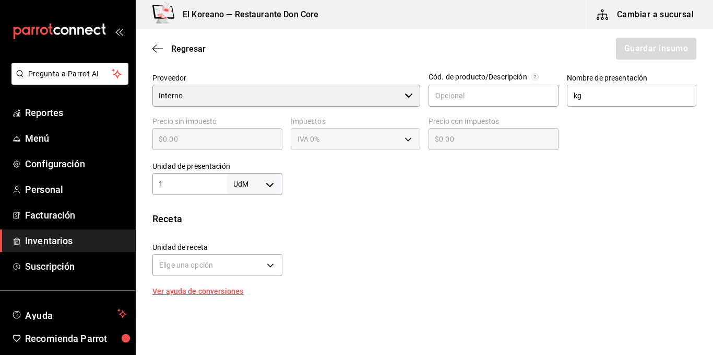
type input "1"
click at [270, 184] on body "Pregunta a Parrot AI Reportes Menú Configuración Personal Facturación Inventari…" at bounding box center [356, 148] width 713 height 296
click at [348, 215] on div at bounding box center [356, 177] width 713 height 355
click at [266, 188] on body "Pregunta a Parrot AI Reportes Menú Configuración Personal Facturación Inventari…" at bounding box center [356, 148] width 713 height 296
click at [241, 229] on li "kg" at bounding box center [253, 232] width 54 height 17
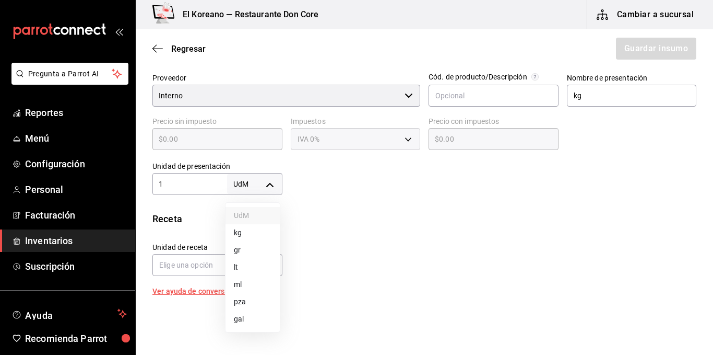
type input "KILOGRAM"
type input "1"
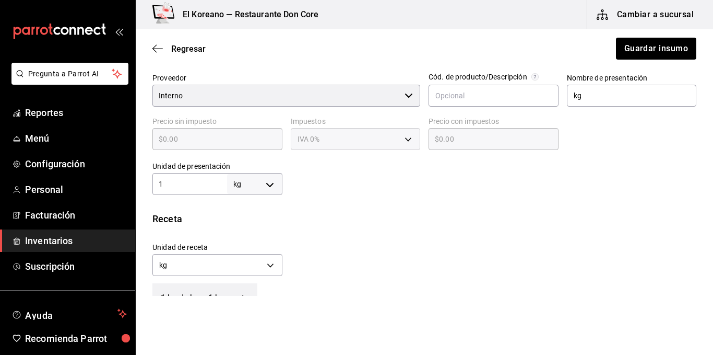
click at [362, 197] on div "Insumo Nombre pastel budin Categoría de inventario producciones ​ Mínimo 1 ​ Id…" at bounding box center [425, 119] width 578 height 527
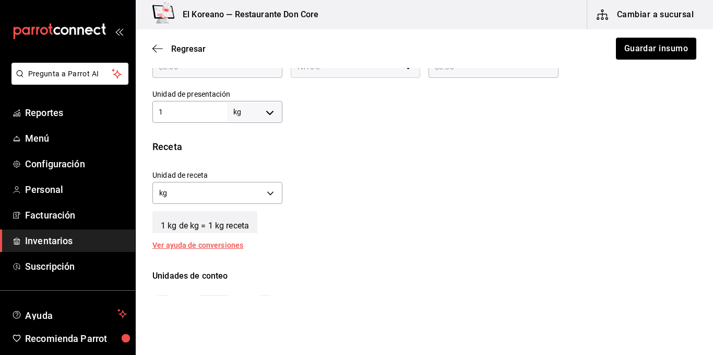
scroll to position [302, 0]
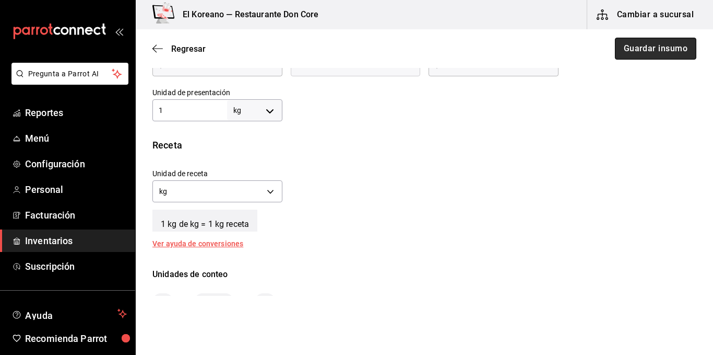
click at [661, 43] on button "Guardar insumo" at bounding box center [655, 49] width 81 height 22
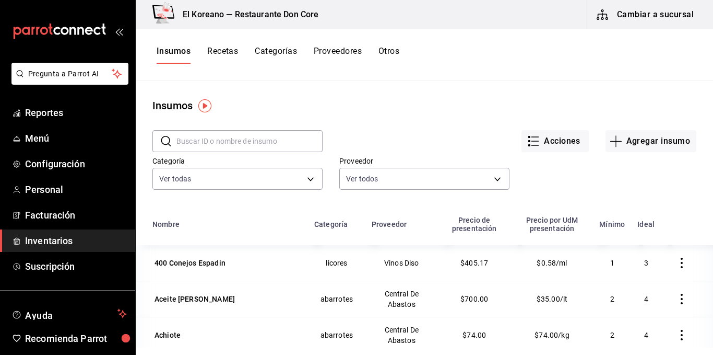
click at [215, 54] on button "Recetas" at bounding box center [222, 55] width 31 height 18
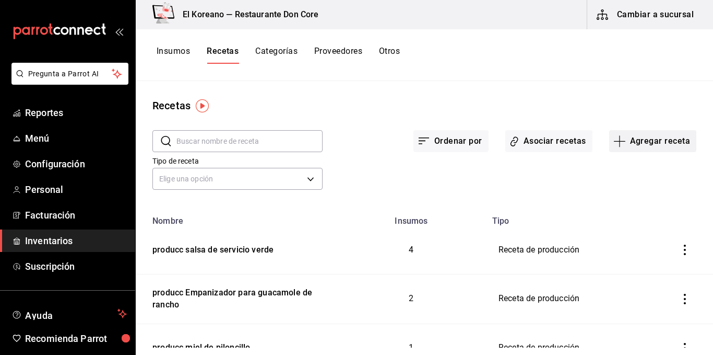
click at [633, 146] on button "Agregar receta" at bounding box center [653, 141] width 87 height 22
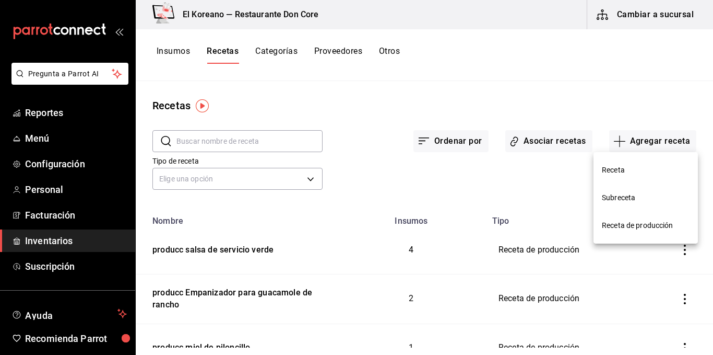
click at [636, 224] on span "Receta de producción" at bounding box center [646, 225] width 88 height 11
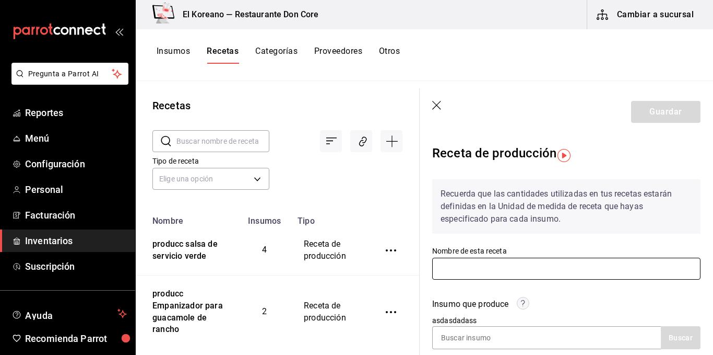
click at [501, 258] on input "text" at bounding box center [566, 269] width 268 height 22
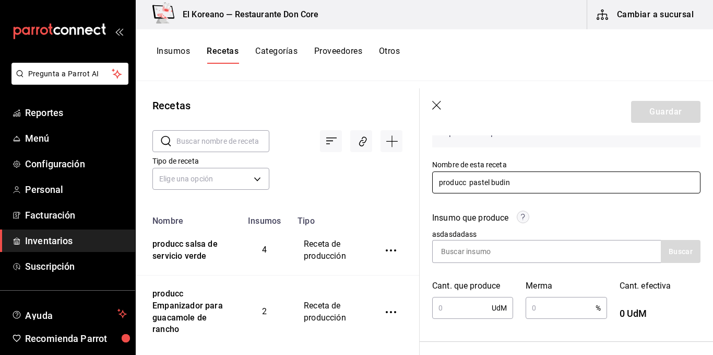
scroll to position [122, 0]
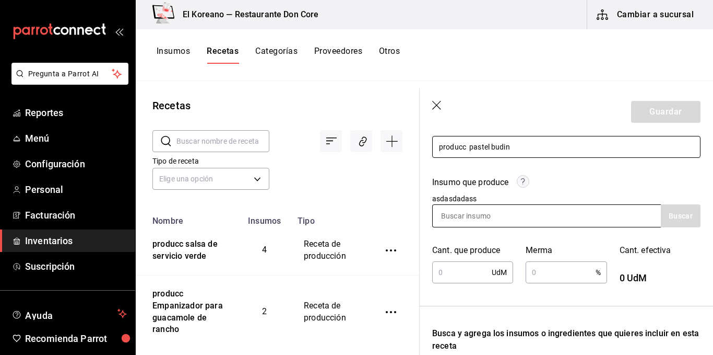
type input "producc pastel budin"
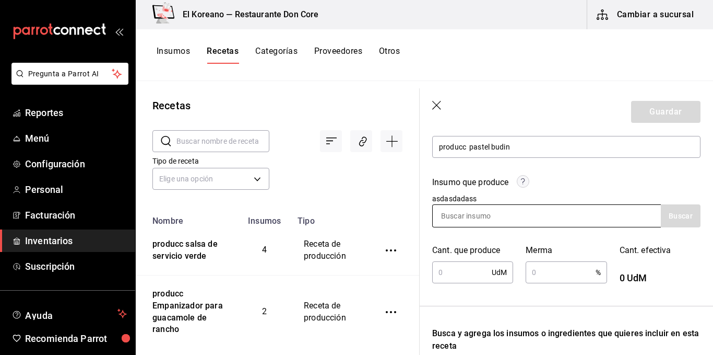
click at [498, 216] on input at bounding box center [485, 216] width 104 height 22
type input "bud"
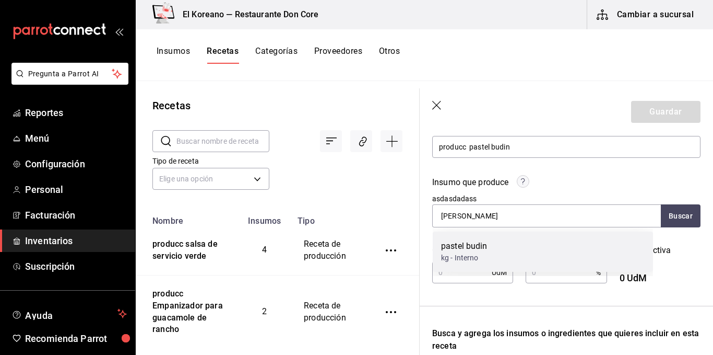
click at [466, 249] on div "pastel budin" at bounding box center [464, 246] width 46 height 13
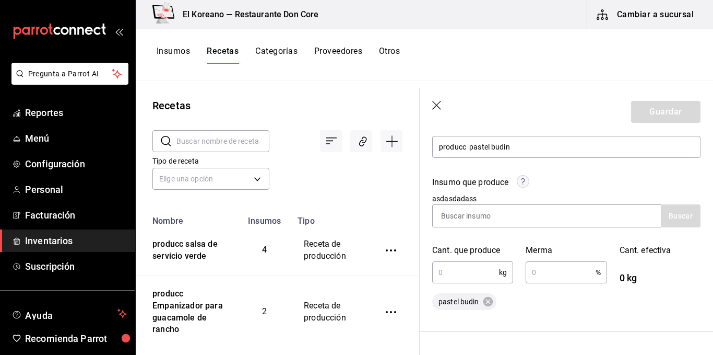
scroll to position [192, 0]
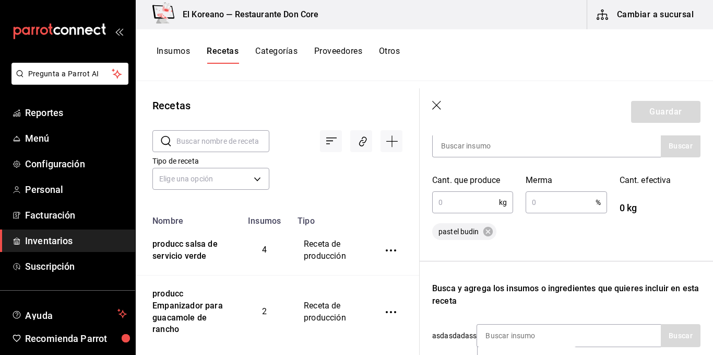
click at [467, 202] on input "text" at bounding box center [465, 202] width 67 height 21
type input "3"
click at [547, 203] on input "text" at bounding box center [560, 202] width 69 height 21
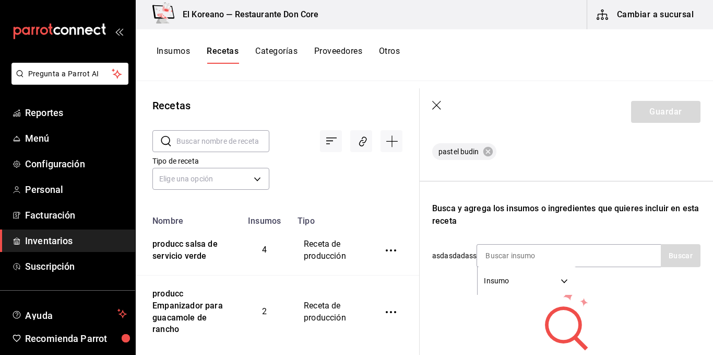
scroll to position [274, 0]
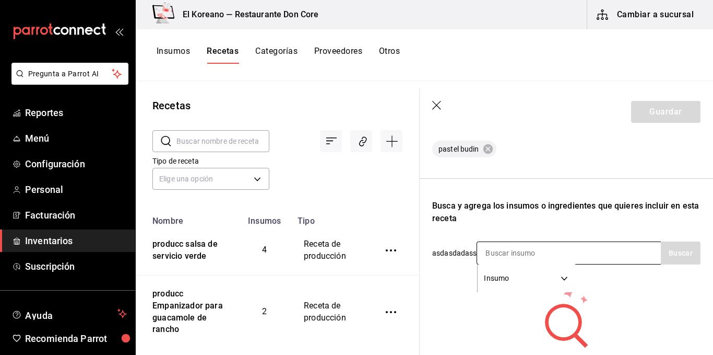
type input "2"
click at [575, 248] on input at bounding box center [529, 253] width 104 height 22
type input "b"
type input "huevo"
click at [679, 254] on button "Buscar" at bounding box center [681, 252] width 40 height 23
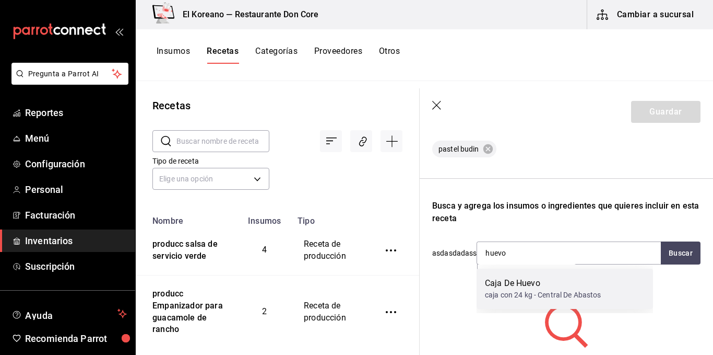
click at [525, 284] on div "Caja De Huevo" at bounding box center [543, 283] width 116 height 13
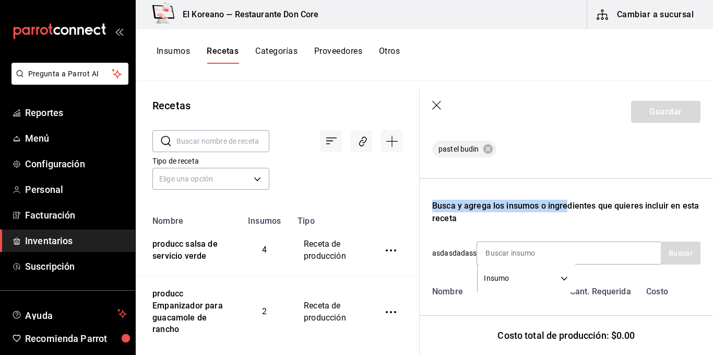
drag, startPoint x: 553, startPoint y: 165, endPoint x: 569, endPoint y: 192, distance: 31.9
click at [569, 192] on div "Recuerda que las cantidades utilizadas en tus recetas estarán definidas en la U…" at bounding box center [566, 127] width 268 height 460
click at [569, 172] on div "Recuerda que las cantidades utilizadas en tus recetas estarán definidas en la U…" at bounding box center [566, 127] width 268 height 460
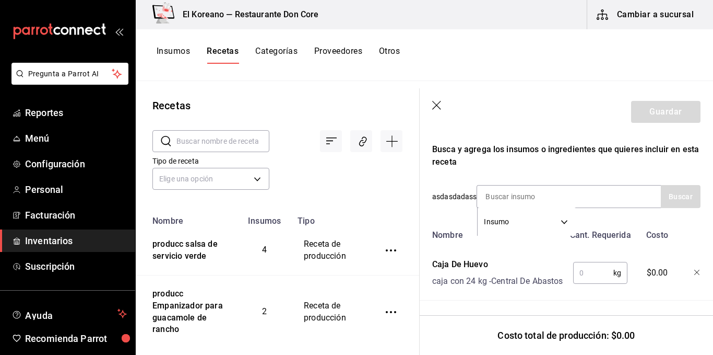
click at [584, 262] on input "text" at bounding box center [594, 272] width 40 height 21
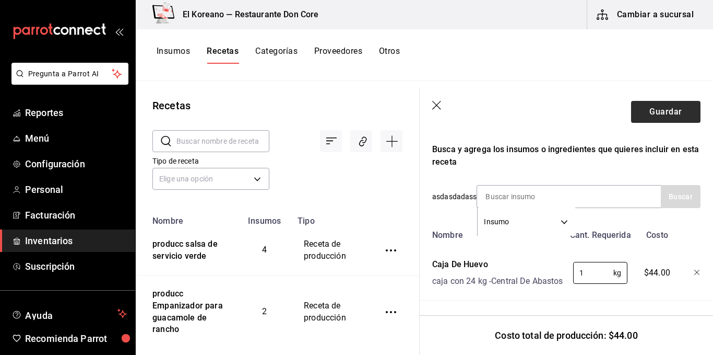
type input "1"
click at [669, 116] on button "Guardar" at bounding box center [665, 112] width 69 height 22
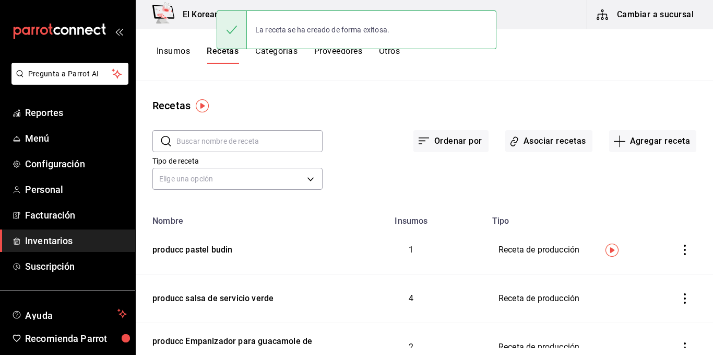
click at [172, 50] on button "Insumos" at bounding box center [173, 55] width 33 height 18
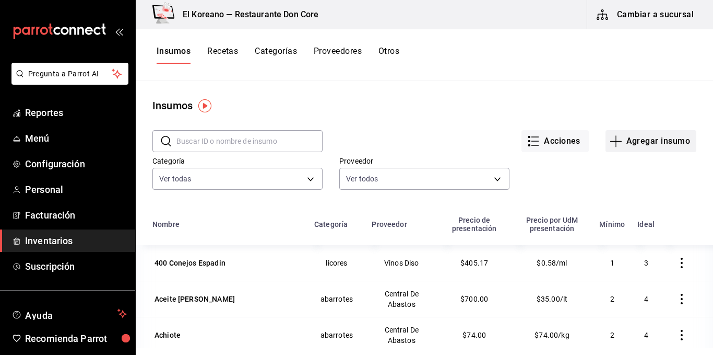
click at [653, 135] on button "Agregar insumo" at bounding box center [651, 141] width 91 height 22
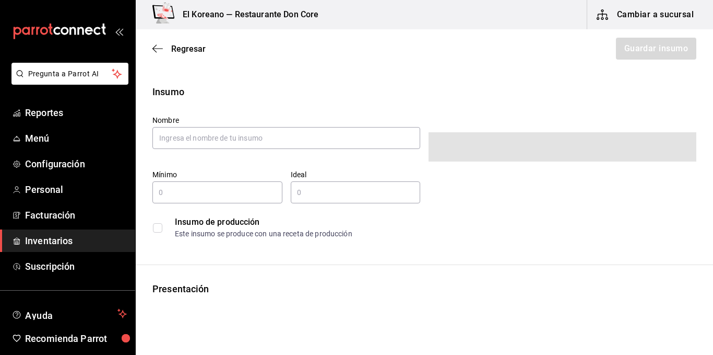
type input "$0.00"
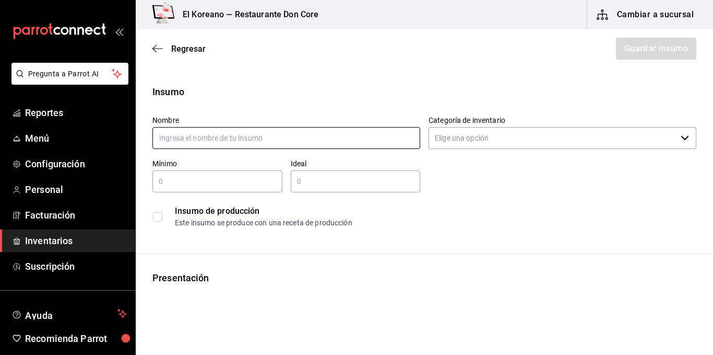
click at [279, 134] on input "text" at bounding box center [287, 138] width 268 height 22
type input "bolillo"
click at [200, 188] on div "​" at bounding box center [218, 181] width 130 height 22
type input "5"
click at [318, 179] on input "text" at bounding box center [356, 181] width 130 height 13
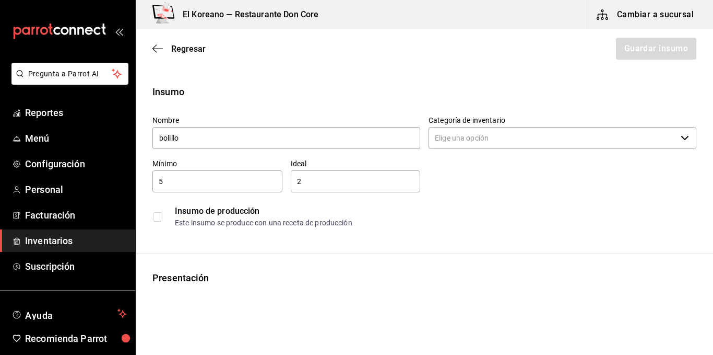
type input "25"
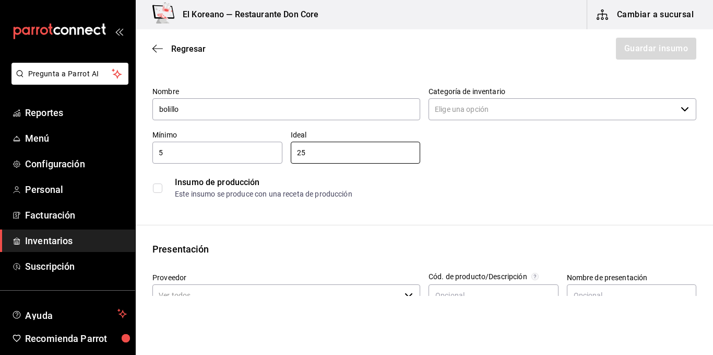
scroll to position [30, 0]
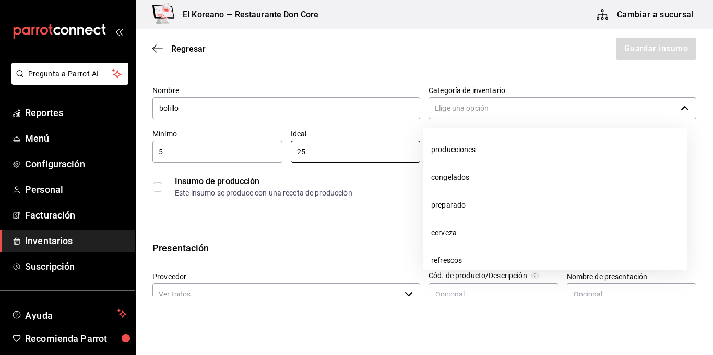
click at [681, 109] on icon "button" at bounding box center [685, 108] width 8 height 8
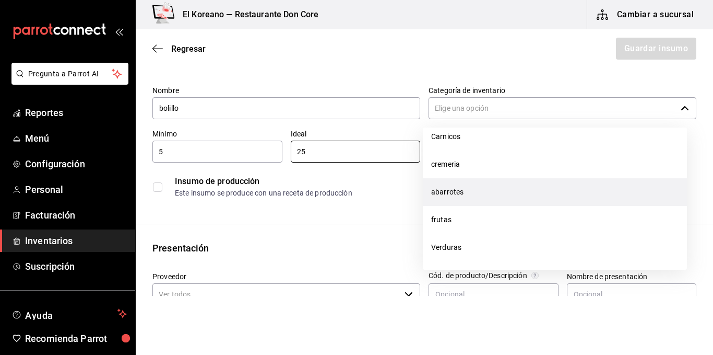
click at [462, 191] on li "abarrotes" at bounding box center [555, 192] width 264 height 28
type input "abarrotes"
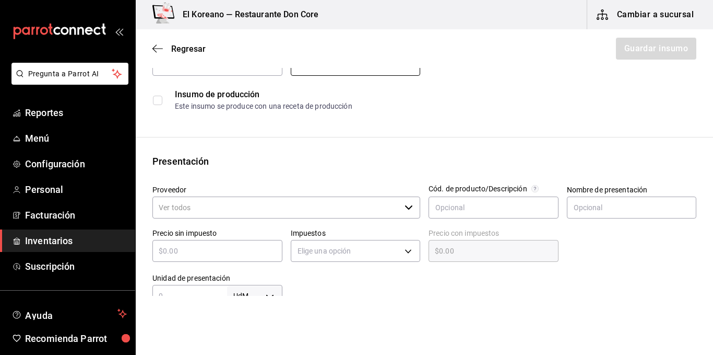
scroll to position [128, 0]
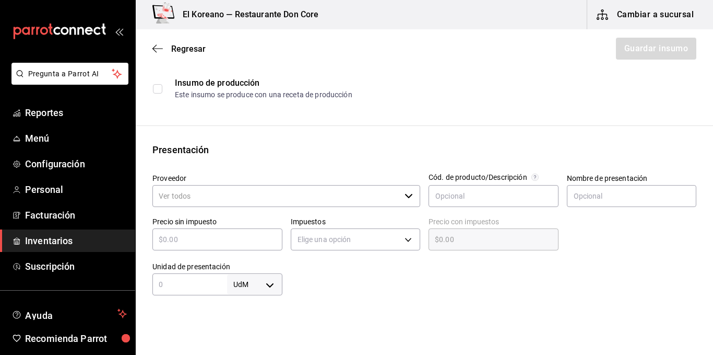
type input "25"
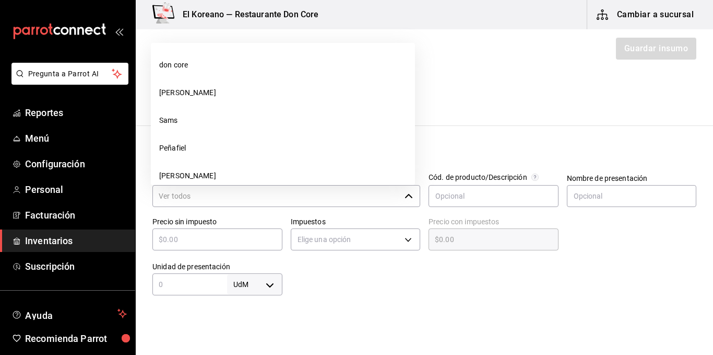
click at [241, 198] on input "Proveedor" at bounding box center [277, 196] width 248 height 22
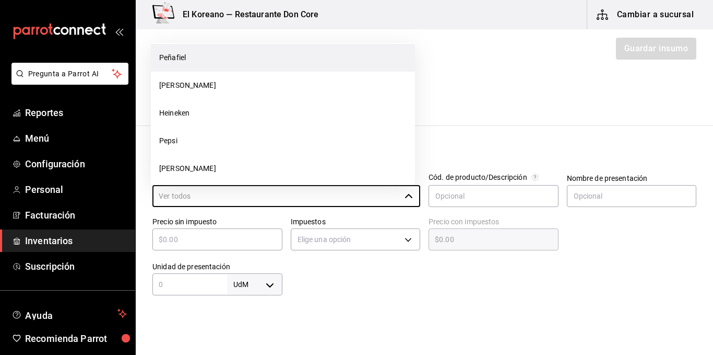
scroll to position [0, 0]
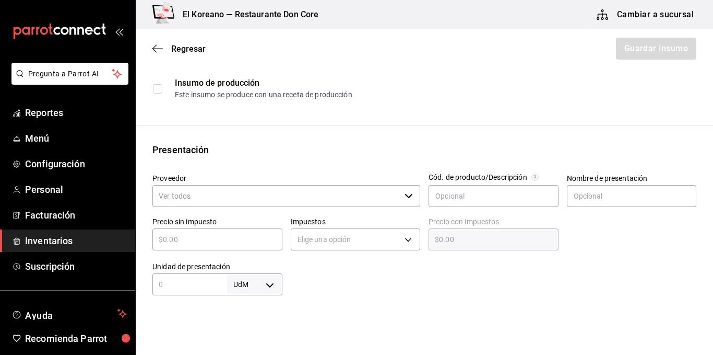
click at [278, 191] on input "Proveedor" at bounding box center [277, 196] width 248 height 22
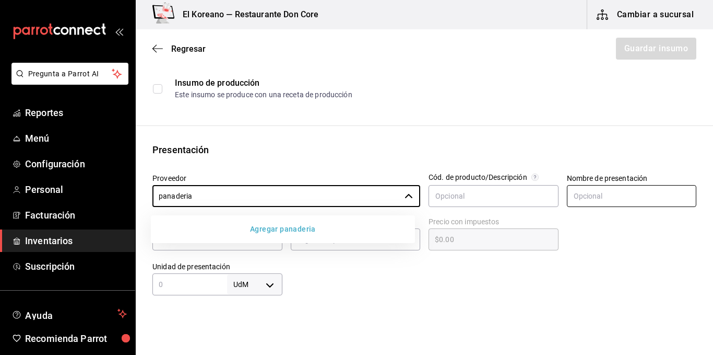
type input "panaderia"
click at [587, 193] on input "text" at bounding box center [632, 196] width 130 height 22
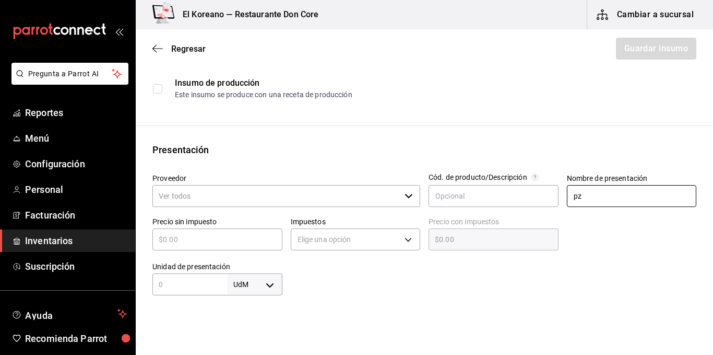
scroll to position [205, 0]
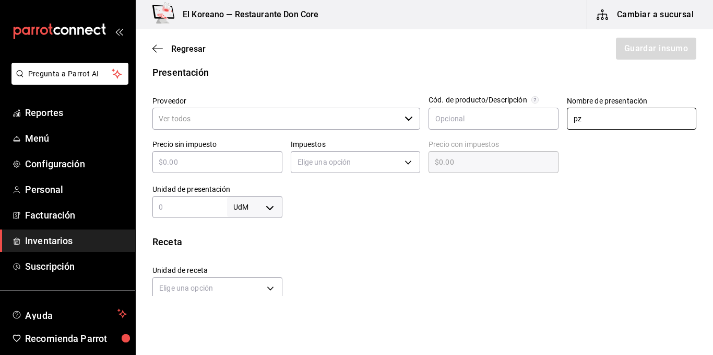
type input "pz"
click at [219, 162] on input "text" at bounding box center [218, 162] width 130 height 13
type input "$3"
type input "$3.00"
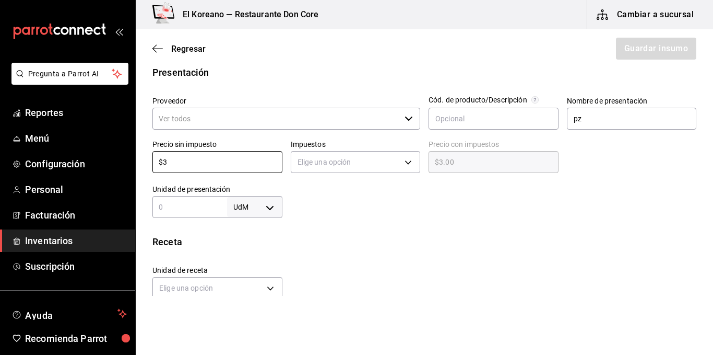
type input "$3"
click at [336, 228] on div "Insumo Nombre bolillo Categoría de inventario abarrotes ​ Mínimo 5 ​ Ideal 25 ​…" at bounding box center [425, 189] width 578 height 621
click at [212, 202] on input "text" at bounding box center [190, 207] width 75 height 13
type input "1"
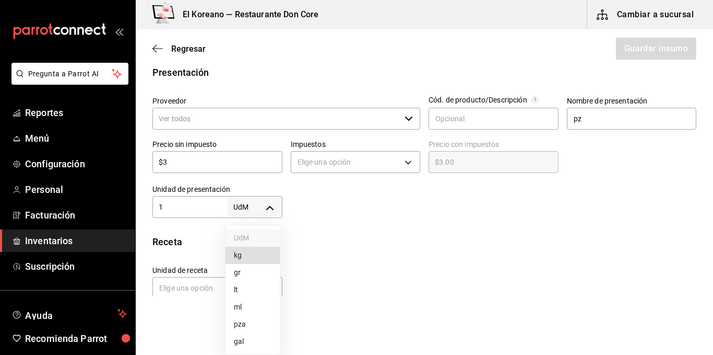
click at [264, 205] on body "Pregunta a Parrot AI Reportes Menú Configuración Personal Facturación Inventari…" at bounding box center [356, 148] width 713 height 296
click at [242, 318] on li "pza" at bounding box center [253, 323] width 54 height 17
type input "UNIT"
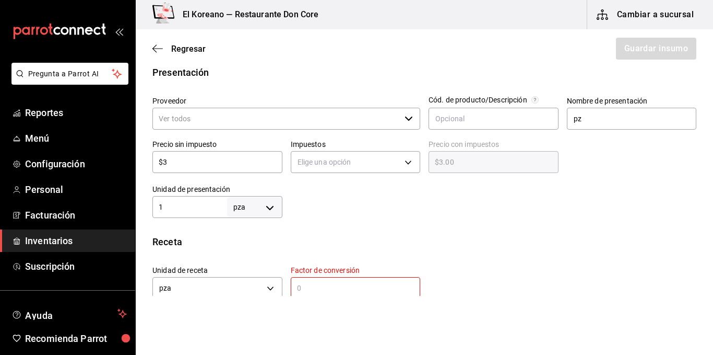
click at [396, 222] on div "Insumo Nombre bolillo Categoría de inventario abarrotes ​ Mínimo 5 ​ Ideal 25 ​…" at bounding box center [425, 207] width 578 height 657
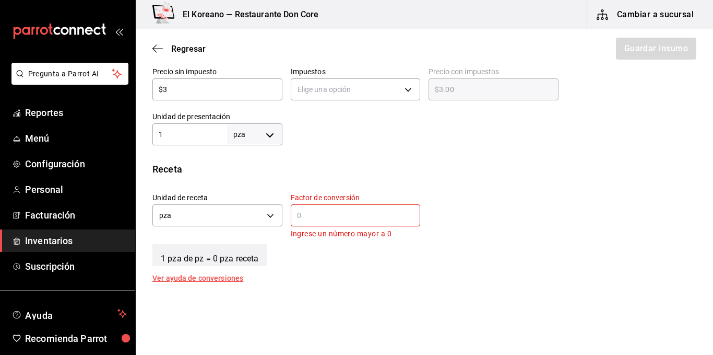
scroll to position [281, 0]
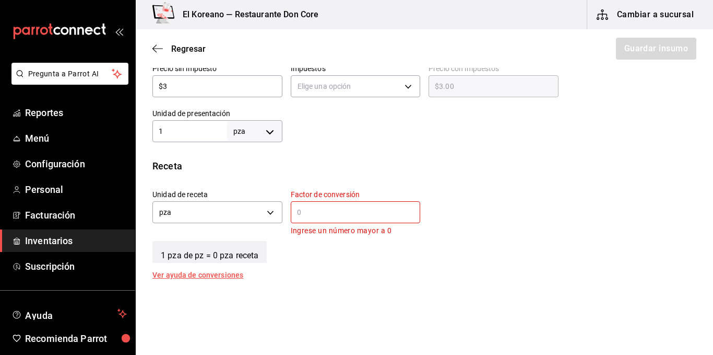
click at [315, 217] on input "text" at bounding box center [356, 212] width 130 height 13
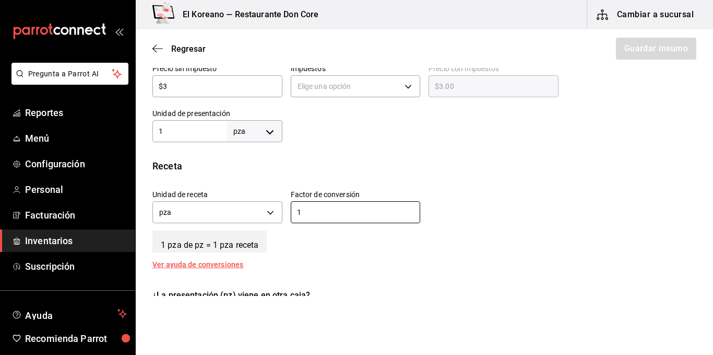
type input "1"
click at [504, 215] on div "Unidad de receta pza UNIT Factor de conversión 1 ​" at bounding box center [420, 203] width 553 height 45
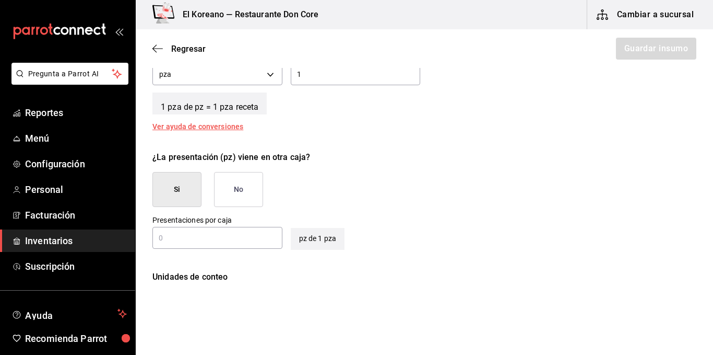
scroll to position [420, 0]
click at [240, 187] on button "No" at bounding box center [238, 187] width 49 height 35
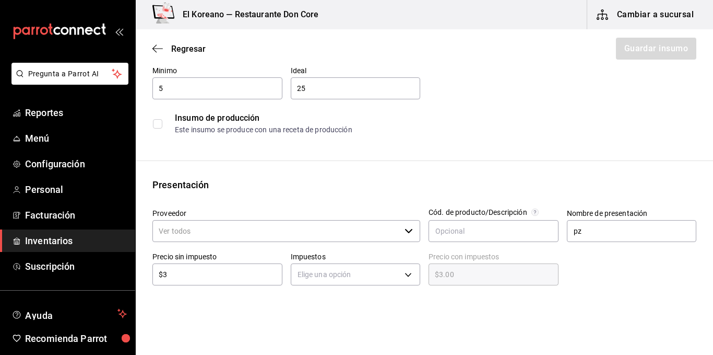
scroll to position [112, 0]
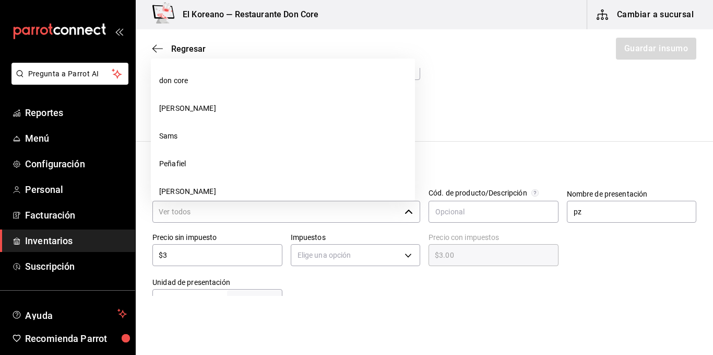
click at [231, 208] on input "Proveedor" at bounding box center [277, 212] width 248 height 22
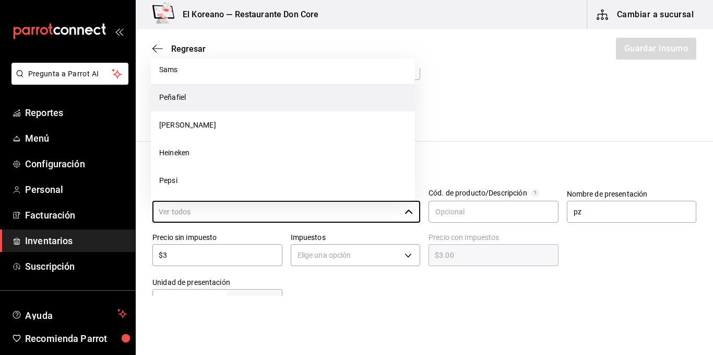
scroll to position [0, 0]
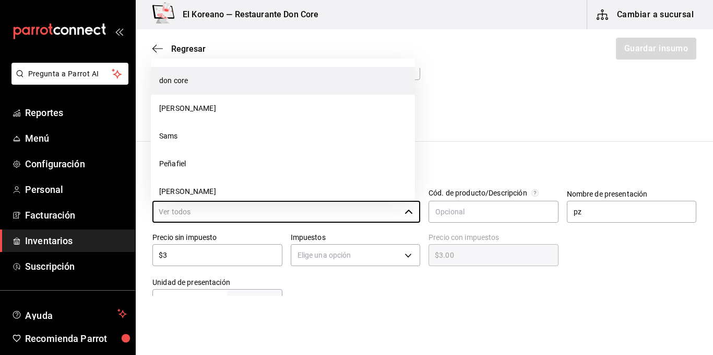
click at [185, 80] on li "don core" at bounding box center [283, 81] width 264 height 28
type input "don core"
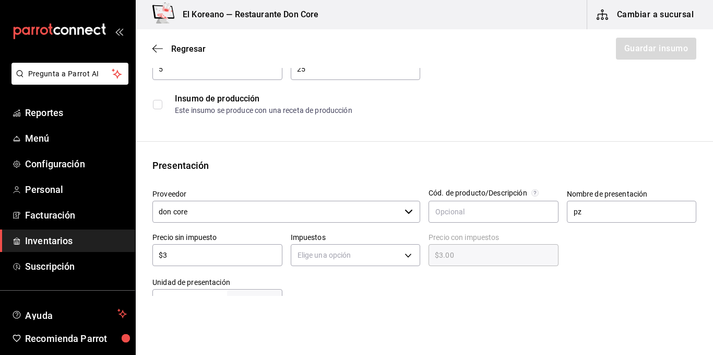
click at [383, 278] on div at bounding box center [490, 290] width 415 height 42
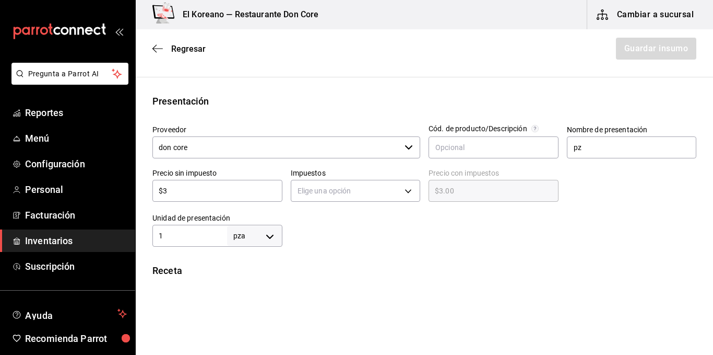
scroll to position [178, 0]
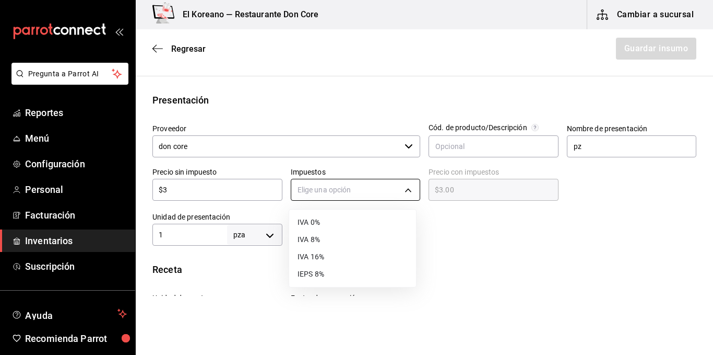
click at [409, 190] on body "Pregunta a Parrot AI Reportes Menú Configuración Personal Facturación Inventari…" at bounding box center [356, 148] width 713 height 296
click at [311, 225] on li "IVA 0%" at bounding box center [352, 222] width 127 height 17
type input "IVA_0"
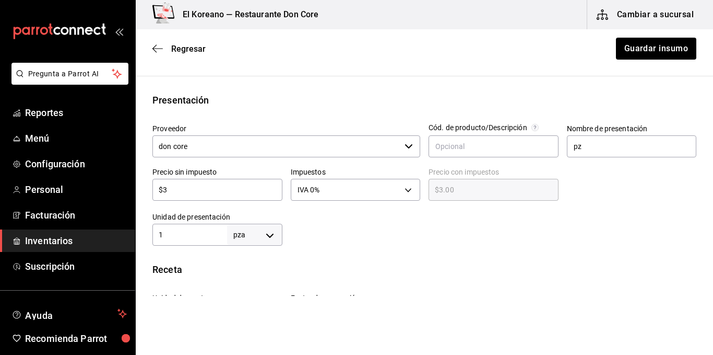
click at [450, 251] on div "Insumo Nombre bolillo Categoría de inventario abarrotes ​ Mínimo 5 ​ Ideal 25 ​…" at bounding box center [425, 209] width 578 height 604
click at [637, 45] on button "Guardar insumo" at bounding box center [655, 49] width 81 height 22
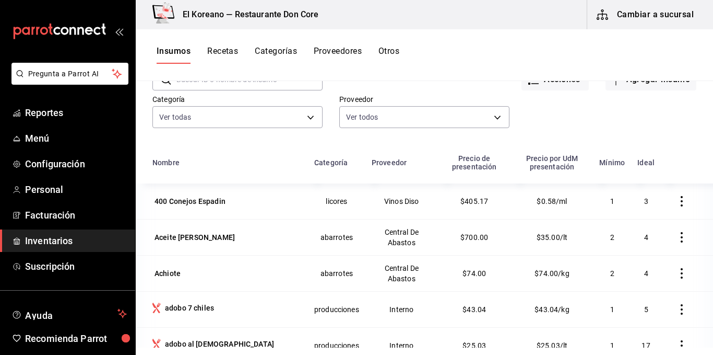
scroll to position [61, 0]
click at [228, 51] on button "Recetas" at bounding box center [222, 55] width 31 height 18
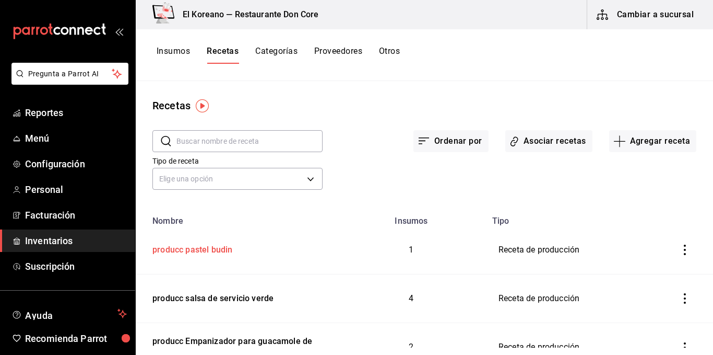
click at [211, 251] on div "producc pastel budin" at bounding box center [190, 248] width 84 height 16
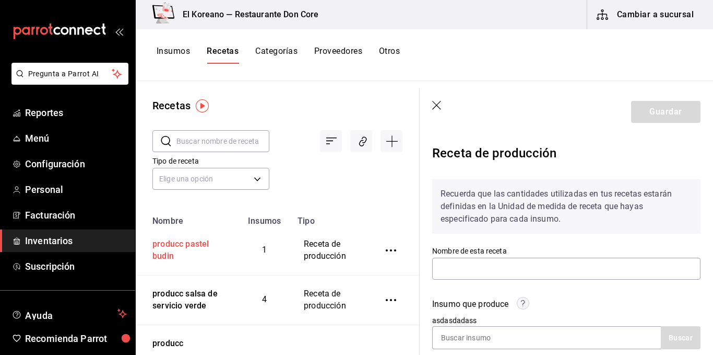
type input "producc pastel budin"
type input "3"
type input "2"
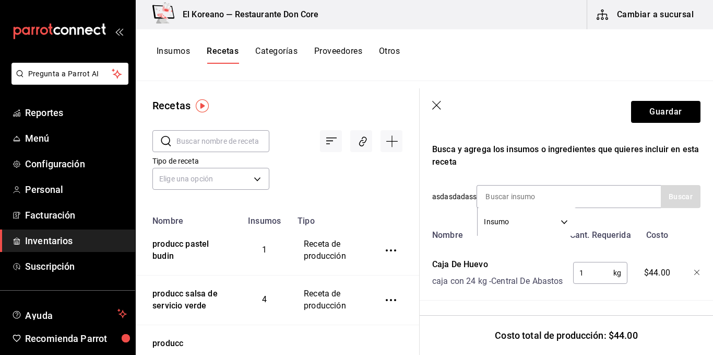
scroll to position [351, 0]
click at [525, 185] on input at bounding box center [529, 196] width 104 height 22
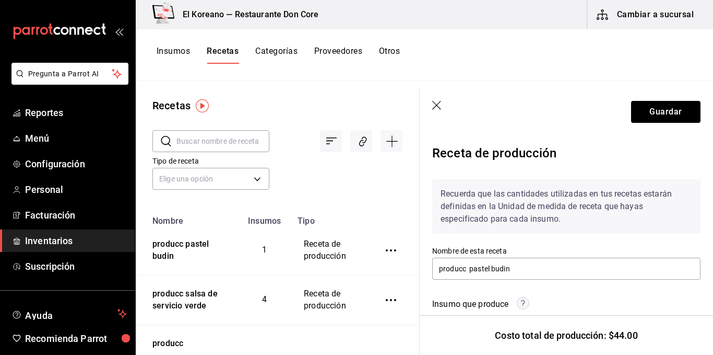
scroll to position [351, 0]
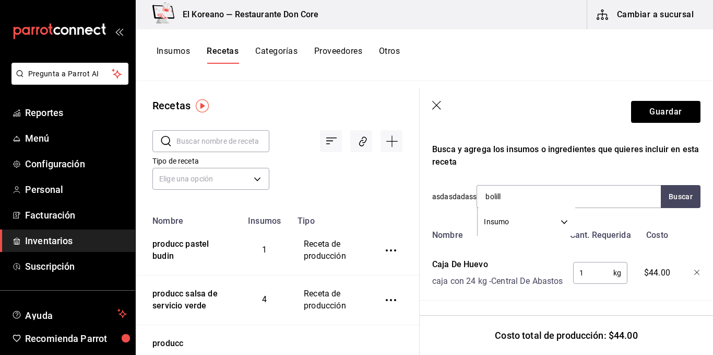
type input "bolillo"
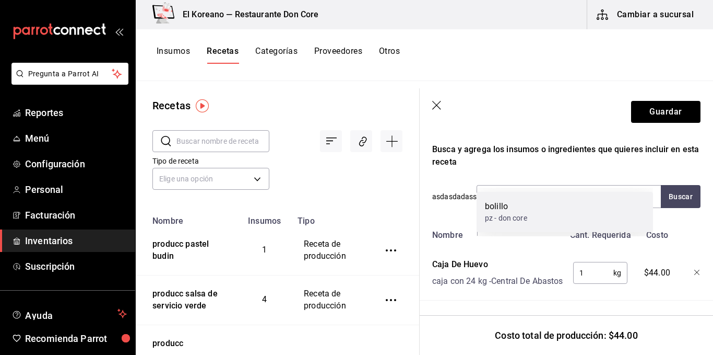
click at [517, 206] on div "bolillo" at bounding box center [506, 206] width 42 height 13
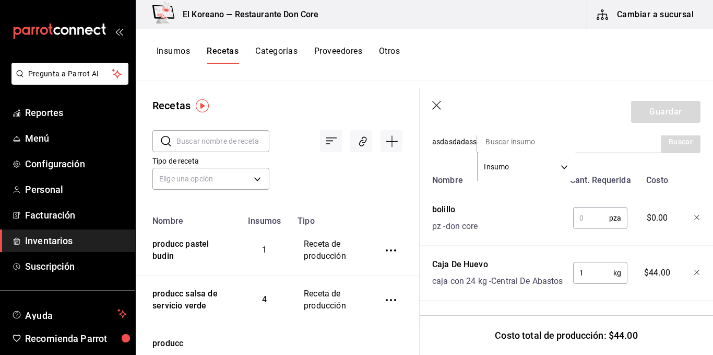
scroll to position [394, 0]
click at [591, 213] on input "text" at bounding box center [592, 217] width 36 height 21
click at [591, 210] on input "text" at bounding box center [592, 217] width 36 height 21
type input "8"
click at [564, 228] on div "Nombre Cant. Requerida Costo bolillo pz - don core 8 pza ​ $24.00 Caja De Huevo…" at bounding box center [566, 235] width 268 height 131
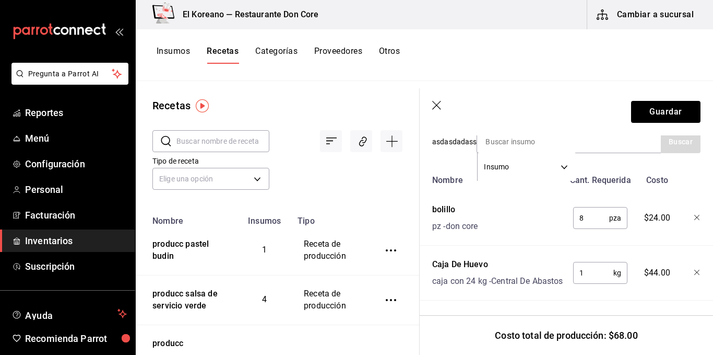
scroll to position [405, 0]
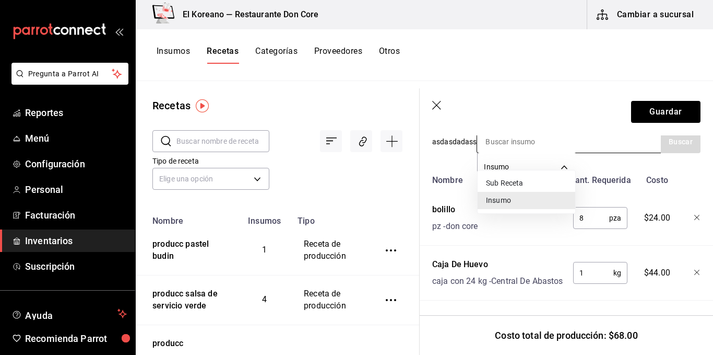
click at [528, 142] on body "Pregunta a Parrot AI Reportes Menú Configuración Personal Facturación Inventari…" at bounding box center [356, 173] width 713 height 347
click at [463, 268] on div at bounding box center [356, 177] width 713 height 355
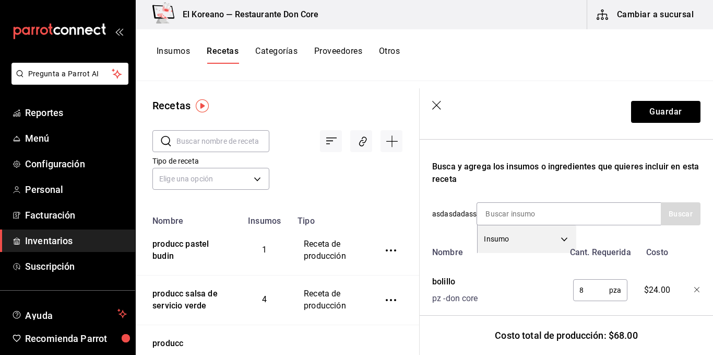
scroll to position [307, 0]
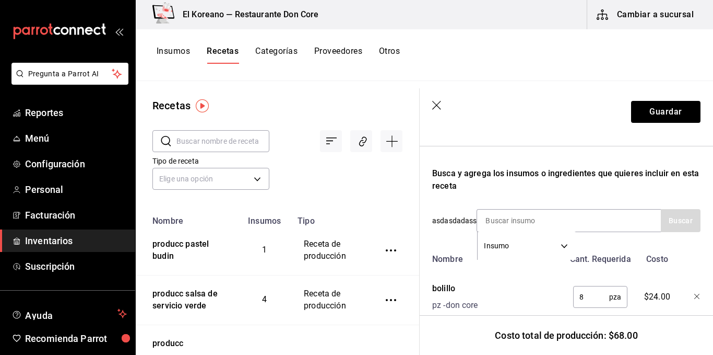
click at [519, 216] on input at bounding box center [529, 220] width 104 height 22
type input "vai"
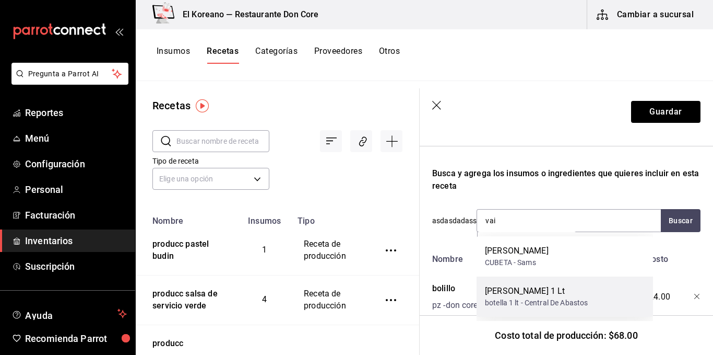
click at [514, 299] on div "botella 1 lt - Central De Abastos" at bounding box center [536, 302] width 103 height 11
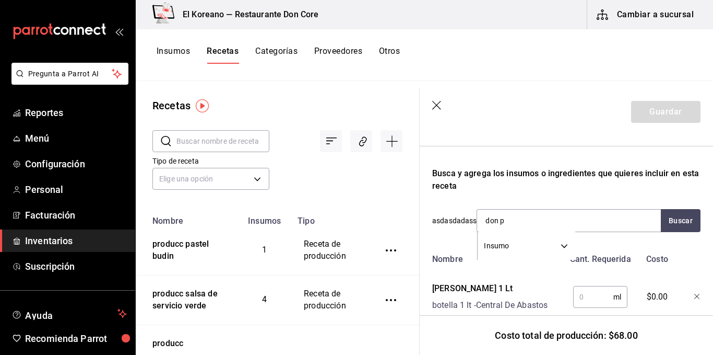
type input "don pe"
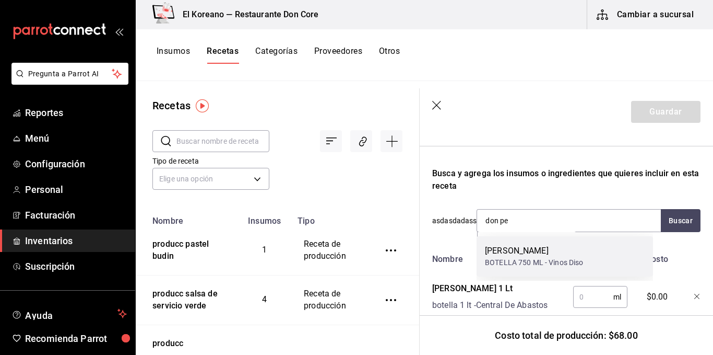
click at [530, 253] on div "[PERSON_NAME]" at bounding box center [534, 250] width 99 height 13
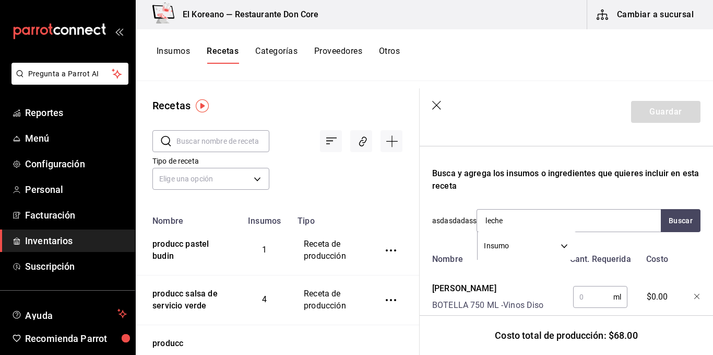
type input "lecher"
click at [530, 253] on div "Lechera" at bounding box center [543, 250] width 116 height 13
type input "nutri"
click at [530, 253] on div "Nutri Leche" at bounding box center [532, 250] width 95 height 13
type input "azuc"
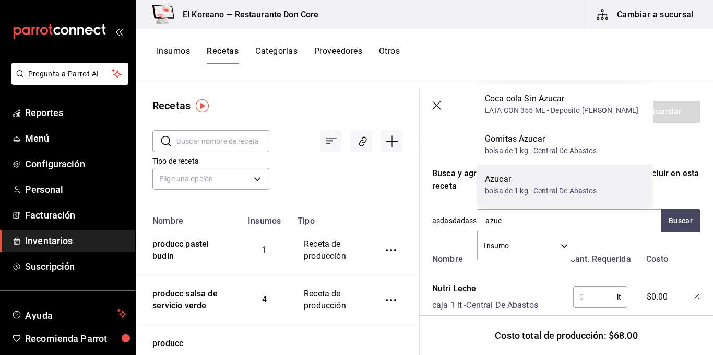
click at [535, 190] on div "bolsa de 1 kg - Central De Abastos" at bounding box center [541, 190] width 112 height 11
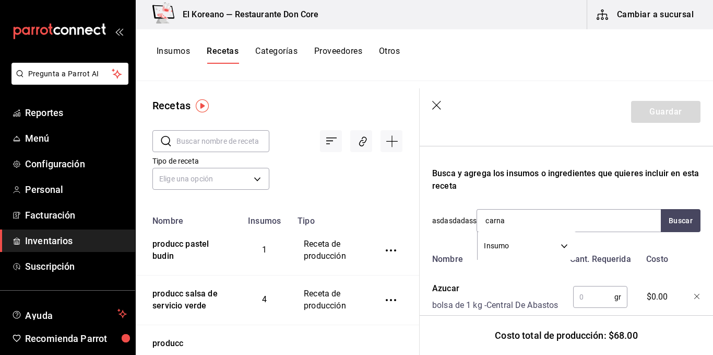
type input "carnat"
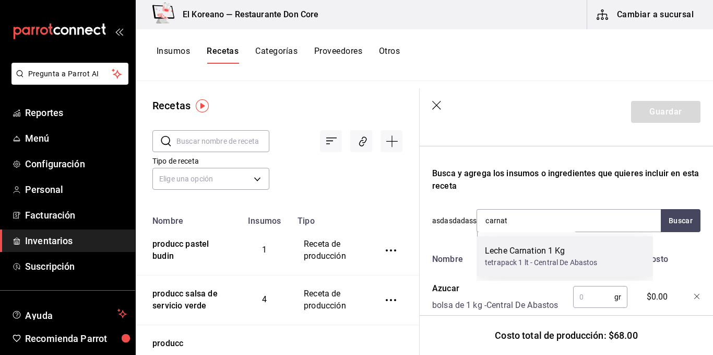
click at [533, 247] on div "Leche Carnation 1 Kg" at bounding box center [541, 250] width 113 height 13
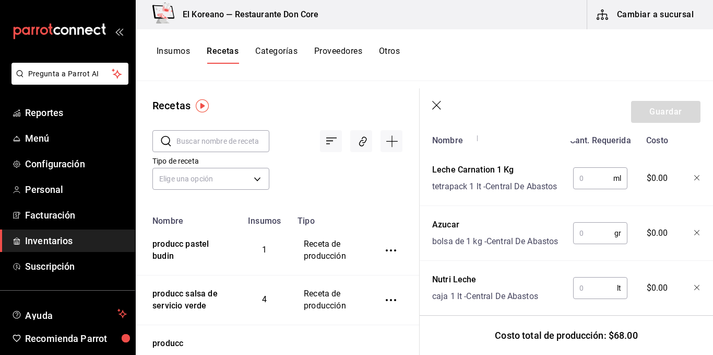
scroll to position [426, 0]
click at [578, 185] on input "text" at bounding box center [594, 177] width 40 height 21
type input "1,000"
click at [595, 243] on input "text" at bounding box center [594, 232] width 41 height 21
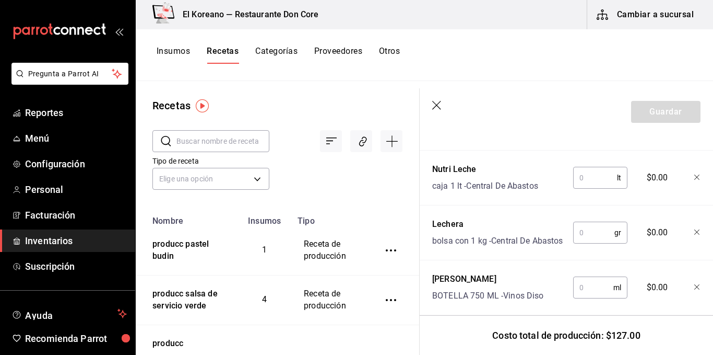
scroll to position [538, 0]
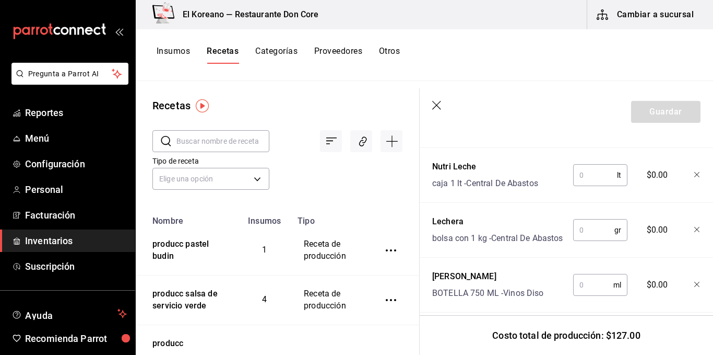
type input "500"
click at [592, 185] on input "text" at bounding box center [596, 175] width 44 height 21
type input "1"
click at [601, 240] on input "text" at bounding box center [594, 229] width 41 height 21
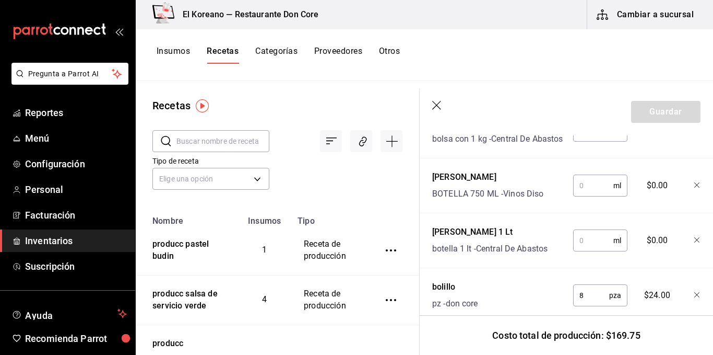
scroll to position [639, 0]
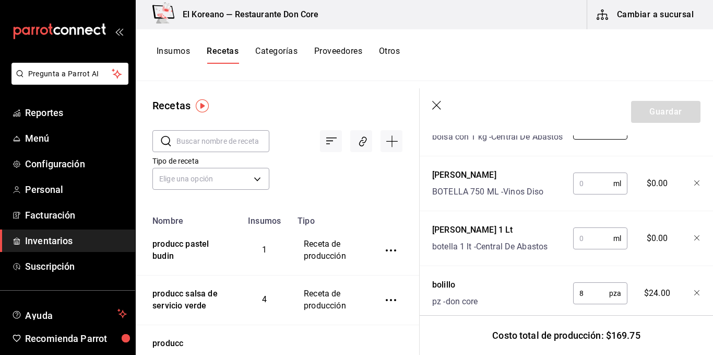
type input "350"
click at [592, 194] on input "text" at bounding box center [594, 183] width 40 height 21
type input "30"
click at [586, 249] on input "text" at bounding box center [594, 238] width 40 height 21
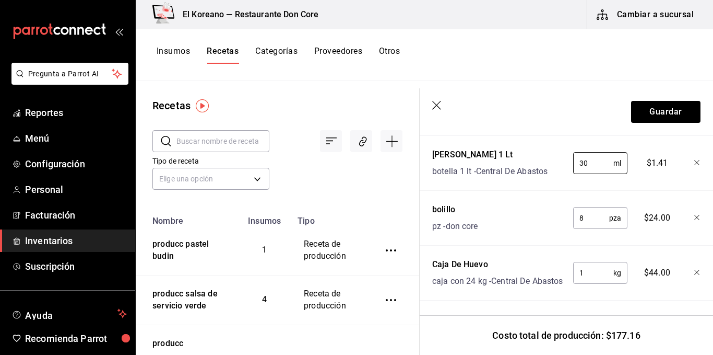
scroll to position [773, 0]
type input "30"
click at [664, 105] on button "Guardar" at bounding box center [665, 112] width 69 height 22
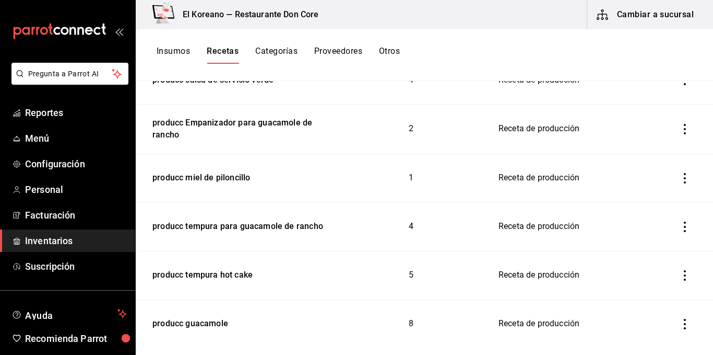
scroll to position [61, 0]
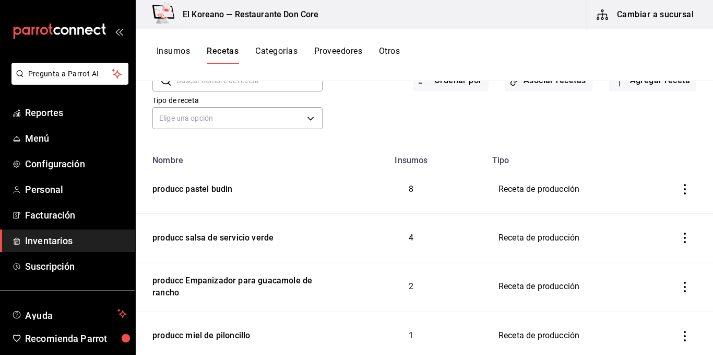
click at [172, 53] on button "Insumos" at bounding box center [173, 55] width 33 height 18
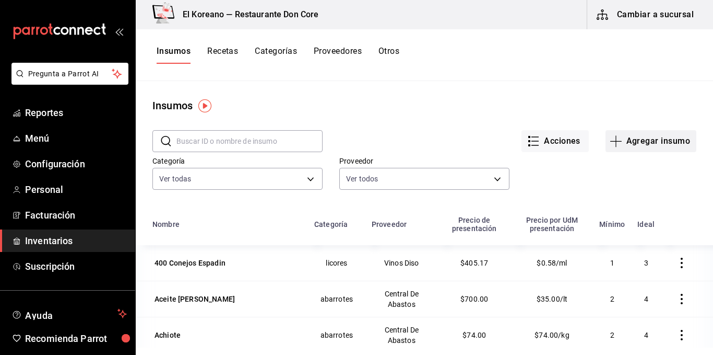
click at [642, 133] on button "Agregar insumo" at bounding box center [651, 141] width 91 height 22
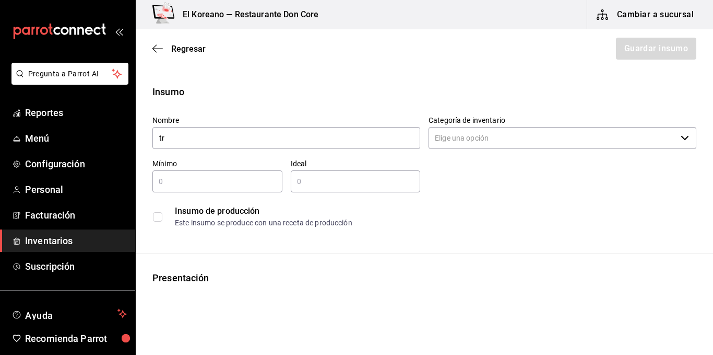
type input "t"
type input "3 leches"
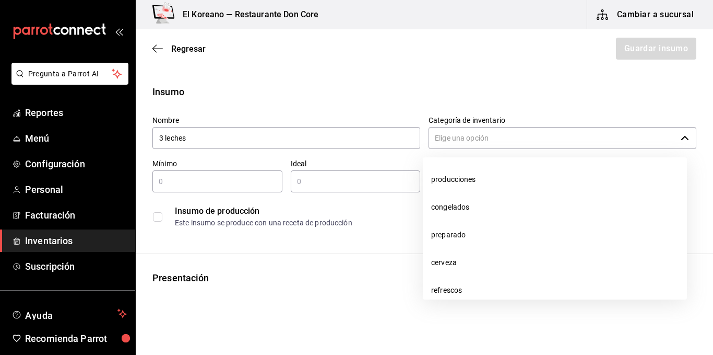
click at [681, 139] on icon "button" at bounding box center [685, 138] width 8 height 8
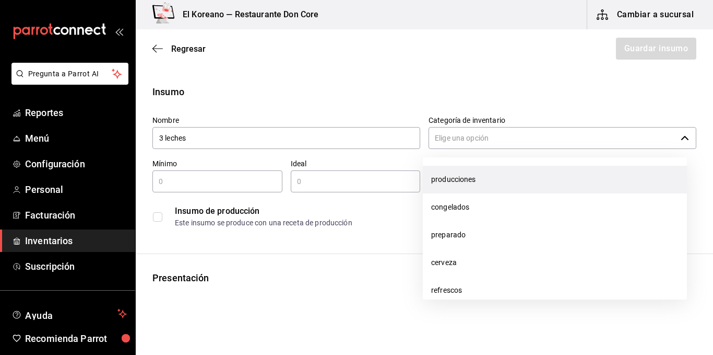
click at [456, 179] on li "producciones" at bounding box center [555, 180] width 264 height 28
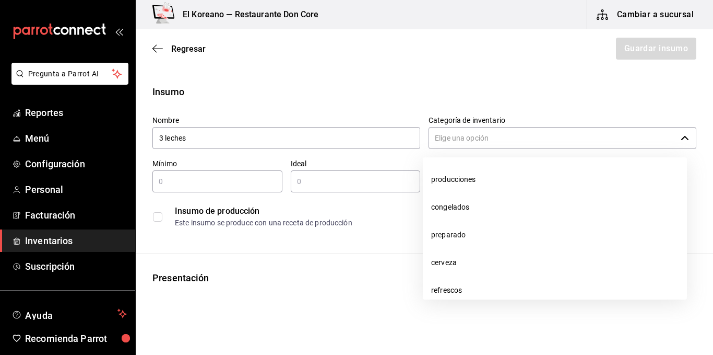
type input "producciones"
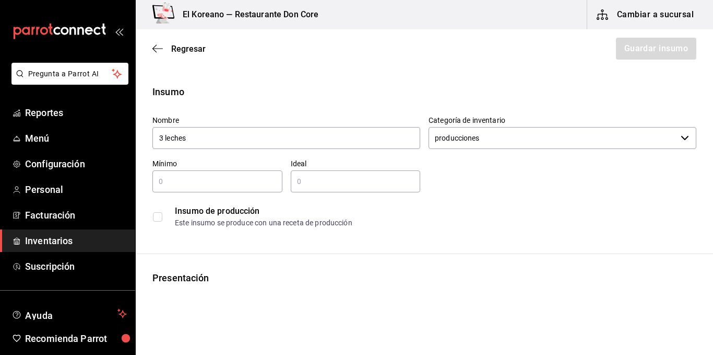
click at [178, 182] on input "text" at bounding box center [218, 181] width 130 height 13
type input "1"
click at [308, 181] on input "text" at bounding box center [356, 181] width 130 height 13
type input "3"
click at [473, 208] on div "Insumo de producción" at bounding box center [435, 211] width 521 height 13
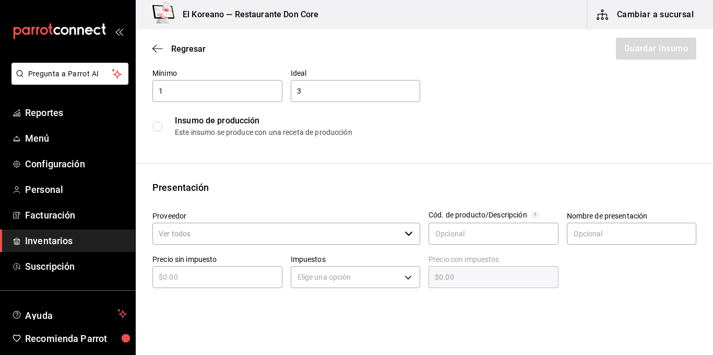
scroll to position [91, 0]
click at [158, 128] on input "checkbox" at bounding box center [157, 125] width 9 height 9
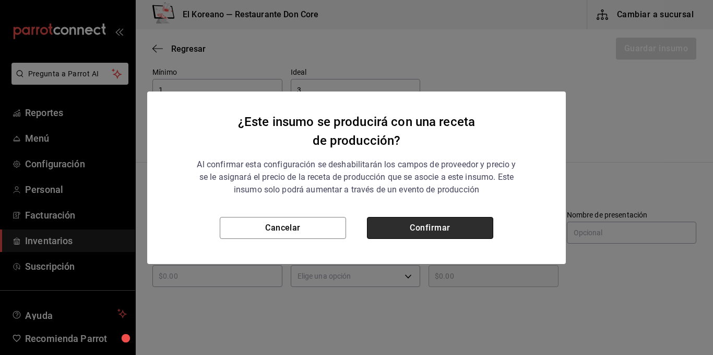
click at [408, 230] on button "Confirmar" at bounding box center [430, 228] width 126 height 22
checkbox input "true"
type input "$0.00"
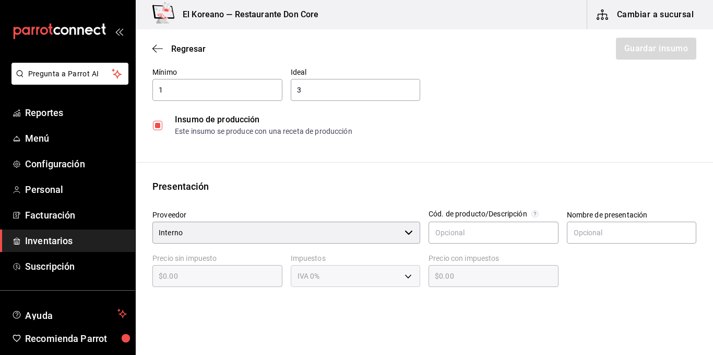
scroll to position [179, 0]
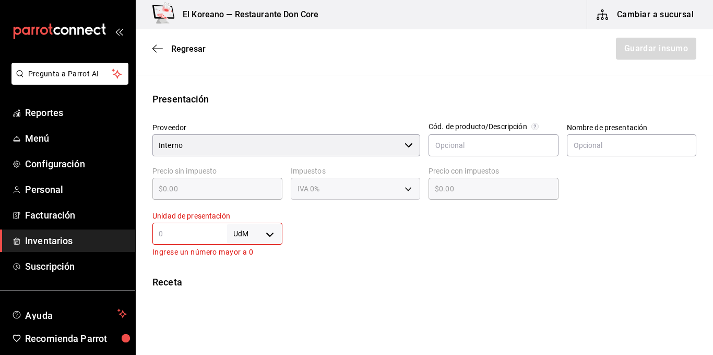
click at [176, 234] on input "text" at bounding box center [190, 233] width 75 height 13
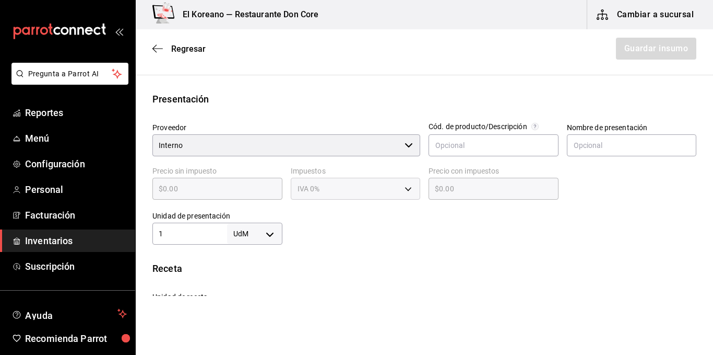
type input "1"
click at [266, 231] on body "Pregunta a Parrot AI Reportes Menú Configuración Personal Facturación Inventari…" at bounding box center [356, 148] width 713 height 296
click at [242, 284] on li "lt" at bounding box center [253, 289] width 54 height 17
type input "LITER"
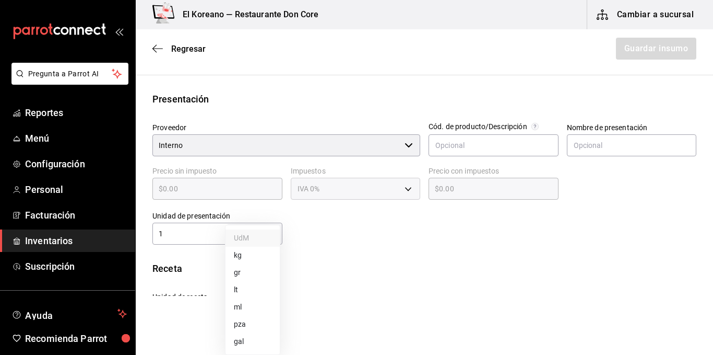
type input "1"
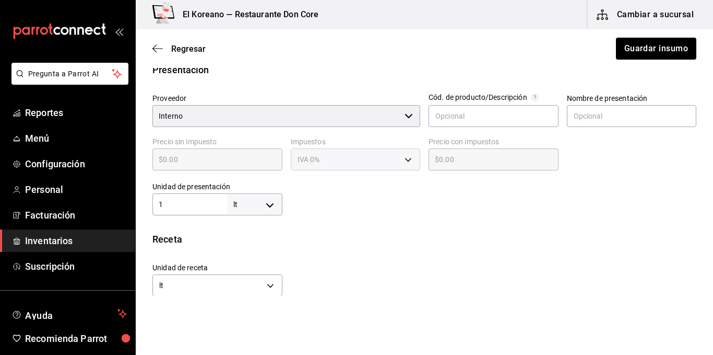
scroll to position [213, 0]
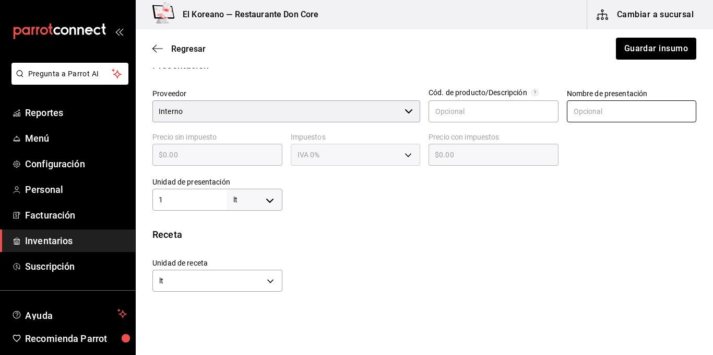
click at [643, 103] on input "text" at bounding box center [632, 111] width 130 height 22
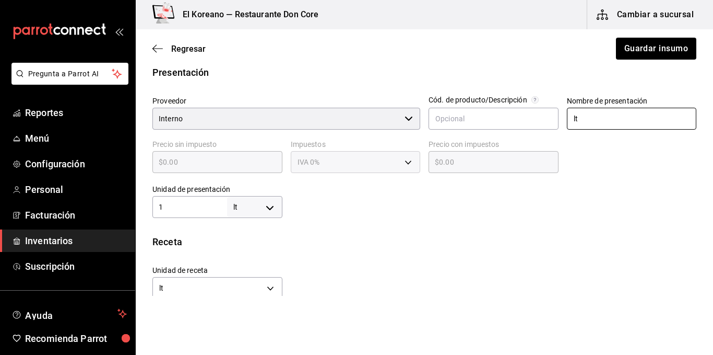
scroll to position [203, 0]
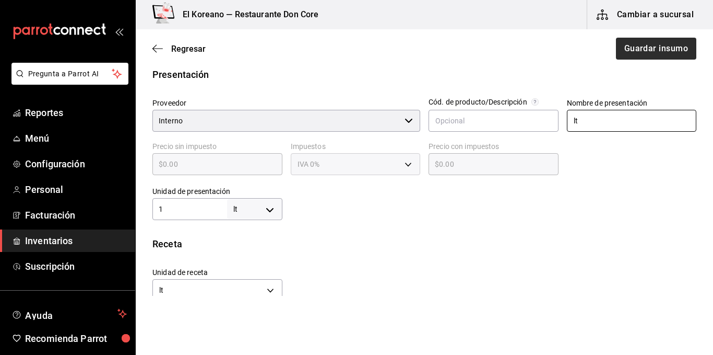
type input "lt"
click at [644, 43] on button "Guardar insumo" at bounding box center [655, 49] width 81 height 22
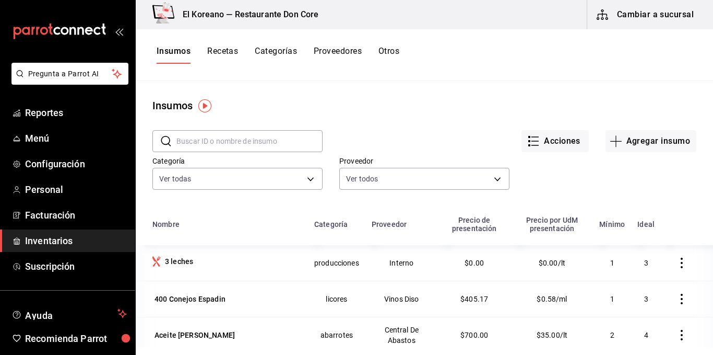
click at [230, 49] on button "Recetas" at bounding box center [222, 55] width 31 height 18
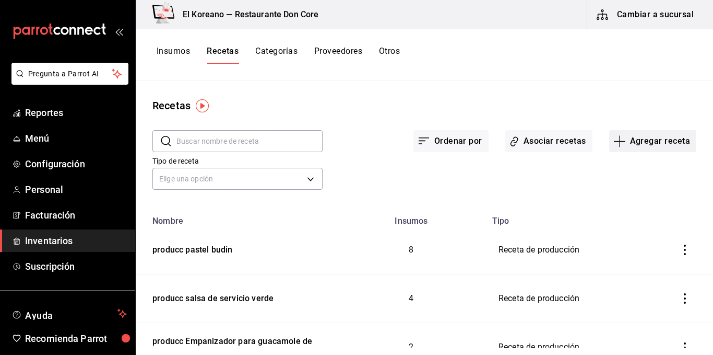
click at [653, 142] on button "Agregar receta" at bounding box center [653, 141] width 87 height 22
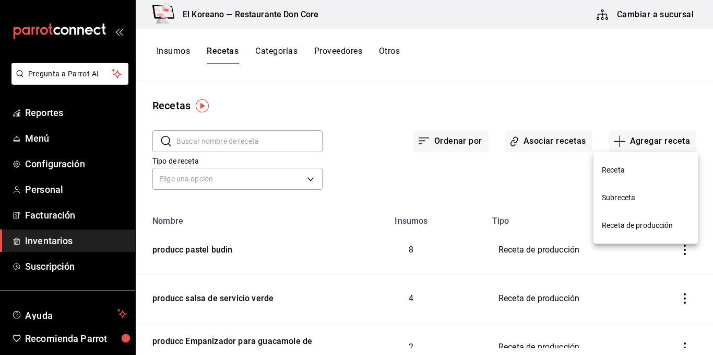
click at [640, 216] on li "Receta de producción" at bounding box center [646, 226] width 104 height 28
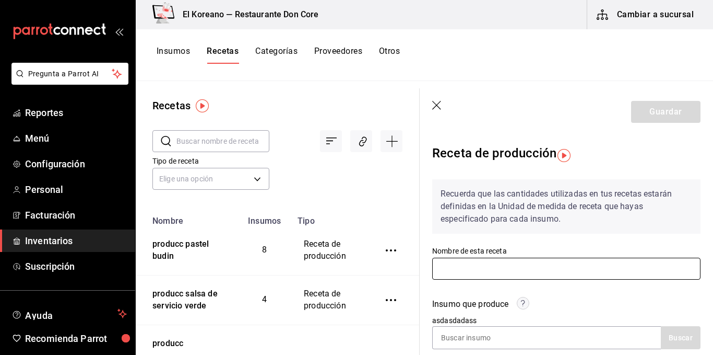
click at [510, 259] on input "text" at bounding box center [566, 269] width 268 height 22
type input "producc 3 leches"
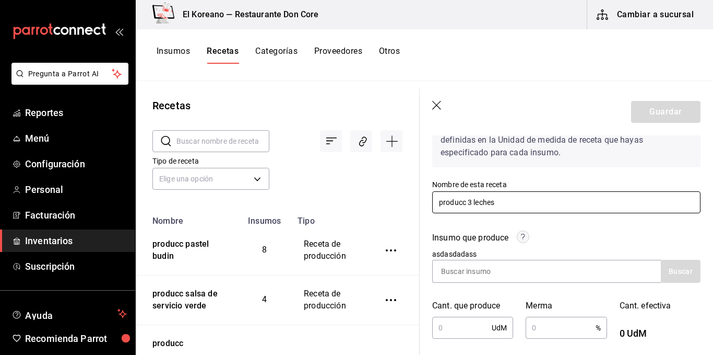
scroll to position [139, 0]
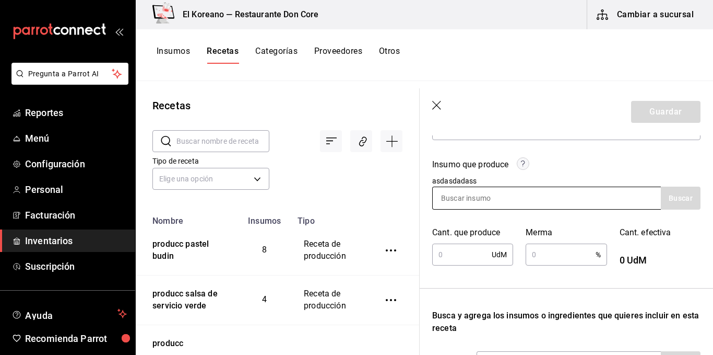
click at [489, 196] on input at bounding box center [485, 198] width 104 height 22
type input "3 le"
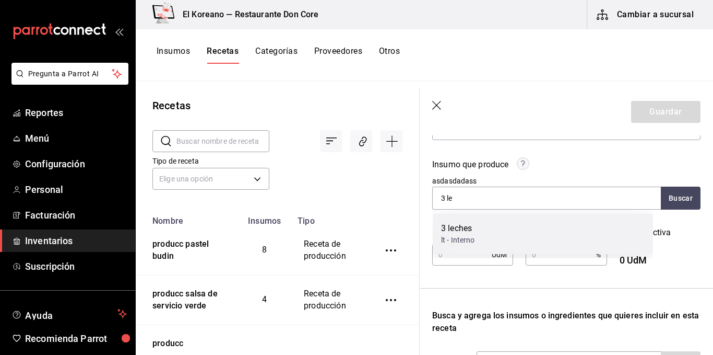
click at [470, 221] on div "3 leches lt - Interno" at bounding box center [543, 234] width 220 height 40
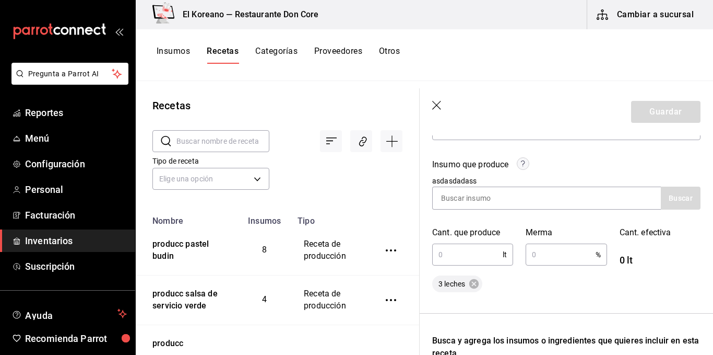
scroll to position [160, 0]
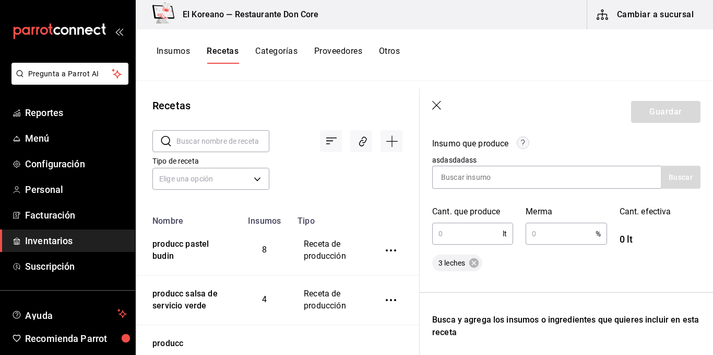
click at [467, 230] on input "text" at bounding box center [467, 233] width 71 height 21
type input "8"
type input "0.8"
click at [574, 232] on input "text" at bounding box center [560, 233] width 69 height 21
type input "1"
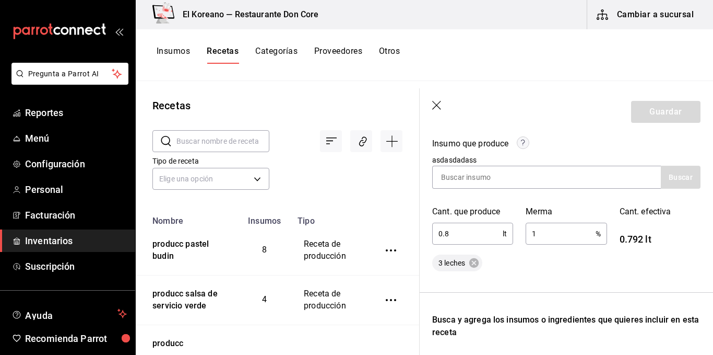
click at [579, 260] on div "3 leches" at bounding box center [566, 262] width 268 height 17
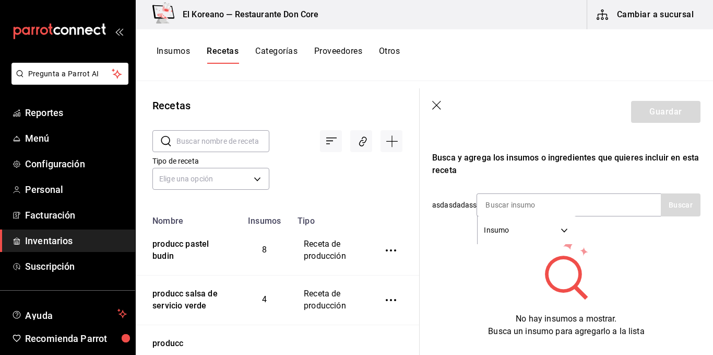
scroll to position [324, 0]
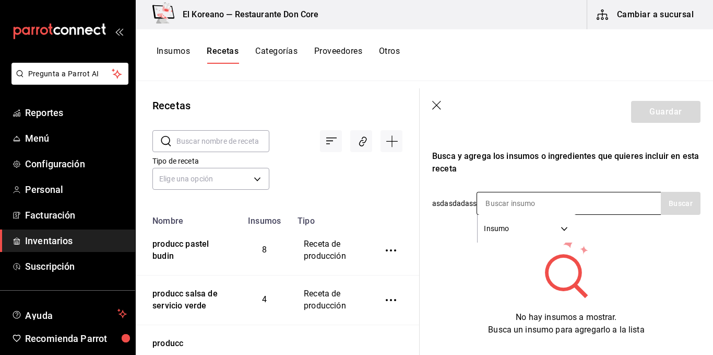
click at [512, 206] on input at bounding box center [529, 203] width 104 height 22
type input "nutr"
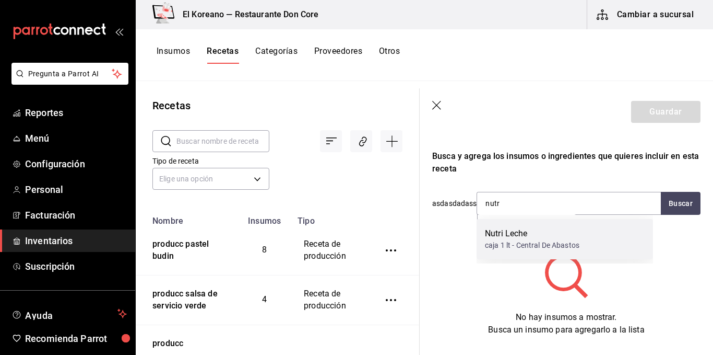
click at [519, 238] on div "Nutri Leche" at bounding box center [532, 233] width 95 height 13
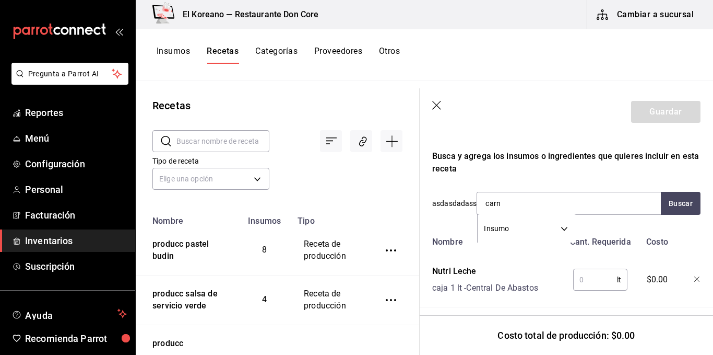
type input "carna"
click at [519, 238] on div "Leche Carnation 1 Kg" at bounding box center [541, 233] width 113 height 13
type input "leche"
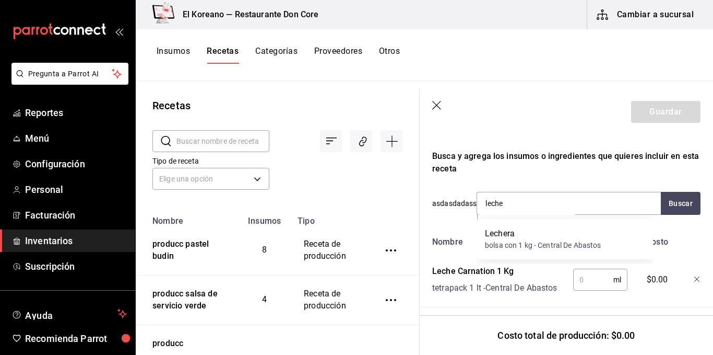
click at [519, 238] on div "Lechera" at bounding box center [543, 233] width 116 height 13
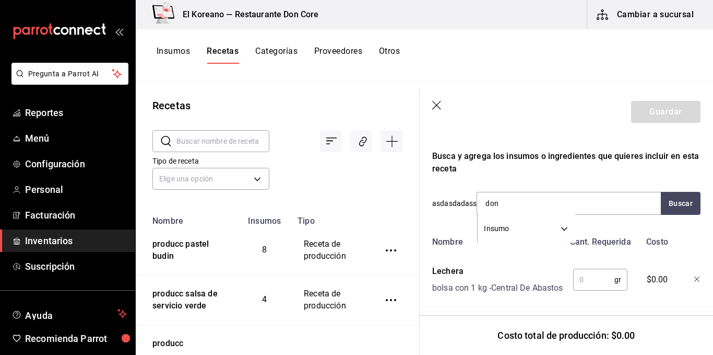
type input "don p"
click at [519, 238] on div "[PERSON_NAME]" at bounding box center [534, 233] width 99 height 13
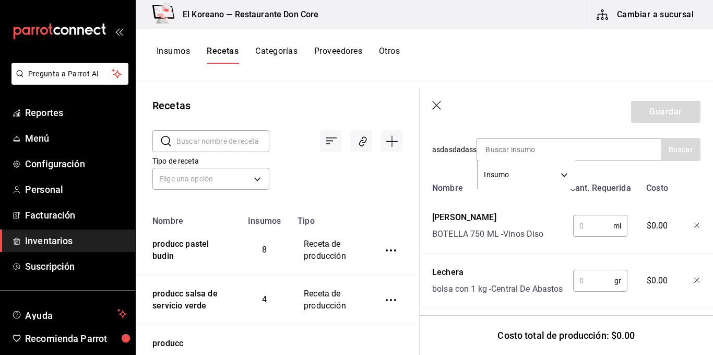
scroll to position [384, 0]
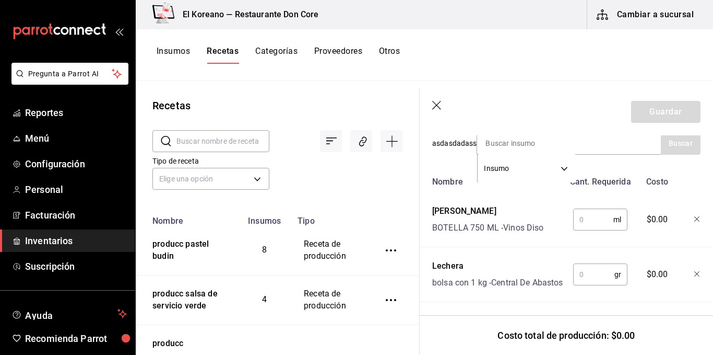
click at [582, 221] on input "text" at bounding box center [594, 219] width 40 height 21
type input "60"
click at [592, 276] on input "text" at bounding box center [594, 274] width 41 height 21
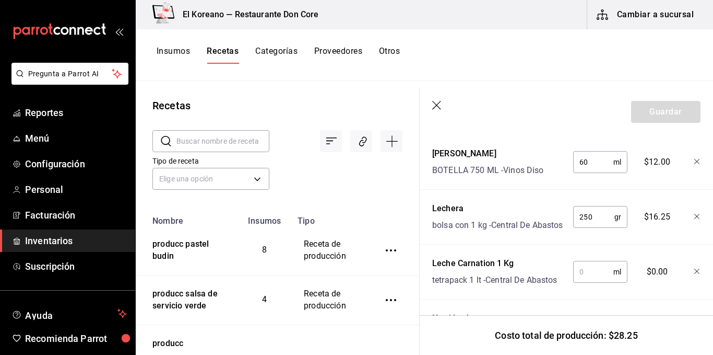
scroll to position [522, 0]
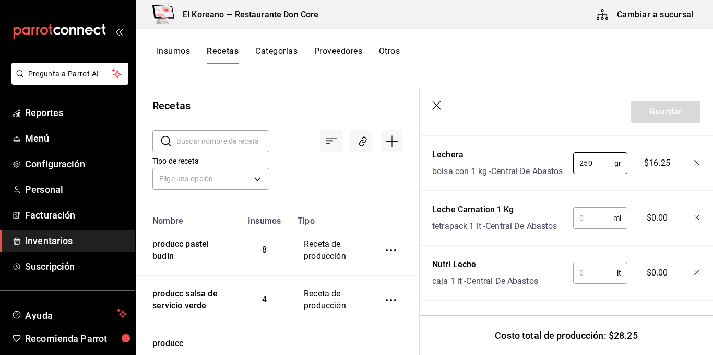
type input "250"
click at [593, 213] on input "text" at bounding box center [594, 217] width 40 height 21
type input "250"
click at [589, 275] on input "text" at bounding box center [596, 272] width 44 height 21
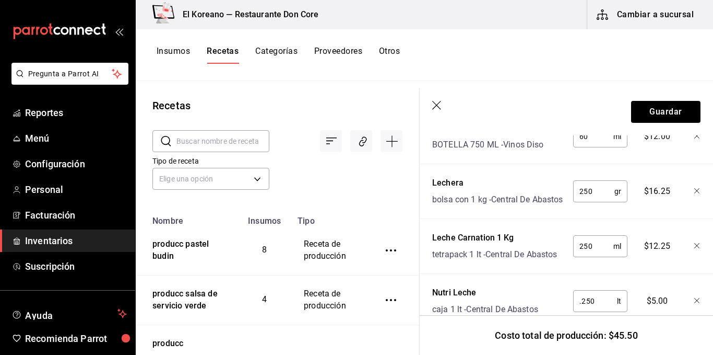
scroll to position [528, 0]
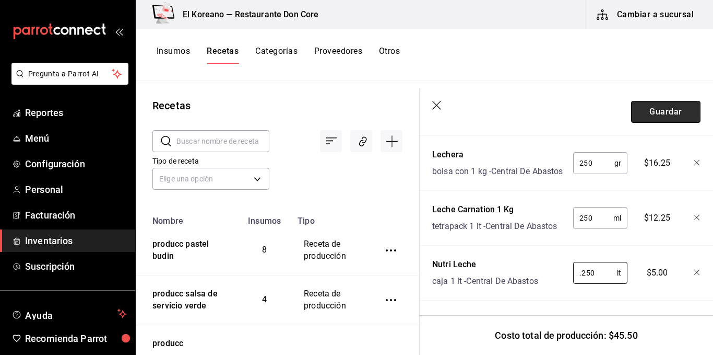
type input "0.250"
click at [665, 106] on button "Guardar" at bounding box center [665, 112] width 69 height 22
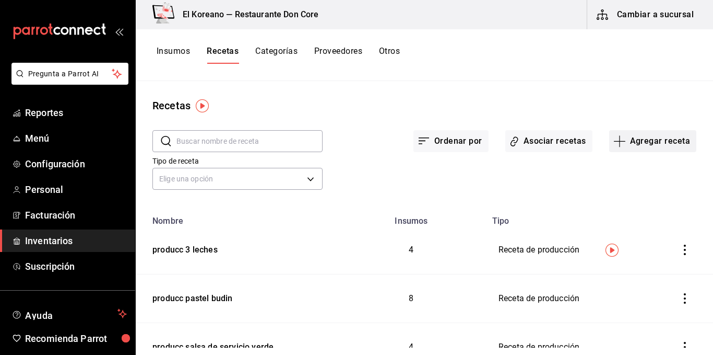
click at [643, 143] on button "Agregar receta" at bounding box center [653, 141] width 87 height 22
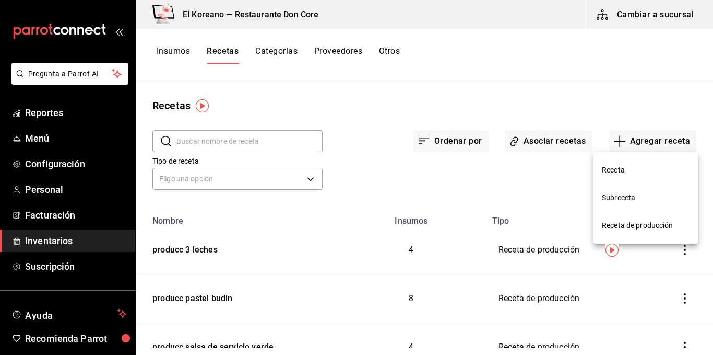
click at [610, 171] on span "Receta" at bounding box center [646, 170] width 88 height 11
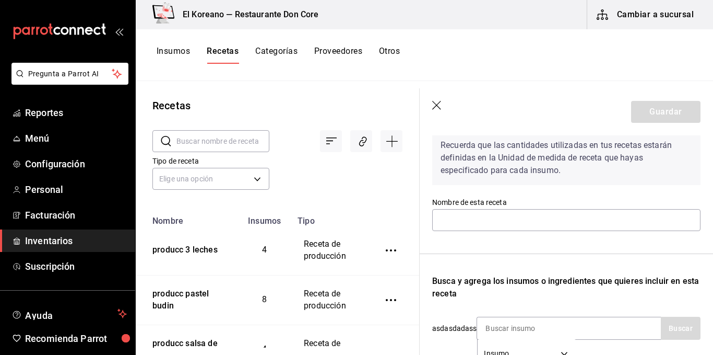
scroll to position [48, 0]
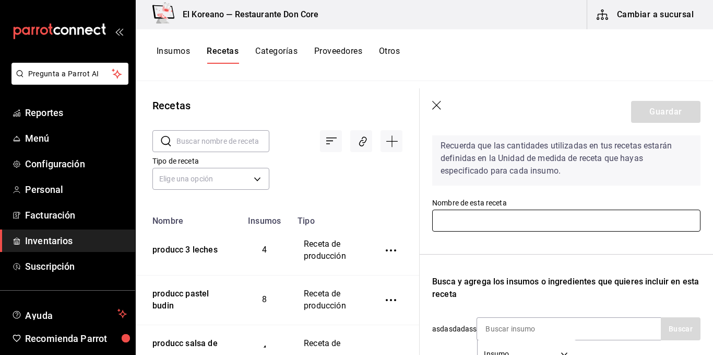
click at [536, 215] on input "text" at bounding box center [566, 220] width 268 height 22
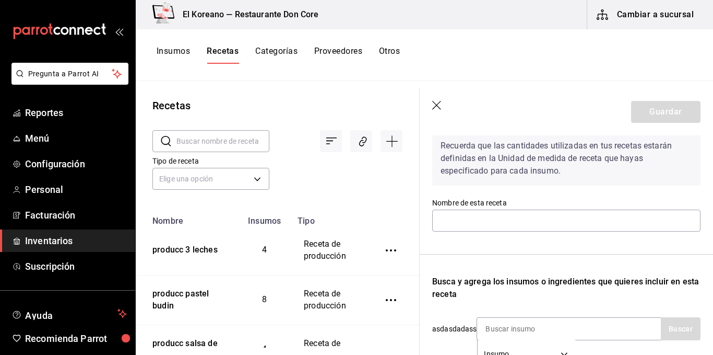
click at [505, 61] on div "Insumos Recetas Categorías Proveedores Otros" at bounding box center [425, 55] width 578 height 18
click at [506, 72] on div "Insumos Recetas Categorías Proveedores Otros" at bounding box center [425, 55] width 578 height 52
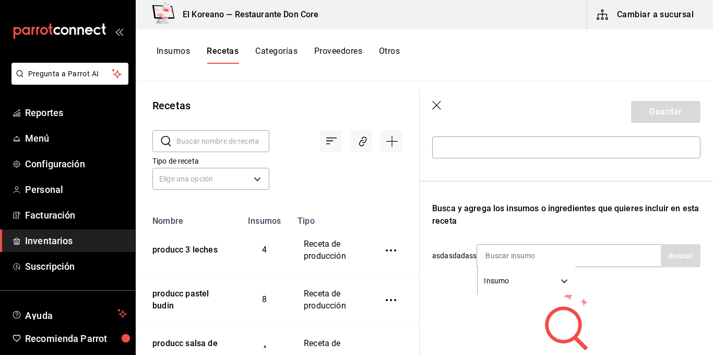
scroll to position [0, 0]
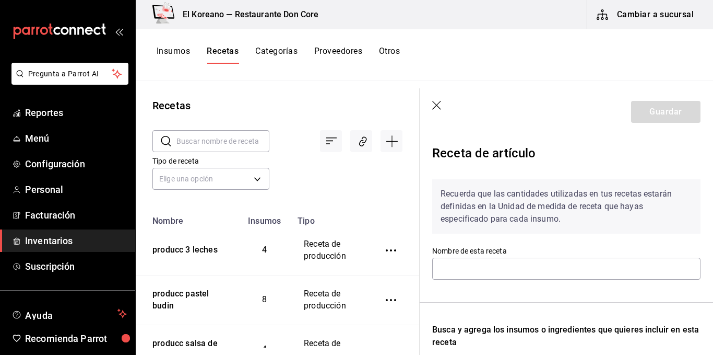
click at [170, 49] on button "Insumos" at bounding box center [173, 55] width 33 height 18
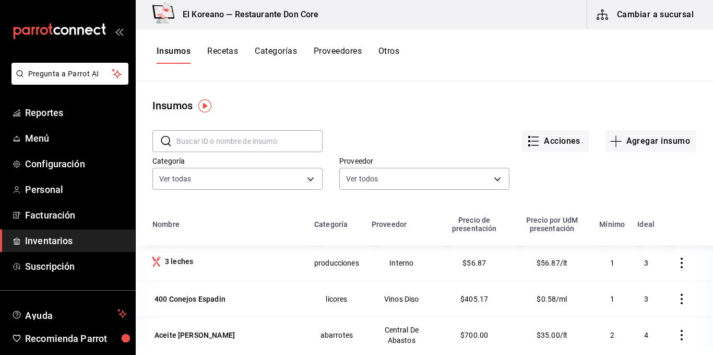
click at [221, 51] on button "Recetas" at bounding box center [222, 55] width 31 height 18
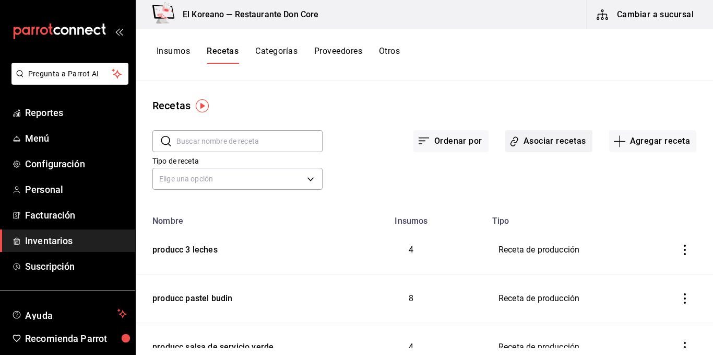
click at [552, 139] on button "Asociar recetas" at bounding box center [549, 141] width 87 height 22
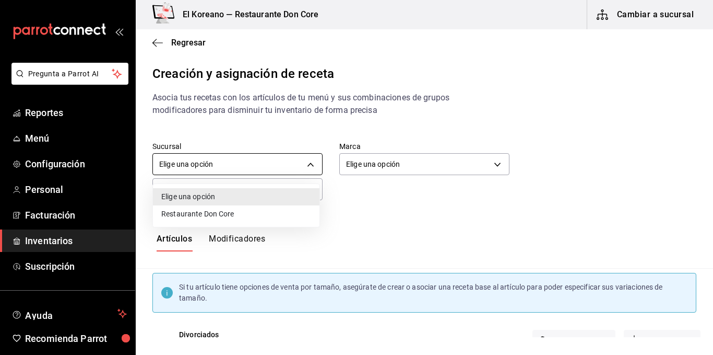
click at [266, 166] on body "Pregunta a Parrot AI Reportes Menú Configuración Personal Facturación Inventari…" at bounding box center [356, 168] width 713 height 337
click at [357, 214] on div at bounding box center [356, 177] width 713 height 355
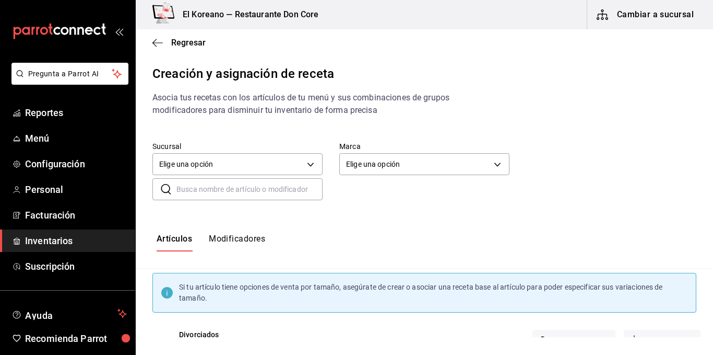
click at [341, 206] on div "Sucursal Elige una opción default Marca Elige una opción default ​ ​" at bounding box center [425, 171] width 578 height 92
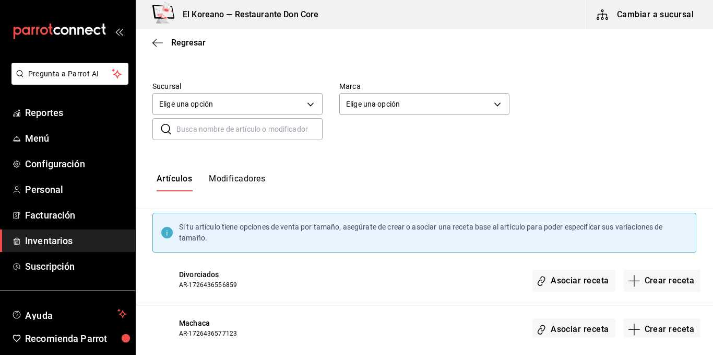
scroll to position [69, 0]
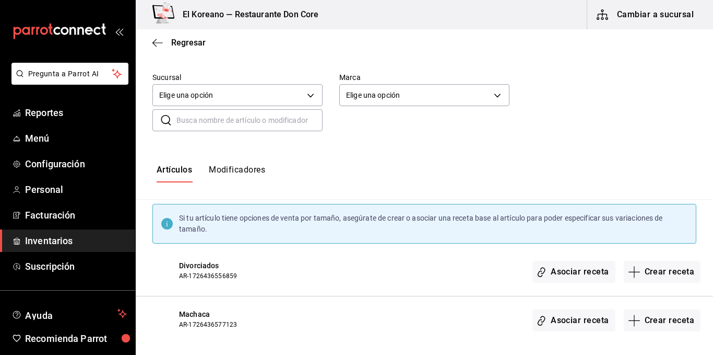
click at [314, 226] on div "Si tu artículo tiene opciones de venta por tamaño, asegúrate de crear o asociar…" at bounding box center [433, 224] width 509 height 22
click at [344, 174] on div "Artículos Modificadores" at bounding box center [425, 174] width 578 height 18
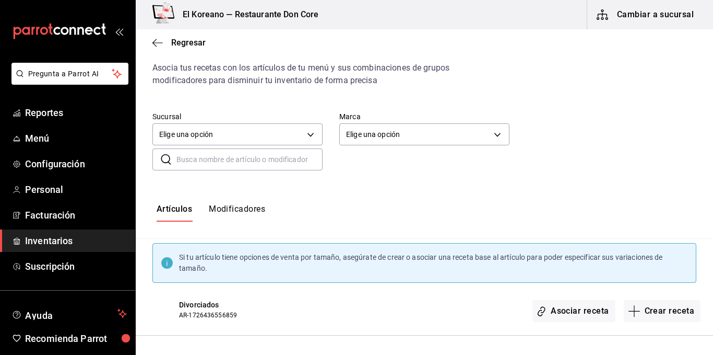
scroll to position [22, 0]
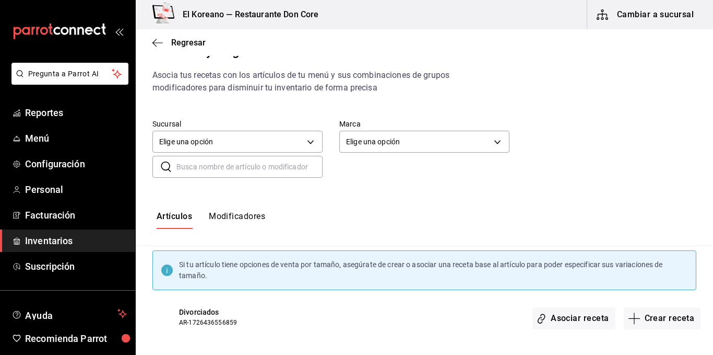
click at [294, 164] on input "text" at bounding box center [250, 166] width 146 height 21
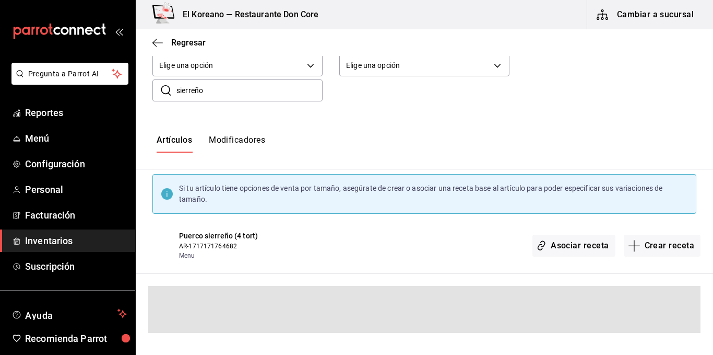
scroll to position [35, 0]
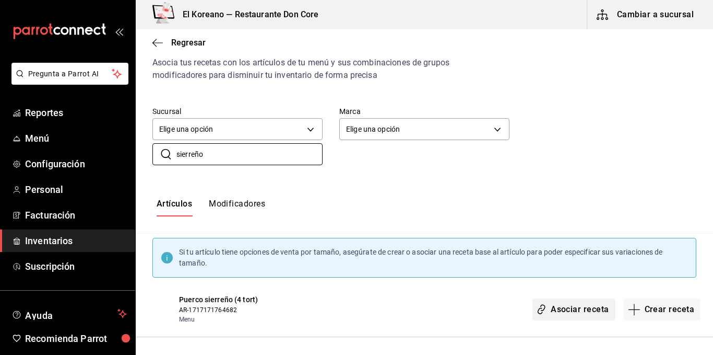
type input "sierreño"
click at [565, 310] on button "Asociar receta" at bounding box center [574, 309] width 83 height 22
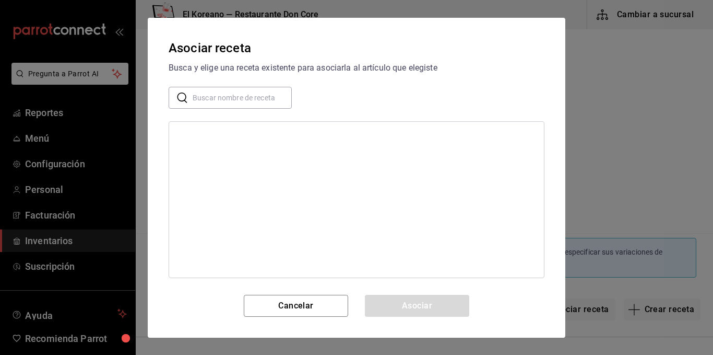
click at [633, 169] on div "Asociar receta Busca y elige una receta existente para asociarla al artículo qu…" at bounding box center [356, 177] width 713 height 355
click at [324, 303] on button "Cancelar" at bounding box center [296, 306] width 104 height 22
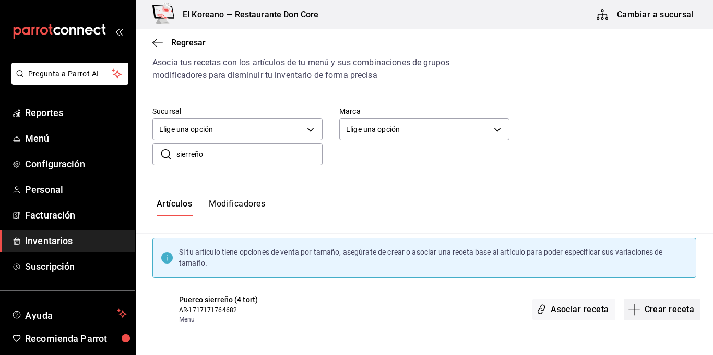
click at [658, 310] on button "Crear receta" at bounding box center [662, 309] width 77 height 22
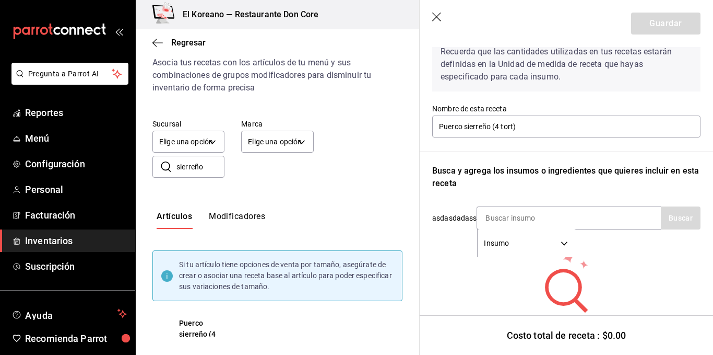
scroll to position [91, 0]
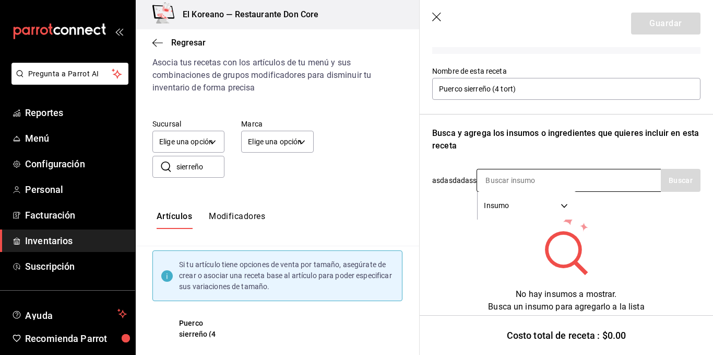
click at [513, 177] on input at bounding box center [529, 180] width 104 height 22
type input "sierre"
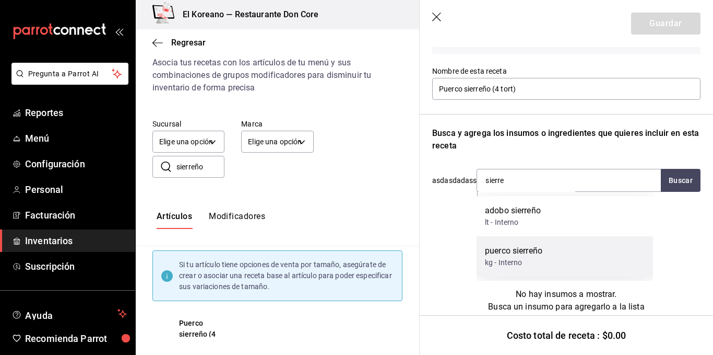
click at [526, 251] on div "puerco sierreño" at bounding box center [513, 250] width 57 height 13
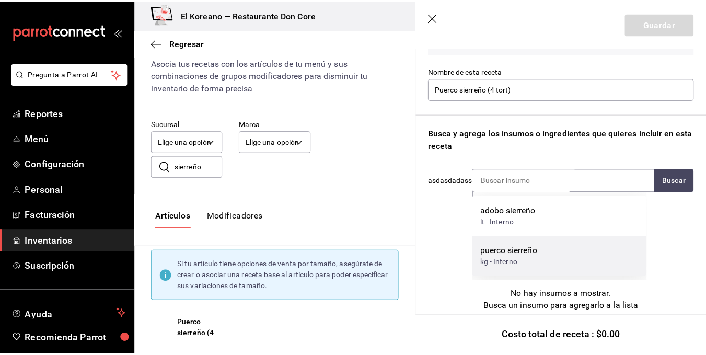
scroll to position [83, 0]
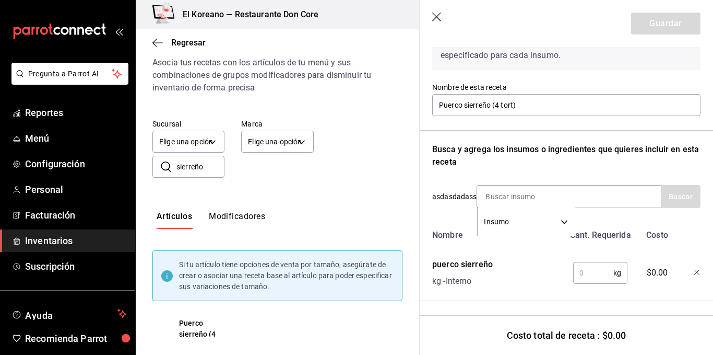
click at [590, 264] on input "text" at bounding box center [594, 272] width 40 height 21
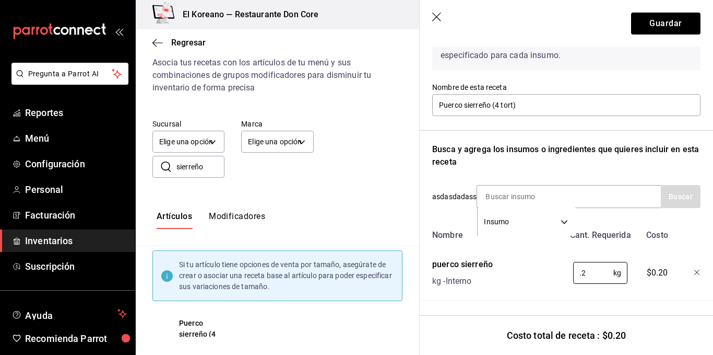
type input "."
type input "2"
type input "0.250"
click at [529, 270] on div "puerco sierreño kg - Interno" at bounding box center [496, 270] width 136 height 33
click at [567, 284] on div "Nombre Cant. Requerida Costo puerco sierreño kg - Interno 0.250 kg ​ $0.25" at bounding box center [566, 263] width 268 height 76
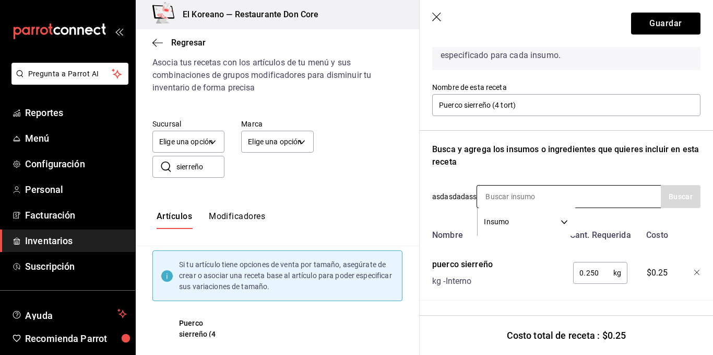
click at [542, 186] on input at bounding box center [529, 196] width 104 height 22
type input "papa"
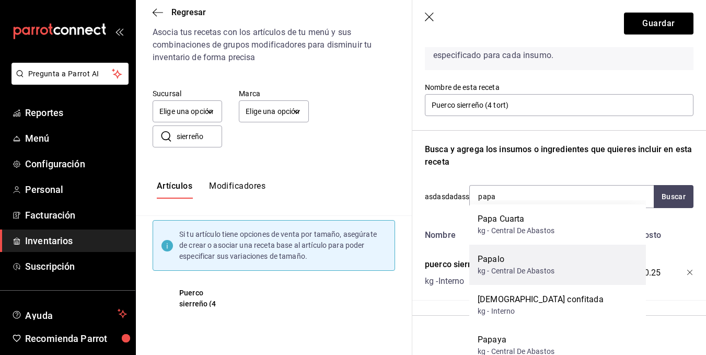
scroll to position [31, 0]
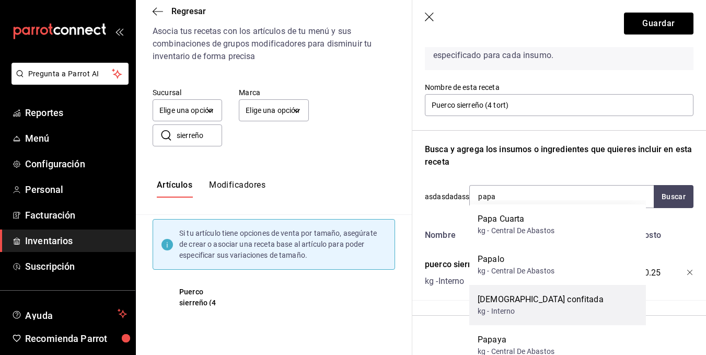
click at [516, 300] on div "[DEMOGRAPHIC_DATA] confitada" at bounding box center [540, 299] width 126 height 13
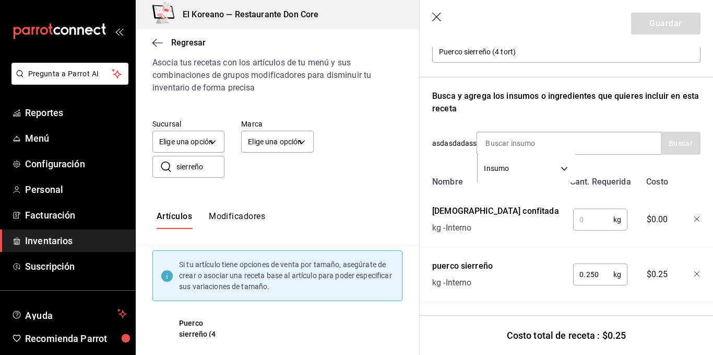
scroll to position [129, 0]
type input "ceboll"
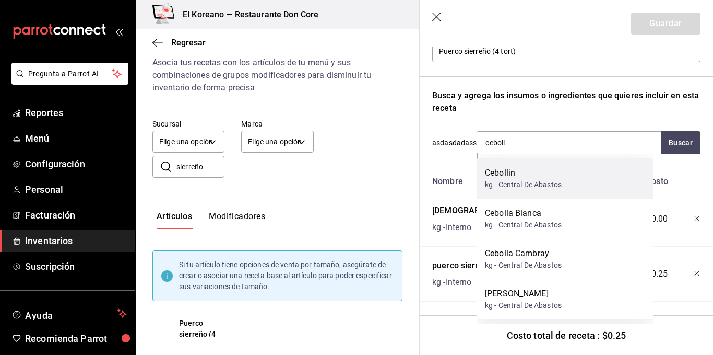
click at [521, 167] on div "Cebollin" at bounding box center [523, 173] width 77 height 13
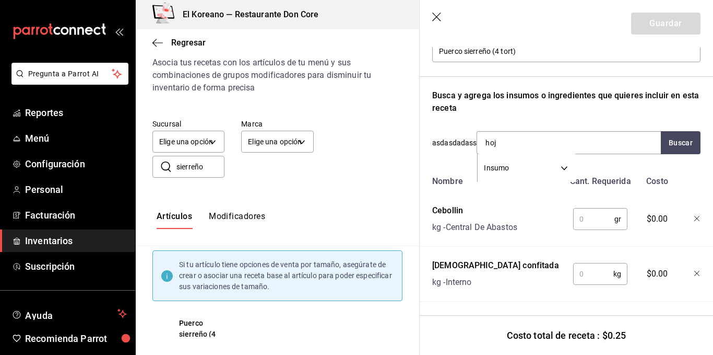
type input "hoja"
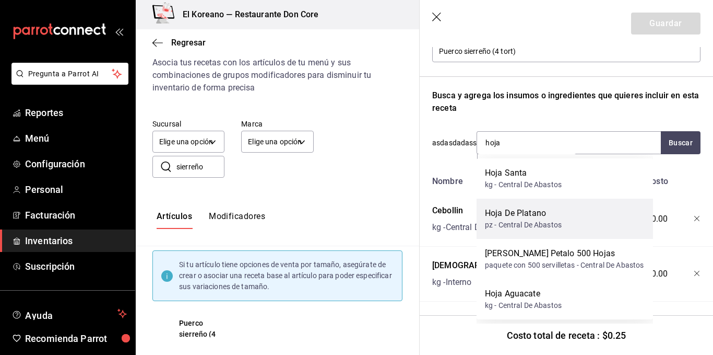
click at [520, 209] on div "Hoja De Platano" at bounding box center [523, 213] width 77 height 13
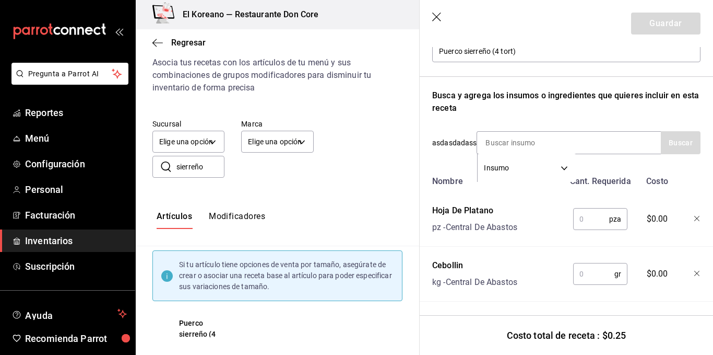
click at [574, 273] on input "text" at bounding box center [594, 273] width 41 height 21
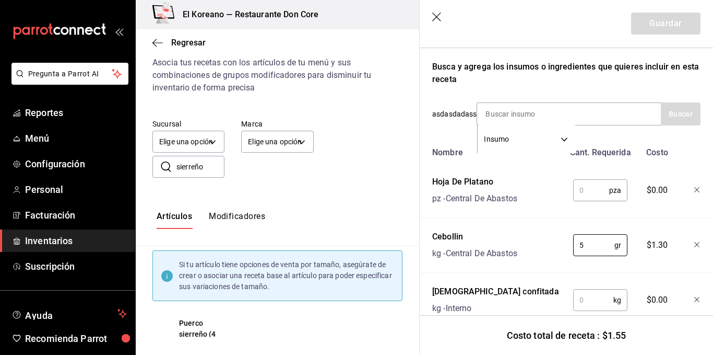
scroll to position [159, 0]
type input "5"
click at [590, 181] on input "text" at bounding box center [592, 189] width 36 height 21
type input "1"
click at [621, 207] on div "Nombre Cant. Requerida Costo Hoja De Platano pz - Central De Abastos 1 pza ​ $0…" at bounding box center [566, 261] width 268 height 240
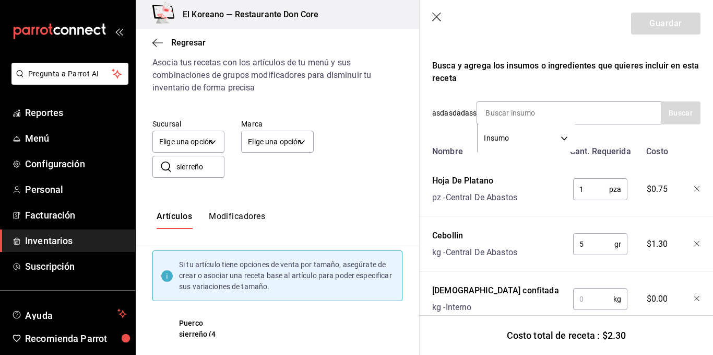
scroll to position [240, 0]
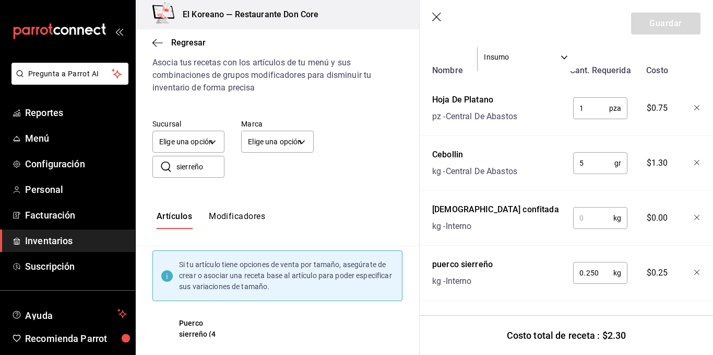
click at [593, 228] on input "text" at bounding box center [594, 217] width 40 height 21
type input "0.100"
click at [632, 236] on div "Nombre Cant. Requerida Costo Hoja De Platano pz - Central De Abastos 1 pza ​ $0…" at bounding box center [566, 180] width 268 height 240
click at [656, 27] on button "Guardar" at bounding box center [665, 24] width 69 height 22
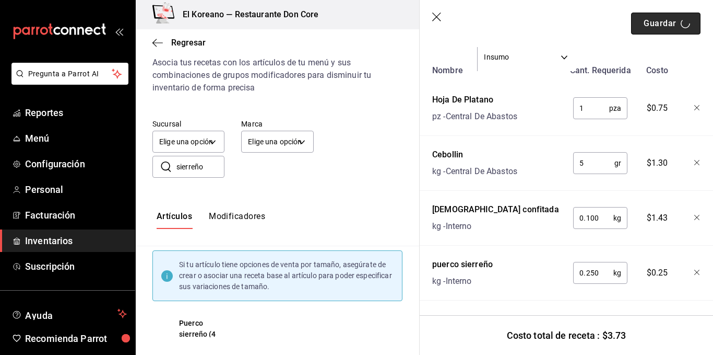
scroll to position [0, 0]
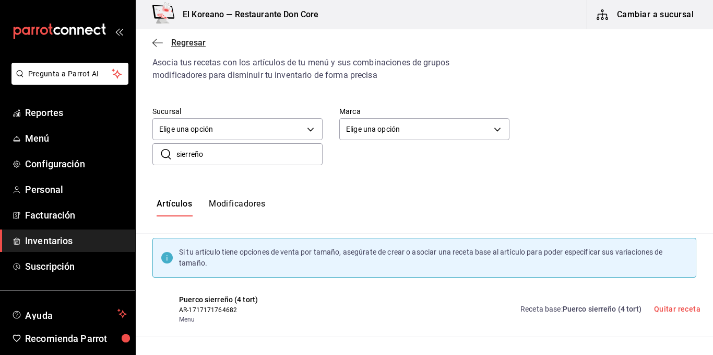
click at [193, 42] on span "Regresar" at bounding box center [188, 43] width 34 height 10
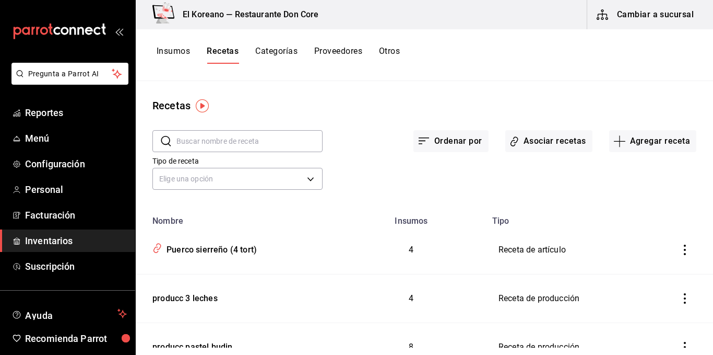
click at [245, 139] on input "text" at bounding box center [250, 141] width 146 height 21
type input "puerc"
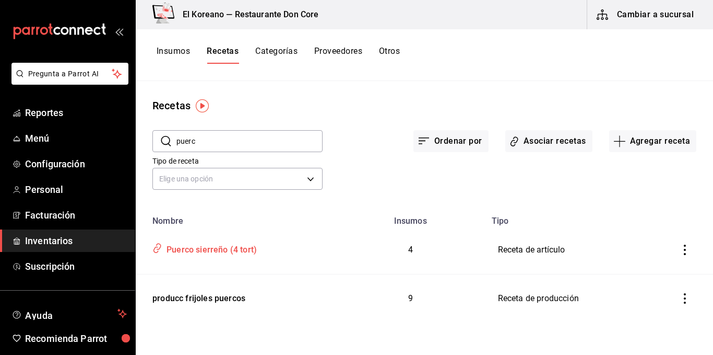
click at [209, 254] on div "Puerco sierreño (4 tort)" at bounding box center [209, 248] width 95 height 16
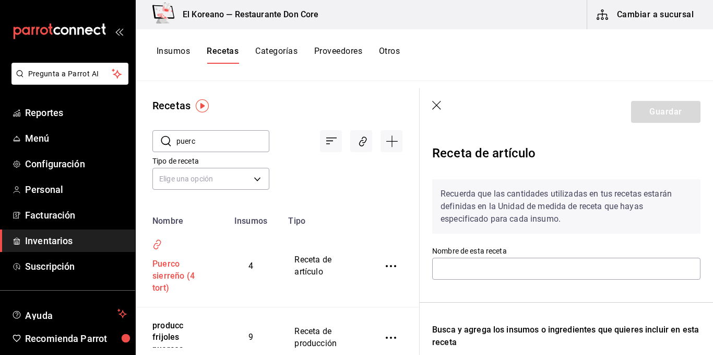
type input "Puerco sierreño (4 tort)"
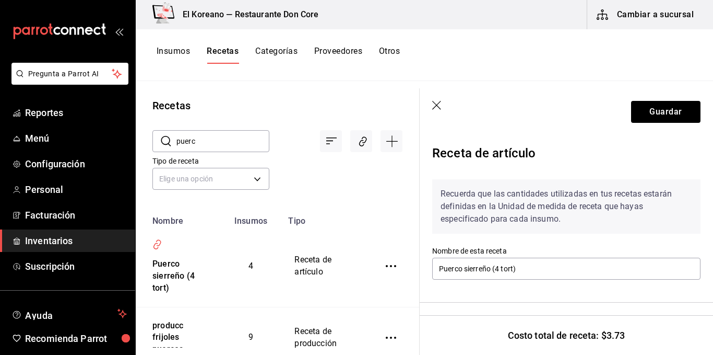
scroll to position [41, 0]
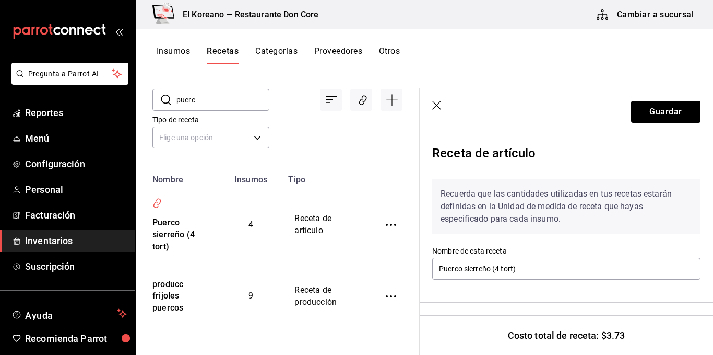
click at [318, 131] on div "Tipo de receta Elige una opción default" at bounding box center [269, 122] width 267 height 57
click at [178, 50] on button "Insumos" at bounding box center [173, 55] width 33 height 18
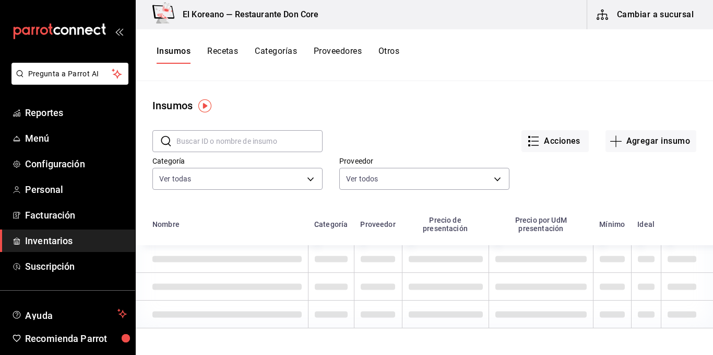
click at [253, 132] on input "text" at bounding box center [250, 141] width 146 height 21
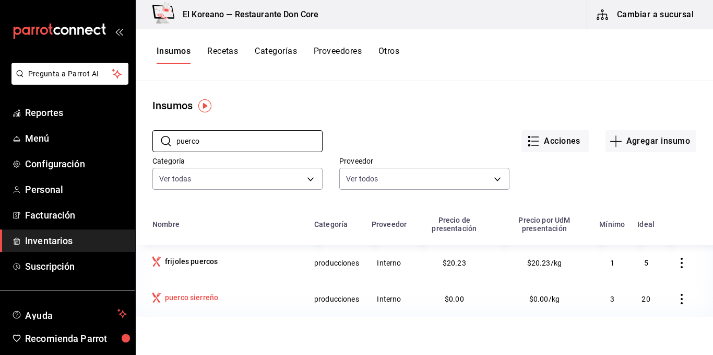
type input "puerco"
click at [236, 297] on div "puerco sierreño" at bounding box center [227, 298] width 149 height 13
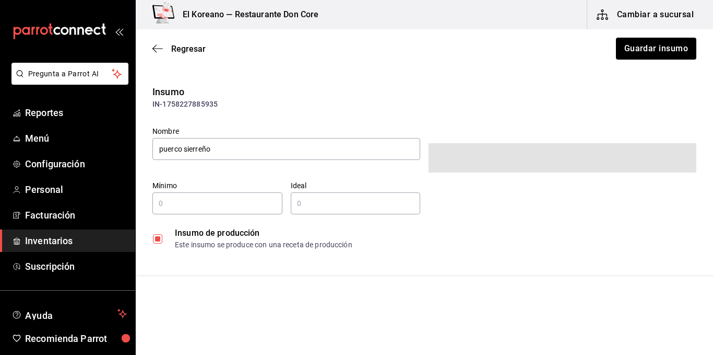
type input "3"
type input "20"
type input "$0"
type input "1"
type input "KILOGRAM"
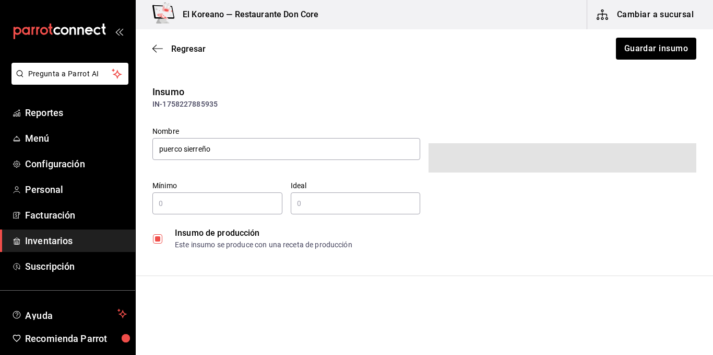
type input "KILOGRAM"
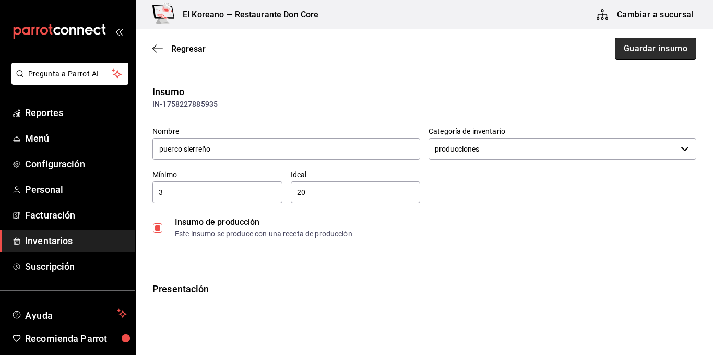
click at [651, 47] on button "Guardar insumo" at bounding box center [655, 49] width 81 height 22
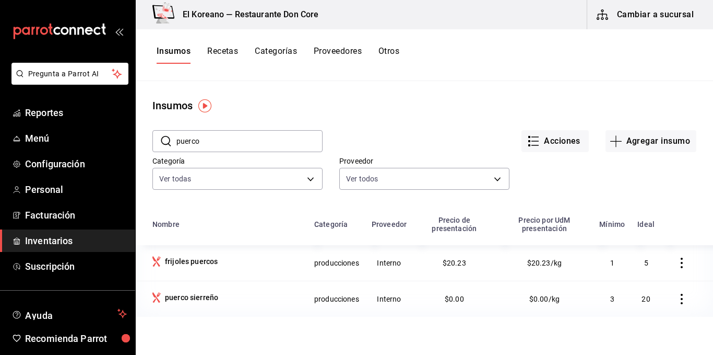
click at [227, 49] on button "Recetas" at bounding box center [222, 55] width 31 height 18
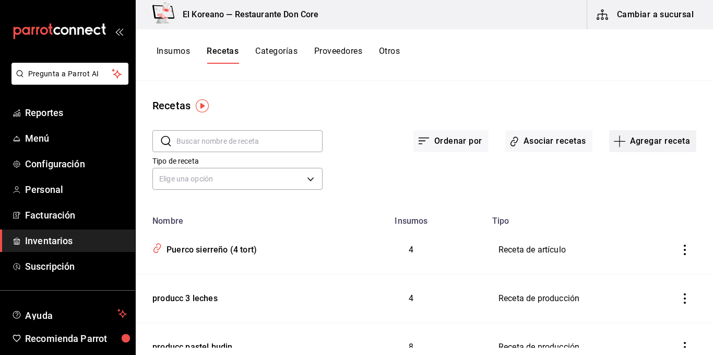
click at [648, 143] on button "Agregar receta" at bounding box center [653, 141] width 87 height 22
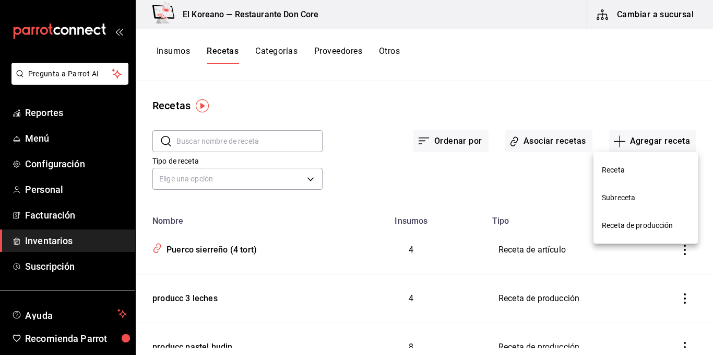
click at [635, 219] on li "Receta de producción" at bounding box center [646, 226] width 104 height 28
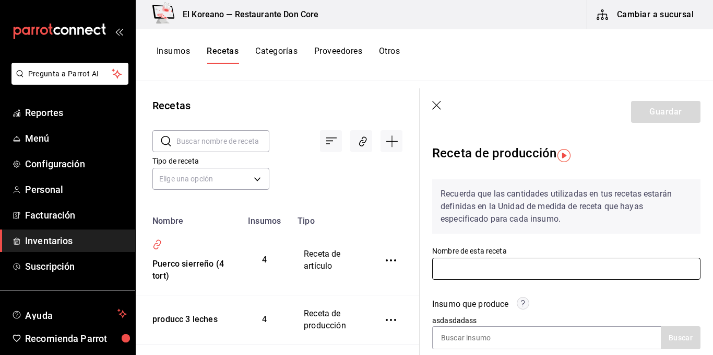
click at [493, 262] on input "text" at bounding box center [566, 269] width 268 height 22
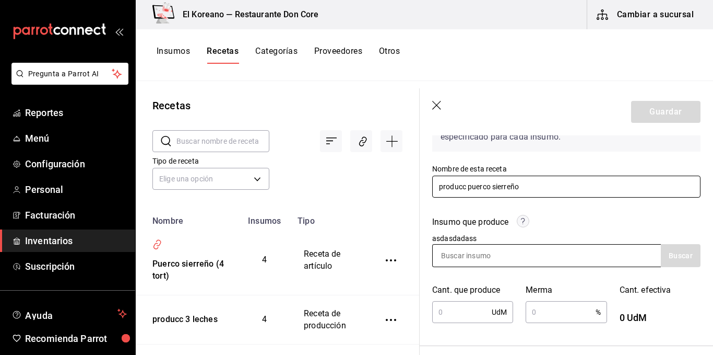
type input "producc puerco sierreño"
click at [533, 250] on input at bounding box center [485, 255] width 104 height 22
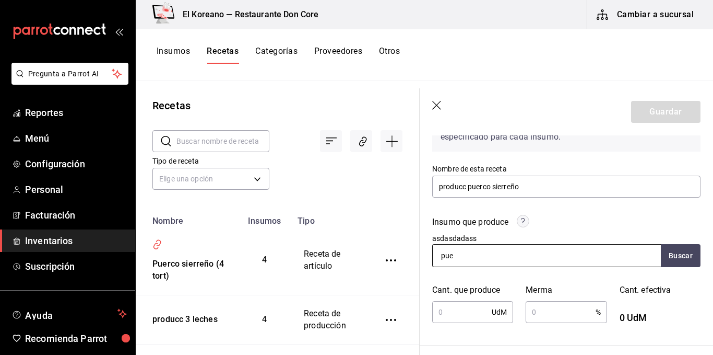
type input "puer"
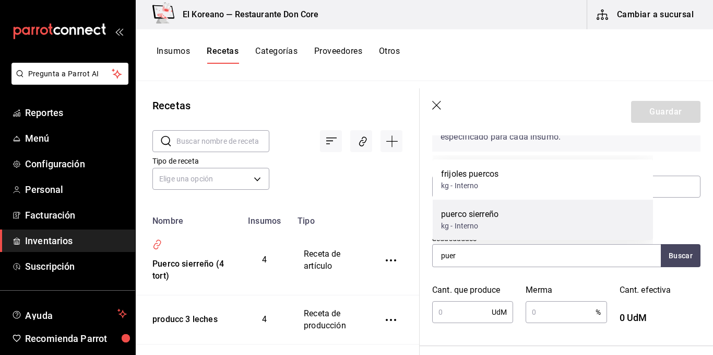
click at [472, 217] on div "puerco sierreño" at bounding box center [469, 214] width 57 height 13
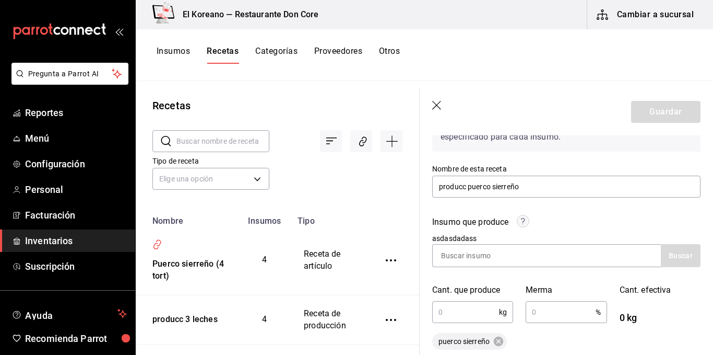
scroll to position [150, 0]
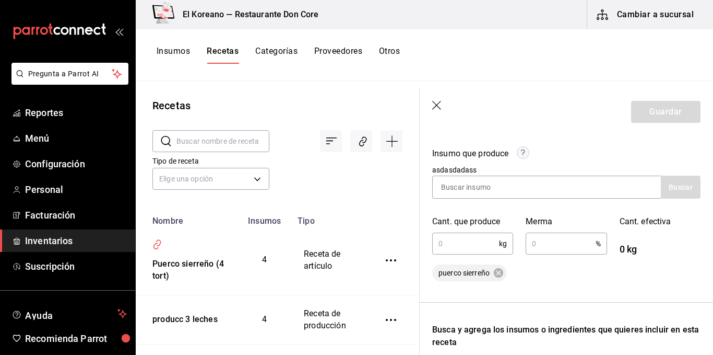
click at [455, 247] on input "text" at bounding box center [465, 243] width 67 height 21
click at [533, 242] on input "text" at bounding box center [560, 243] width 69 height 21
click at [473, 243] on input "10" at bounding box center [465, 243] width 67 height 21
type input "1"
type input "8"
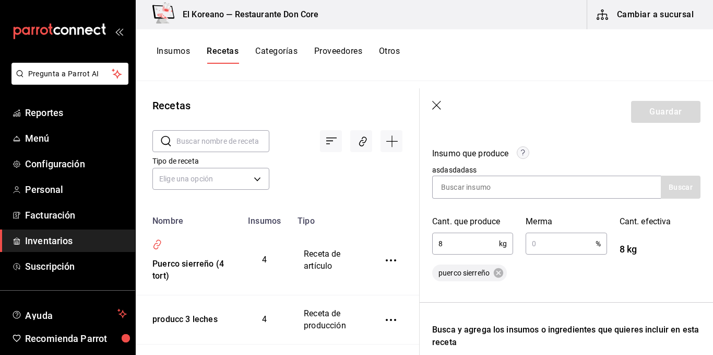
click at [543, 249] on input "text" at bounding box center [560, 243] width 69 height 21
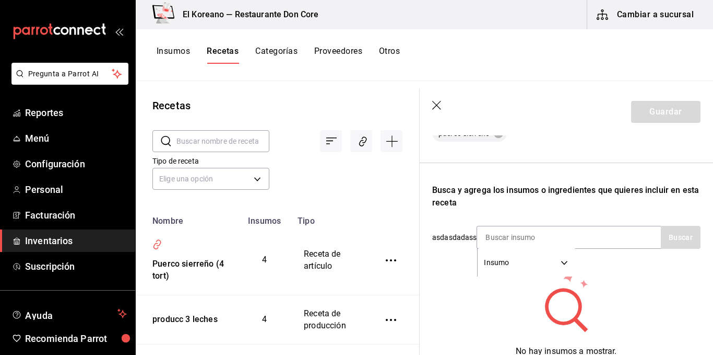
scroll to position [294, 0]
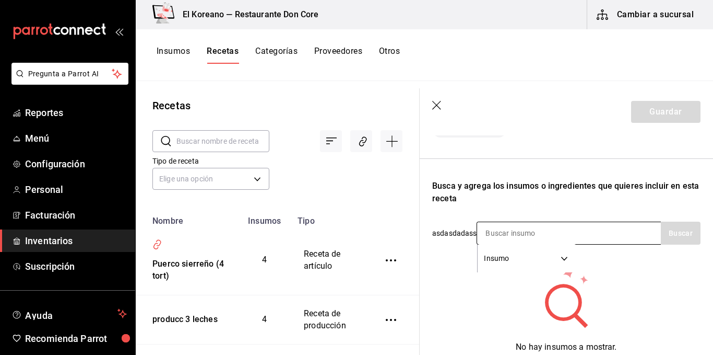
type input "2"
click at [556, 229] on input at bounding box center [529, 233] width 104 height 22
type input "adob"
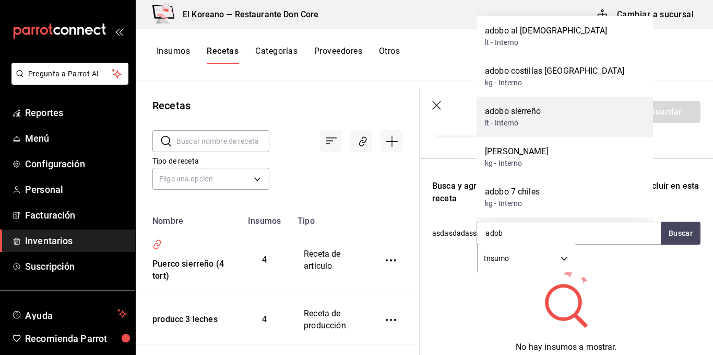
click at [535, 104] on div "adobo sierreño lt - Interno" at bounding box center [565, 117] width 177 height 40
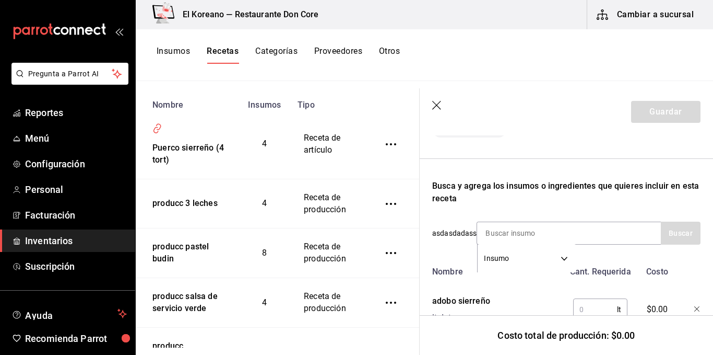
scroll to position [338, 0]
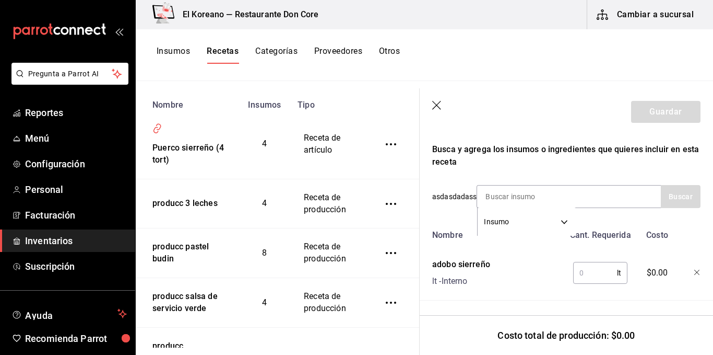
click at [586, 268] on input "text" at bounding box center [596, 272] width 44 height 21
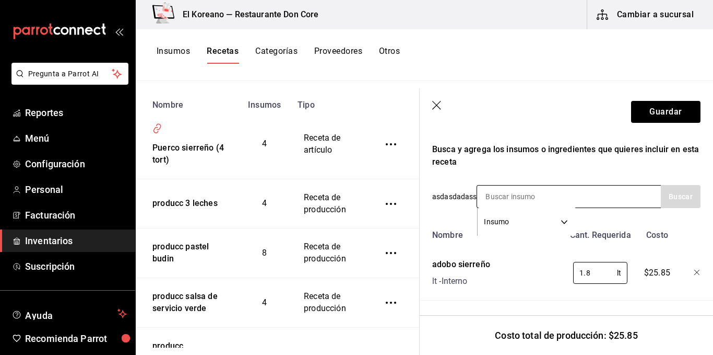
type input "1.8"
click at [556, 190] on input at bounding box center [529, 196] width 104 height 22
type input "cabez"
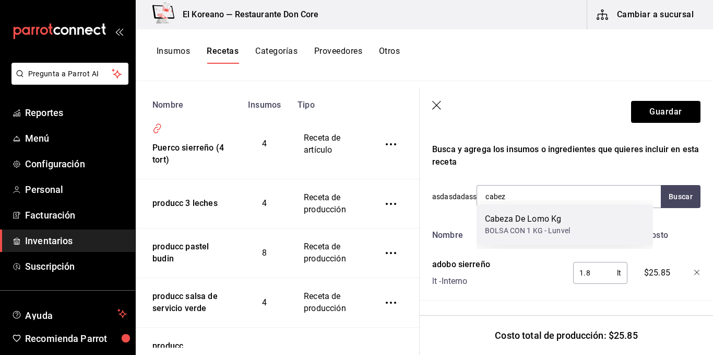
click at [546, 216] on div "Cabeza De Lomo Kg" at bounding box center [527, 219] width 85 height 13
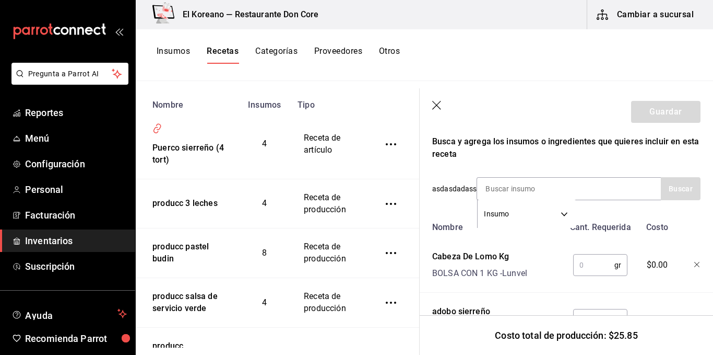
scroll to position [393, 0]
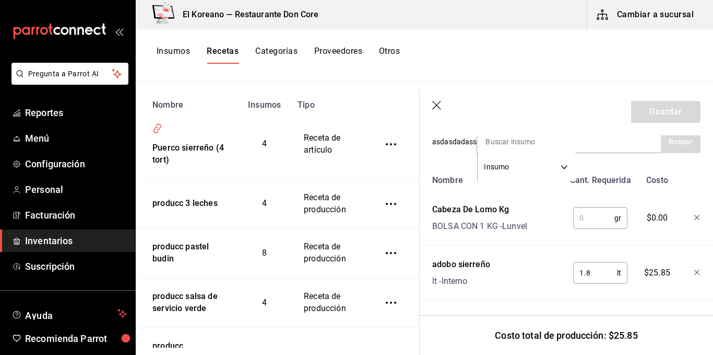
click at [586, 212] on input "text" at bounding box center [594, 217] width 41 height 21
click at [552, 257] on div "adobo sierreño lt - Interno" at bounding box center [496, 270] width 136 height 33
click at [601, 270] on input "1.8" at bounding box center [596, 272] width 44 height 21
click at [589, 207] on input "10" at bounding box center [594, 217] width 41 height 21
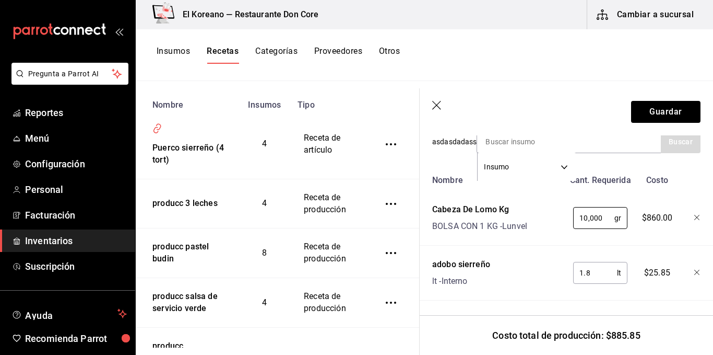
type input "10,000"
click at [661, 106] on button "Guardar" at bounding box center [665, 112] width 69 height 22
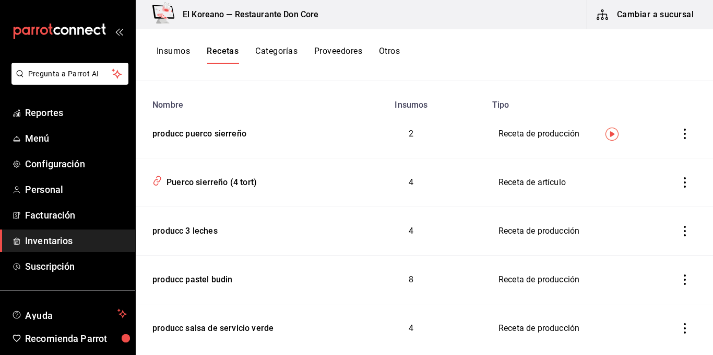
click at [175, 51] on button "Insumos" at bounding box center [173, 55] width 33 height 18
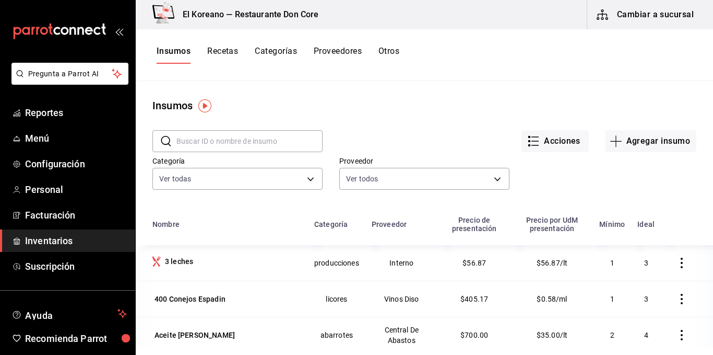
click at [193, 144] on input "text" at bounding box center [250, 141] width 146 height 21
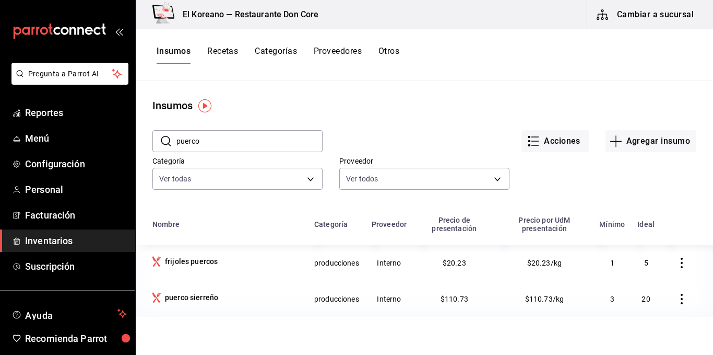
type input "puerco"
click at [205, 293] on div "puerco sierreño" at bounding box center [191, 297] width 53 height 10
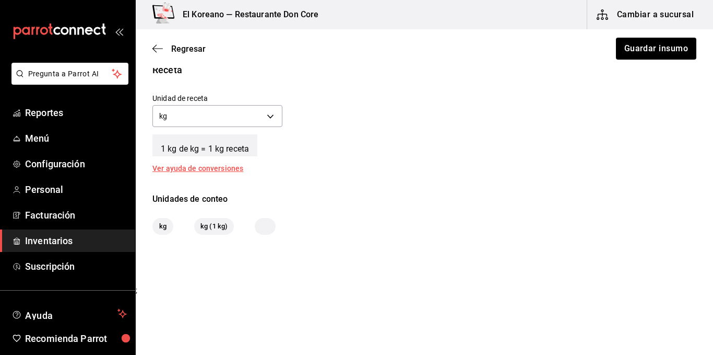
scroll to position [250, 0]
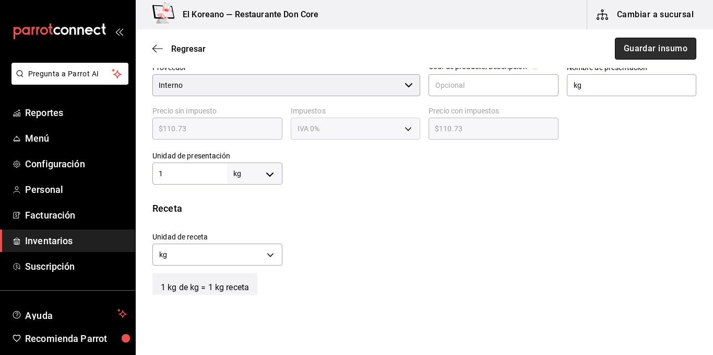
click at [654, 51] on button "Guardar insumo" at bounding box center [655, 49] width 81 height 22
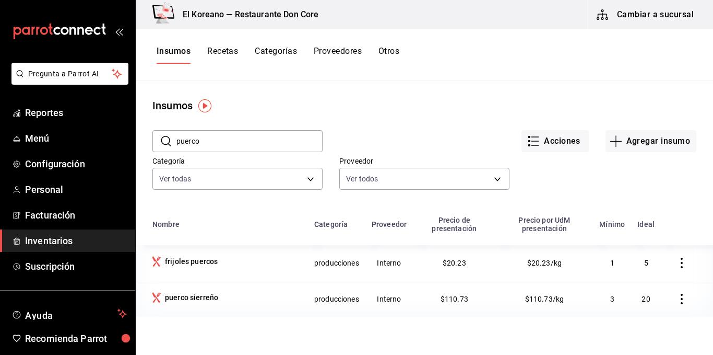
click at [225, 48] on button "Recetas" at bounding box center [222, 55] width 31 height 18
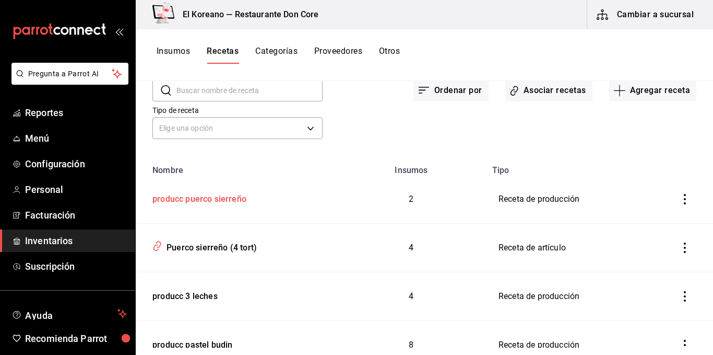
scroll to position [100, 0]
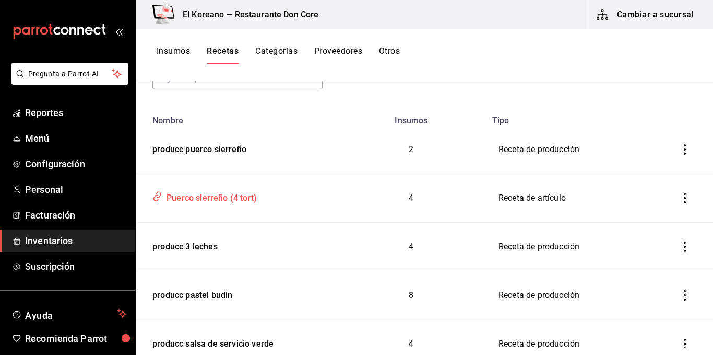
click at [207, 200] on div "Puerco sierreño (4 tort)" at bounding box center [209, 196] width 95 height 16
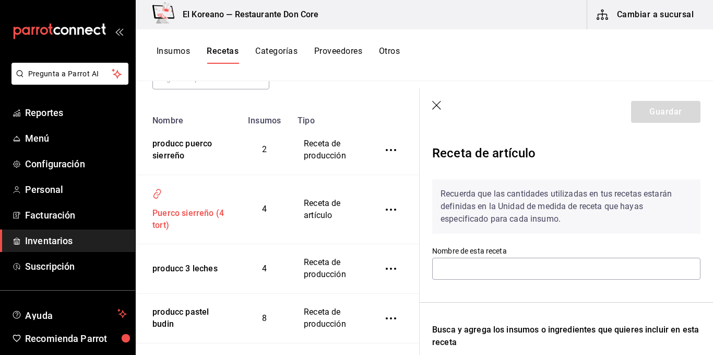
type input "Puerco sierreño (4 tort)"
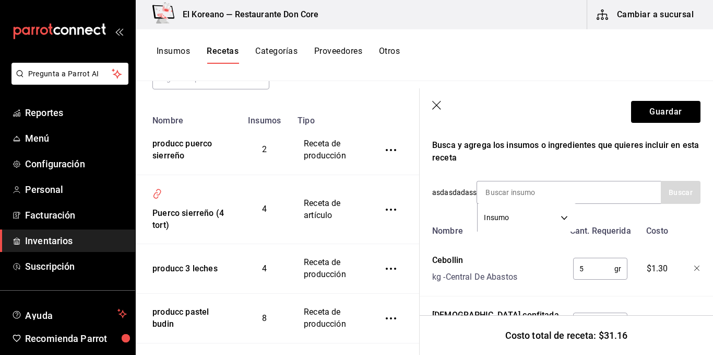
scroll to position [184, 0]
click at [554, 188] on input at bounding box center [529, 193] width 104 height 22
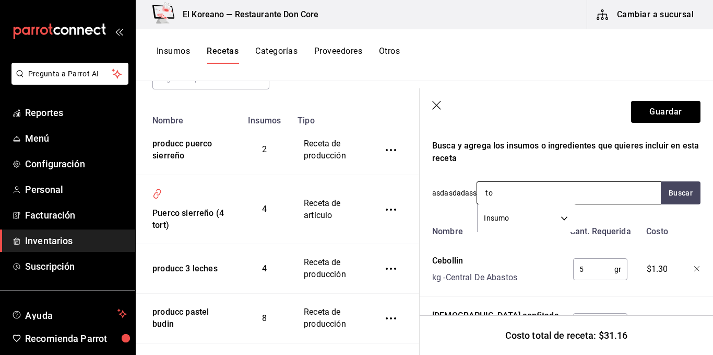
type input "tor"
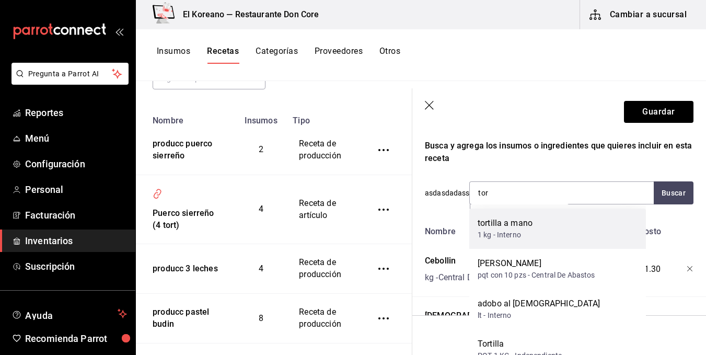
click at [530, 219] on div "tortilla a mano" at bounding box center [504, 223] width 55 height 13
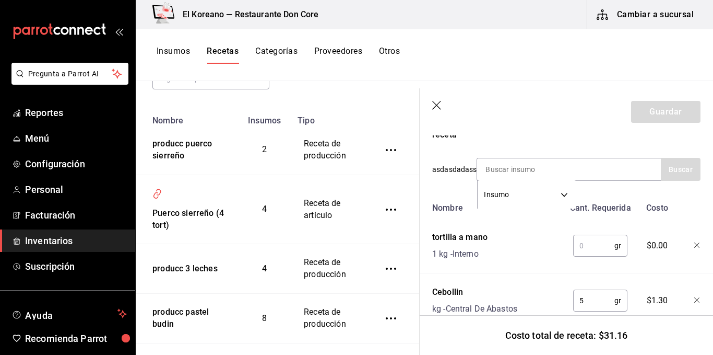
scroll to position [209, 0]
click at [581, 243] on input "text" at bounding box center [594, 243] width 41 height 21
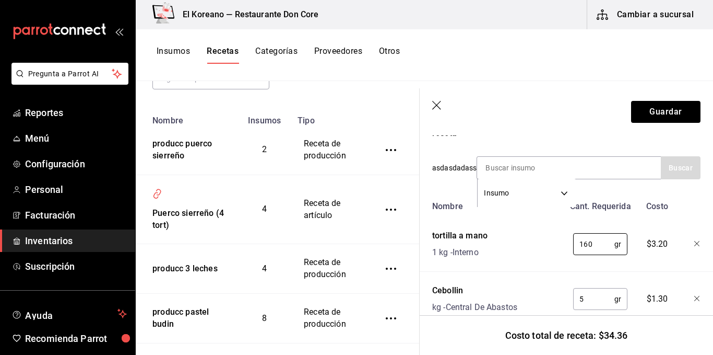
type input "160"
click at [600, 257] on div "160 gr ​" at bounding box center [599, 241] width 68 height 33
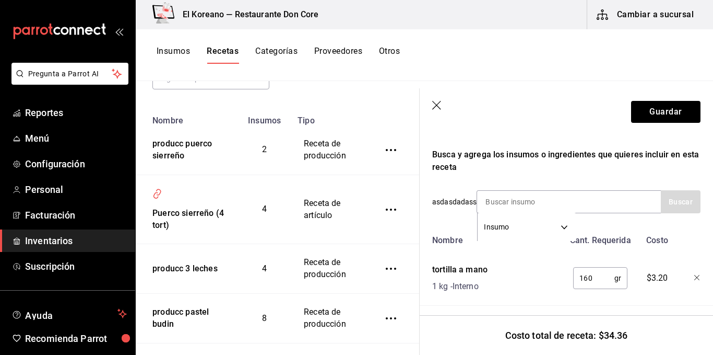
scroll to position [179, 0]
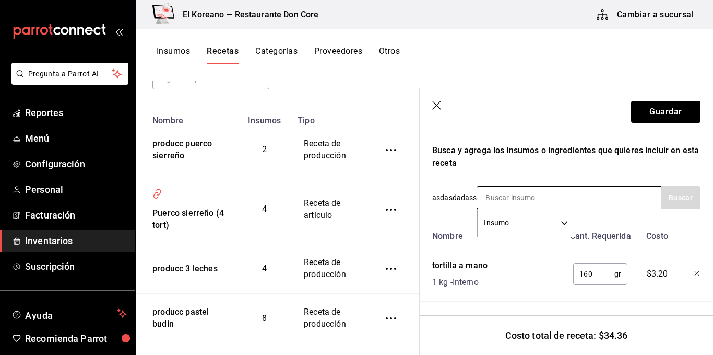
click at [519, 194] on input at bounding box center [529, 197] width 104 height 22
type input "pimi"
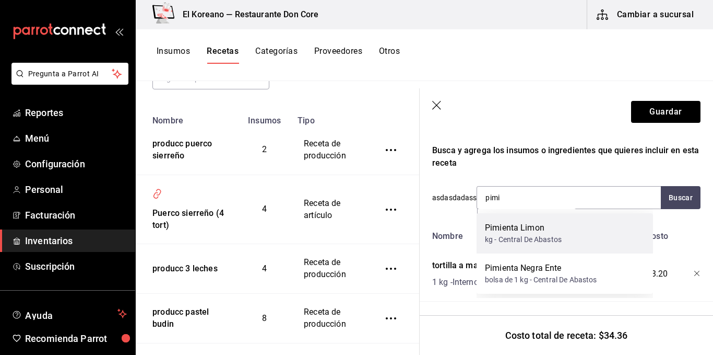
click at [517, 221] on div "Pimienta Limon" at bounding box center [523, 227] width 77 height 13
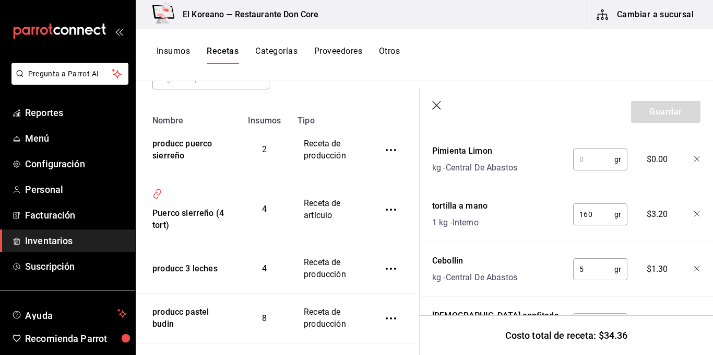
scroll to position [272, 0]
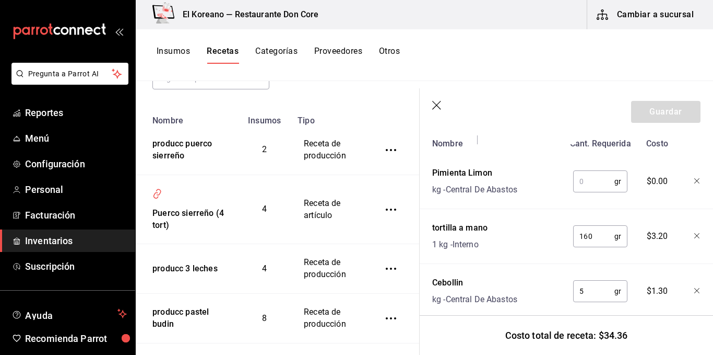
click at [586, 185] on input "text" at bounding box center [594, 181] width 41 height 21
type input "2"
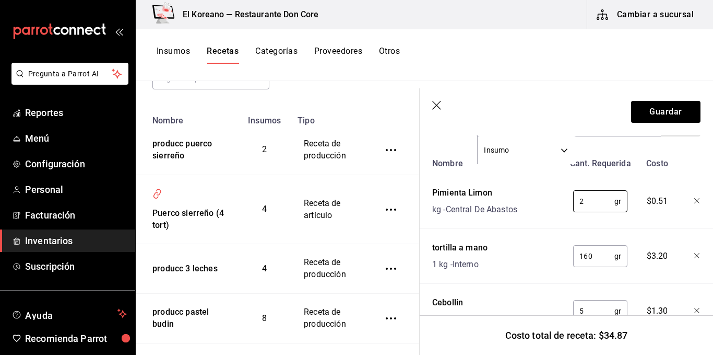
scroll to position [462, 0]
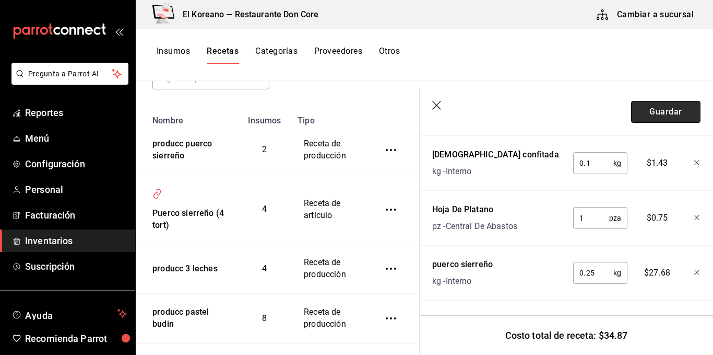
click at [662, 111] on button "Guardar" at bounding box center [665, 112] width 69 height 22
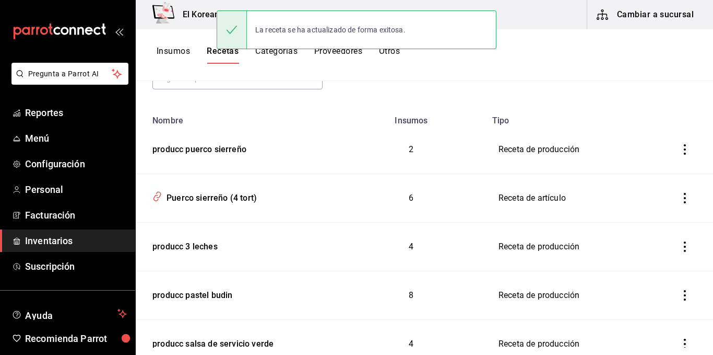
click at [170, 45] on div "Insumos Recetas Categorías Proveedores Otros" at bounding box center [425, 55] width 578 height 52
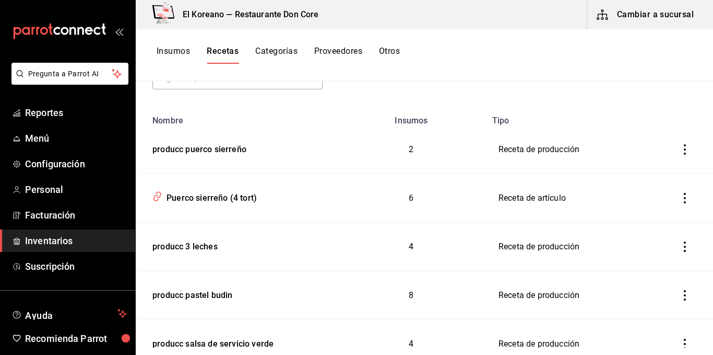
click at [174, 52] on button "Insumos" at bounding box center [173, 55] width 33 height 18
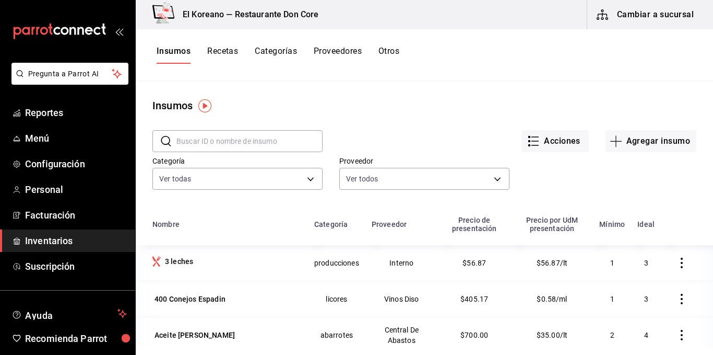
click at [235, 140] on input "text" at bounding box center [250, 141] width 146 height 21
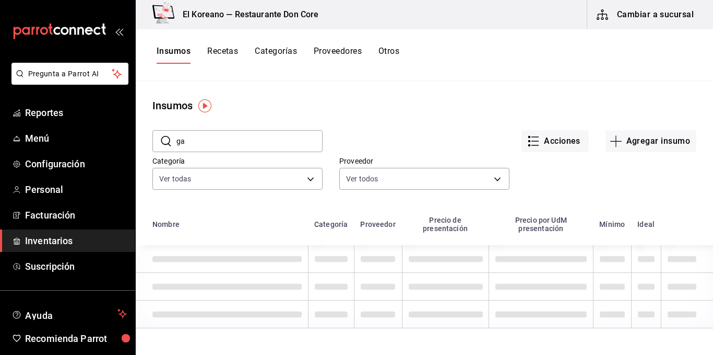
type input "g"
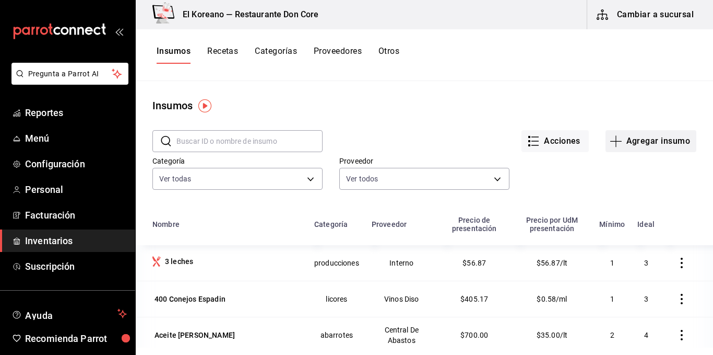
click at [619, 141] on button "Agregar insumo" at bounding box center [651, 141] width 91 height 22
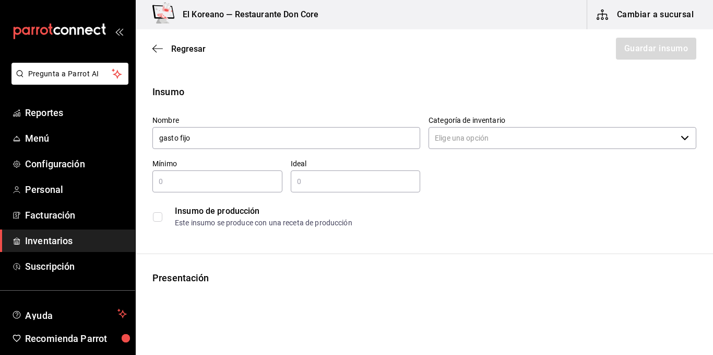
type input "gasto fijo"
click at [233, 188] on div "​" at bounding box center [218, 181] width 130 height 22
type input "1"
click at [301, 184] on input "text" at bounding box center [356, 181] width 130 height 13
type input "2"
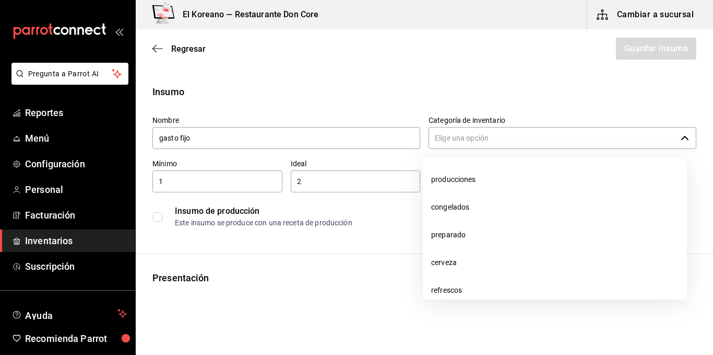
click at [529, 136] on input "Categoría de inventario" at bounding box center [553, 138] width 248 height 22
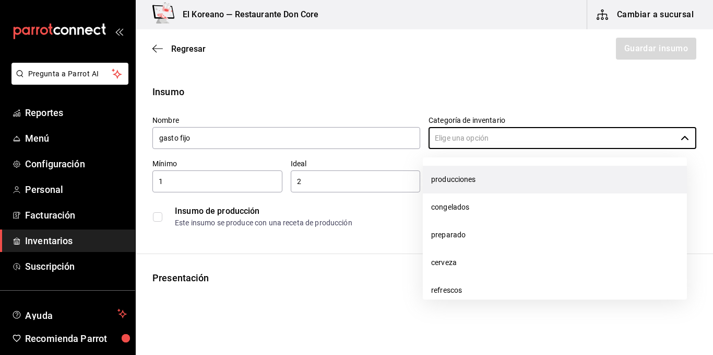
click at [471, 178] on li "producciones" at bounding box center [555, 180] width 264 height 28
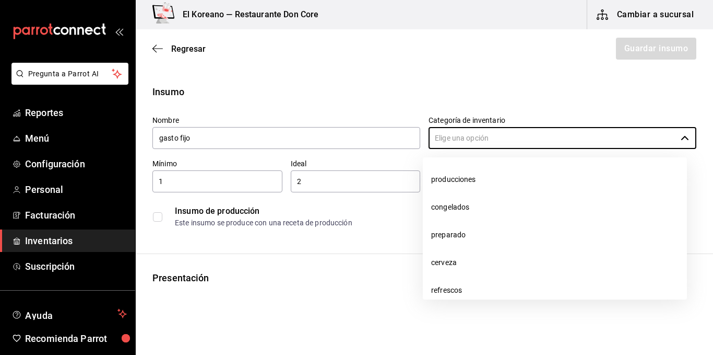
type input "producciones"
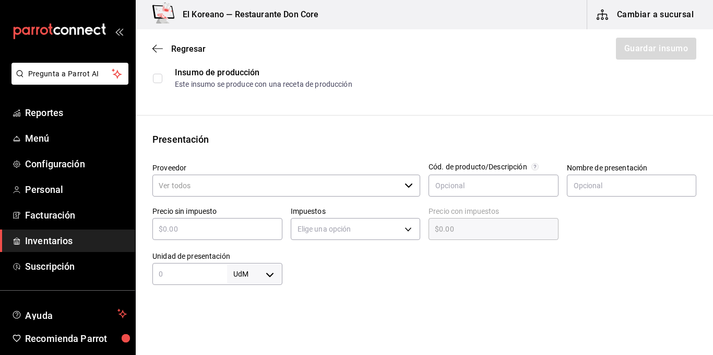
scroll to position [139, 0]
click at [270, 189] on input "Proveedor" at bounding box center [277, 184] width 248 height 22
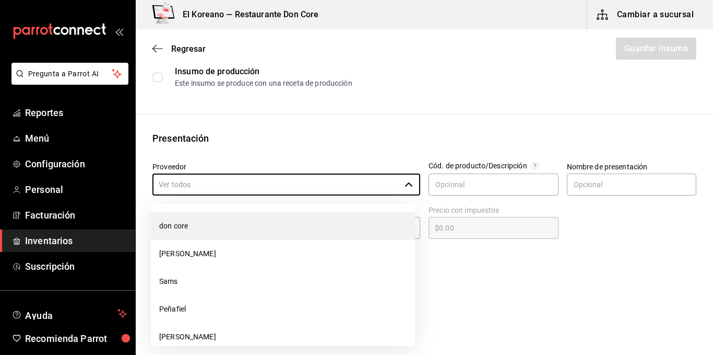
click at [205, 233] on li "don core" at bounding box center [283, 226] width 264 height 28
type input "don core"
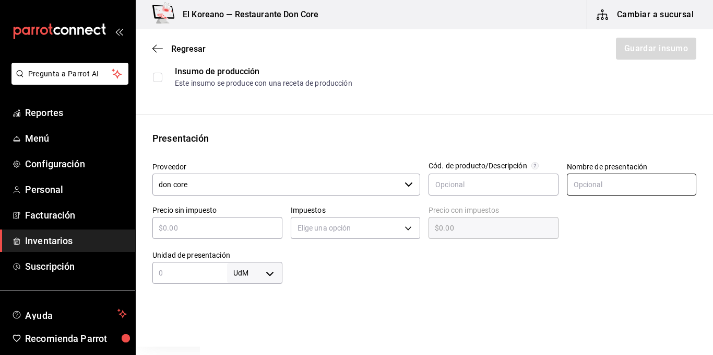
click at [584, 184] on input "text" at bounding box center [632, 184] width 130 height 22
type input "1 pz"
click at [490, 273] on div at bounding box center [490, 263] width 415 height 42
click at [219, 231] on input "text" at bounding box center [218, 227] width 130 height 13
type input "$6"
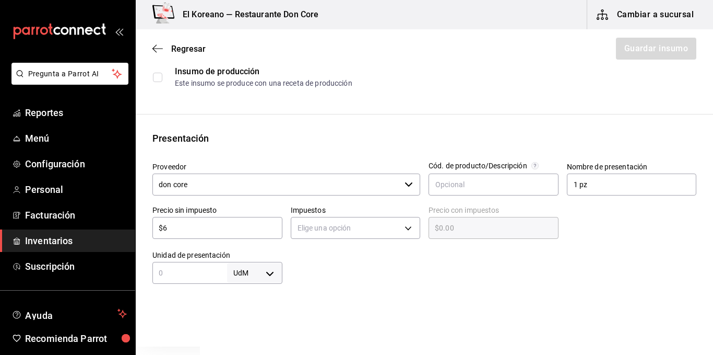
type input "$6.00"
type input "$60"
type input "$60.00"
type input "$60"
click at [307, 273] on div at bounding box center [490, 263] width 415 height 42
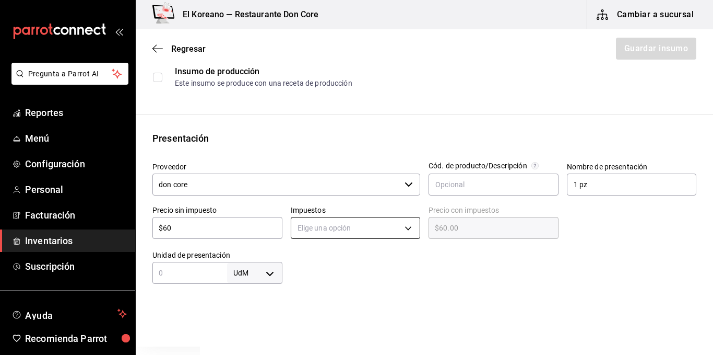
click at [402, 224] on body "Pregunta a Parrot AI Reportes Menú Configuración Personal Facturación Inventari…" at bounding box center [356, 148] width 713 height 296
click at [303, 261] on li "IVA 0%" at bounding box center [352, 260] width 127 height 17
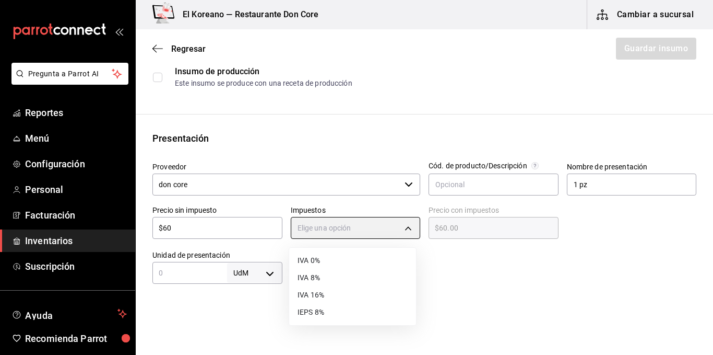
type input "IVA_0"
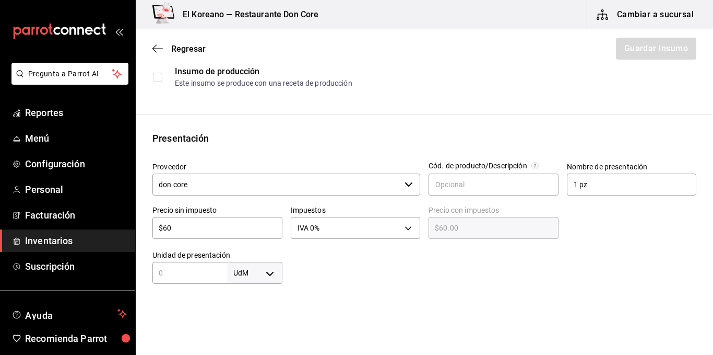
click at [444, 296] on html "Pregunta a Parrot AI Reportes Menú Configuración Personal Facturación Inventari…" at bounding box center [356, 148] width 713 height 296
click at [203, 274] on input "text" at bounding box center [190, 272] width 75 height 13
type input "1"
click at [261, 274] on body "Pregunta a Parrot AI Reportes Menú Configuración Personal Facturación Inventari…" at bounding box center [356, 148] width 713 height 296
click at [246, 324] on li "pza" at bounding box center [253, 323] width 54 height 17
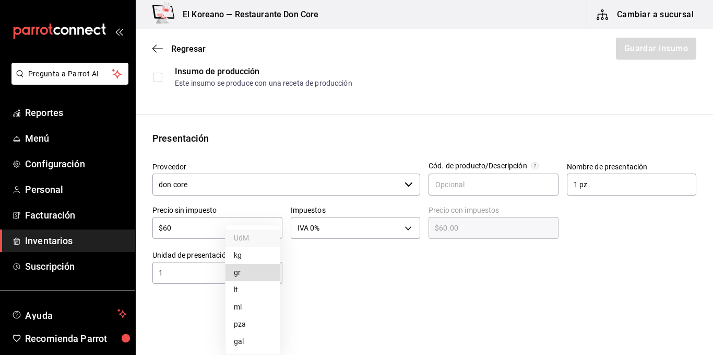
type input "UNIT"
click at [355, 291] on div "Insumo Nombre gasto fijo Categoría de inventario producciones ​ Mínimo 1 ​ Idea…" at bounding box center [425, 273] width 578 height 657
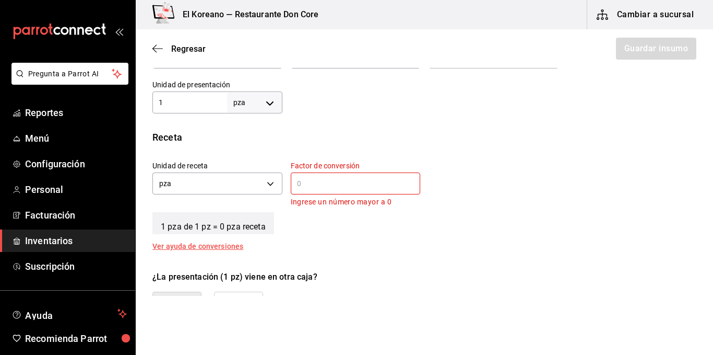
scroll to position [311, 0]
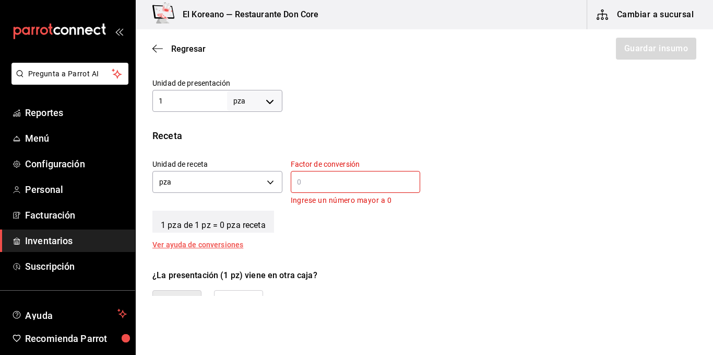
click at [320, 173] on div "​" at bounding box center [356, 182] width 130 height 22
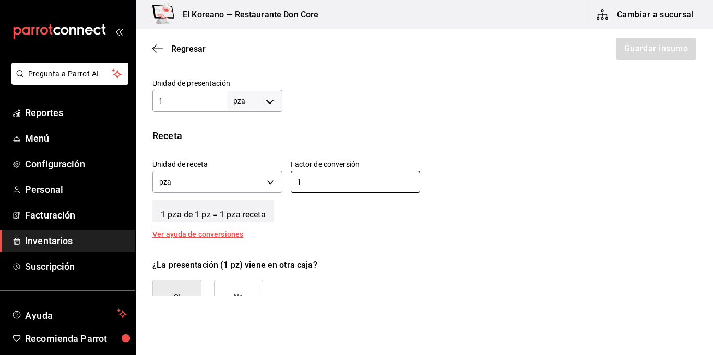
type input "1"
click at [462, 224] on div "Receta Unidad de receta pza UNIT Factor de conversión 1 ​ 1 pza de 1 pz = 1 pza…" at bounding box center [425, 182] width 578 height 109
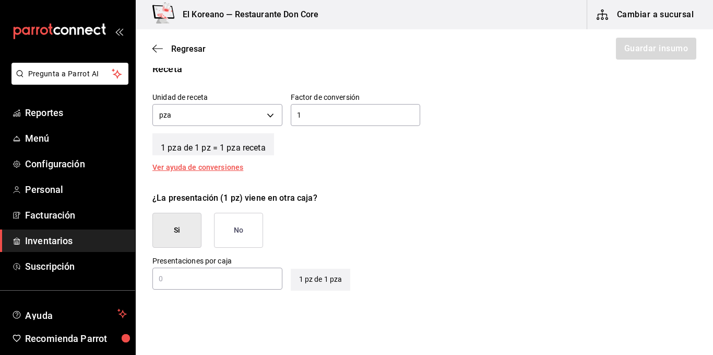
click at [251, 222] on button "No" at bounding box center [238, 230] width 49 height 35
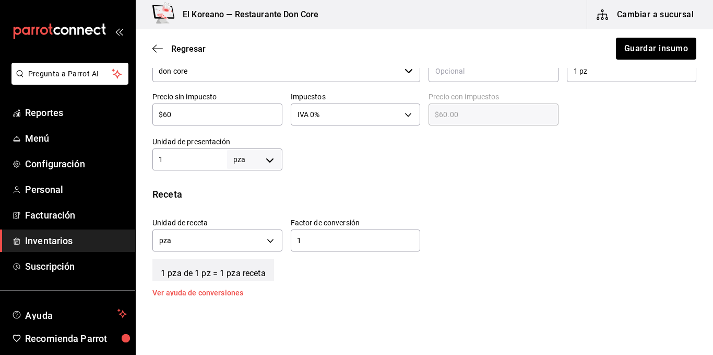
scroll to position [237, 0]
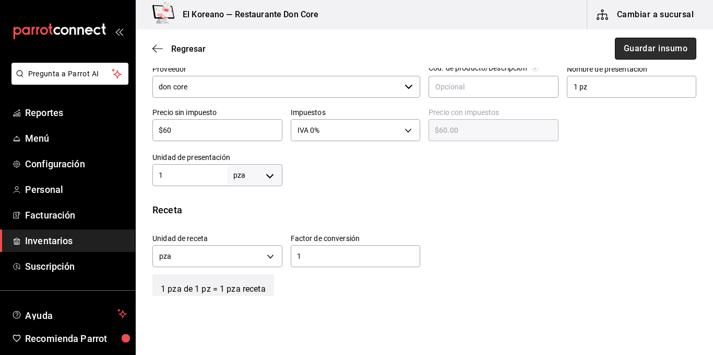
click at [641, 49] on button "Guardar insumo" at bounding box center [655, 49] width 81 height 22
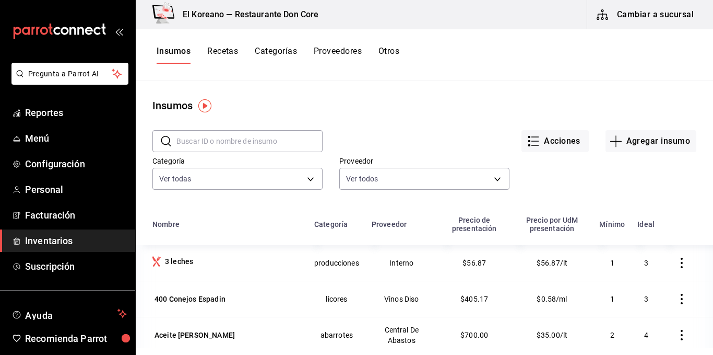
click at [237, 49] on button "Recetas" at bounding box center [222, 55] width 31 height 18
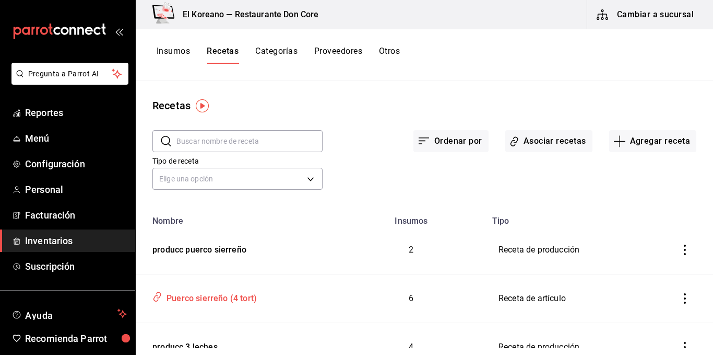
click at [194, 296] on div "Puerco sierreño (4 tort)" at bounding box center [209, 296] width 95 height 16
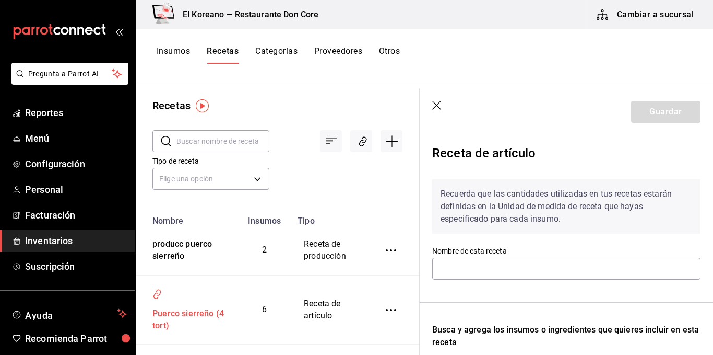
type input "Puerco sierreño (4 tort)"
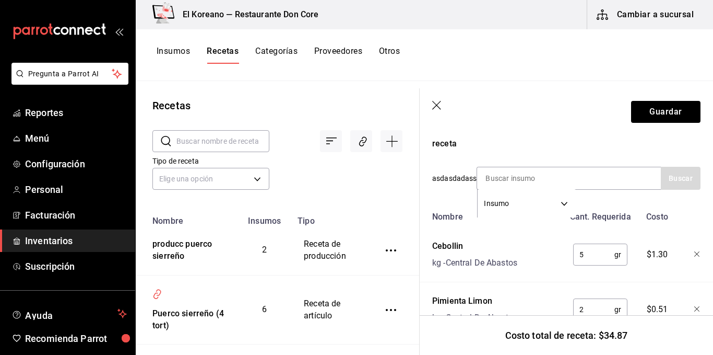
scroll to position [206, 0]
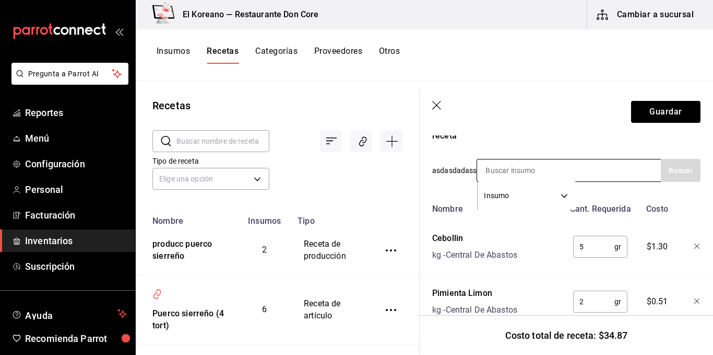
click at [564, 171] on input at bounding box center [529, 170] width 104 height 22
type input "gast"
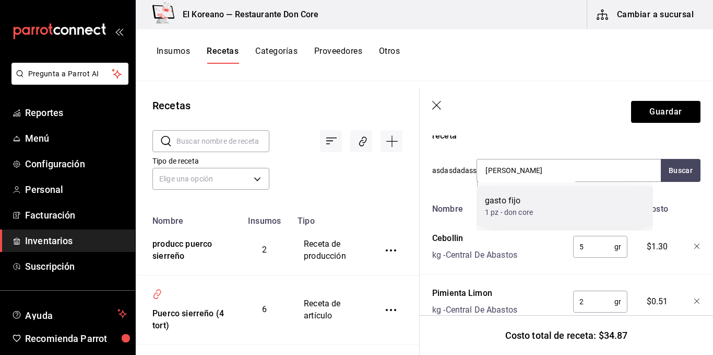
click at [538, 200] on div "gasto fijo 1 pz - don core" at bounding box center [565, 206] width 177 height 40
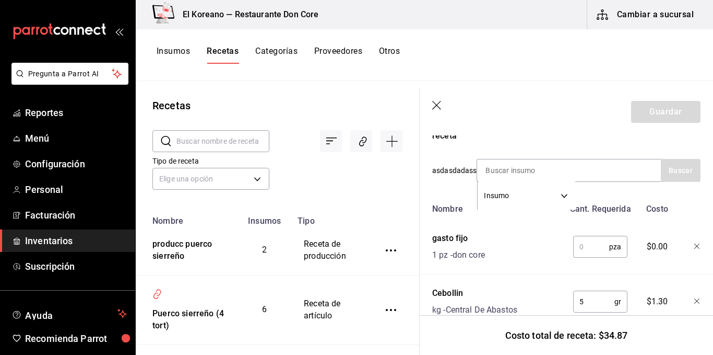
click at [541, 148] on div "Recuerda que las cantidades utilizadas en tus recetas estarán definidas en la U…" at bounding box center [566, 283] width 268 height 639
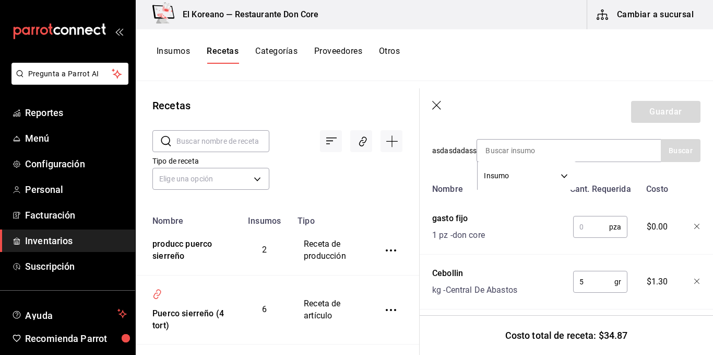
scroll to position [225, 0]
click at [588, 231] on input "text" at bounding box center [592, 228] width 36 height 21
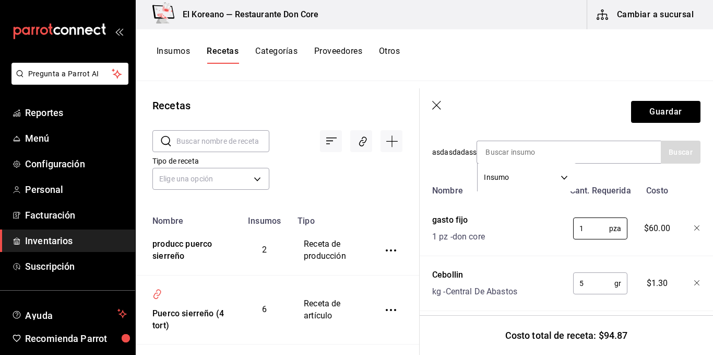
type input "1"
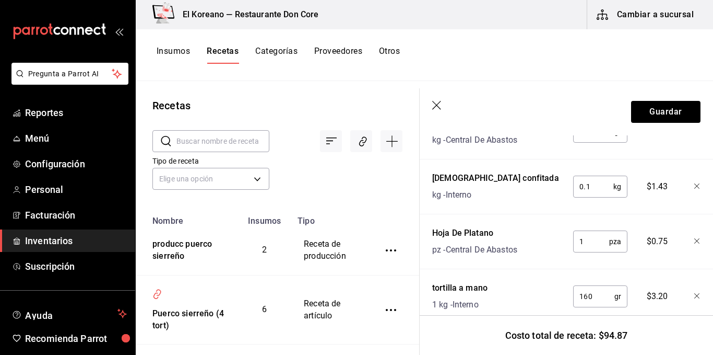
scroll to position [312, 0]
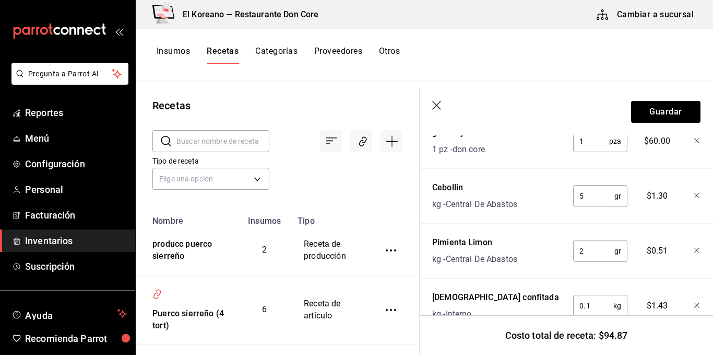
click at [582, 249] on input "2" at bounding box center [594, 250] width 41 height 21
type input "2"
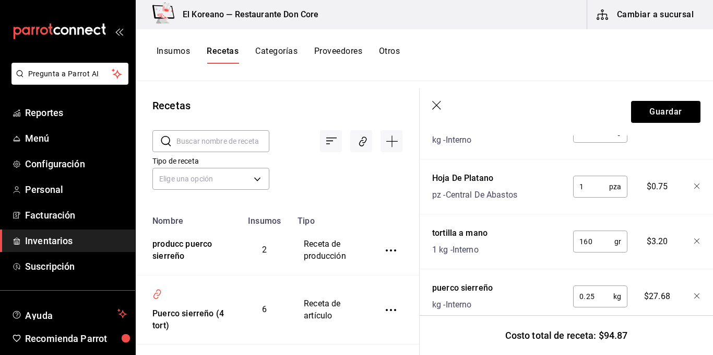
scroll to position [517, 0]
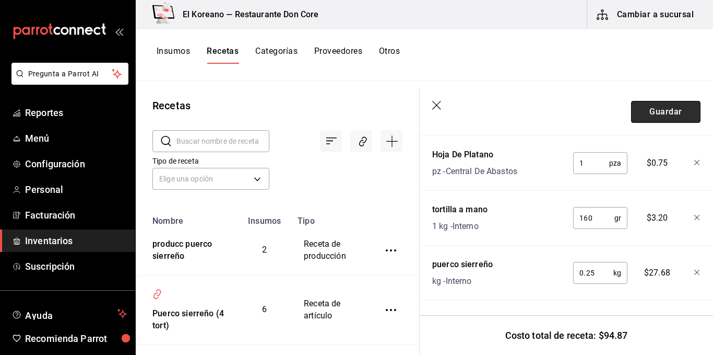
click at [659, 112] on button "Guardar" at bounding box center [665, 112] width 69 height 22
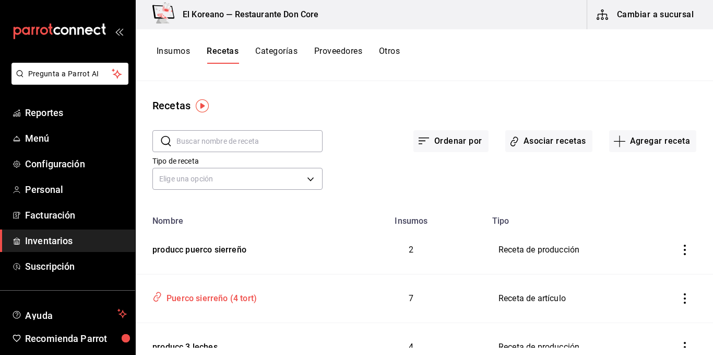
click at [224, 295] on div "Puerco sierreño (4 tort)" at bounding box center [209, 296] width 95 height 16
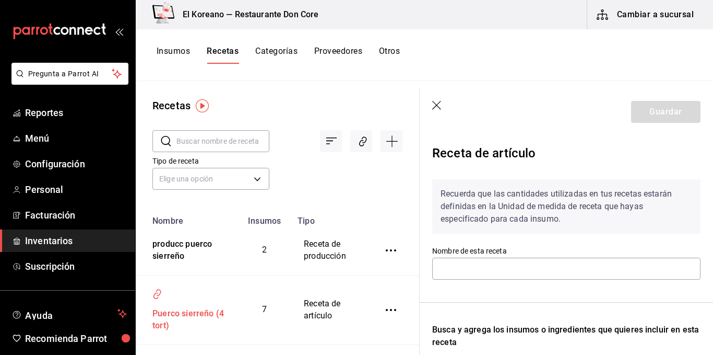
type input "Puerco sierreño (4 tort)"
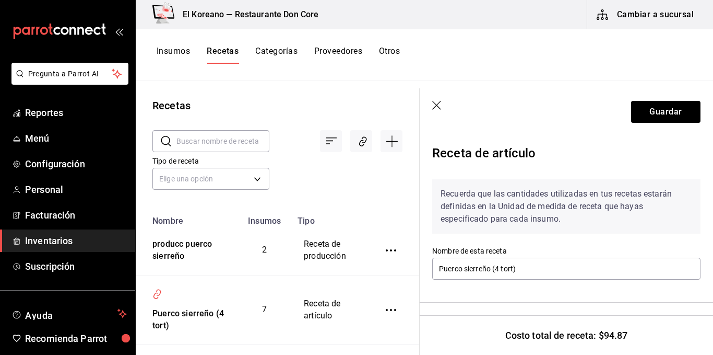
click at [301, 105] on div "Recetas" at bounding box center [278, 106] width 284 height 16
click at [651, 114] on button "Guardar" at bounding box center [665, 112] width 69 height 22
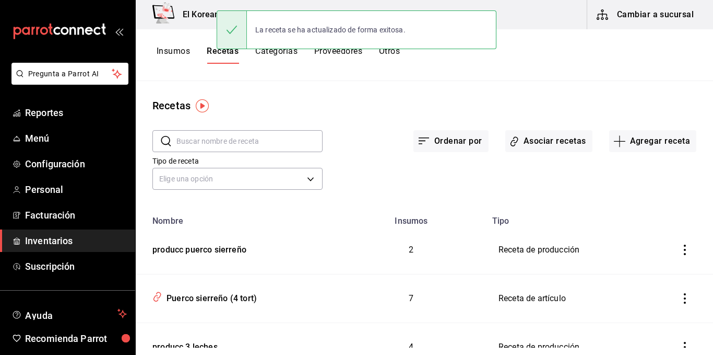
click at [175, 53] on button "Insumos" at bounding box center [173, 55] width 33 height 18
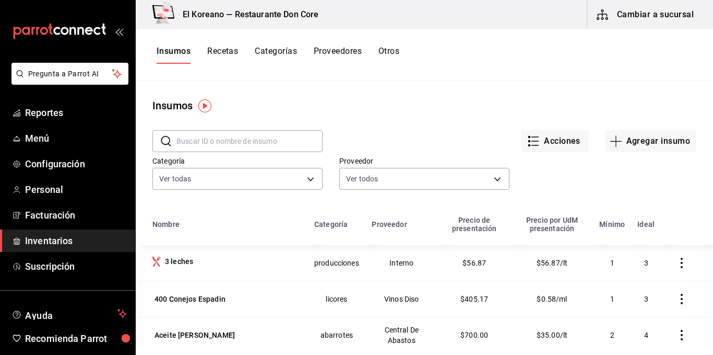
click at [237, 139] on input "text" at bounding box center [250, 141] width 146 height 21
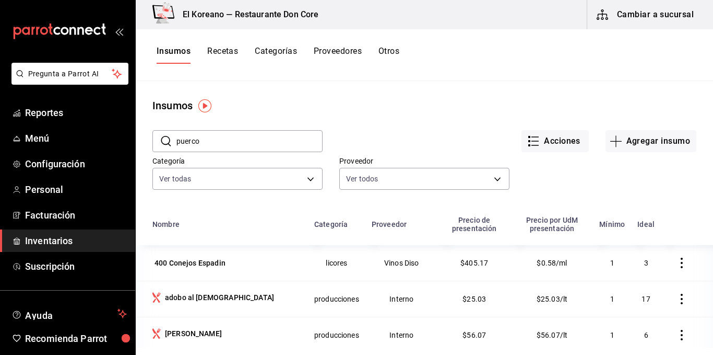
type input "puerco"
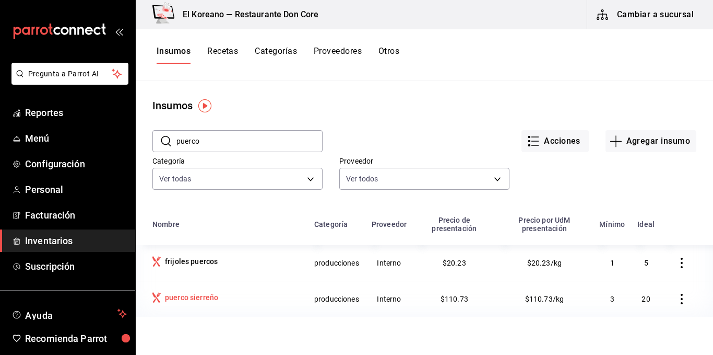
click at [196, 292] on div "puerco sierreño" at bounding box center [191, 297] width 53 height 10
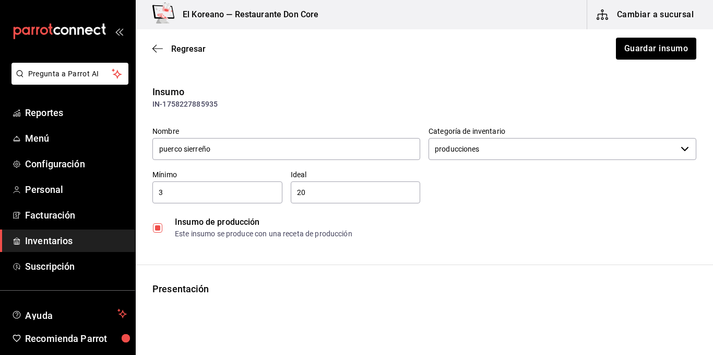
click at [244, 197] on input "3" at bounding box center [218, 192] width 130 height 13
click at [190, 45] on span "Regresar" at bounding box center [188, 49] width 34 height 10
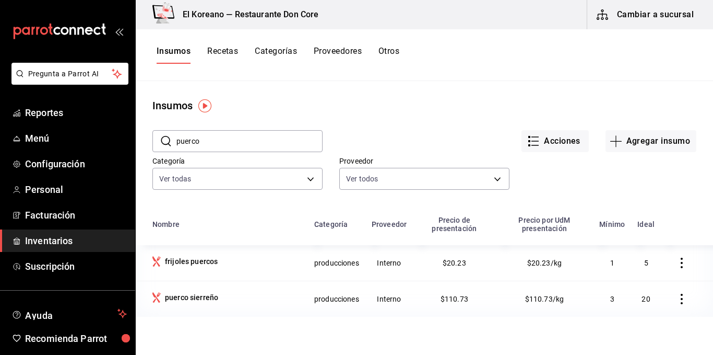
click at [231, 51] on button "Recetas" at bounding box center [222, 55] width 31 height 18
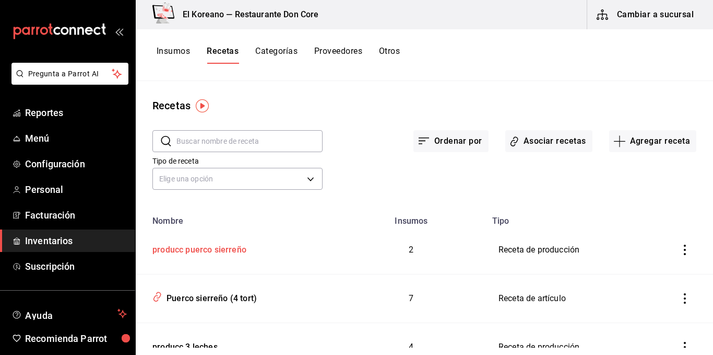
click at [225, 249] on div "producc puerco sierreño" at bounding box center [197, 248] width 98 height 16
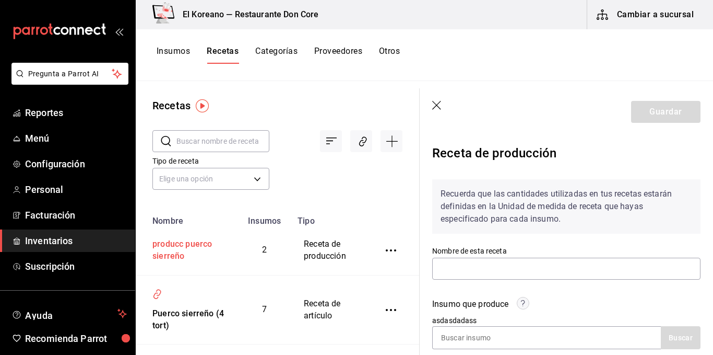
type input "producc puerco sierreño"
type input "8"
type input "2"
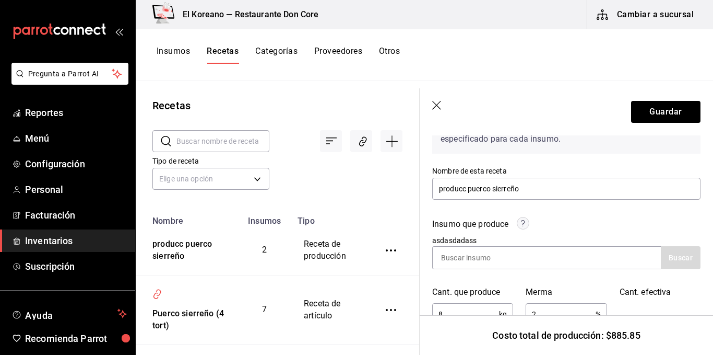
scroll to position [146, 0]
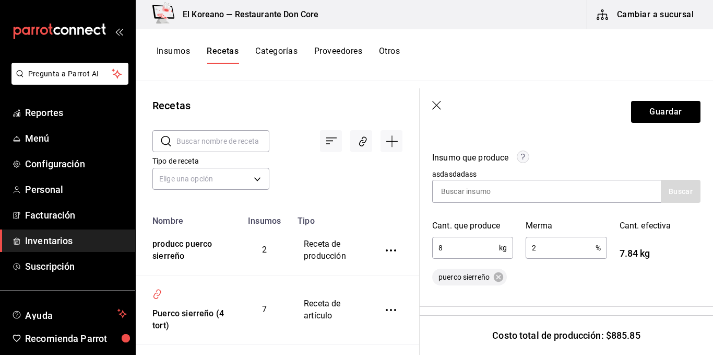
click at [460, 253] on input "8" at bounding box center [465, 247] width 67 height 21
type input "10"
click at [543, 292] on div "Recuerda que las cantidades utilizadas en tus recetas estarán definidas en la U…" at bounding box center [566, 282] width 268 height 515
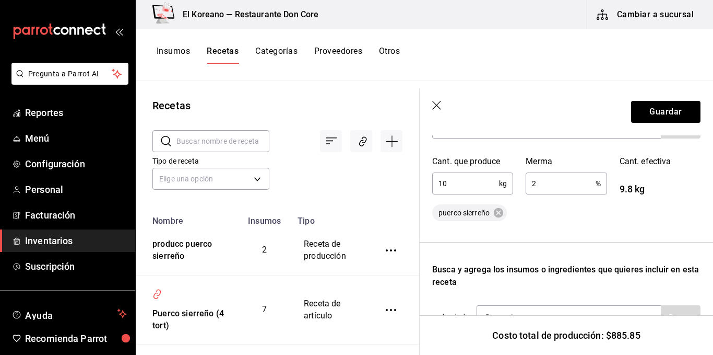
scroll to position [163, 0]
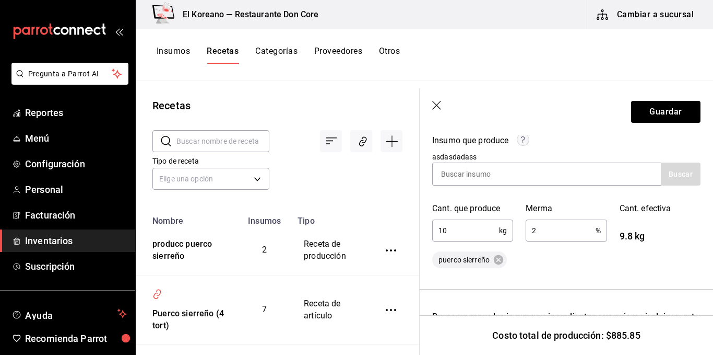
click at [542, 234] on input "2" at bounding box center [560, 230] width 69 height 21
type input "5"
type input "1"
type input "20"
click at [561, 270] on div "Recuerda que las cantidades utilizadas en tus recetas estarán definidas en la U…" at bounding box center [566, 264] width 268 height 515
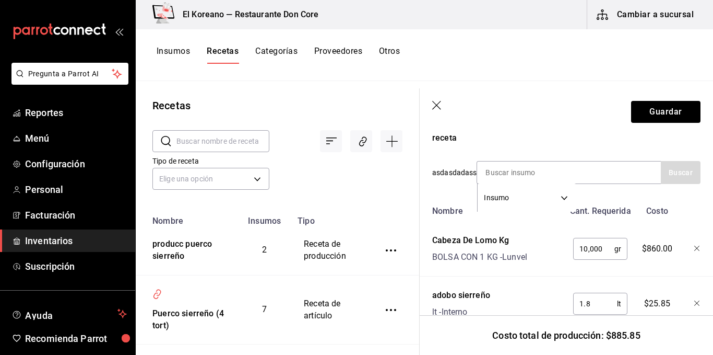
scroll to position [393, 0]
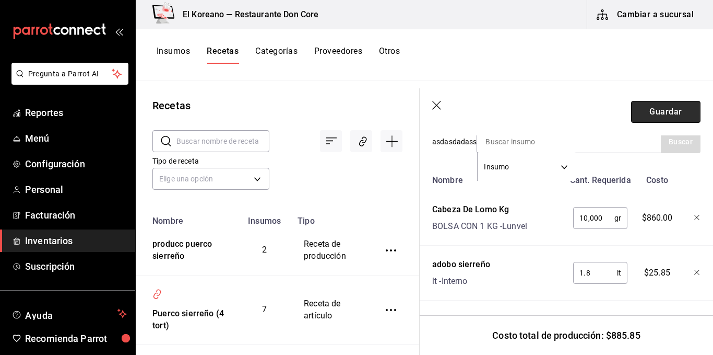
click at [651, 116] on button "Guardar" at bounding box center [665, 112] width 69 height 22
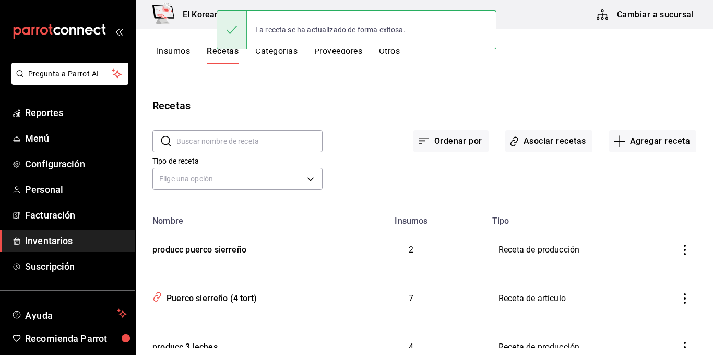
scroll to position [103, 0]
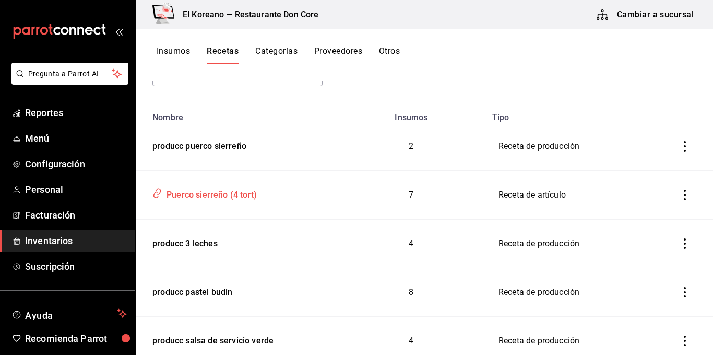
click at [193, 196] on div "Puerco sierreño (4 tort)" at bounding box center [209, 193] width 95 height 16
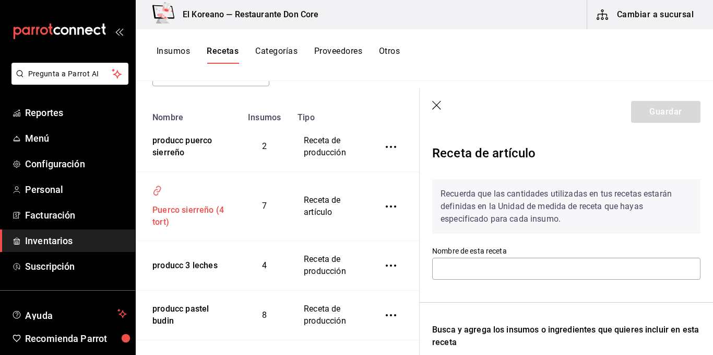
type input "Puerco sierreño (4 tort)"
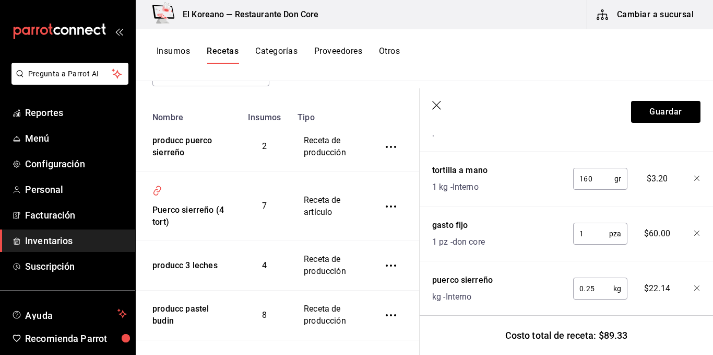
scroll to position [517, 0]
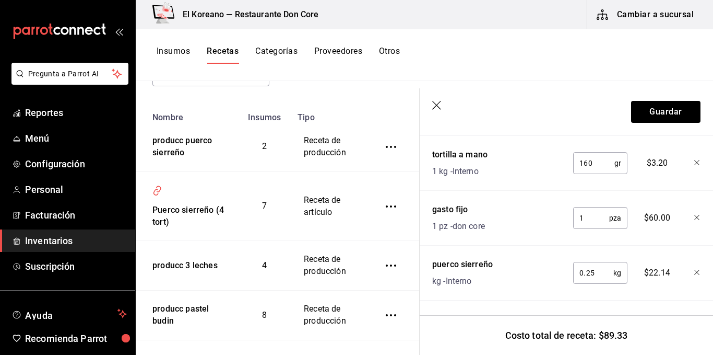
click at [598, 268] on input "0.25" at bounding box center [594, 272] width 40 height 21
type input "0"
type input "0.25"
click at [610, 279] on div "Nombre Cant. Requerida Costo Cebollin kg - Central De Abastos 5 gr ​ $1.30 Pimi…" at bounding box center [566, 98] width 268 height 405
click at [649, 107] on button "Guardar" at bounding box center [665, 112] width 69 height 22
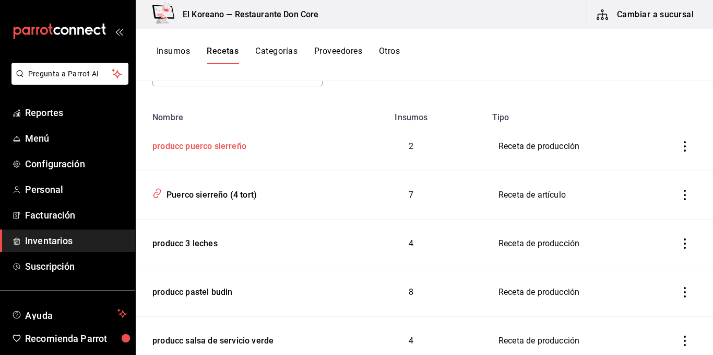
click at [214, 145] on div "producc puerco sierreño" at bounding box center [197, 144] width 98 height 16
type input "producc puerco sierreño"
type input "10"
type input "20"
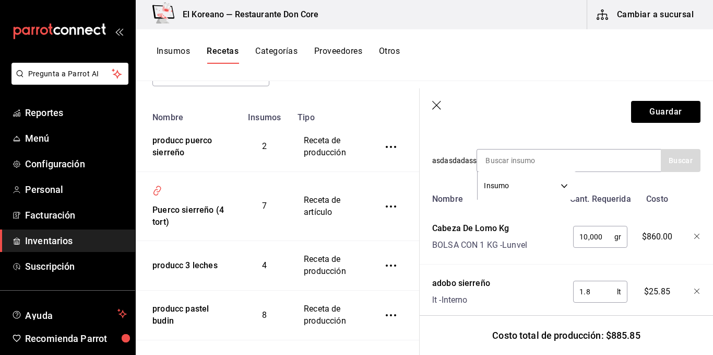
scroll to position [393, 0]
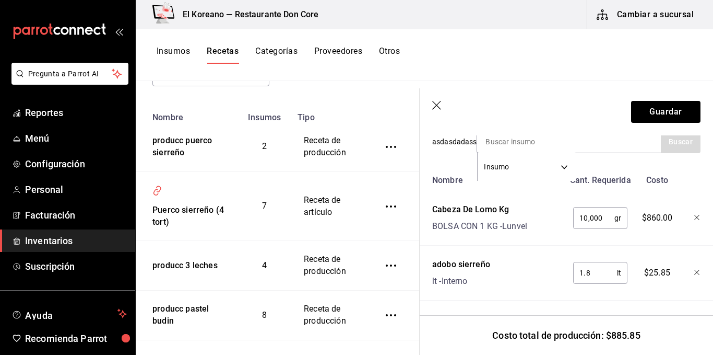
click at [171, 49] on button "Insumos" at bounding box center [173, 55] width 33 height 18
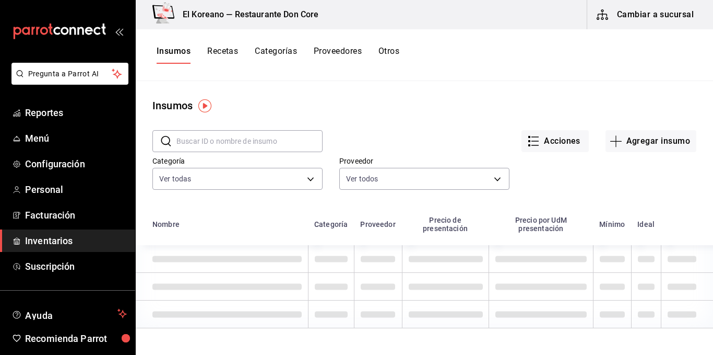
click at [219, 136] on input "text" at bounding box center [250, 141] width 146 height 21
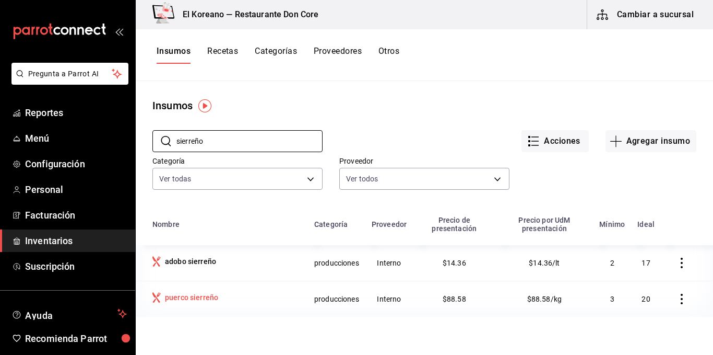
type input "sierreño"
click at [197, 294] on div "puerco sierreño" at bounding box center [191, 297] width 53 height 10
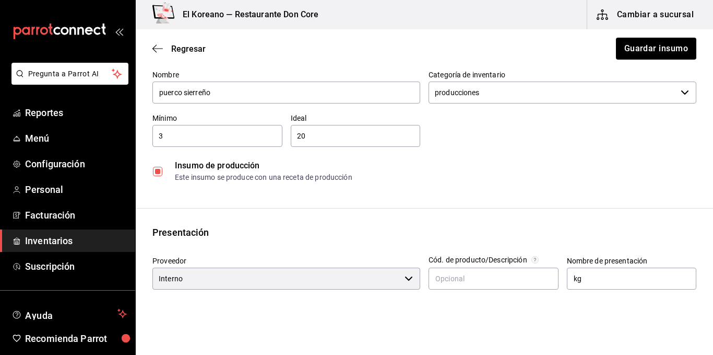
scroll to position [57, 0]
click at [185, 133] on input "3" at bounding box center [218, 134] width 130 height 13
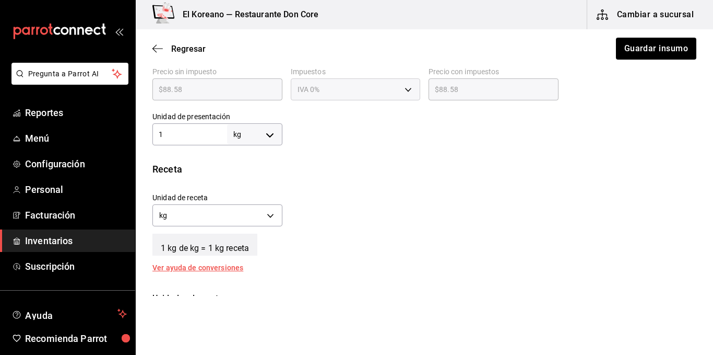
scroll to position [288, 0]
click at [662, 14] on button "Cambiar a sucursal" at bounding box center [647, 14] width 118 height 29
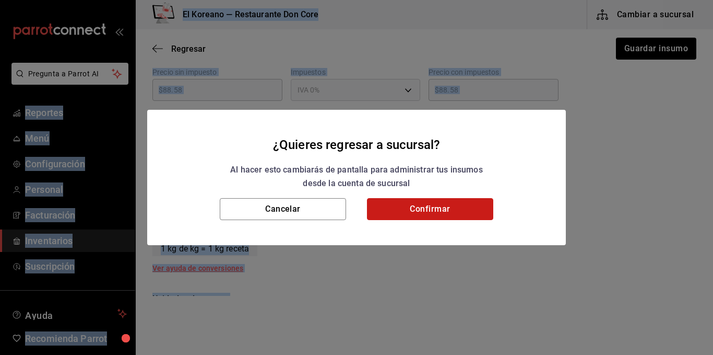
click at [436, 207] on button "Confirmar" at bounding box center [430, 209] width 126 height 22
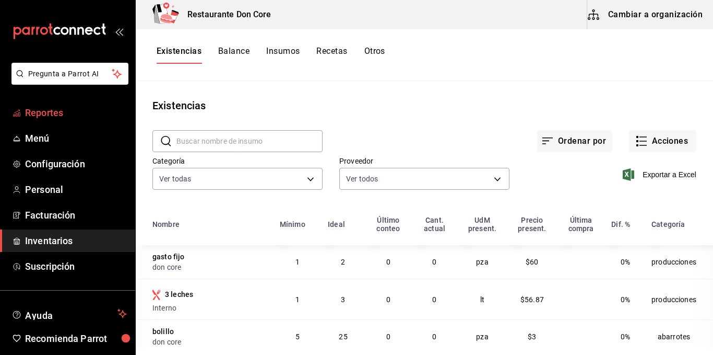
click at [36, 109] on span "Reportes" at bounding box center [76, 113] width 102 height 14
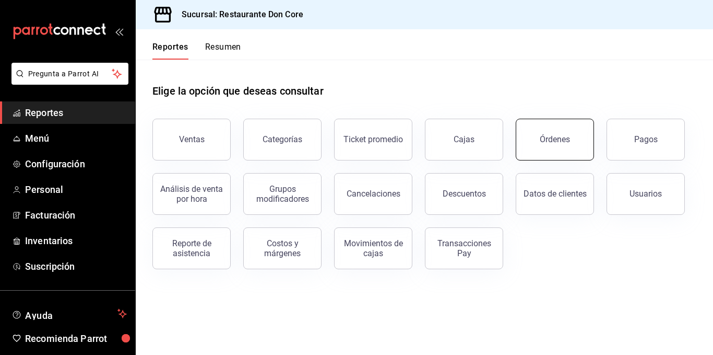
click at [551, 136] on div "Órdenes" at bounding box center [555, 139] width 30 height 10
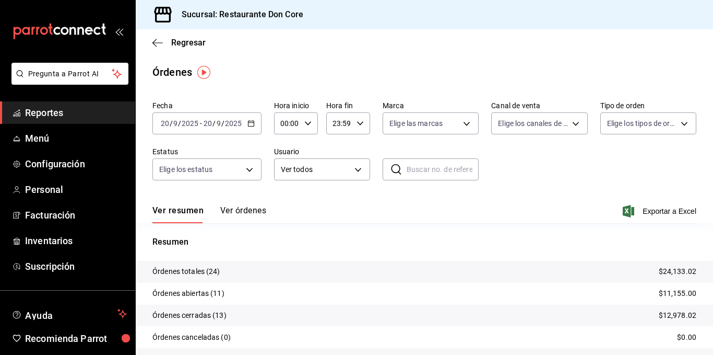
click at [248, 208] on button "Ver órdenes" at bounding box center [243, 214] width 46 height 18
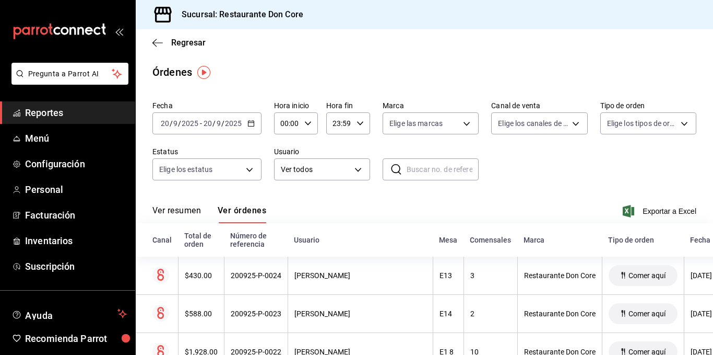
click at [188, 208] on button "Ver resumen" at bounding box center [177, 214] width 49 height 18
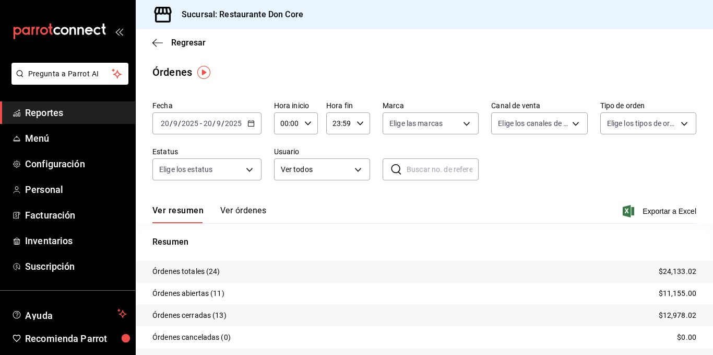
scroll to position [55, 0]
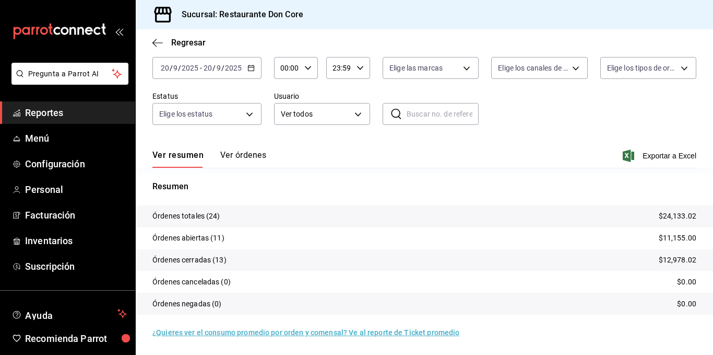
click at [182, 156] on button "Ver resumen" at bounding box center [178, 159] width 51 height 18
click at [189, 39] on span "Regresar" at bounding box center [188, 43] width 34 height 10
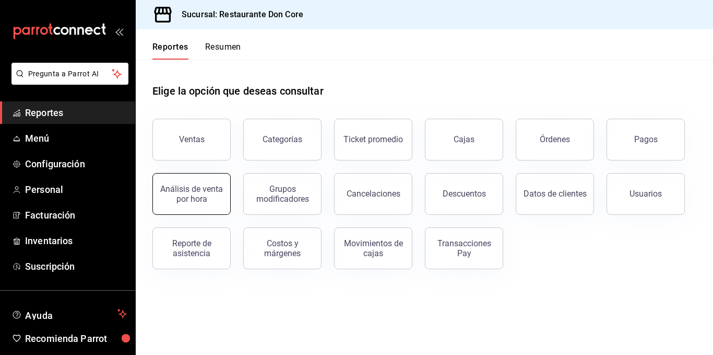
click at [192, 201] on div "Análisis de venta por hora" at bounding box center [191, 194] width 65 height 20
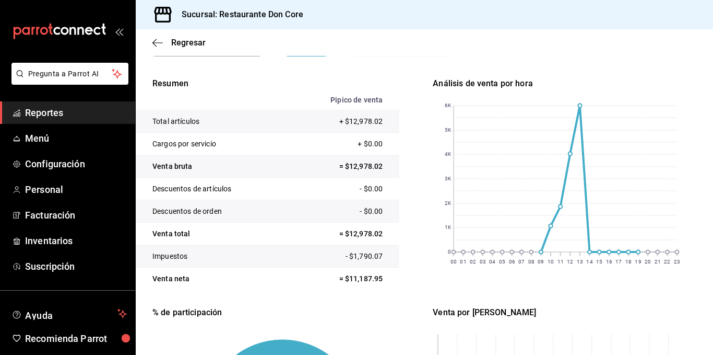
scroll to position [108, 0]
click at [608, 98] on rect at bounding box center [563, 180] width 260 height 183
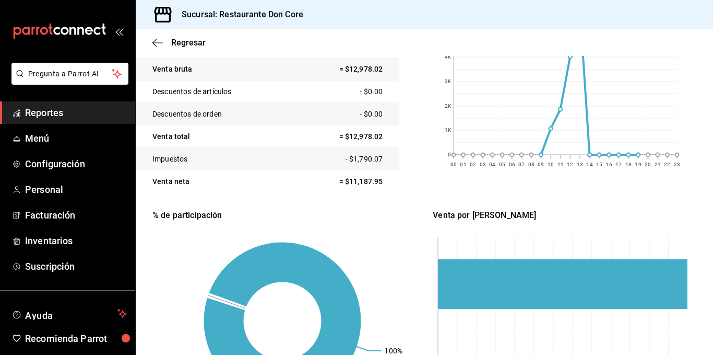
scroll to position [203, 0]
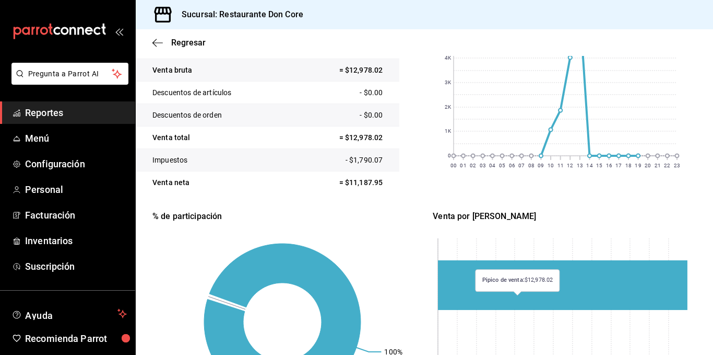
click at [515, 301] on rect at bounding box center [563, 285] width 250 height 50
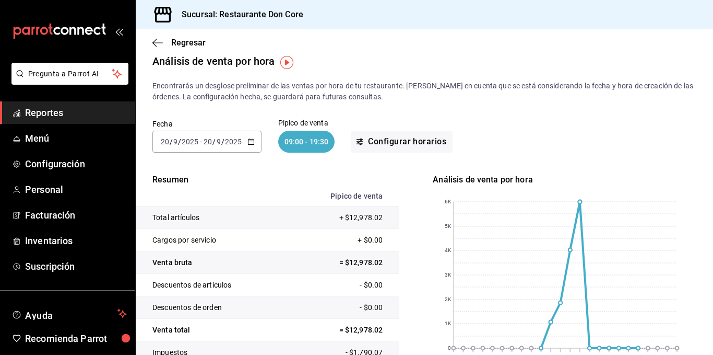
scroll to position [10, 0]
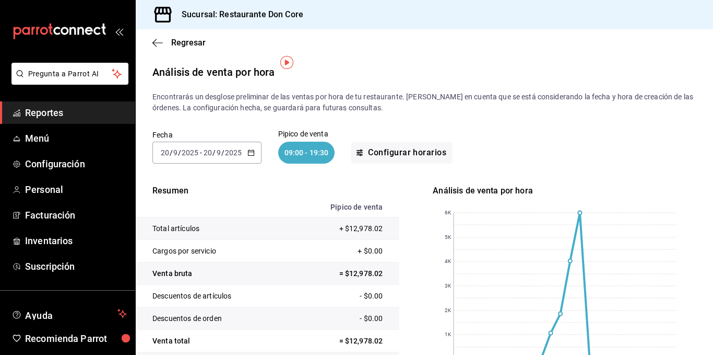
scroll to position [10, 0]
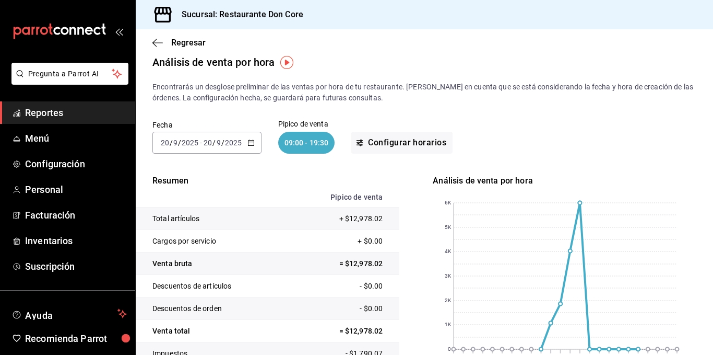
click at [311, 152] on div "09:00 - 19:30" at bounding box center [306, 143] width 57 height 22
click at [299, 138] on div "09:00 - 19:30" at bounding box center [306, 143] width 57 height 22
click at [292, 139] on div "09:00 - 19:30" at bounding box center [306, 143] width 57 height 22
click at [301, 142] on div "09:00 - 19:30" at bounding box center [306, 143] width 57 height 22
click at [323, 137] on div "09:00 - 19:30" at bounding box center [306, 143] width 57 height 22
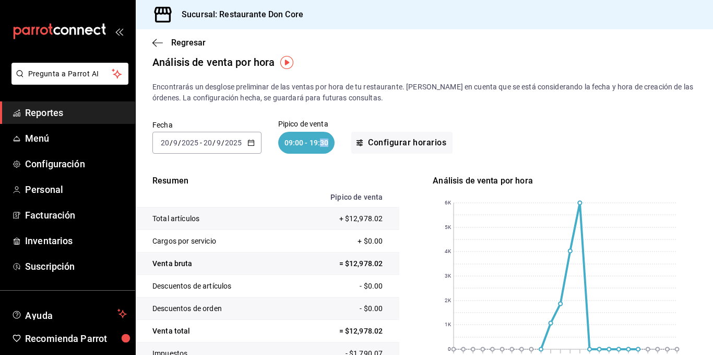
click at [323, 137] on div "09:00 - 19:30" at bounding box center [306, 143] width 57 height 22
click at [375, 140] on button "Configurar horarios" at bounding box center [402, 143] width 101 height 22
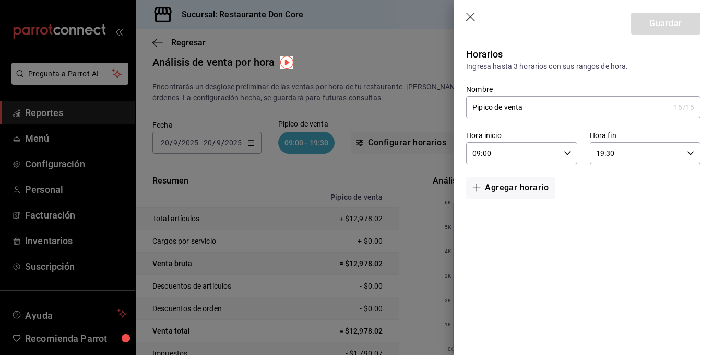
click at [483, 151] on input "09:00" at bounding box center [512, 153] width 93 height 21
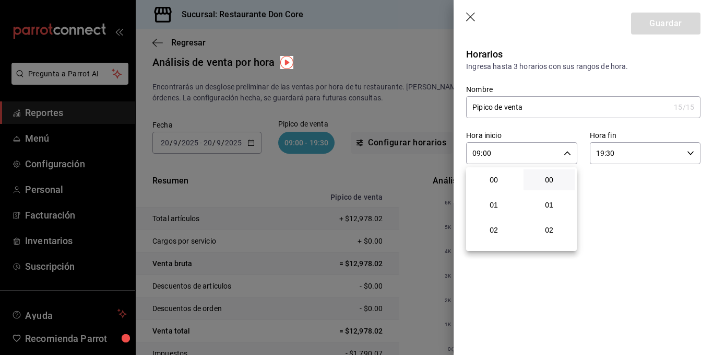
scroll to position [226, 0]
click at [497, 197] on button "10" at bounding box center [494, 204] width 51 height 21
type input "10:00"
click at [623, 156] on div at bounding box center [356, 177] width 713 height 355
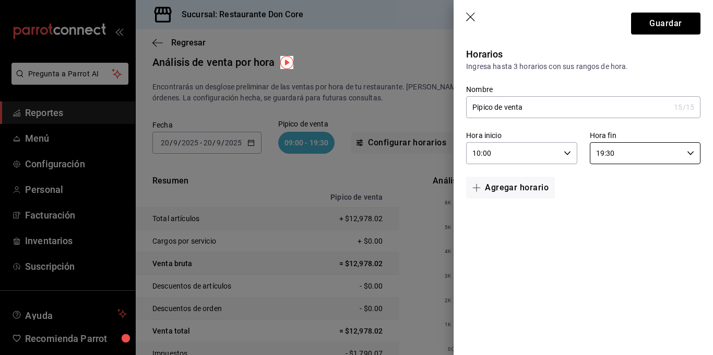
click at [623, 156] on input "19:30" at bounding box center [636, 153] width 93 height 21
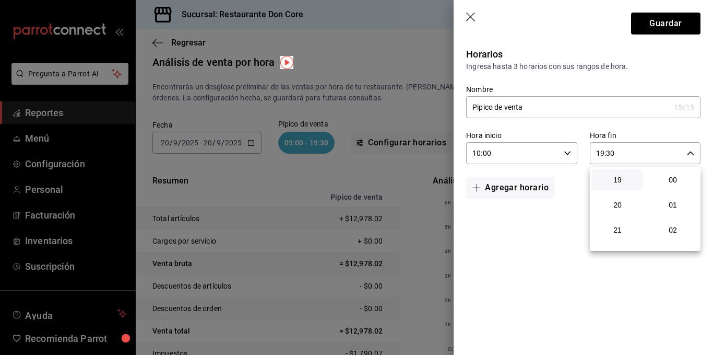
scroll to position [752, 0]
click at [667, 179] on span "30" at bounding box center [673, 179] width 39 height 8
click at [675, 180] on span "00" at bounding box center [673, 179] width 39 height 8
type input "19:00"
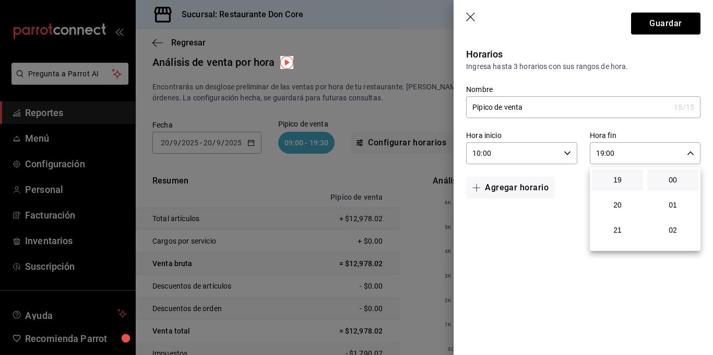
click at [636, 267] on div at bounding box center [356, 177] width 713 height 355
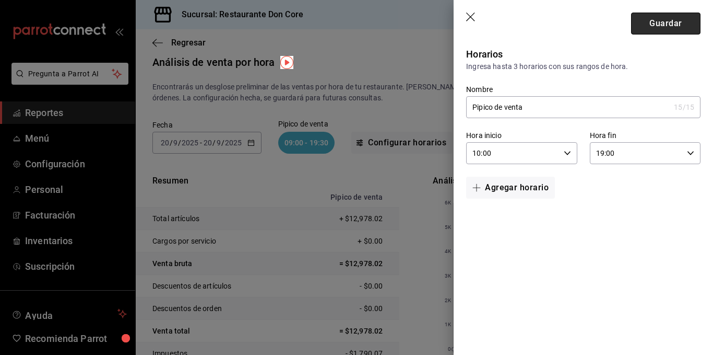
click at [681, 23] on button "Guardar" at bounding box center [665, 24] width 69 height 22
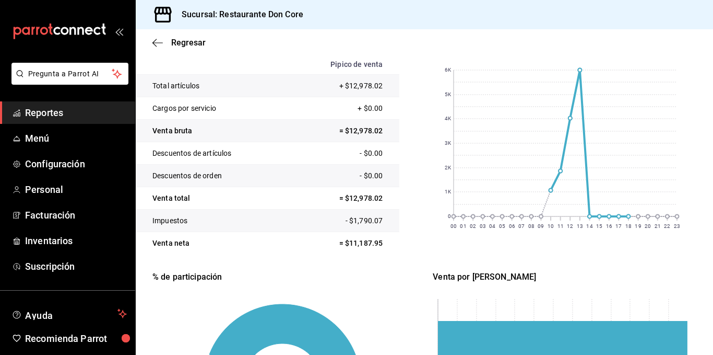
scroll to position [140, 0]
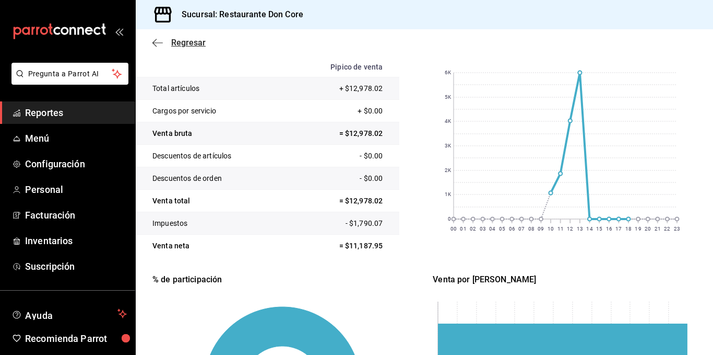
click at [193, 42] on span "Regresar" at bounding box center [188, 43] width 34 height 10
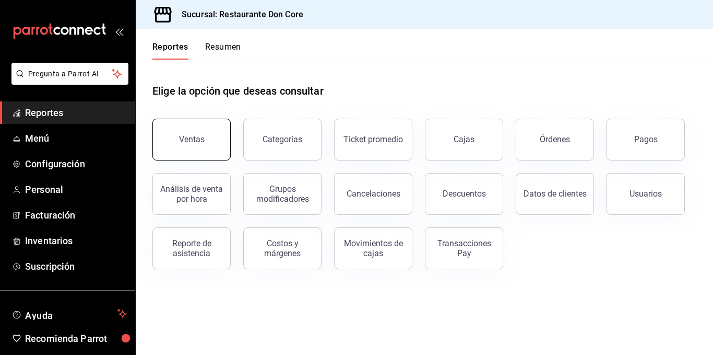
click at [196, 145] on button "Ventas" at bounding box center [192, 140] width 78 height 42
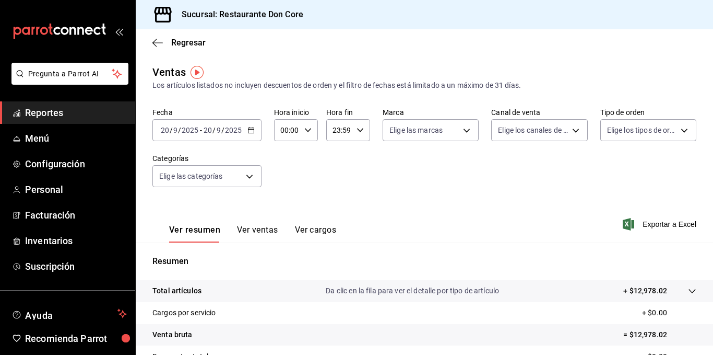
click at [268, 225] on button "Ver ventas" at bounding box center [257, 234] width 41 height 18
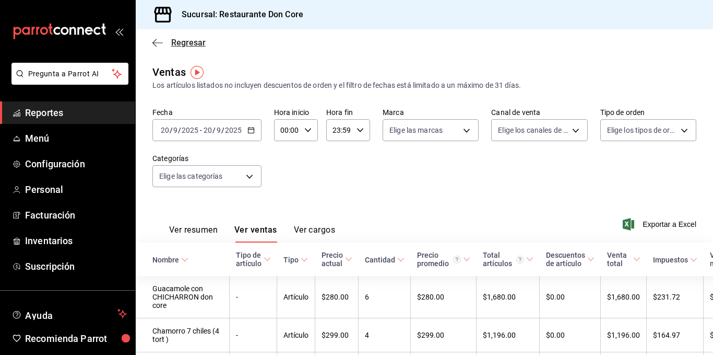
click at [188, 45] on span "Regresar" at bounding box center [188, 43] width 34 height 10
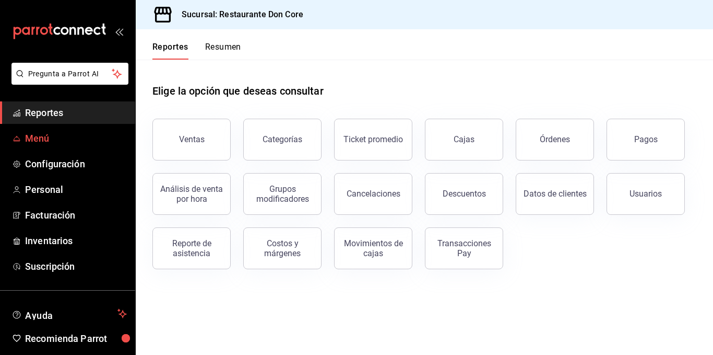
click at [43, 133] on span "Menú" at bounding box center [76, 138] width 102 height 14
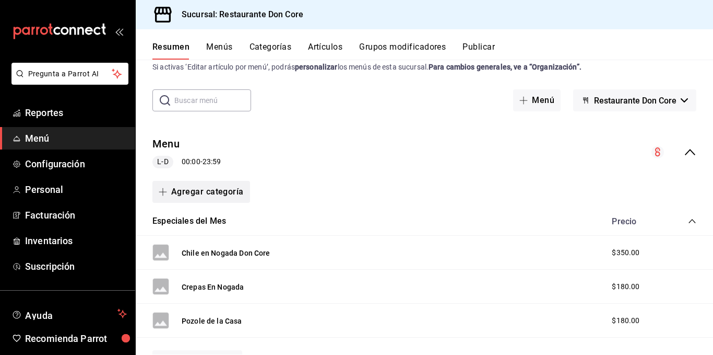
scroll to position [30, 0]
click at [223, 190] on button "Agregar categoría" at bounding box center [202, 192] width 98 height 22
click at [317, 186] on div at bounding box center [356, 177] width 713 height 355
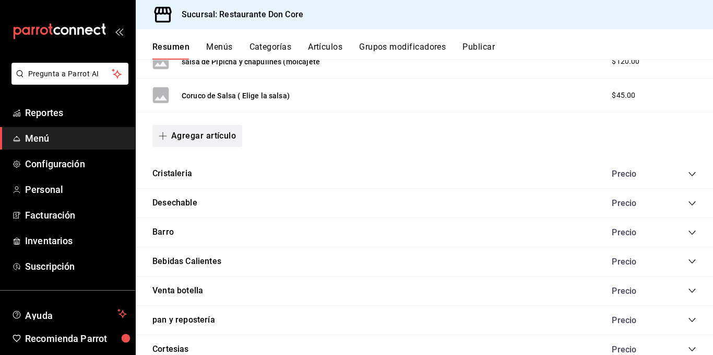
scroll to position [0, 0]
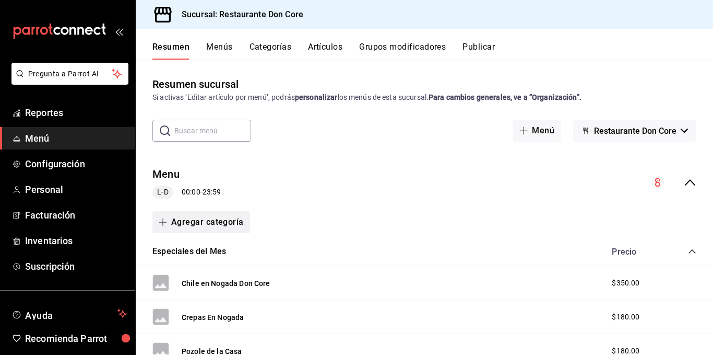
click at [191, 226] on button "Agregar categoría" at bounding box center [202, 222] width 98 height 22
click at [207, 271] on li "Categoría nueva" at bounding box center [197, 276] width 89 height 26
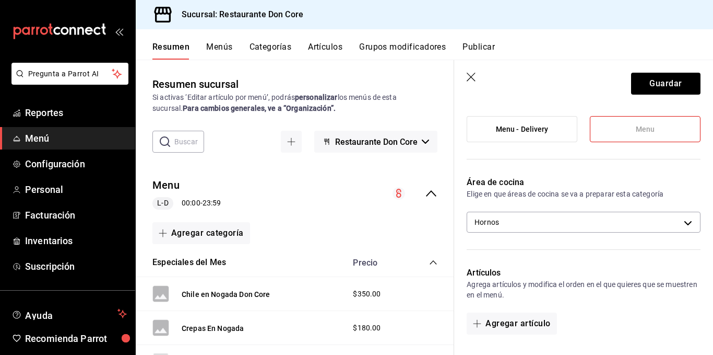
scroll to position [100, 0]
type input "postres"
click at [681, 223] on body "Pregunta a Parrot AI Reportes Menú Configuración Personal Facturación Inventari…" at bounding box center [356, 177] width 713 height 355
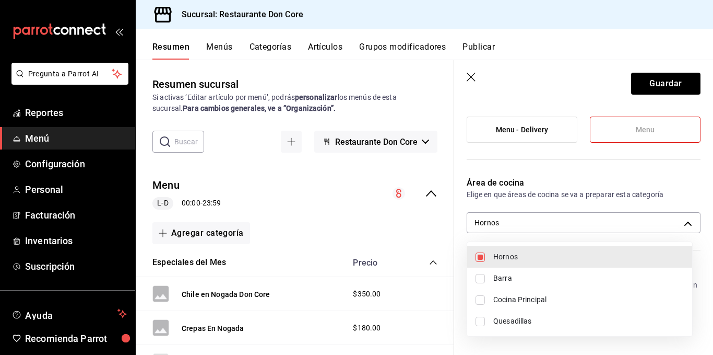
click at [484, 300] on input "checkbox" at bounding box center [480, 299] width 9 height 9
checkbox input "true"
type input "f5654dfd-3fc9-4f58-8088-6a6b803c2982,8ada0bbc-6bbd-4617-a361-e9048c40a995"
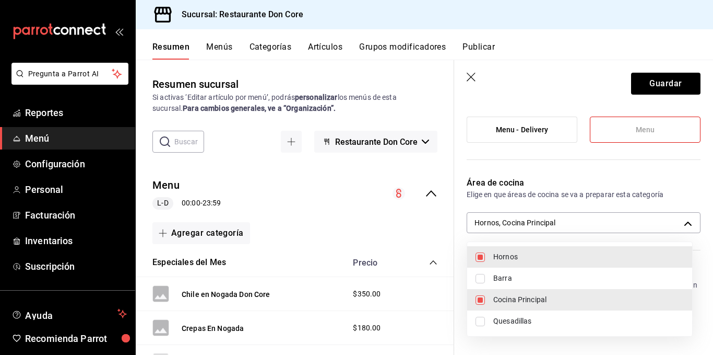
click at [482, 260] on input "checkbox" at bounding box center [480, 256] width 9 height 9
checkbox input "false"
type input "8ada0bbc-6bbd-4617-a361-e9048c40a995"
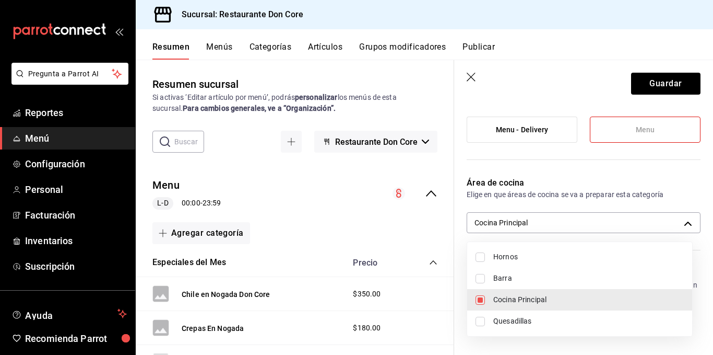
click at [653, 86] on div at bounding box center [356, 177] width 713 height 355
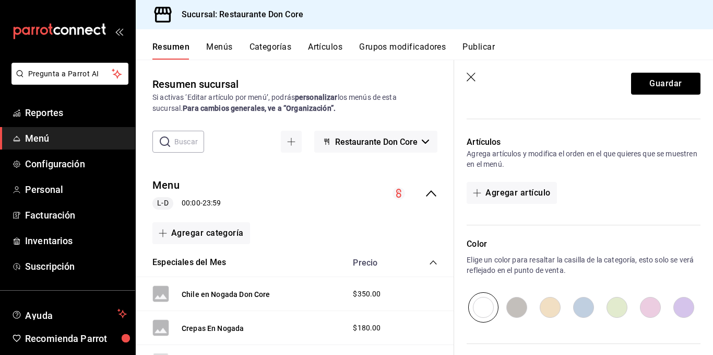
scroll to position [202, 0]
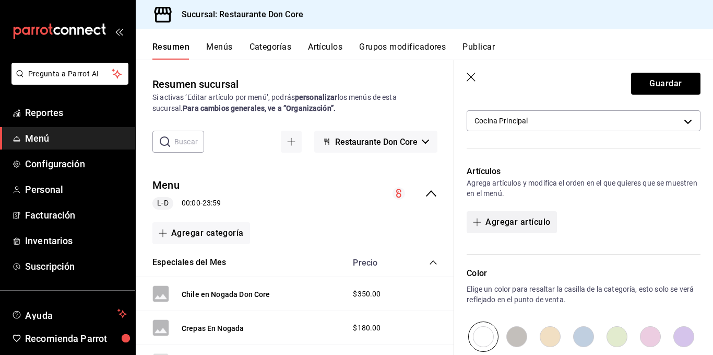
click at [519, 226] on button "Agregar artículo" at bounding box center [512, 222] width 90 height 22
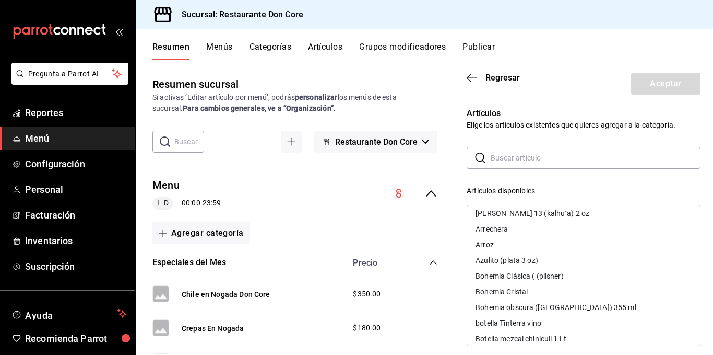
scroll to position [224, 0]
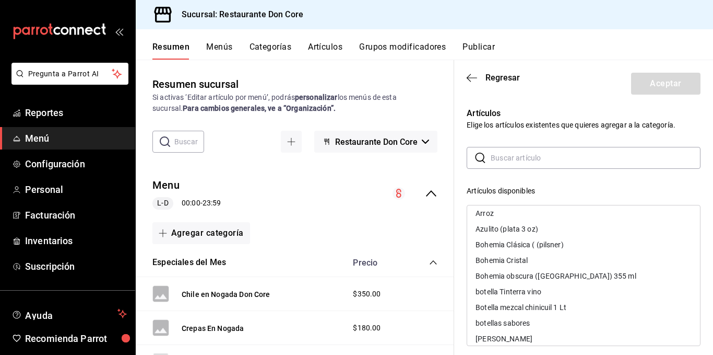
click at [540, 164] on input "text" at bounding box center [596, 157] width 210 height 21
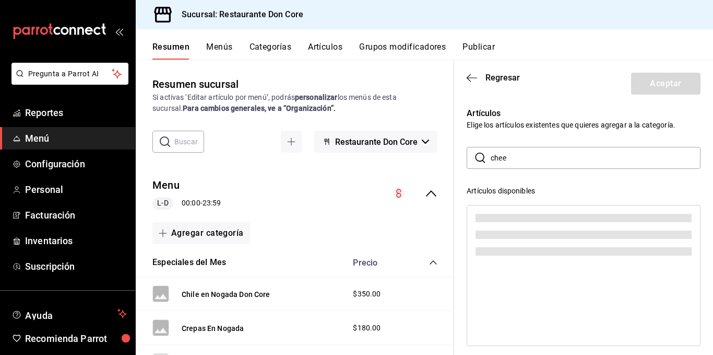
scroll to position [0, 0]
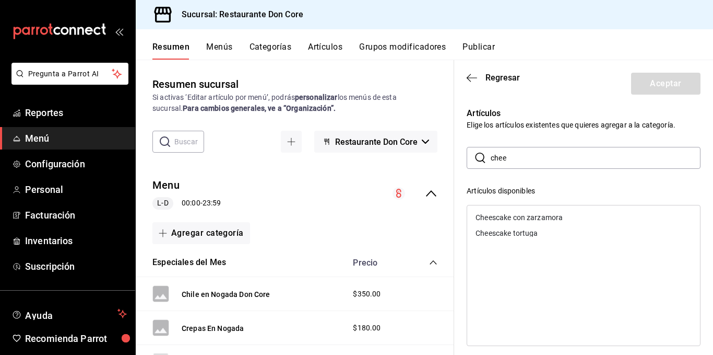
click at [508, 212] on div "Cheescake con zarzamora" at bounding box center [583, 217] width 233 height 16
click at [508, 212] on div "Cheescake tortuga" at bounding box center [583, 217] width 233 height 16
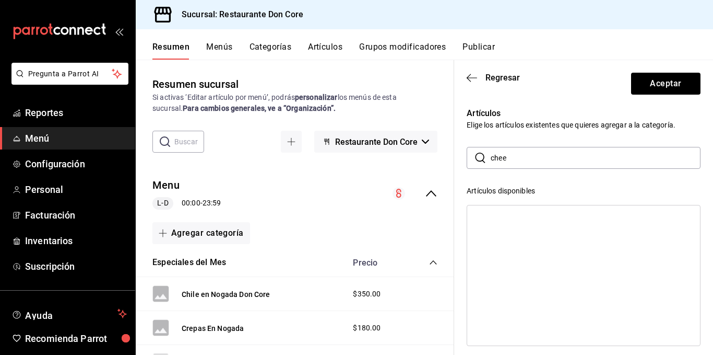
click at [530, 159] on input "chee" at bounding box center [596, 157] width 210 height 21
type input "c"
click at [489, 213] on div "Budín de nuez" at bounding box center [583, 217] width 233 height 16
click at [524, 162] on input "bud" at bounding box center [596, 157] width 210 height 21
type input "b"
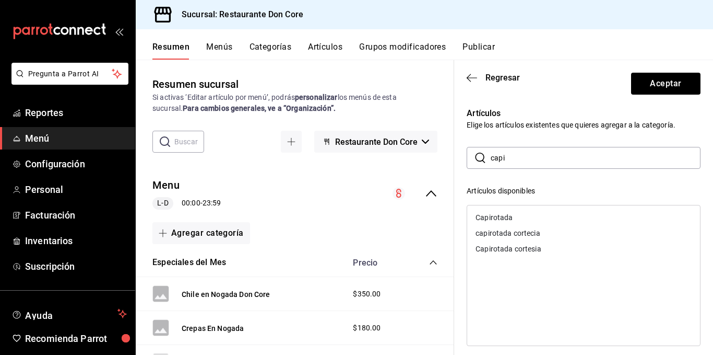
click at [505, 214] on div "Capirotada" at bounding box center [494, 217] width 37 height 7
click at [542, 153] on input "capi" at bounding box center [596, 157] width 210 height 21
type input "c"
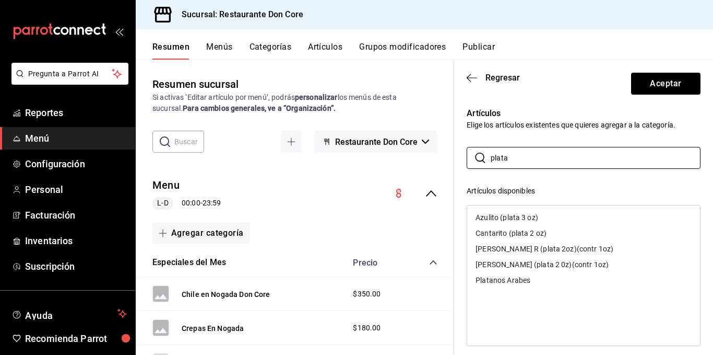
click at [518, 282] on div "Platanos Arabes" at bounding box center [503, 279] width 55 height 7
click at [534, 160] on input "plata" at bounding box center [596, 157] width 210 height 21
type input "p"
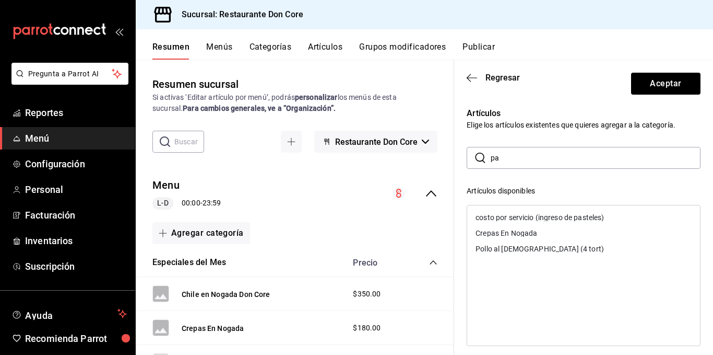
type input "p"
type input "flan"
click at [519, 218] on div "Flan de coco" at bounding box center [583, 217] width 233 height 16
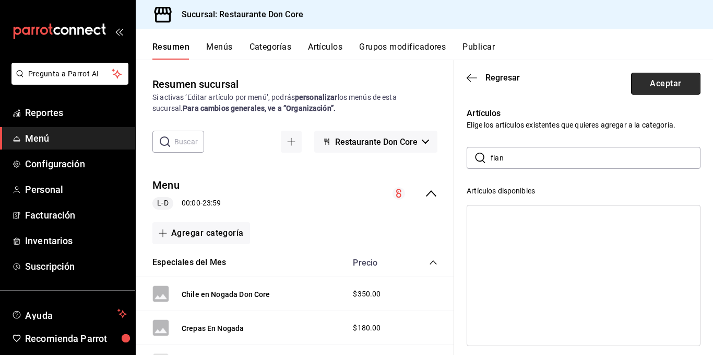
click at [671, 77] on button "Aceptar" at bounding box center [665, 84] width 69 height 22
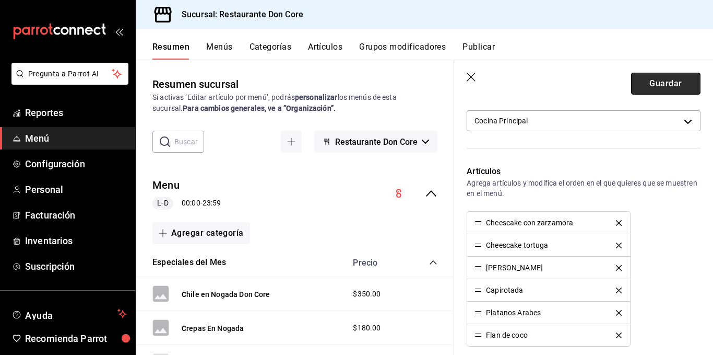
click at [658, 87] on button "Guardar" at bounding box center [665, 84] width 69 height 22
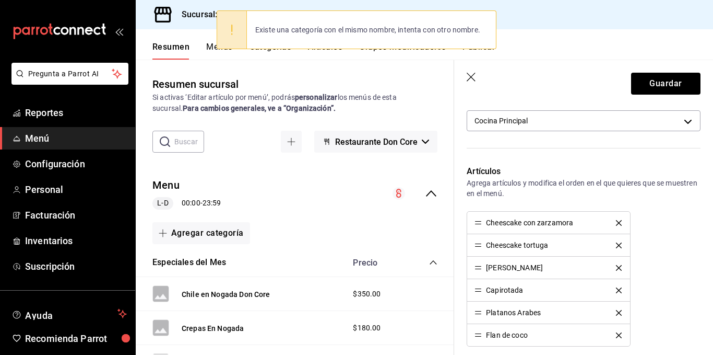
click at [416, 26] on div "Existe una categoría con el mismo nombre, intenta con otro nombre." at bounding box center [368, 29] width 242 height 23
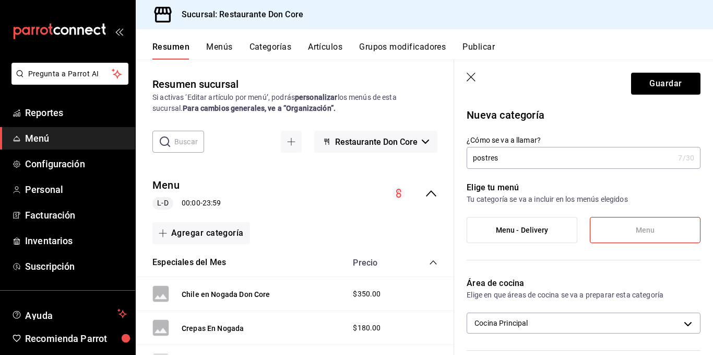
click at [530, 155] on input "postres" at bounding box center [570, 157] width 207 height 21
type input "p"
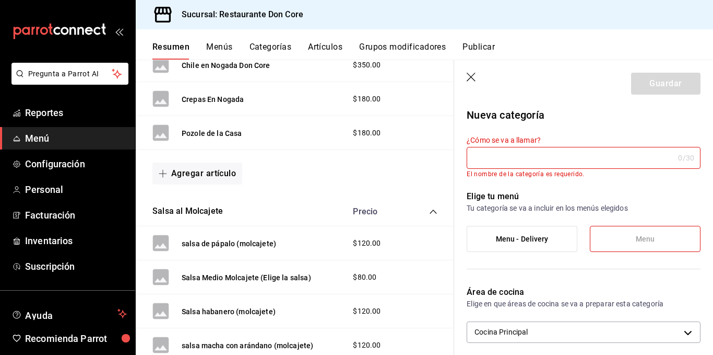
scroll to position [225, 0]
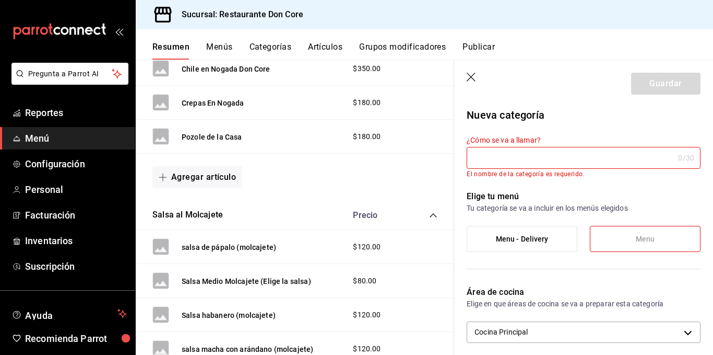
click at [472, 76] on icon "button" at bounding box center [472, 78] width 10 height 10
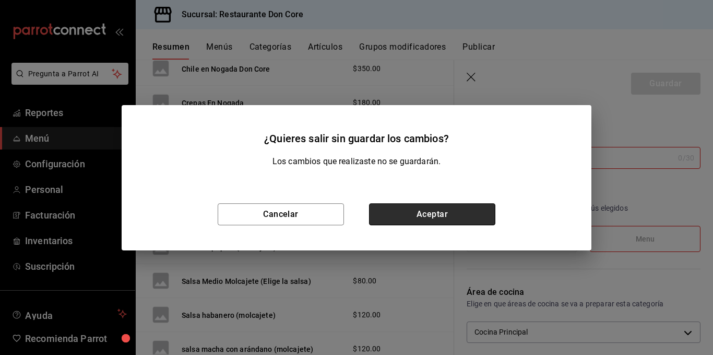
click at [437, 223] on button "Aceptar" at bounding box center [432, 214] width 126 height 22
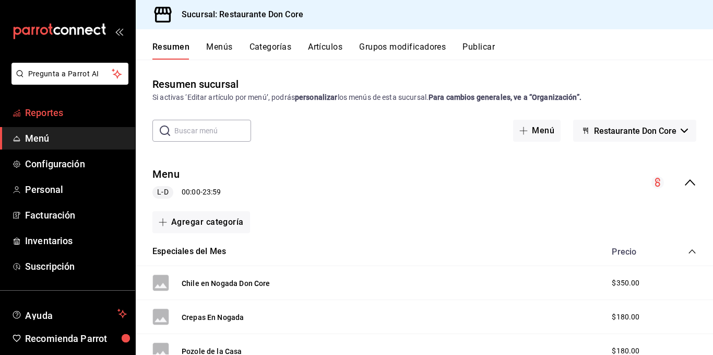
click at [51, 106] on span "Reportes" at bounding box center [76, 113] width 102 height 14
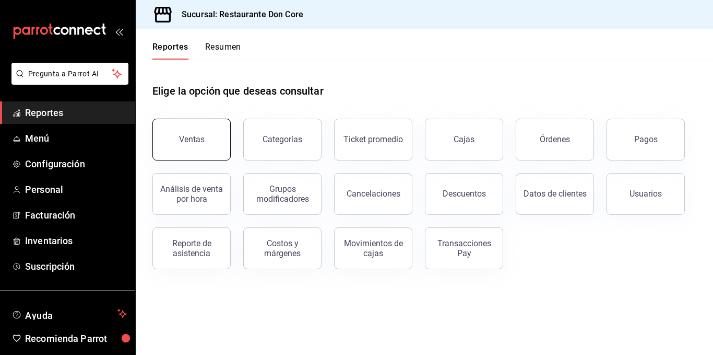
click at [205, 141] on button "Ventas" at bounding box center [192, 140] width 78 height 42
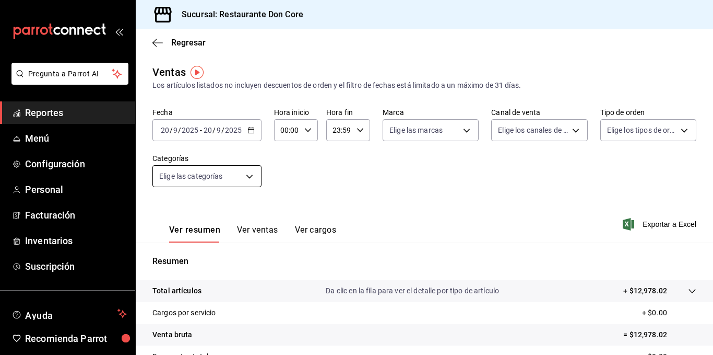
click at [246, 176] on body "Pregunta a Parrot AI Reportes Menú Configuración Personal Facturación Inventari…" at bounding box center [356, 177] width 713 height 355
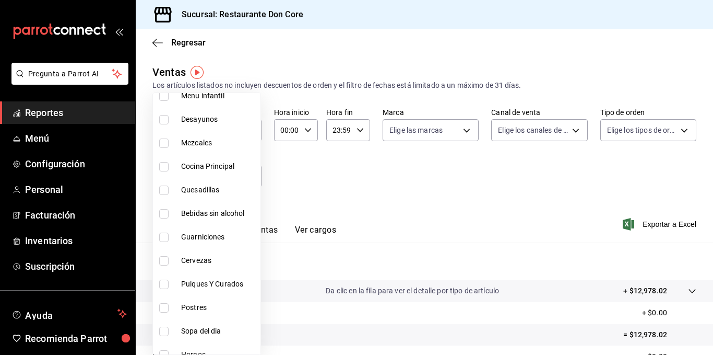
scroll to position [340, 0]
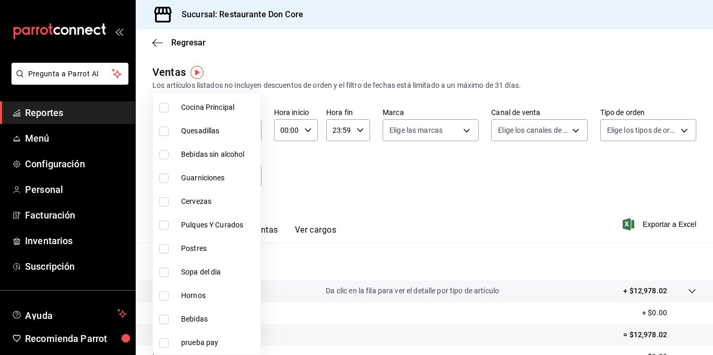
click at [164, 249] on input "checkbox" at bounding box center [163, 248] width 9 height 9
checkbox input "true"
type input "6f3ebac4-10ed-4172-af21-c70e6e43c17c"
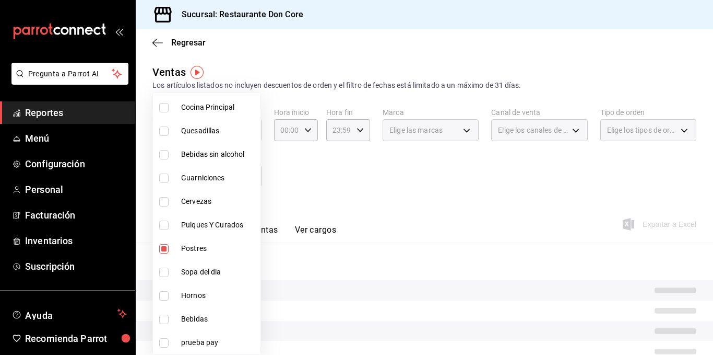
click at [397, 184] on div at bounding box center [356, 177] width 713 height 355
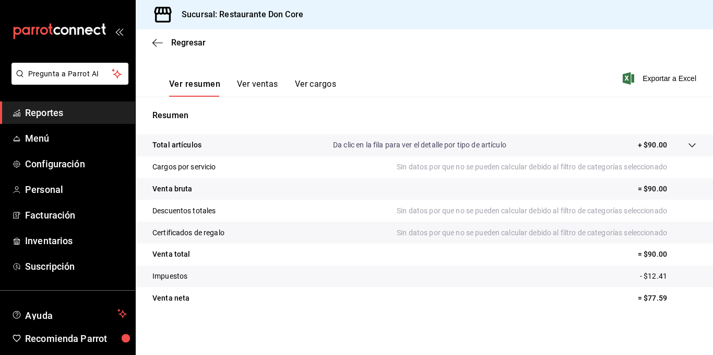
scroll to position [146, 0]
click at [265, 85] on button "Ver ventas" at bounding box center [257, 88] width 41 height 18
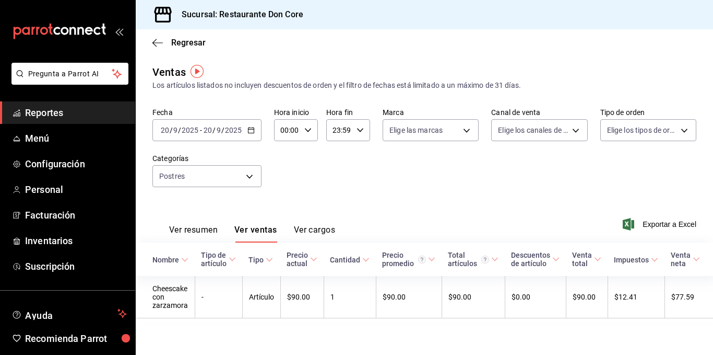
scroll to position [11, 0]
click at [318, 170] on div "Fecha 2025-09-20 20 / 9 / 2025 - 2025-09-20 20 / 9 / 2025 Hora inicio 00:00 Hor…" at bounding box center [425, 153] width 544 height 92
click at [176, 39] on span "Regresar" at bounding box center [188, 43] width 34 height 10
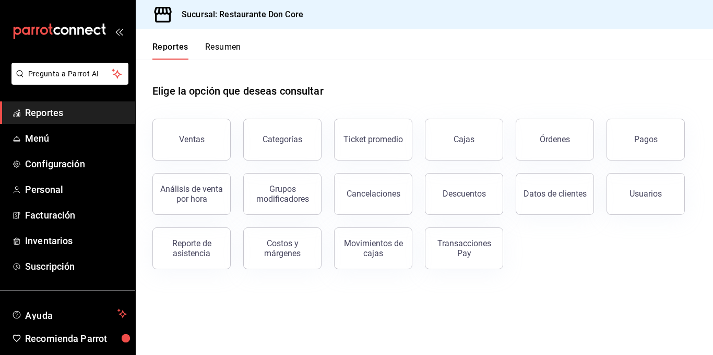
click at [319, 61] on div "Elige la opción que deseas consultar" at bounding box center [425, 83] width 544 height 46
click at [40, 138] on span "Menú" at bounding box center [76, 138] width 102 height 14
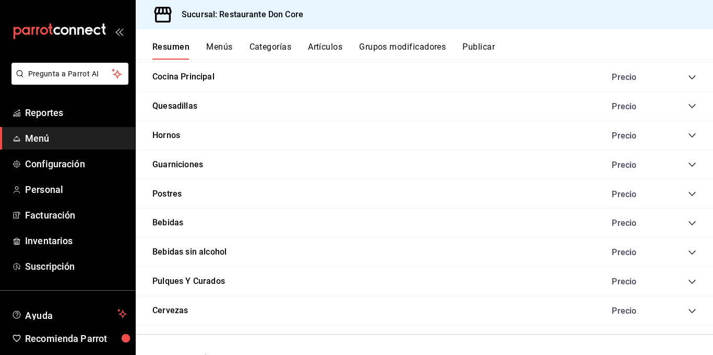
scroll to position [920, 0]
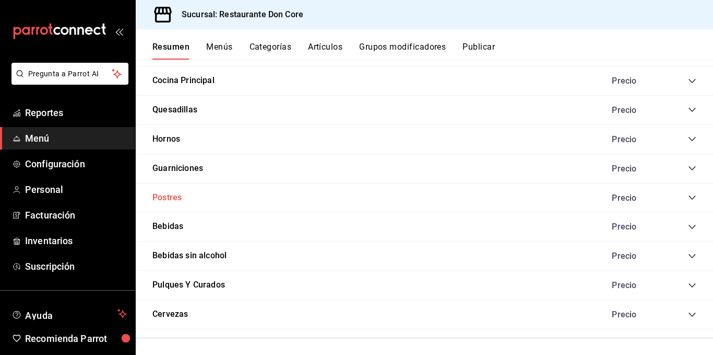
click at [173, 197] on button "Postres" at bounding box center [167, 198] width 29 height 12
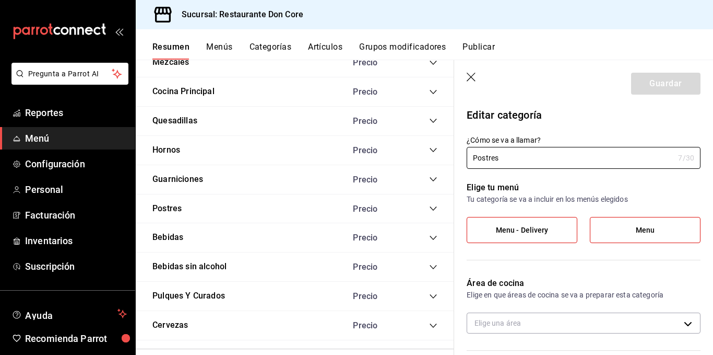
type input "8ada0bbc-6bbd-4617-a361-e9048c40a995"
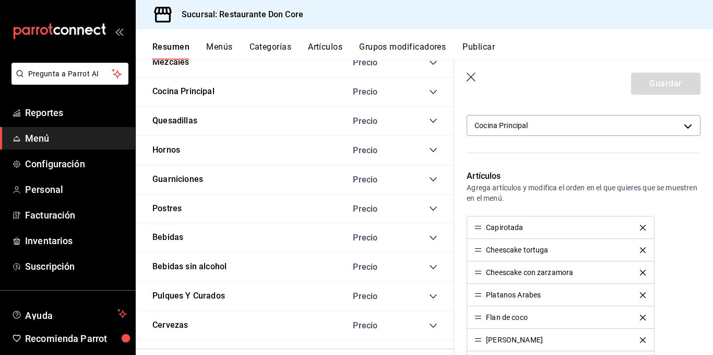
scroll to position [167, 0]
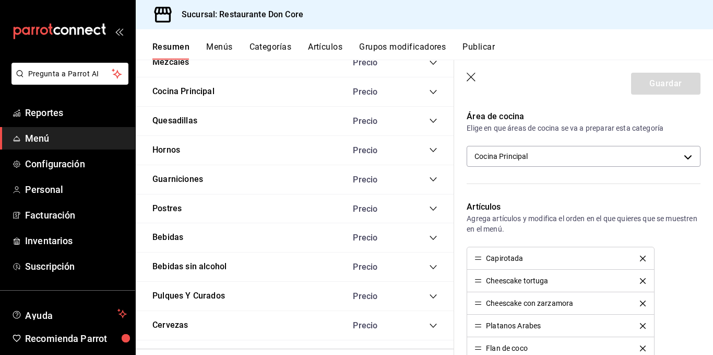
click at [569, 97] on header "Guardar" at bounding box center [583, 81] width 259 height 43
click at [472, 80] on icon "button" at bounding box center [472, 78] width 10 height 10
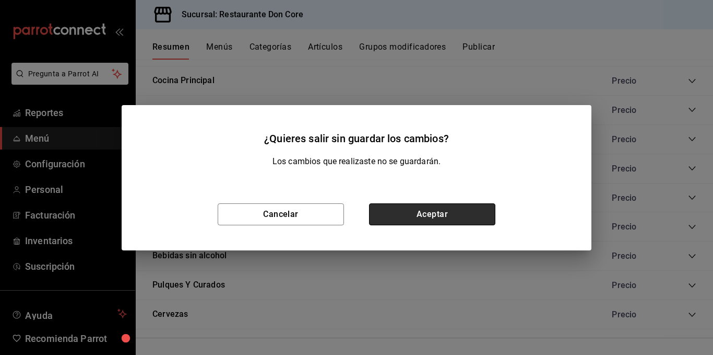
click at [427, 215] on button "Aceptar" at bounding box center [432, 214] width 126 height 22
